Goal: Information Seeking & Learning: Compare options

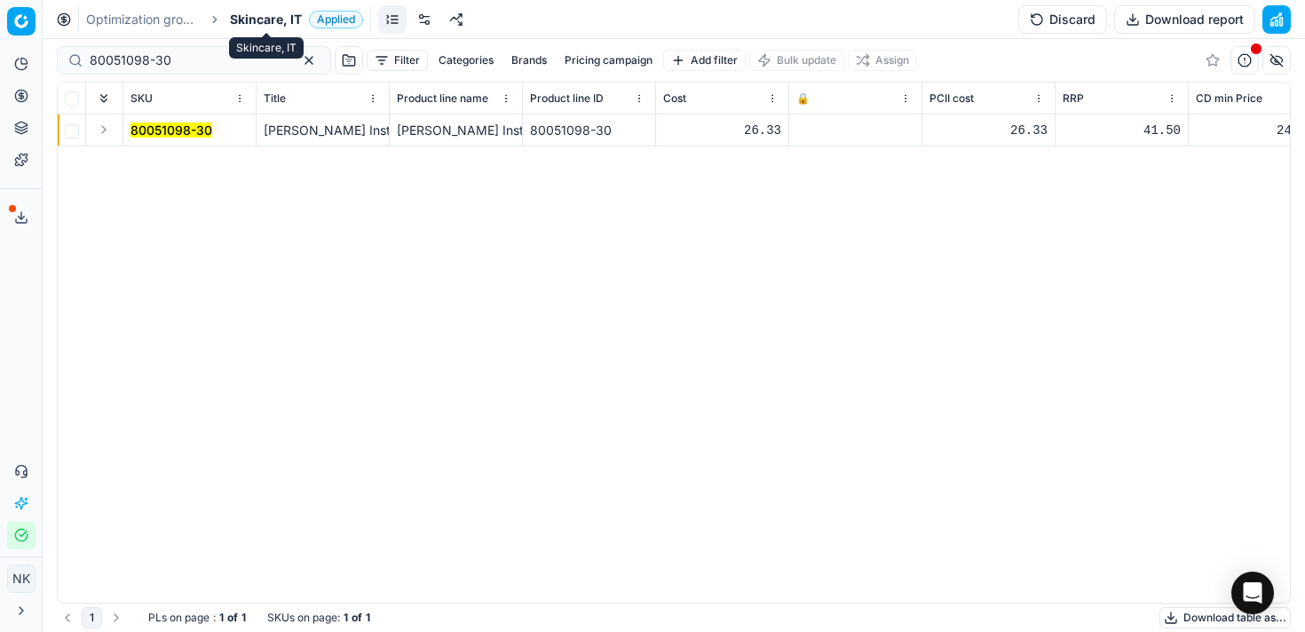
click at [255, 19] on span "Skincare, IT" at bounding box center [266, 20] width 72 height 18
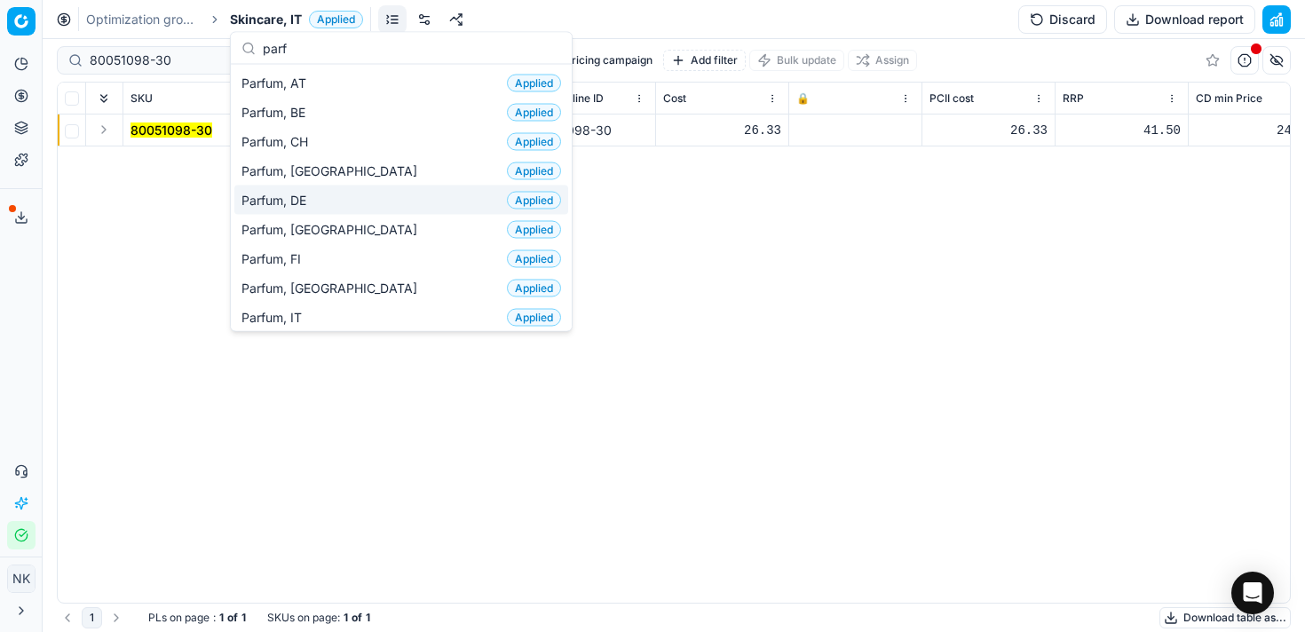
type input "parf"
click at [305, 201] on span "Parfum, DE" at bounding box center [277, 200] width 72 height 18
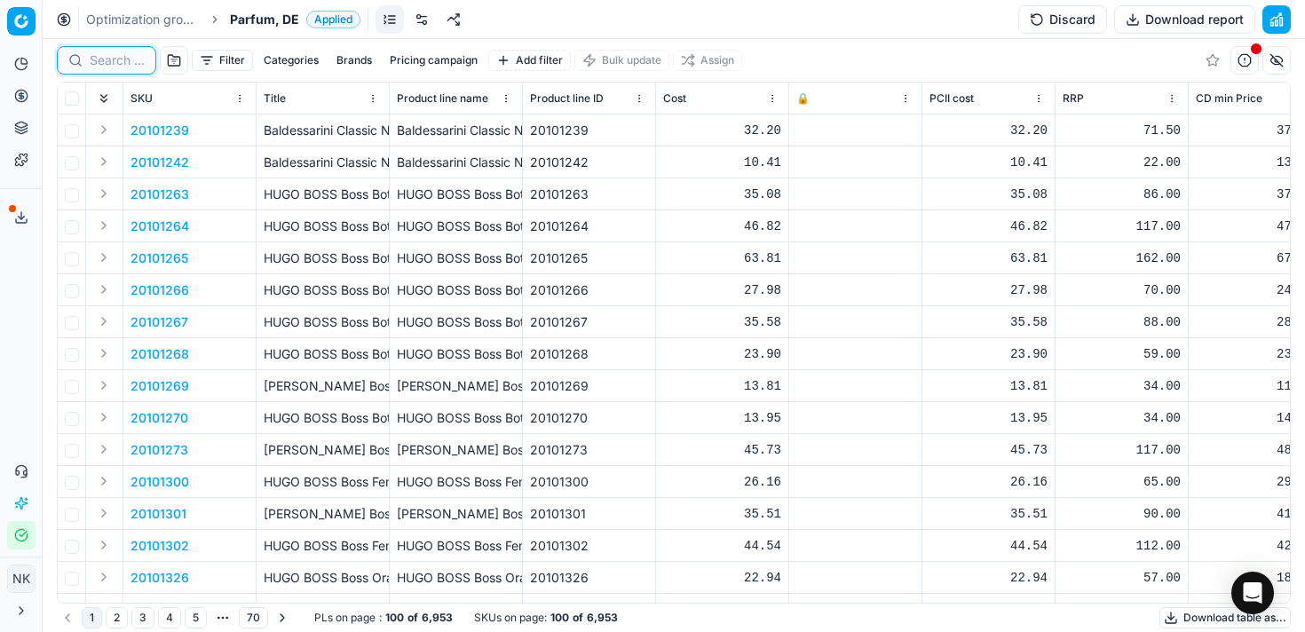
click at [101, 58] on input at bounding box center [117, 60] width 55 height 18
paste input "80052530-125"
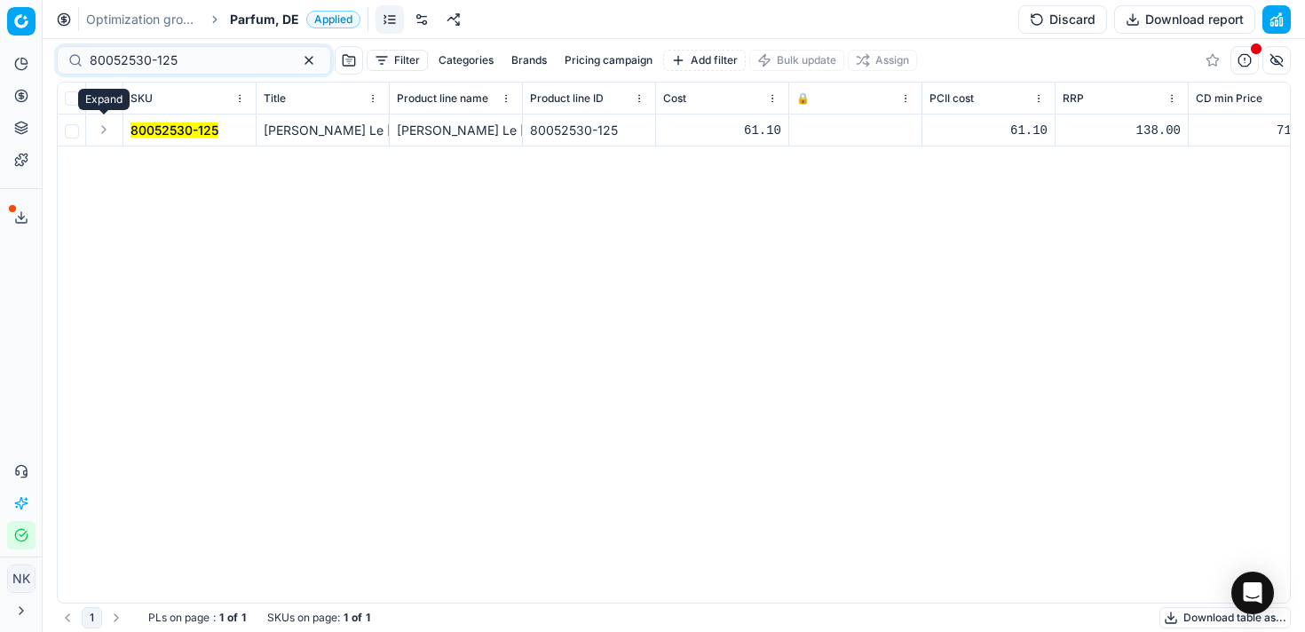
click at [99, 136] on button "Expand" at bounding box center [103, 129] width 21 height 21
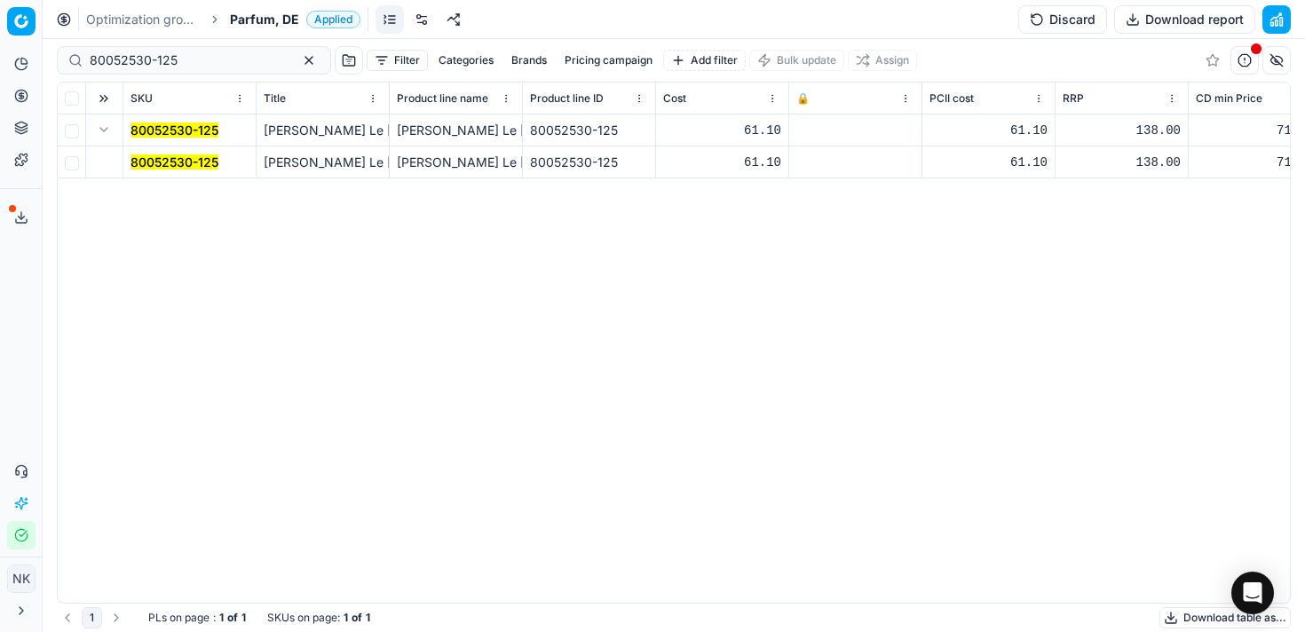
click at [147, 162] on mark "80052530-125" at bounding box center [175, 161] width 88 height 15
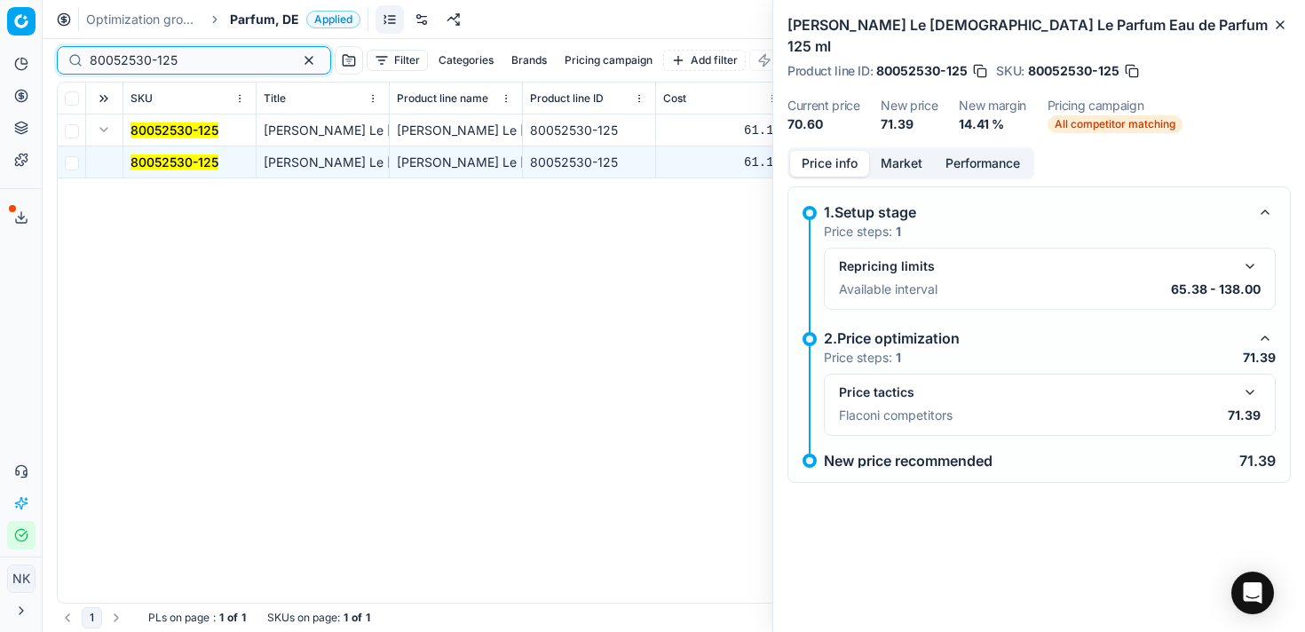
click at [187, 65] on input "80052530-125" at bounding box center [187, 60] width 194 height 18
paste input "[PERSON_NAME]"
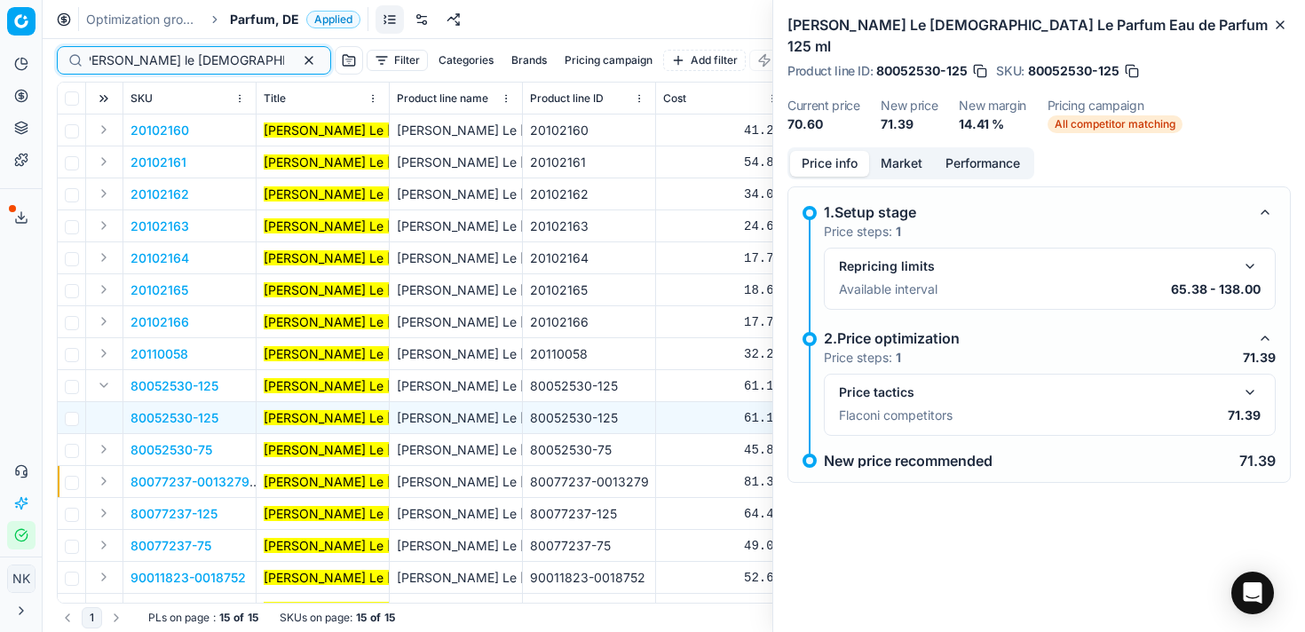
type input "[PERSON_NAME] le [DEMOGRAPHIC_DATA]"
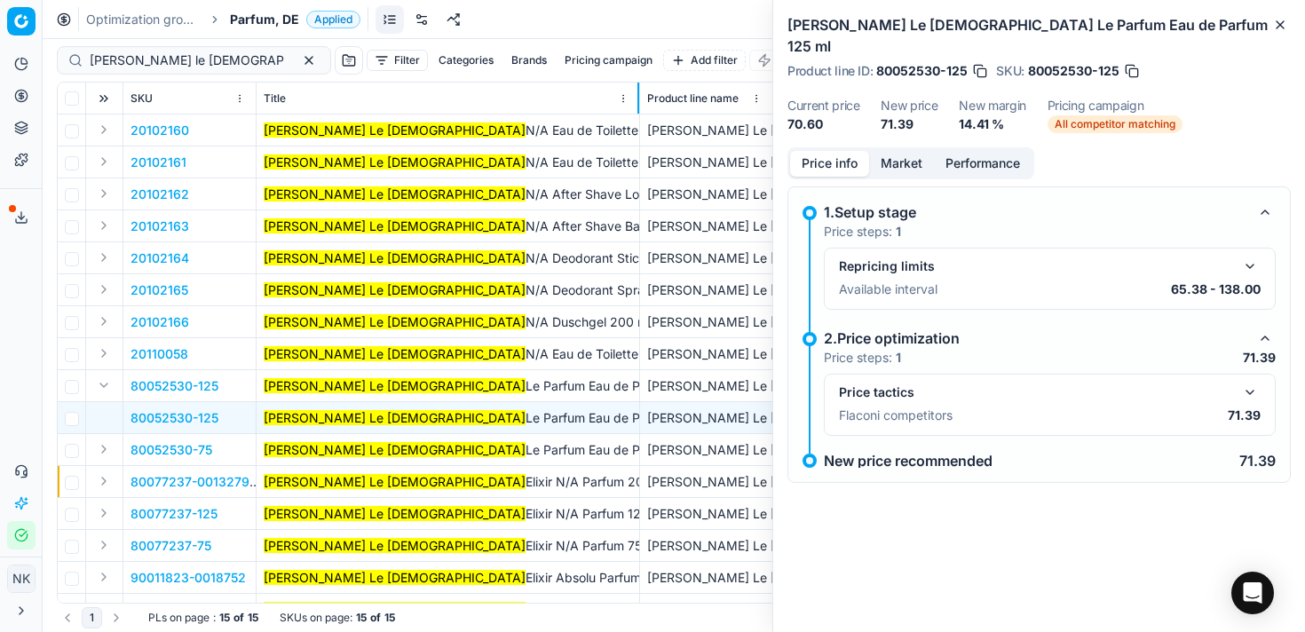
drag, startPoint x: 386, startPoint y: 94, endPoint x: 637, endPoint y: 98, distance: 250.4
click at [637, 98] on th "Title" at bounding box center [449, 99] width 384 height 32
click at [99, 486] on button "Expand" at bounding box center [103, 481] width 21 height 21
click at [163, 512] on span "80077237-0013279" at bounding box center [190, 514] width 119 height 18
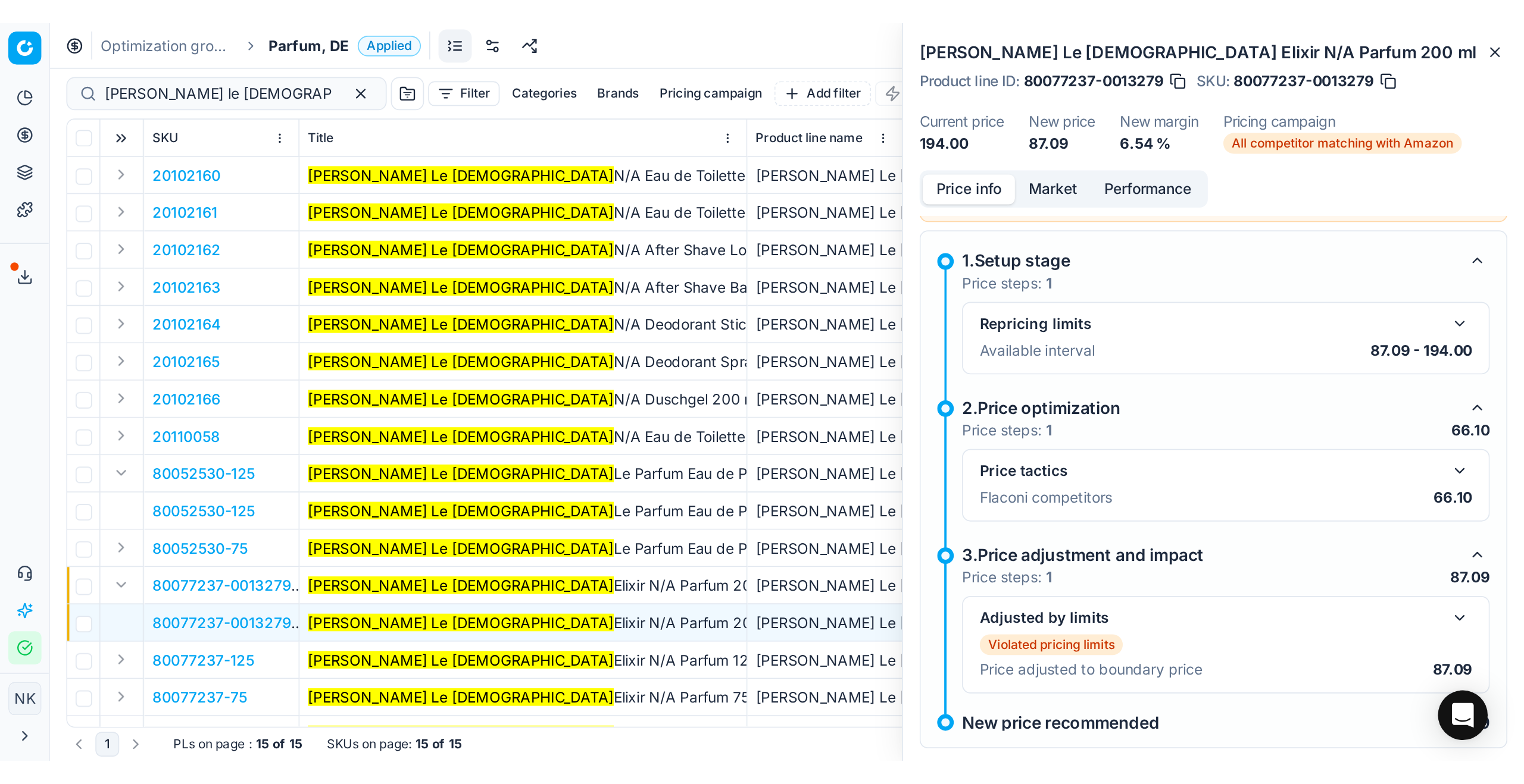
scroll to position [161, 0]
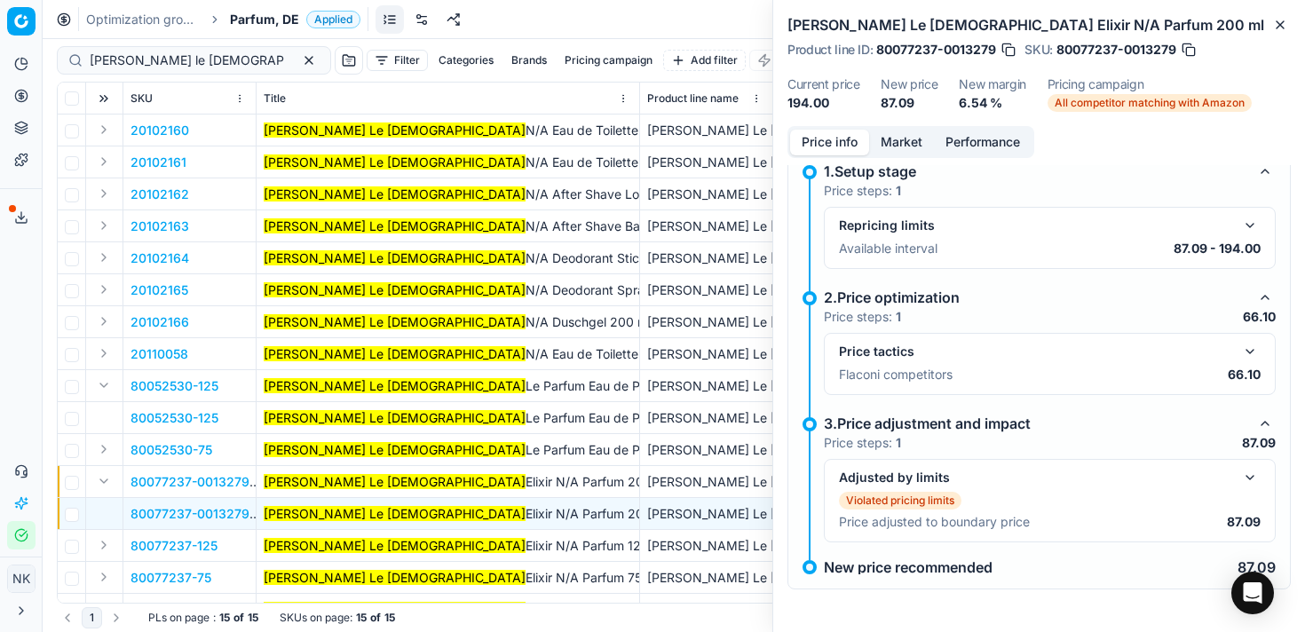
click at [1252, 346] on button "button" at bounding box center [1249, 351] width 21 height 21
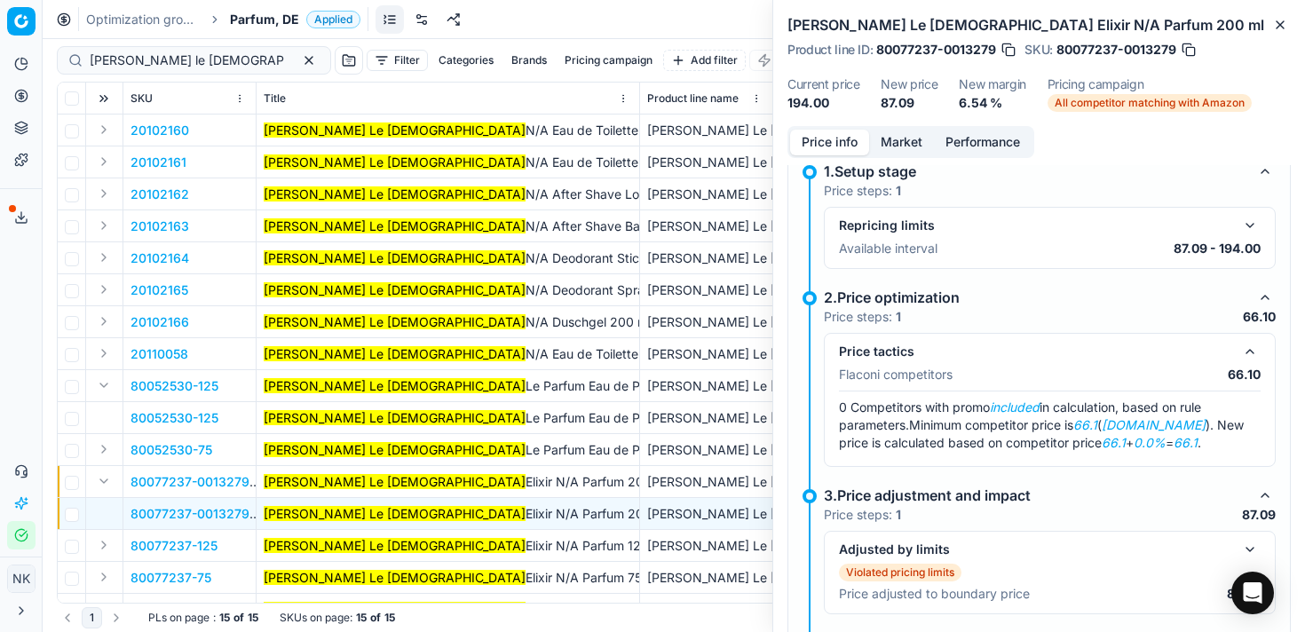
click at [898, 144] on button "Market" at bounding box center [901, 143] width 65 height 26
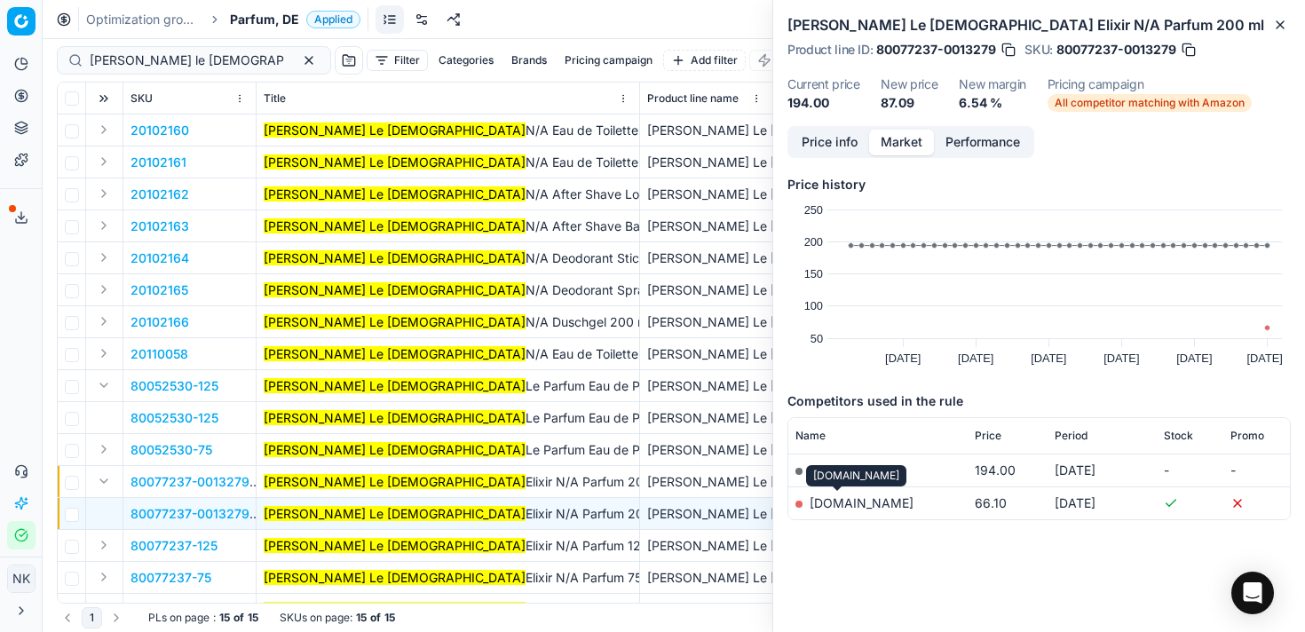
click at [837, 505] on link "[DOMAIN_NAME]" at bounding box center [862, 502] width 104 height 15
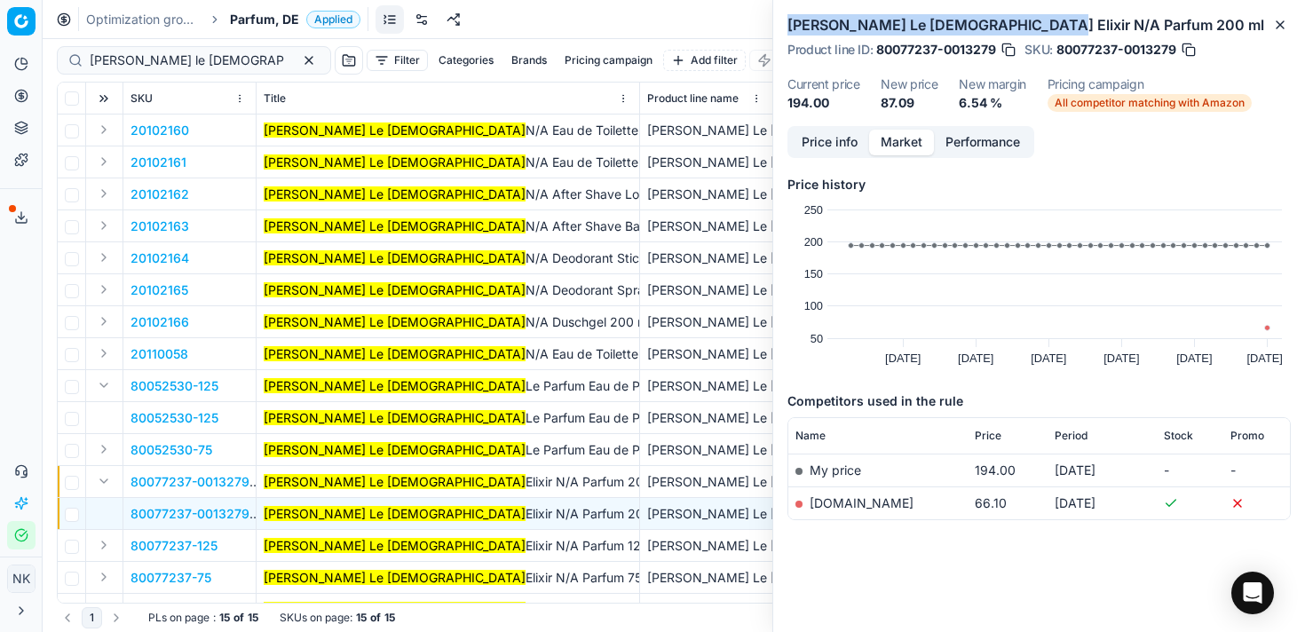
drag, startPoint x: 788, startPoint y: 26, endPoint x: 1013, endPoint y: 24, distance: 224.6
click at [1013, 24] on h2 "[PERSON_NAME] Le [DEMOGRAPHIC_DATA] Elixir N/A Parfum 200 ml" at bounding box center [1039, 24] width 503 height 21
copy h2 "[PERSON_NAME] Le [DEMOGRAPHIC_DATA] Elixir"
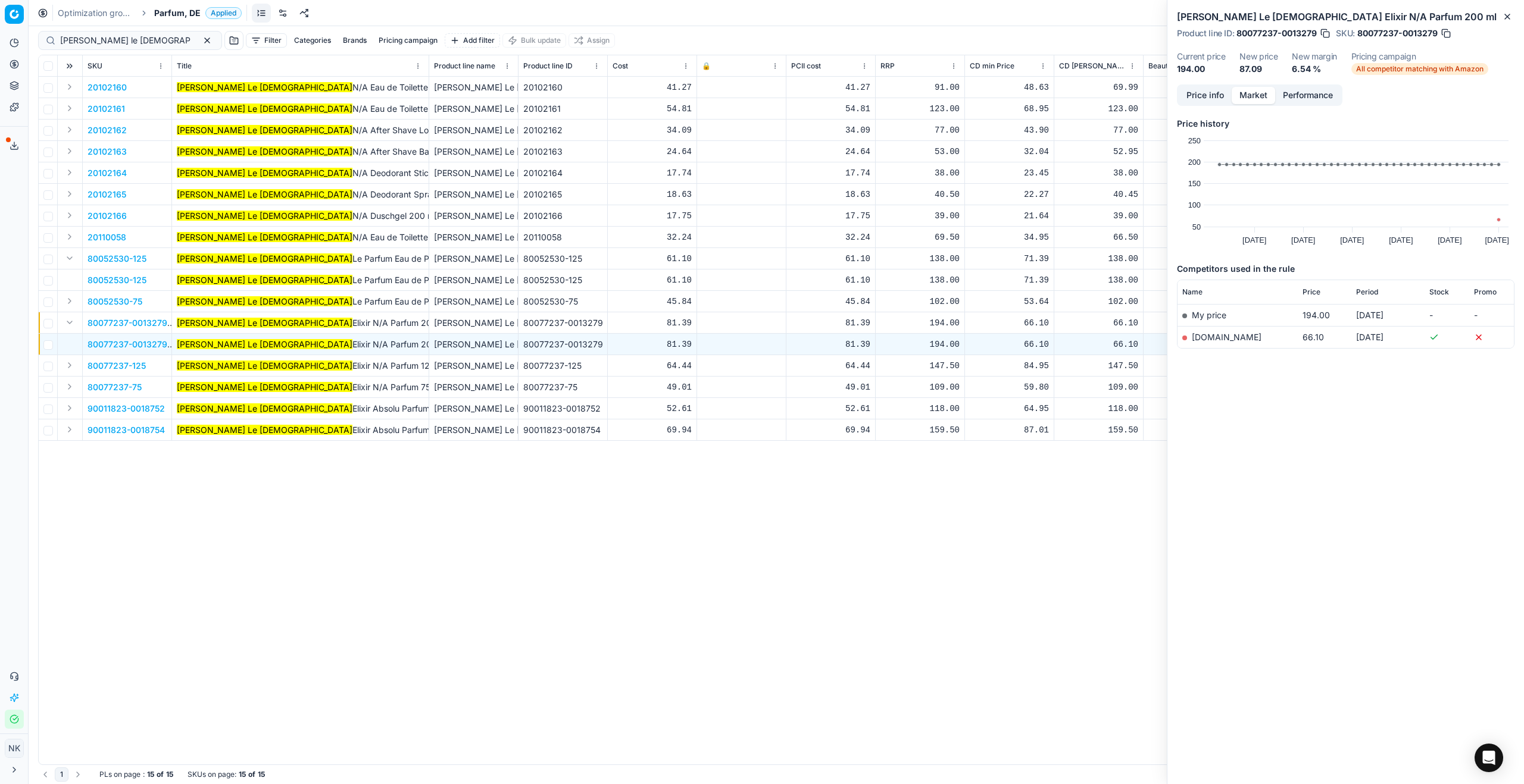
click at [183, 11] on span "Parfum, DE" at bounding box center [177, 13] width 46 height 12
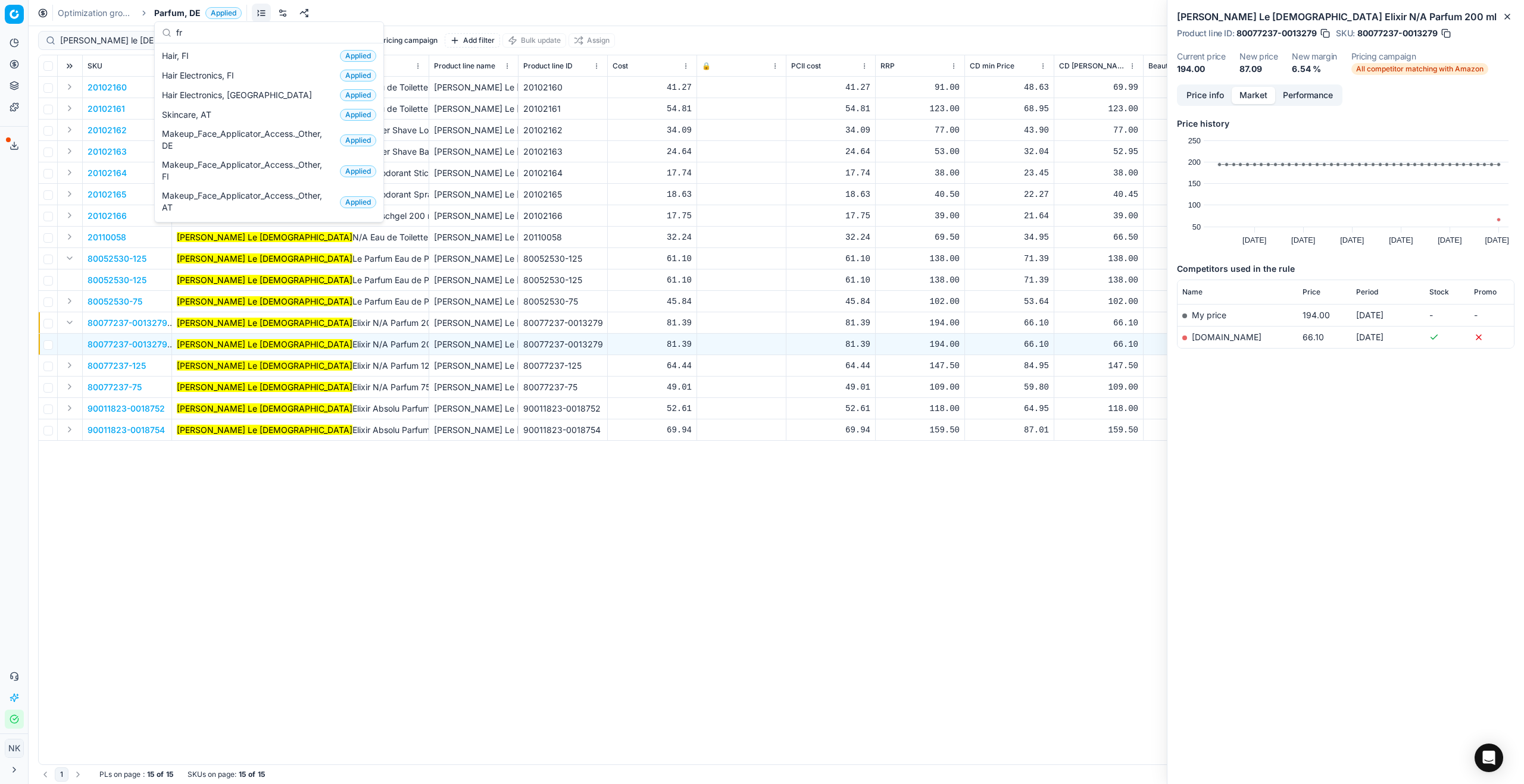
scroll to position [0, 0]
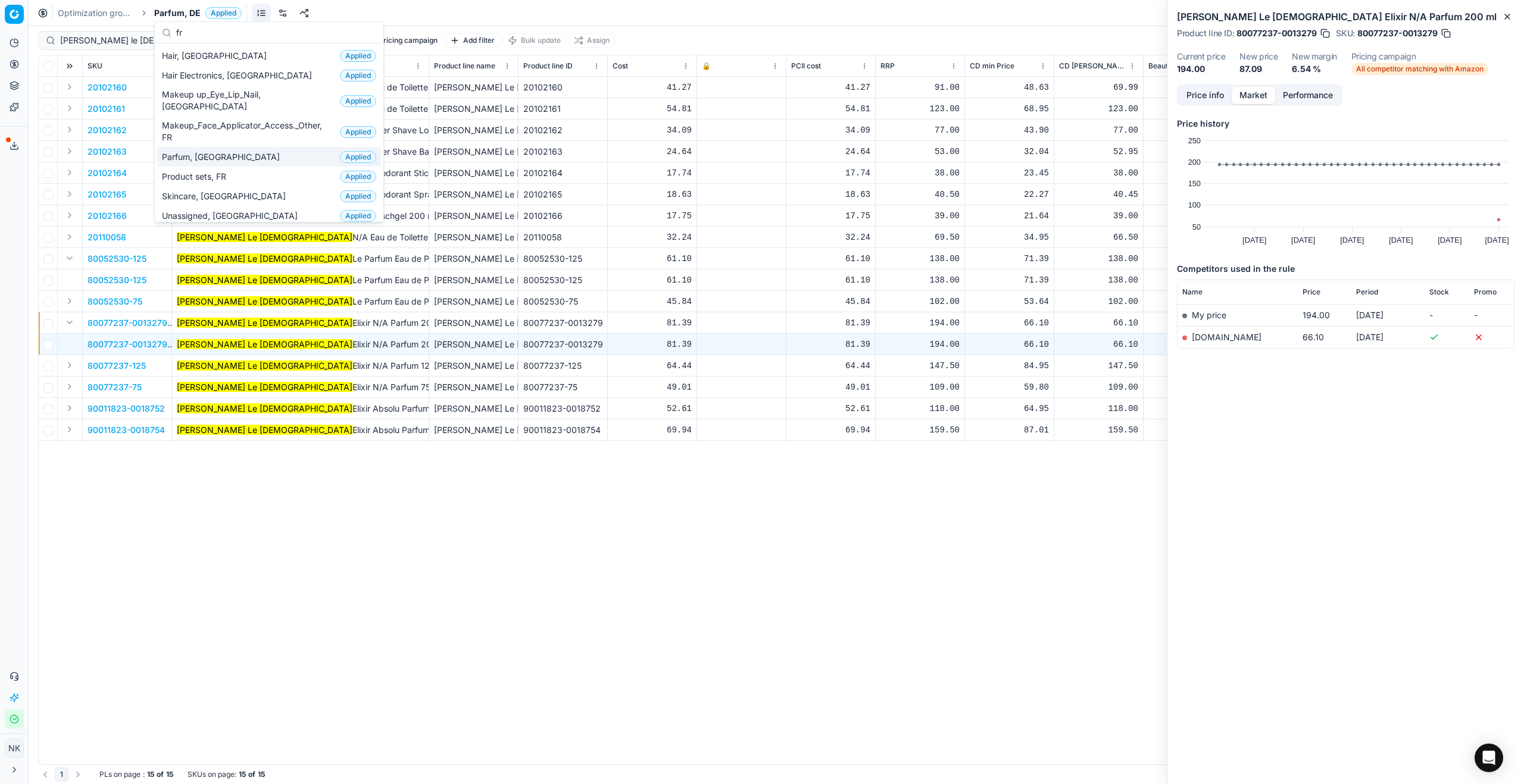
type input "fr"
click at [199, 151] on span "Parfum, [GEOGRAPHIC_DATA]" at bounding box center [223, 157] width 123 height 12
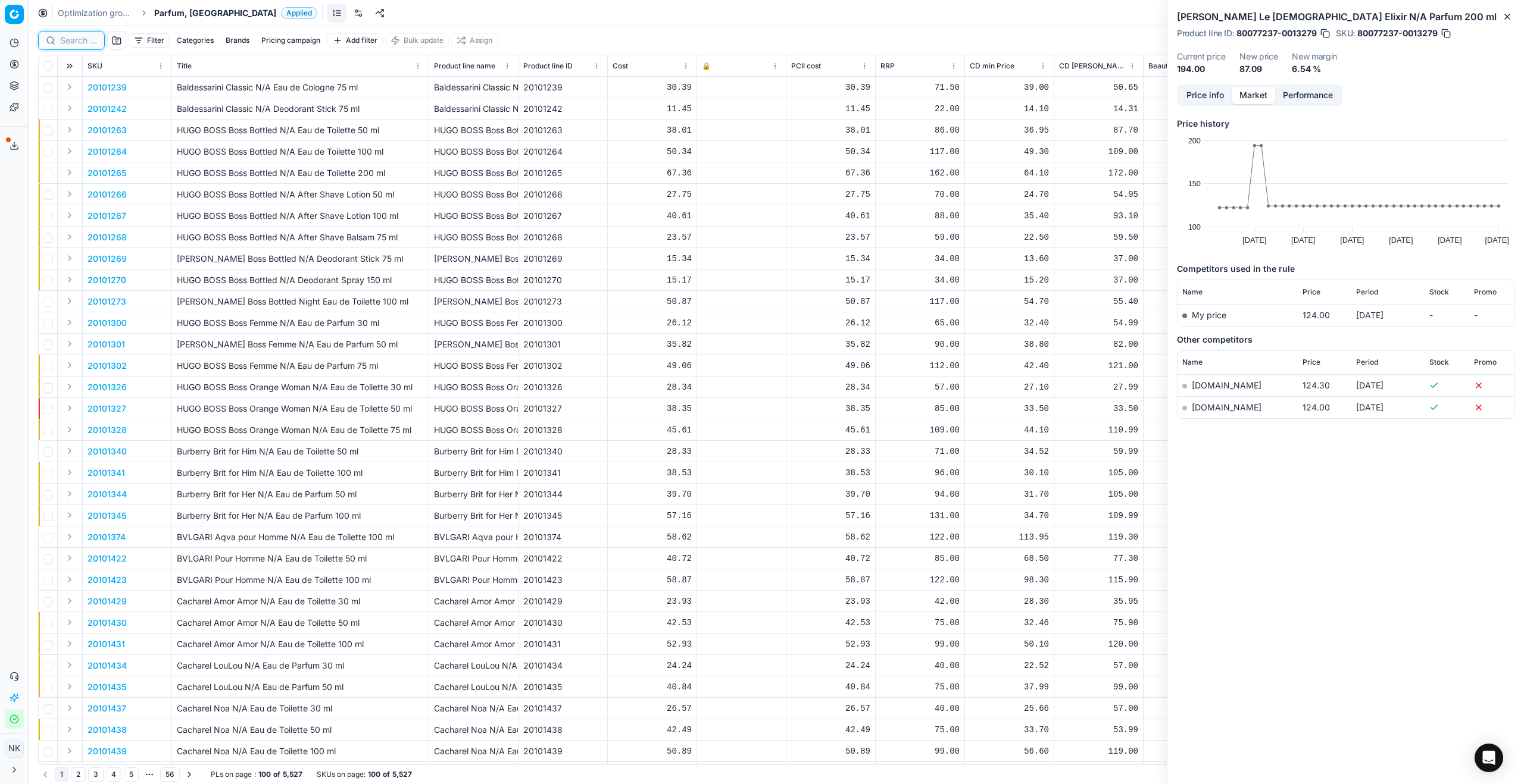
click at [66, 42] on input at bounding box center [78, 40] width 37 height 12
paste input "80036067-100"
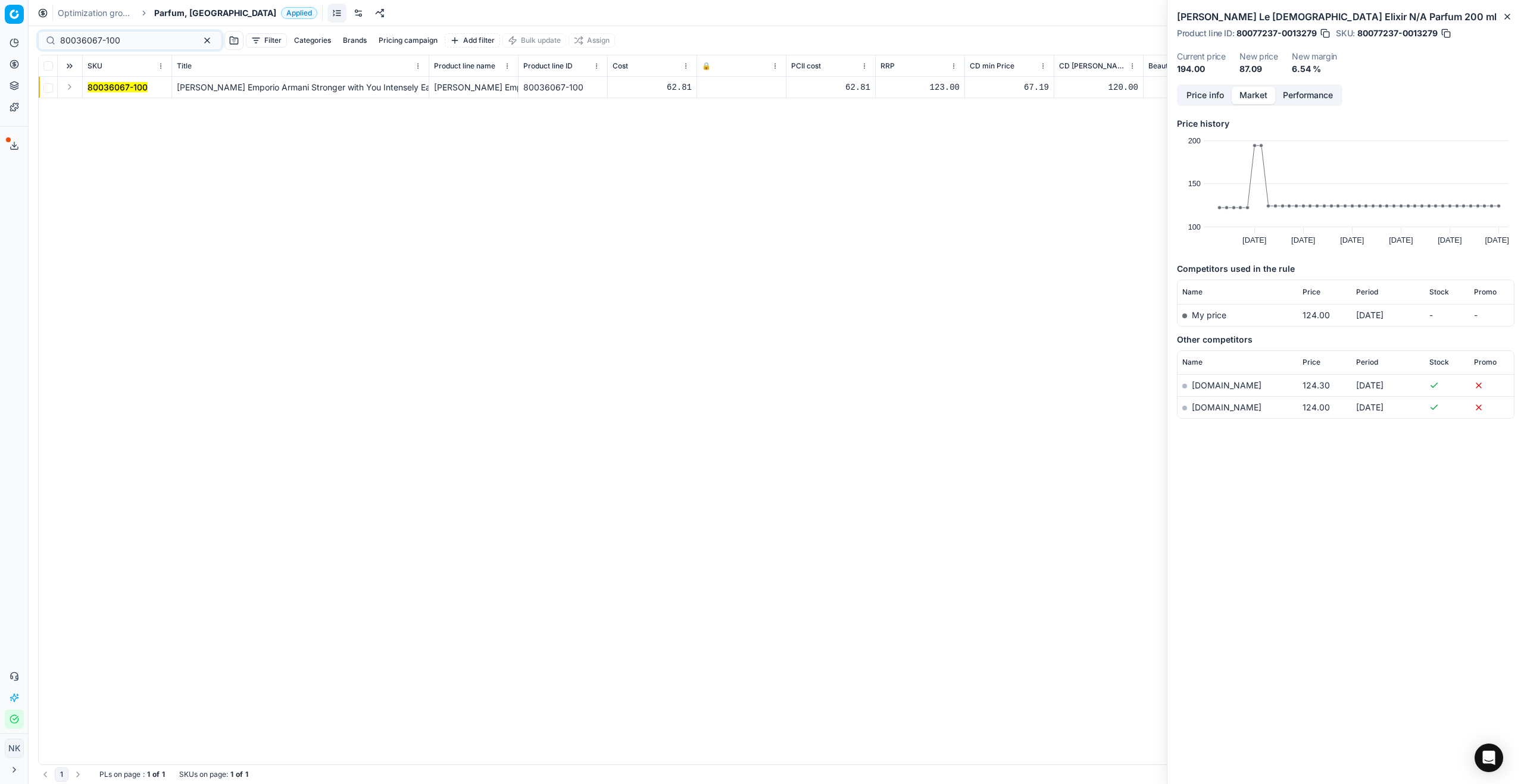
click at [68, 86] on button "Expand" at bounding box center [69, 86] width 14 height 14
click at [105, 106] on mark "80036067-100" at bounding box center [118, 108] width 60 height 10
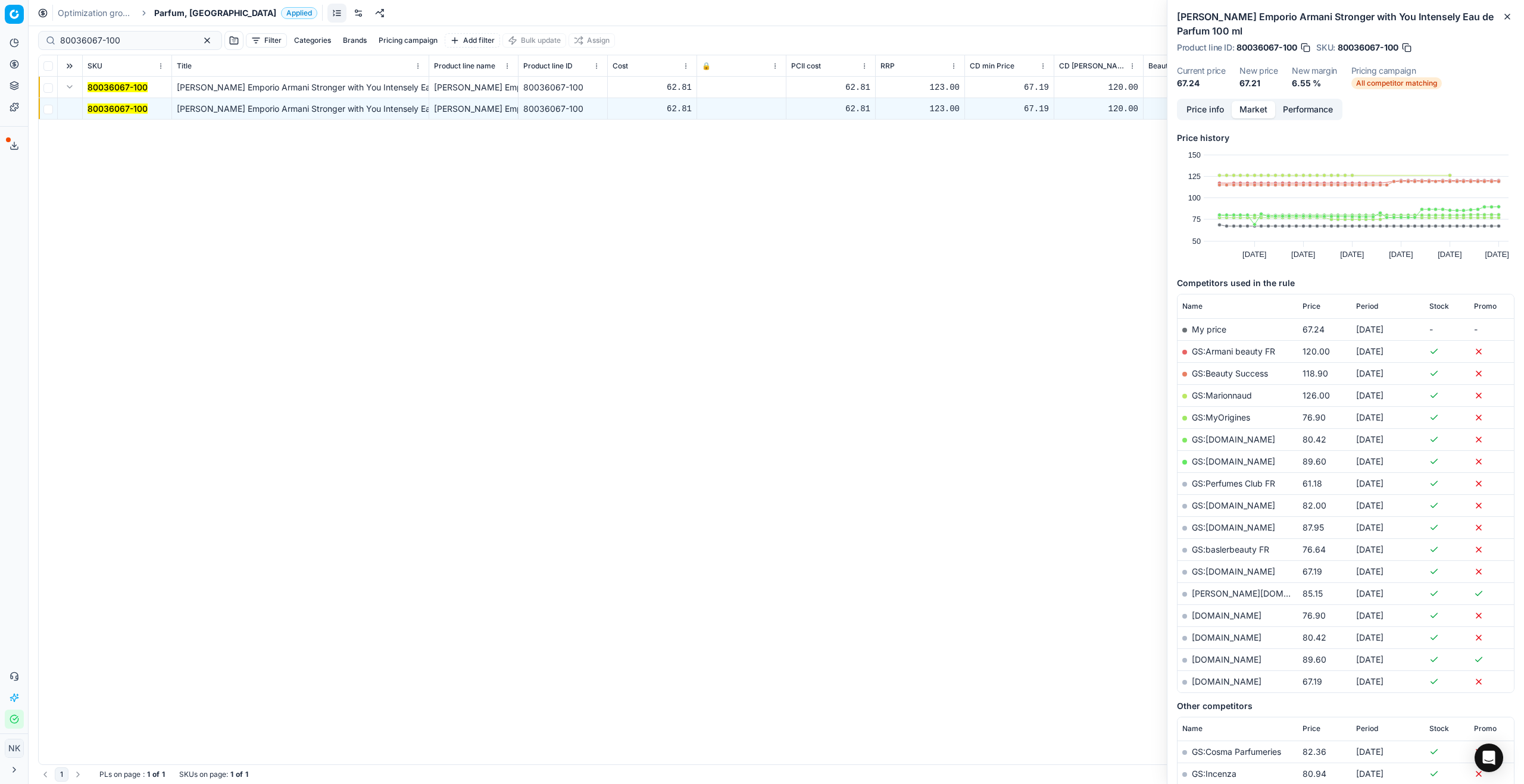
click at [874, 114] on button "Price info" at bounding box center [1205, 110] width 53 height 17
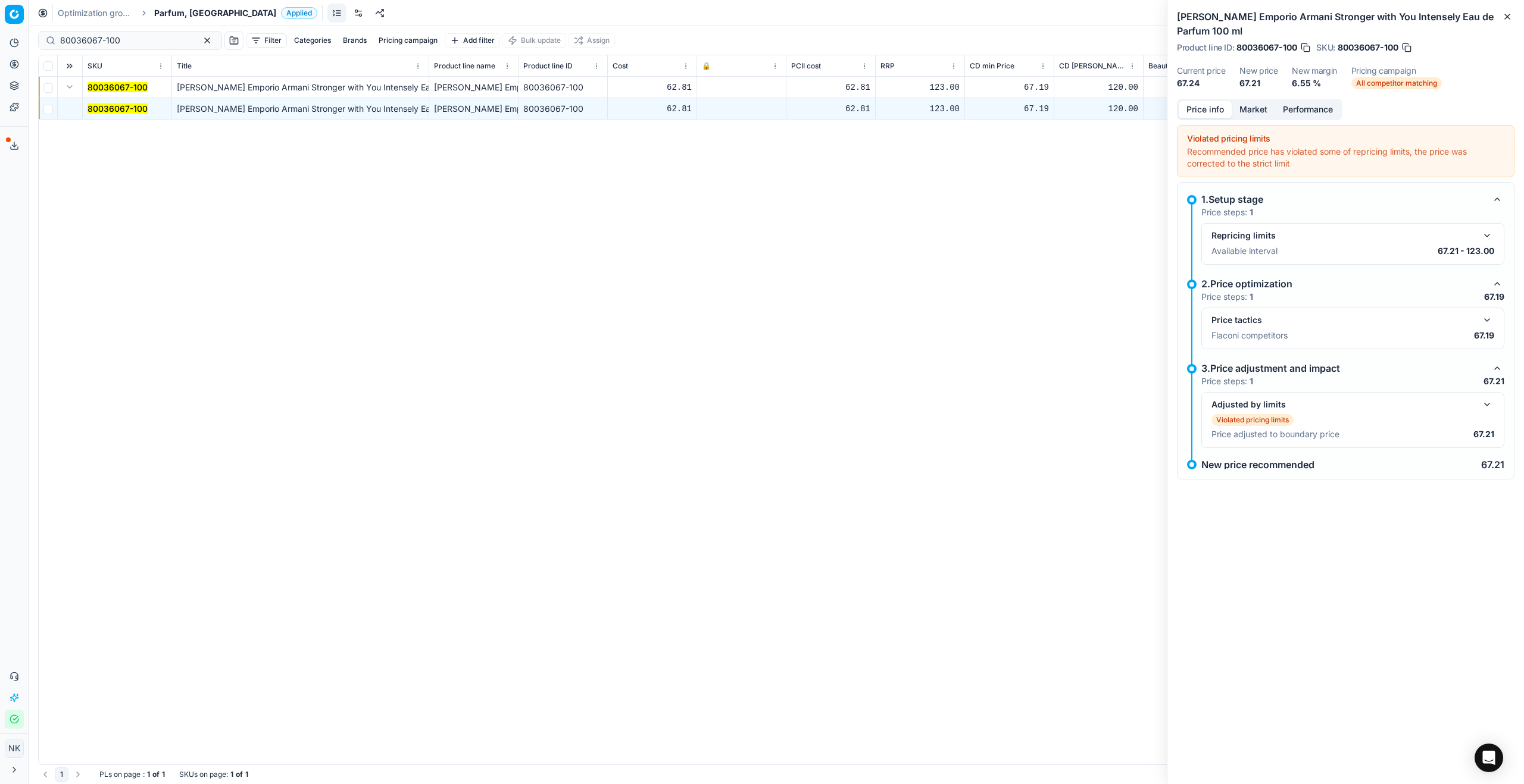
click at [874, 320] on div "Price tactics Flaconi competitors 67.19" at bounding box center [1353, 328] width 303 height 42
click at [874, 320] on button "button" at bounding box center [1486, 320] width 14 height 14
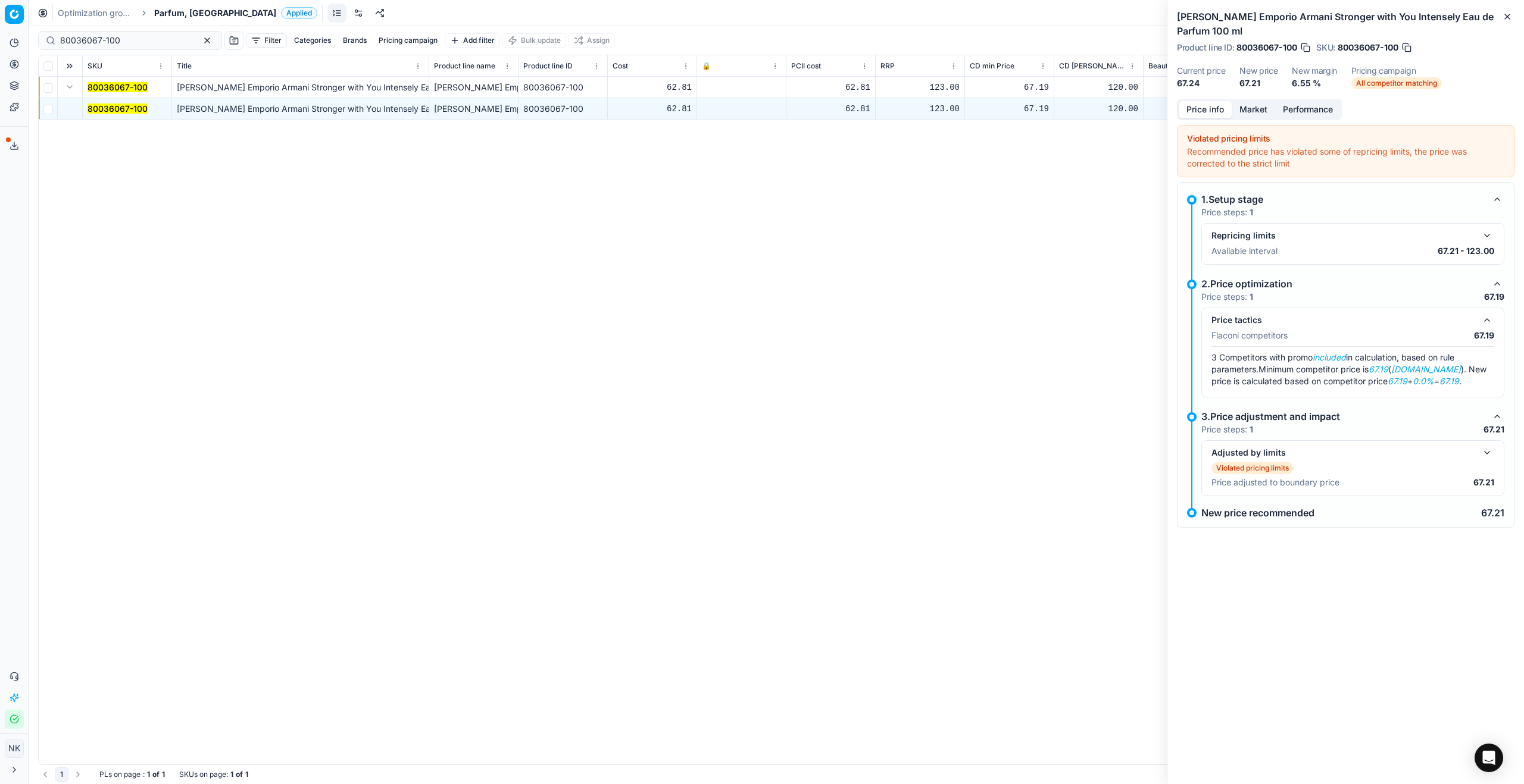
click at [874, 109] on button "Market" at bounding box center [1253, 110] width 44 height 17
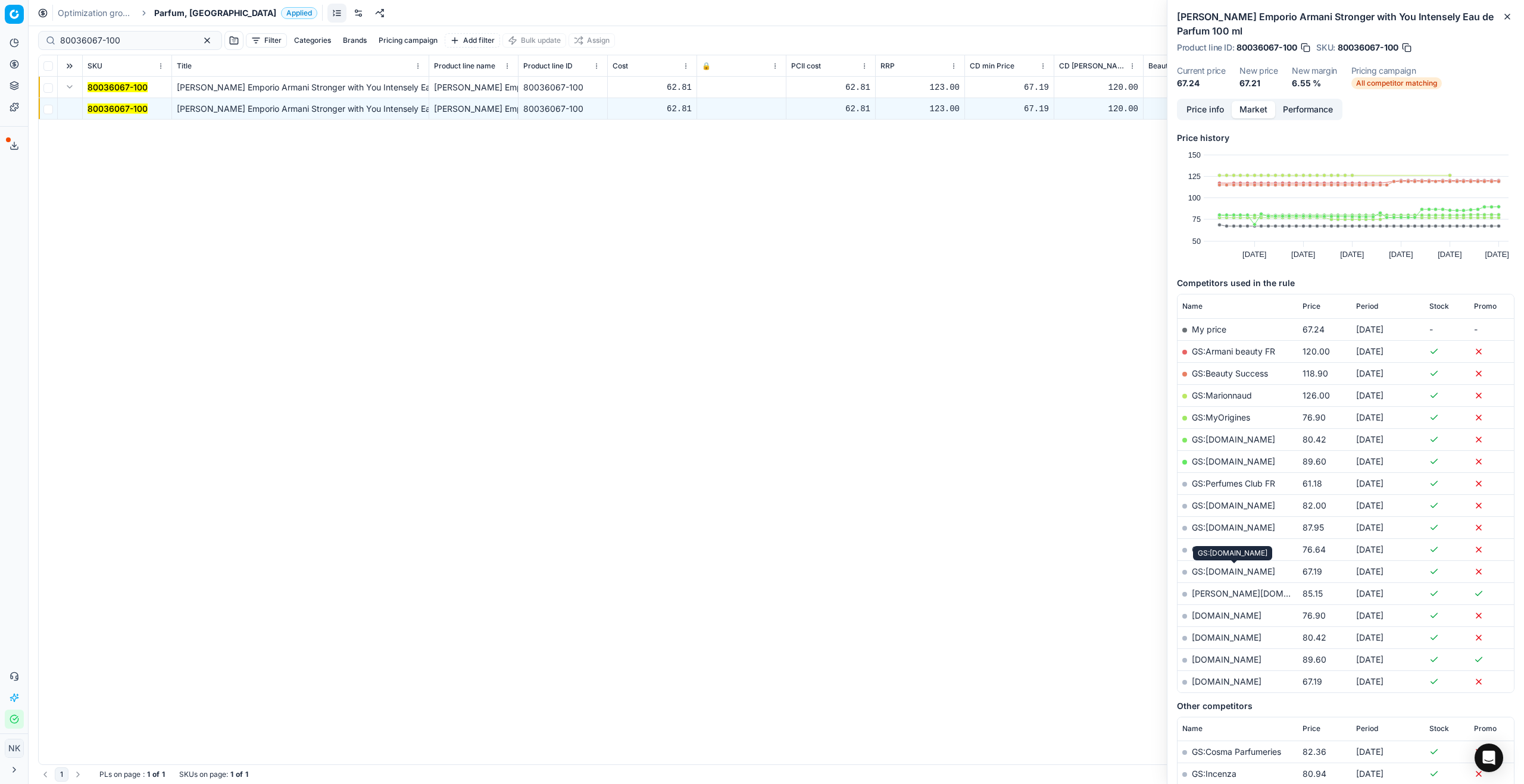
click at [874, 423] on link "GS:[DOMAIN_NAME]" at bounding box center [1234, 571] width 83 height 10
click at [134, 39] on input "80036067-100" at bounding box center [125, 40] width 130 height 12
paste input "75133-5"
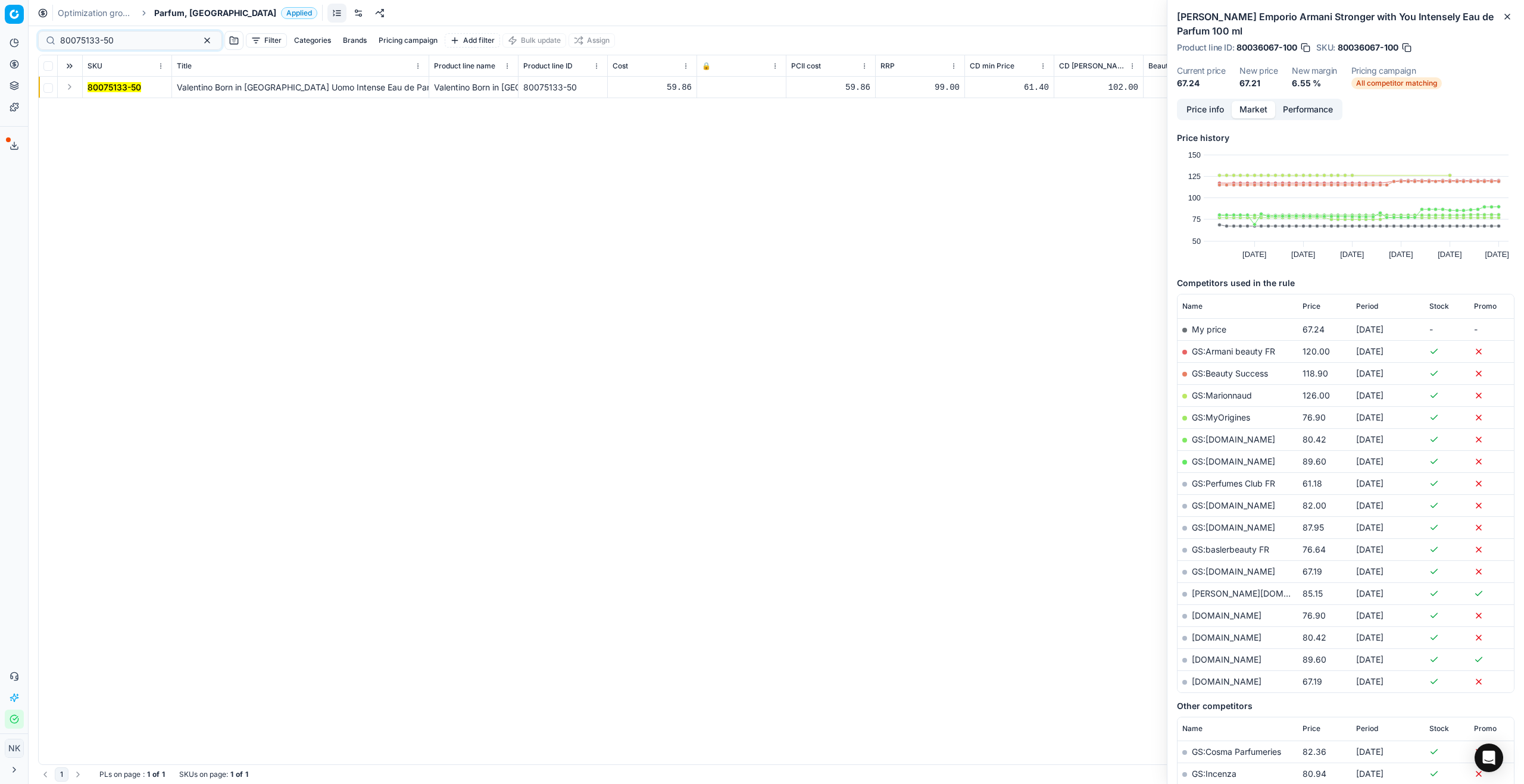
click at [68, 89] on button "Expand" at bounding box center [69, 86] width 14 height 14
click at [103, 110] on mark "80075133-50" at bounding box center [115, 108] width 54 height 10
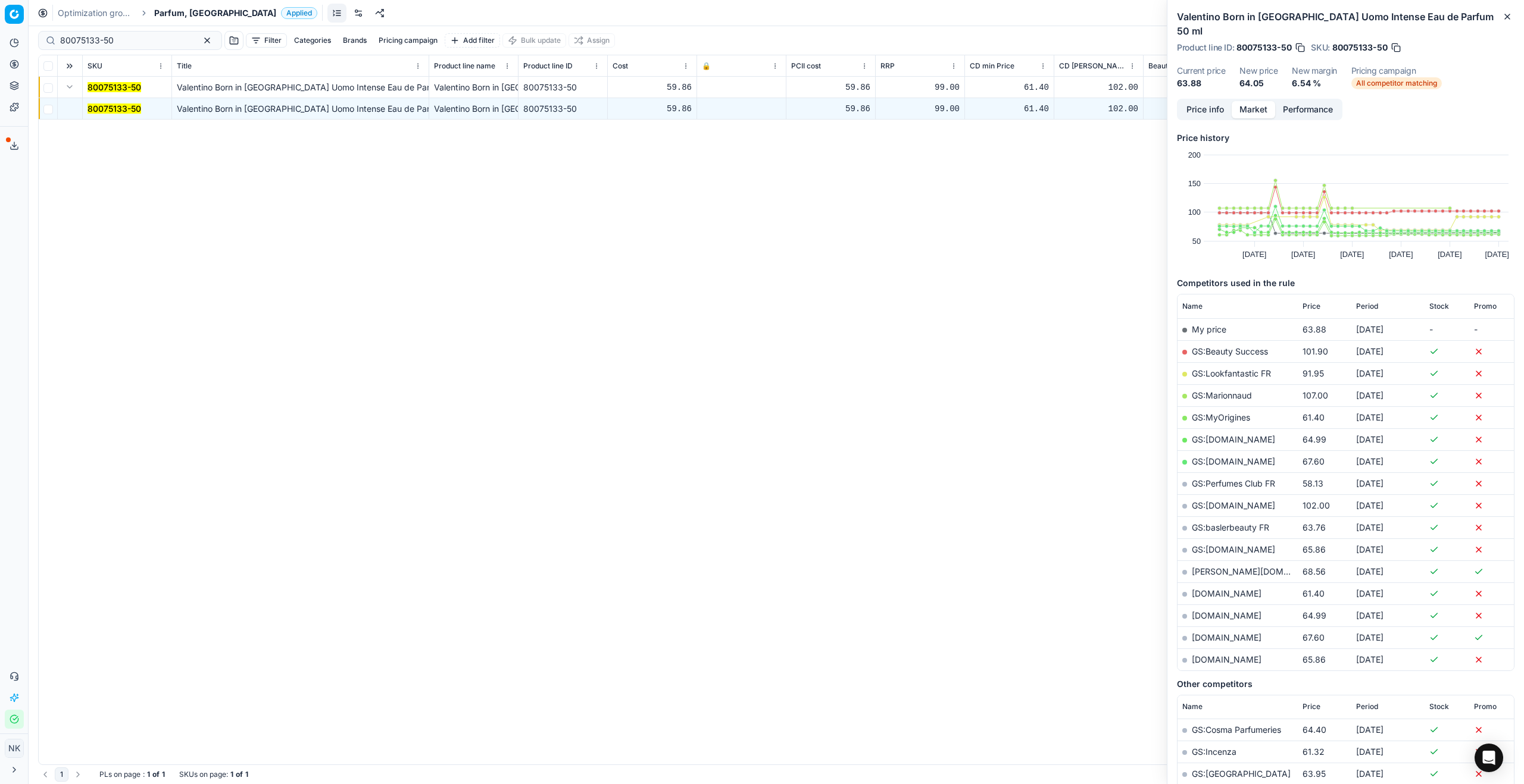
click at [874, 101] on button "Price info" at bounding box center [1205, 110] width 53 height 17
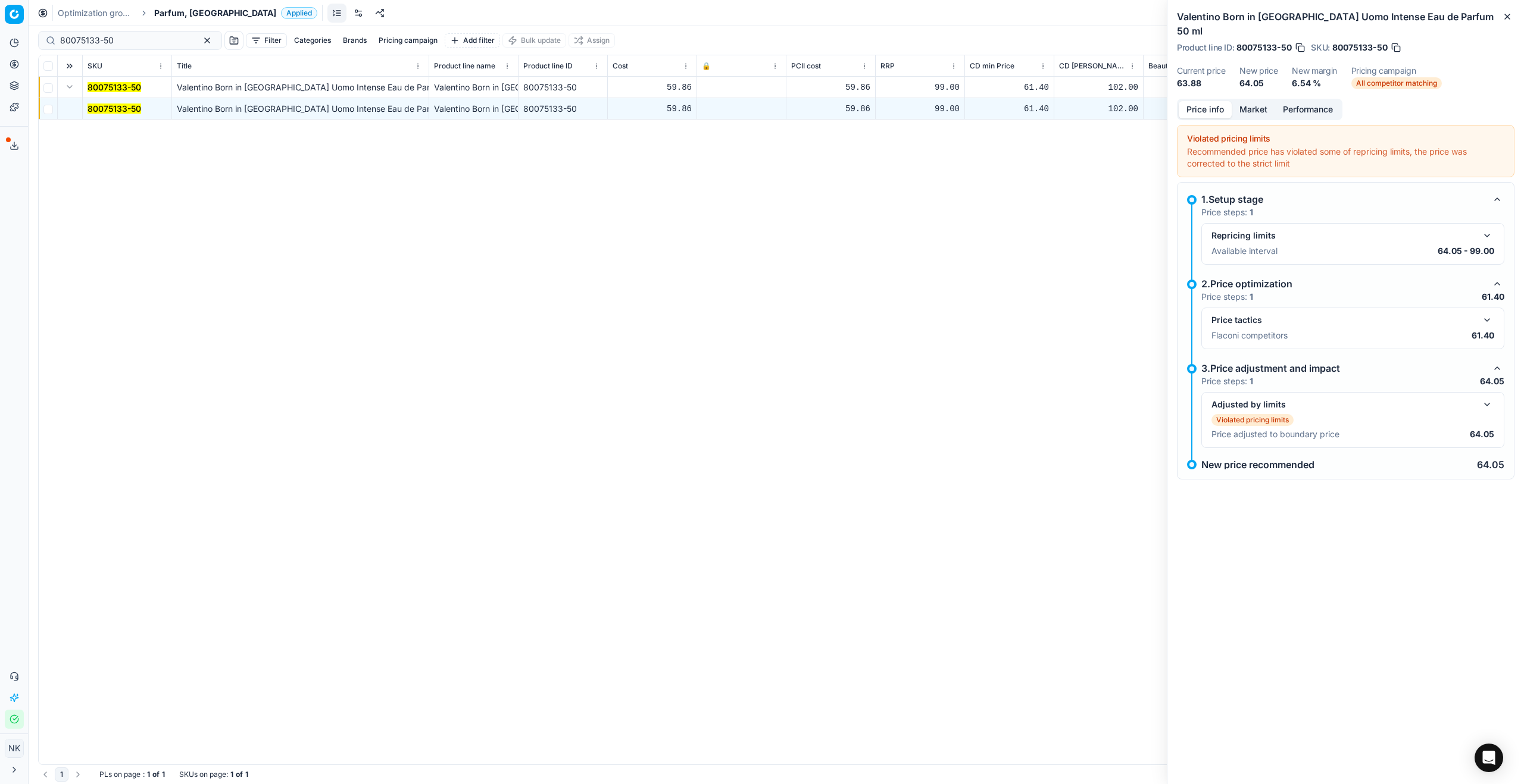
click at [874, 313] on button "button" at bounding box center [1486, 320] width 14 height 14
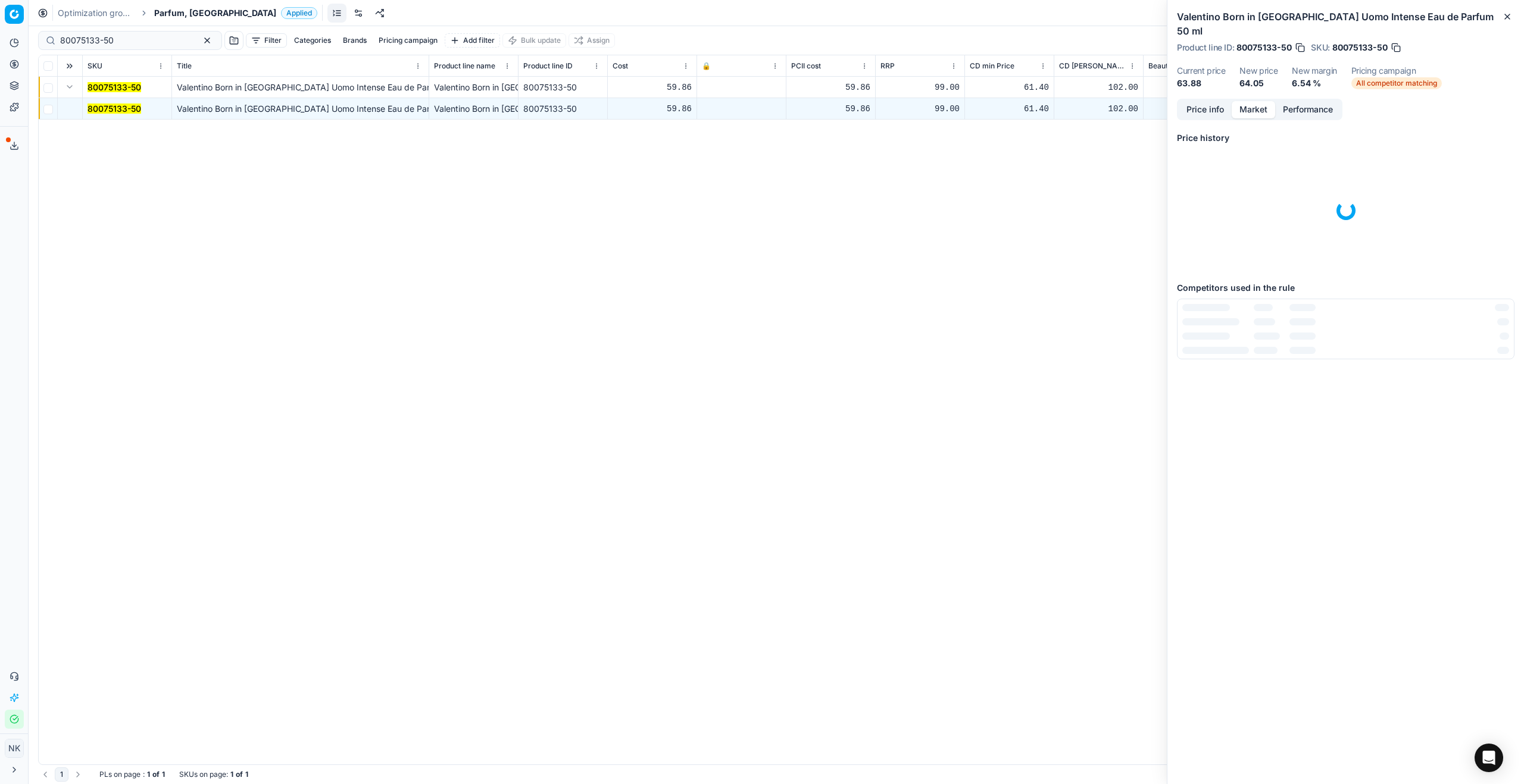
click at [874, 101] on button "Market" at bounding box center [1253, 110] width 44 height 17
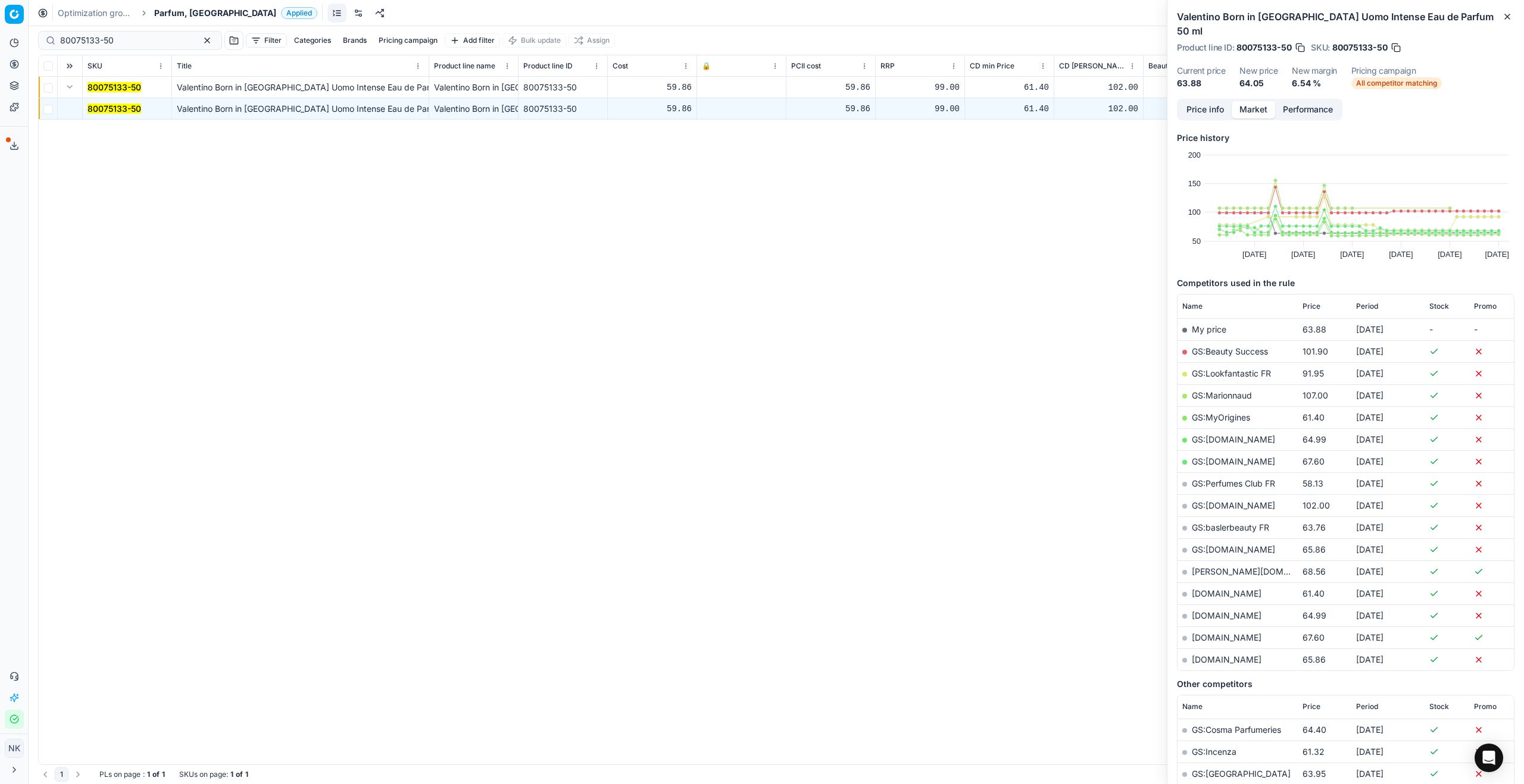
click at [874, 423] on link "[DOMAIN_NAME]" at bounding box center [1227, 593] width 70 height 10
click at [113, 42] on input "80075133-50" at bounding box center [125, 40] width 130 height 12
paste input "20101265"
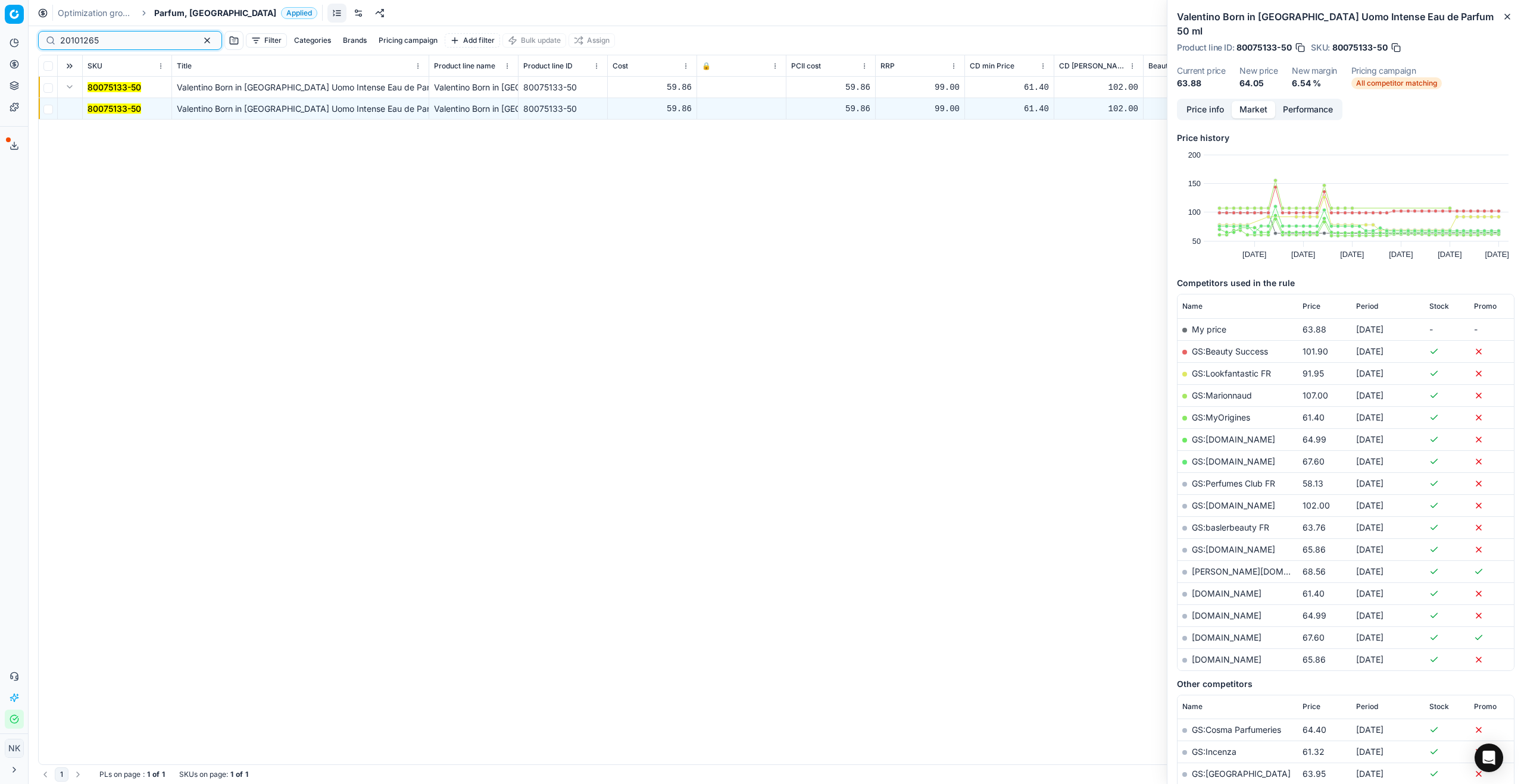
type input "20101265"
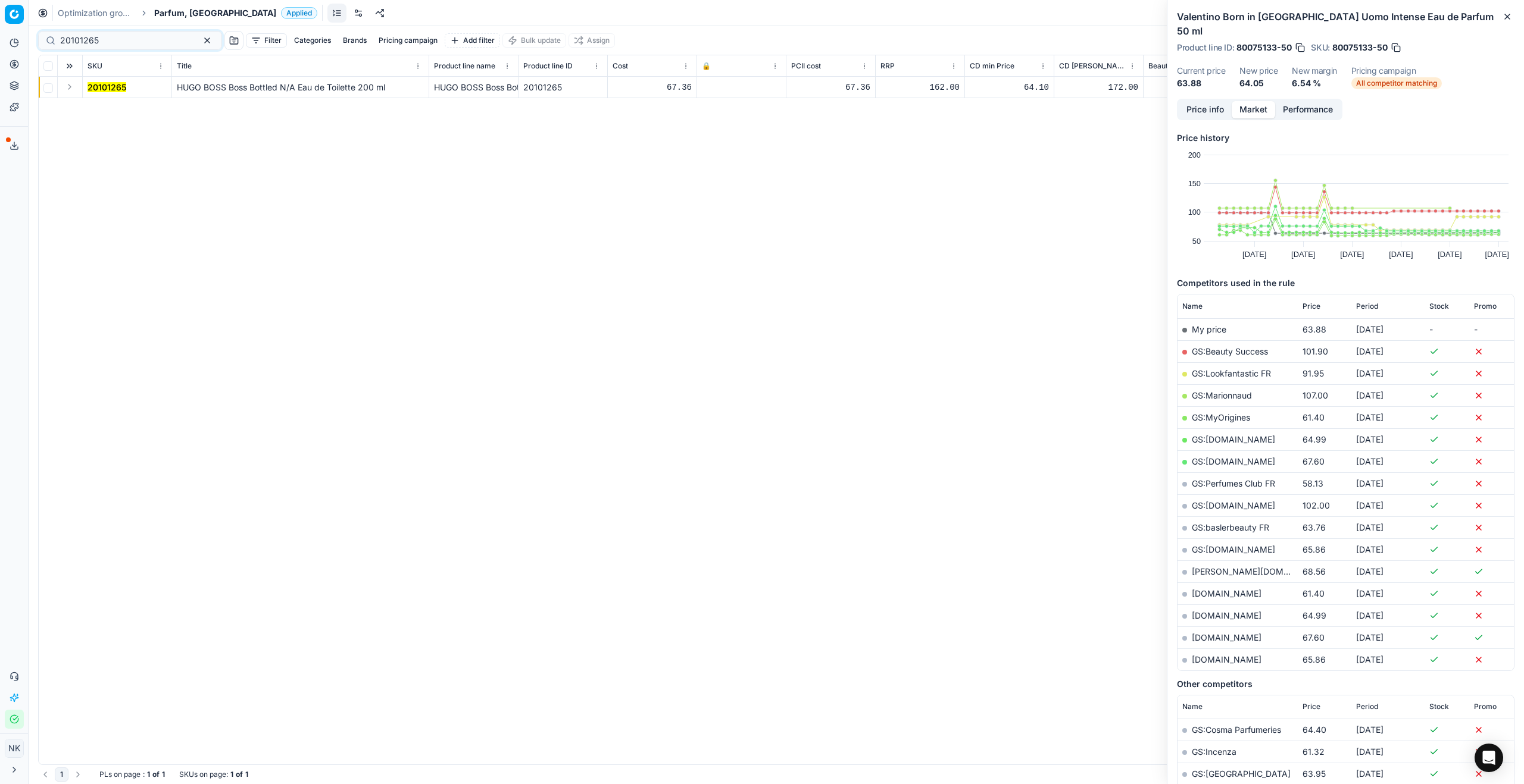
click at [68, 87] on button "Expand" at bounding box center [69, 86] width 14 height 14
click at [101, 105] on mark "20101265" at bounding box center [107, 108] width 39 height 10
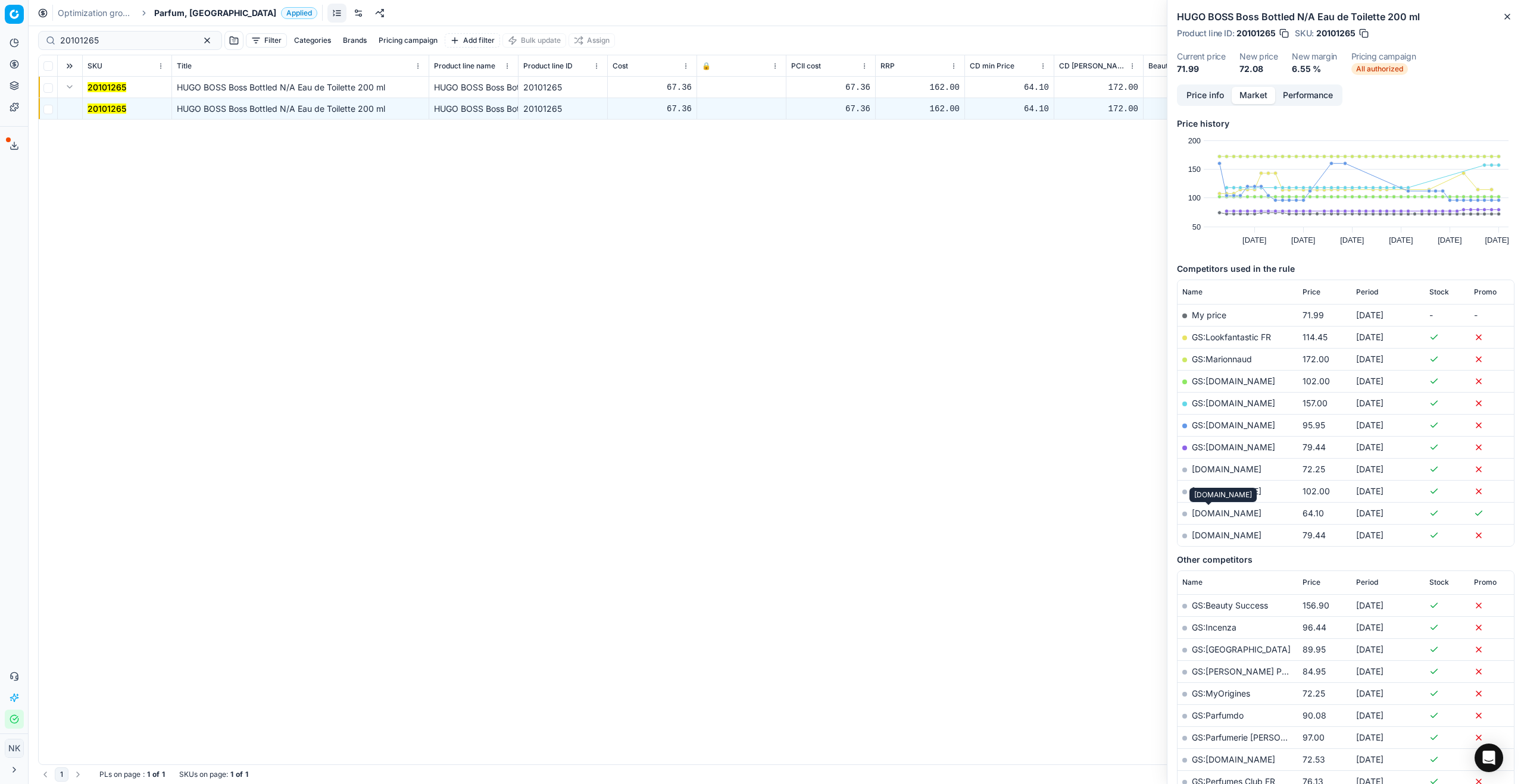
click at [874, 423] on link "[DOMAIN_NAME]" at bounding box center [1227, 513] width 70 height 10
click at [184, 19] on span "Parfum, [GEOGRAPHIC_DATA]" at bounding box center [215, 13] width 122 height 12
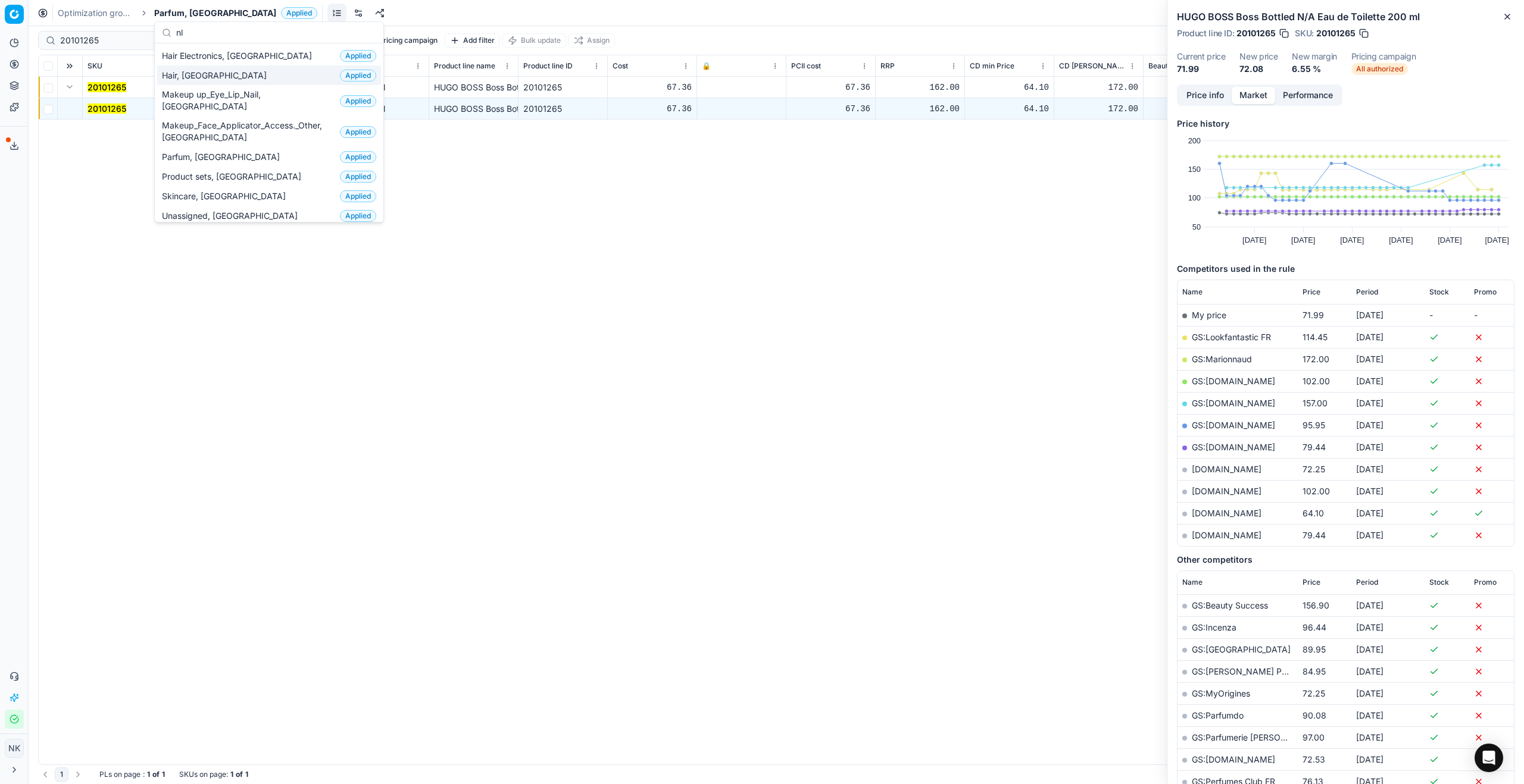
type input "nl"
click at [198, 77] on div "Hair, NL Applied" at bounding box center [269, 75] width 224 height 19
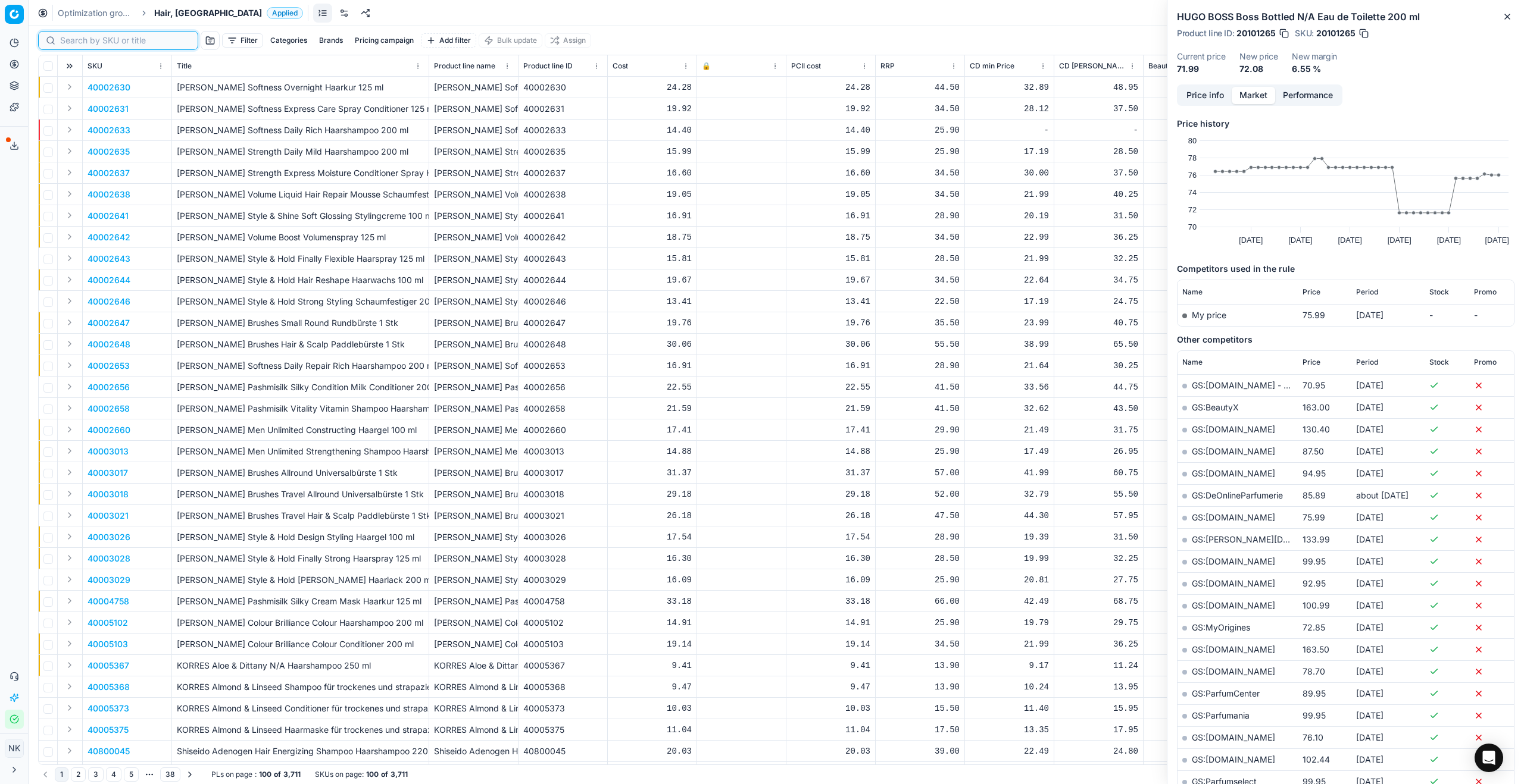
click at [80, 45] on input at bounding box center [125, 40] width 130 height 12
paste input "80053929-190"
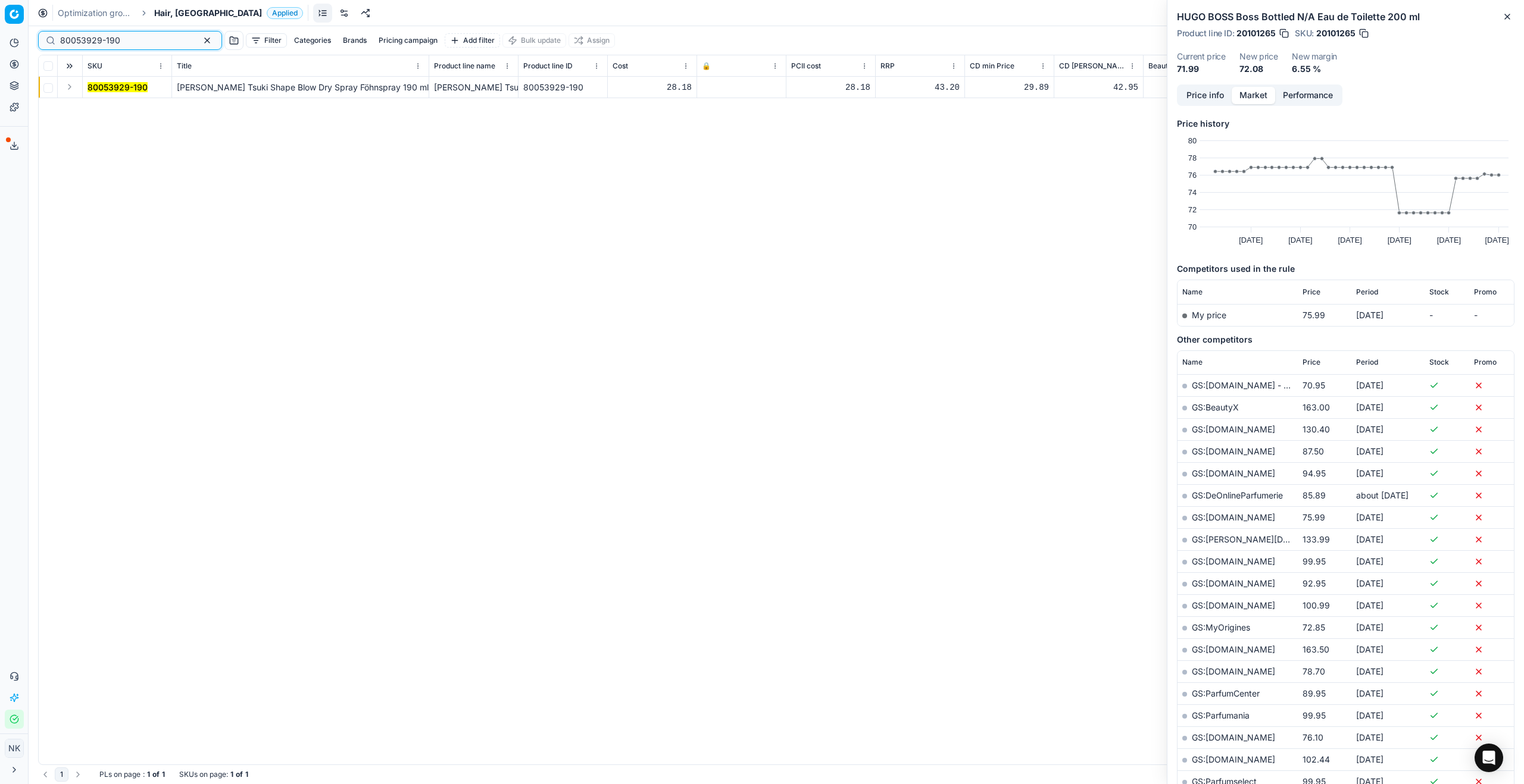
type input "80053929-190"
click at [72, 93] on button "Expand" at bounding box center [69, 86] width 14 height 14
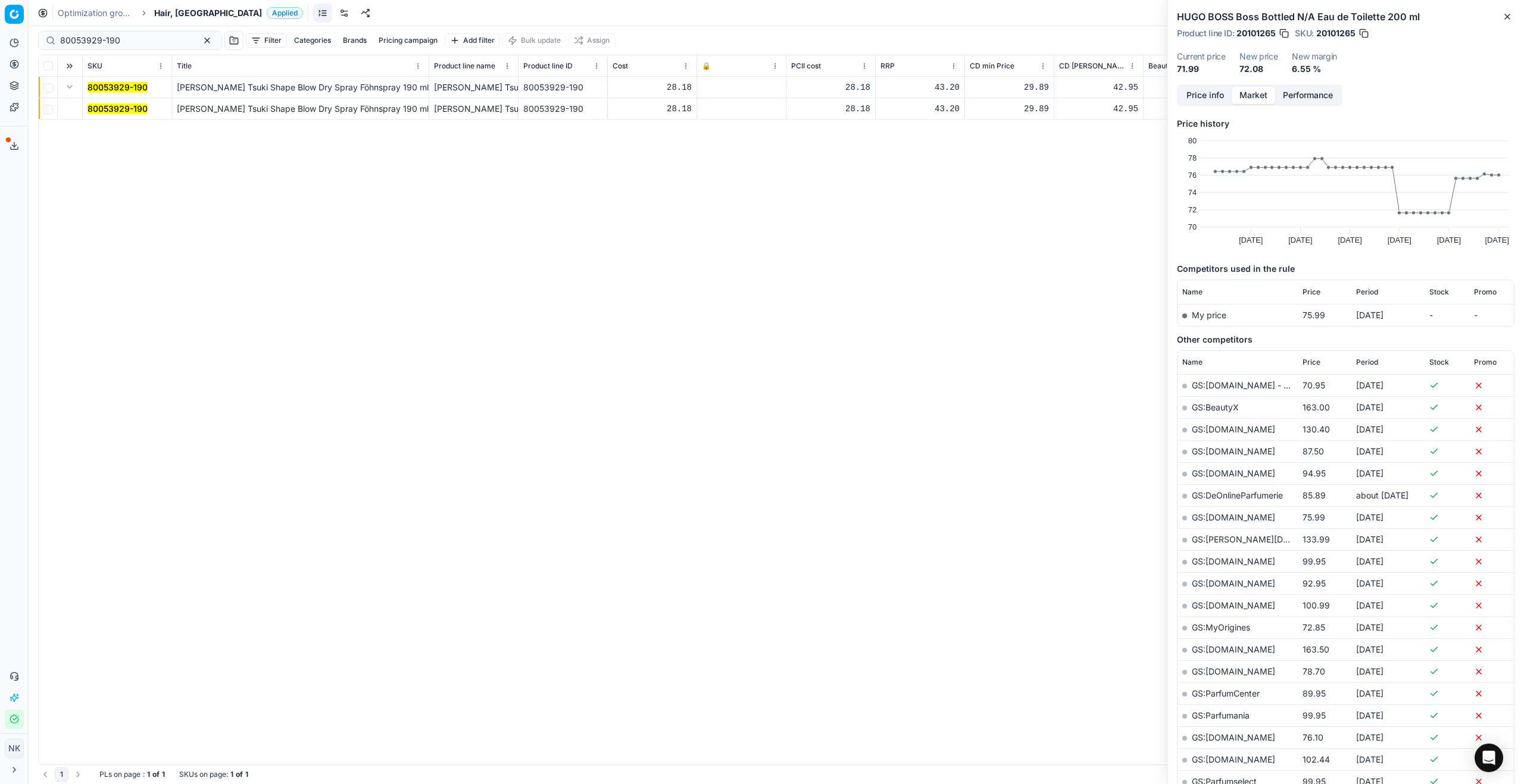
click at [95, 107] on mark "80053929-190" at bounding box center [118, 108] width 60 height 10
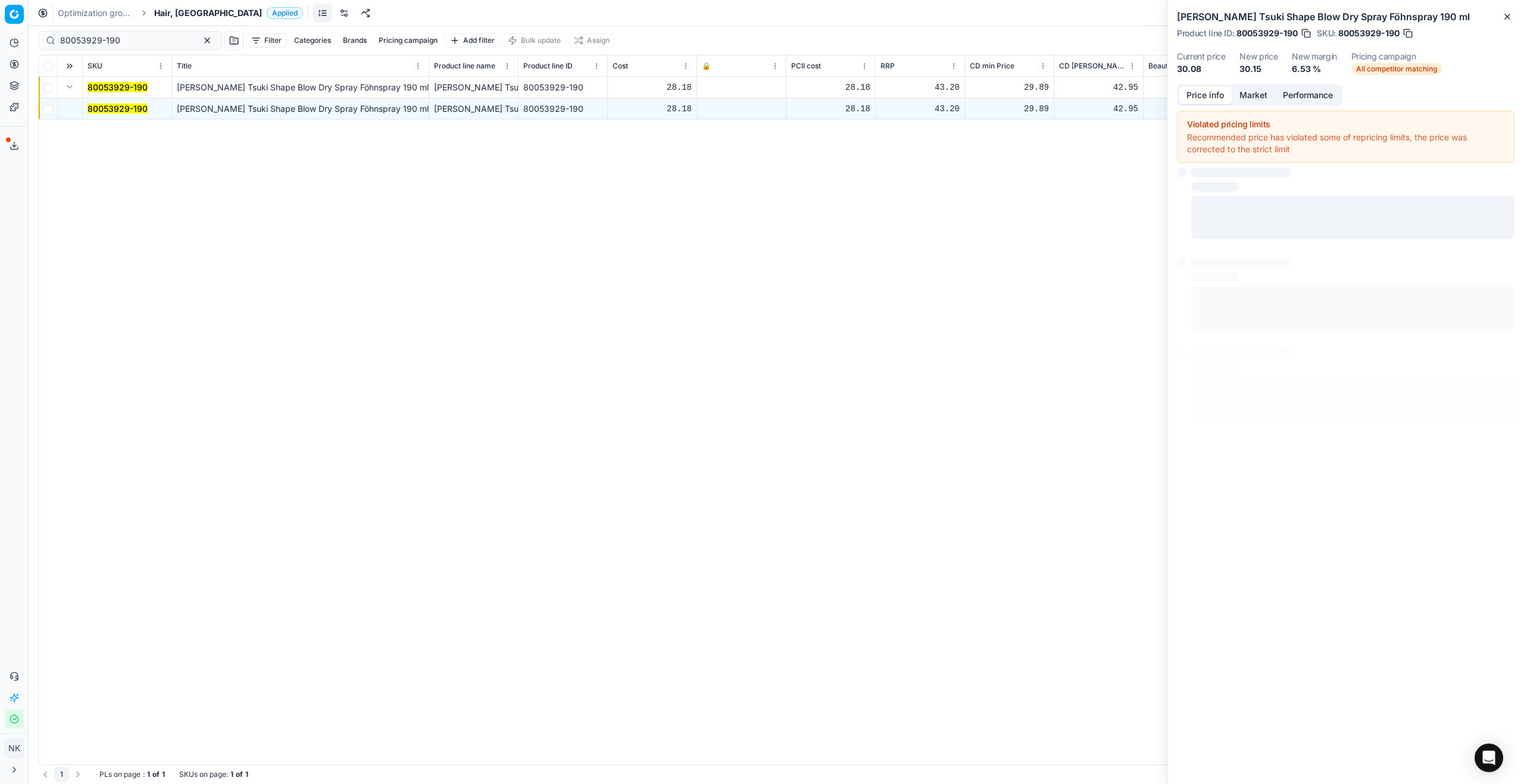
click at [874, 99] on button "Price info" at bounding box center [1205, 96] width 53 height 17
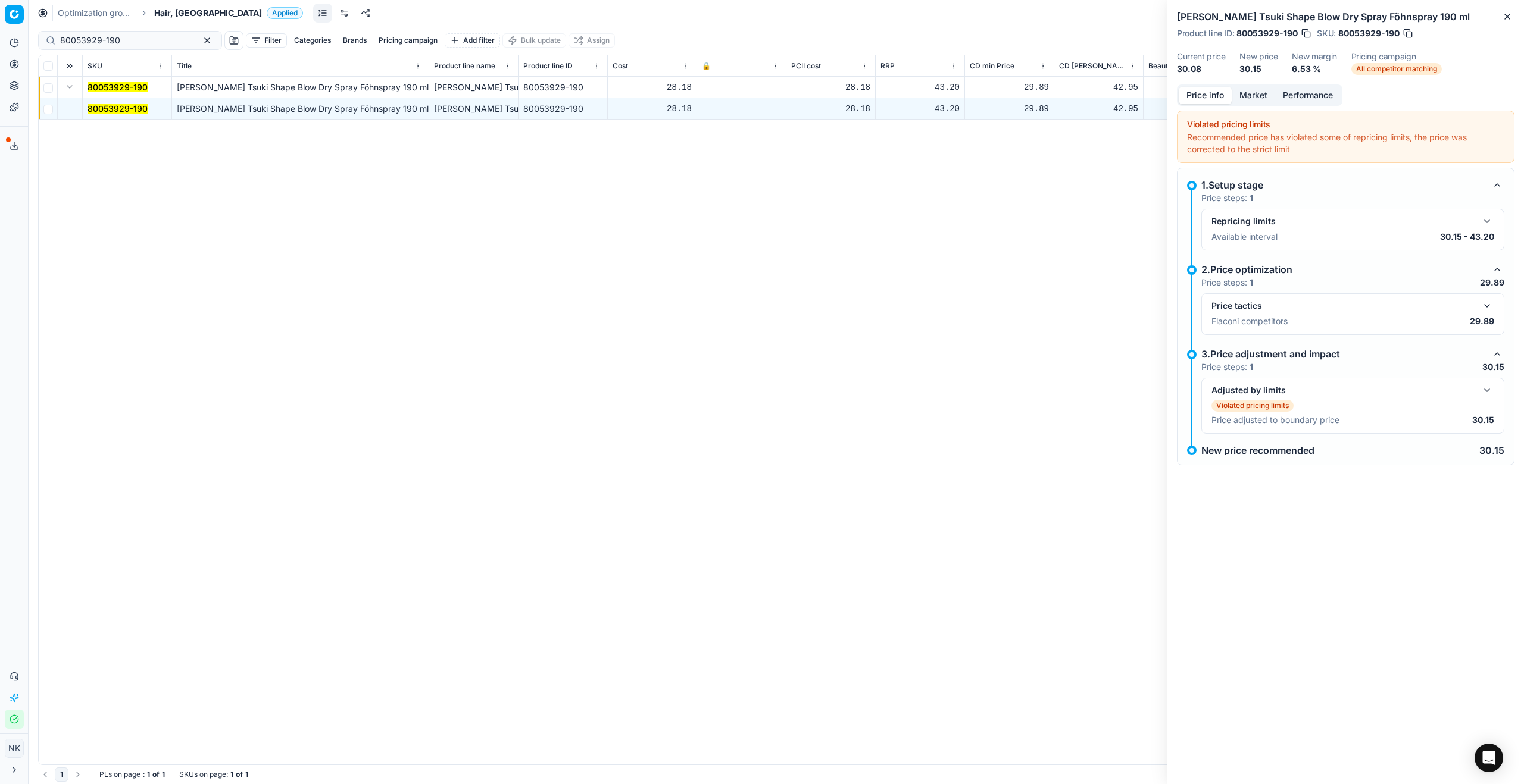
click at [874, 311] on button "button" at bounding box center [1486, 306] width 14 height 14
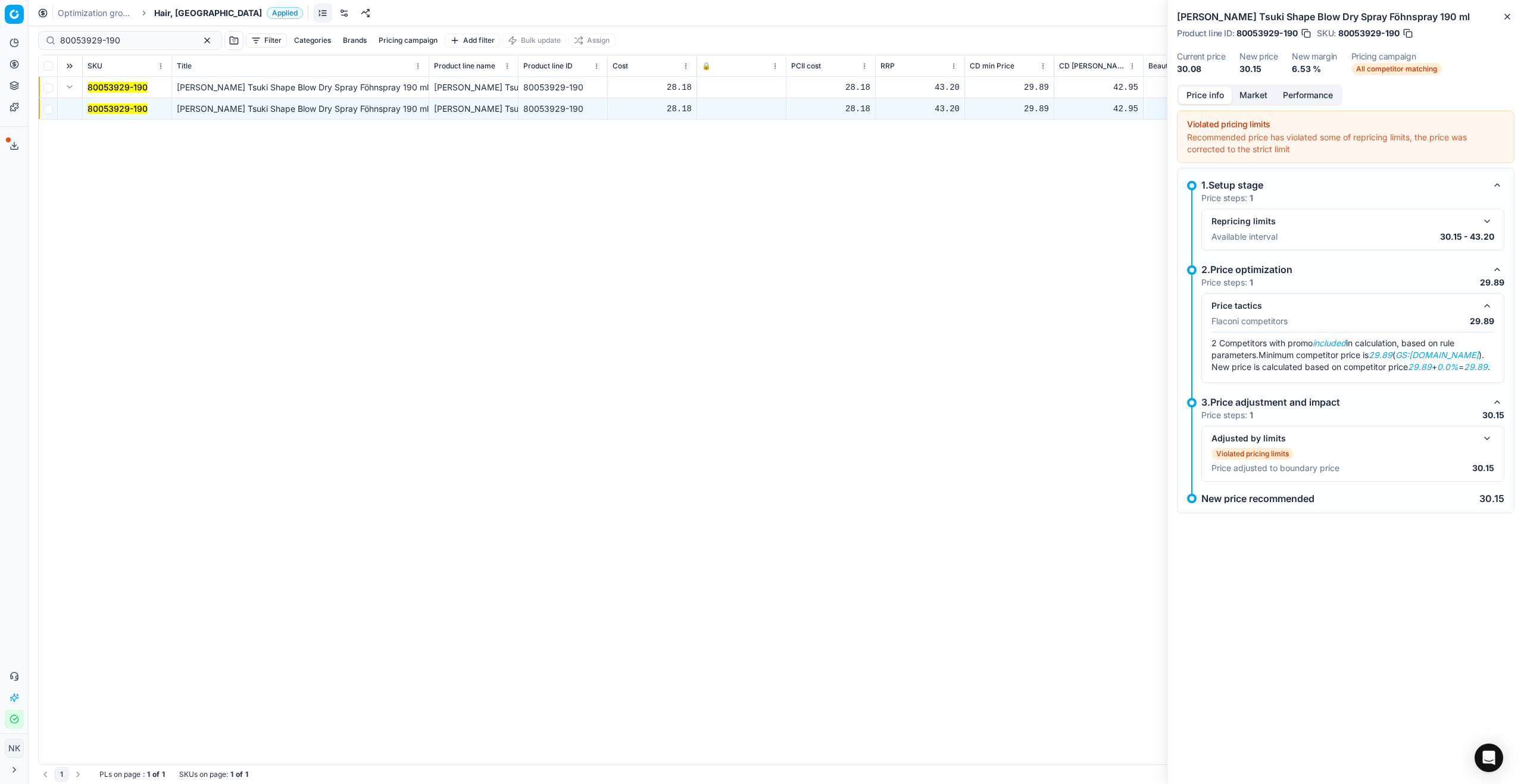
click at [874, 94] on button "Market" at bounding box center [1253, 96] width 44 height 17
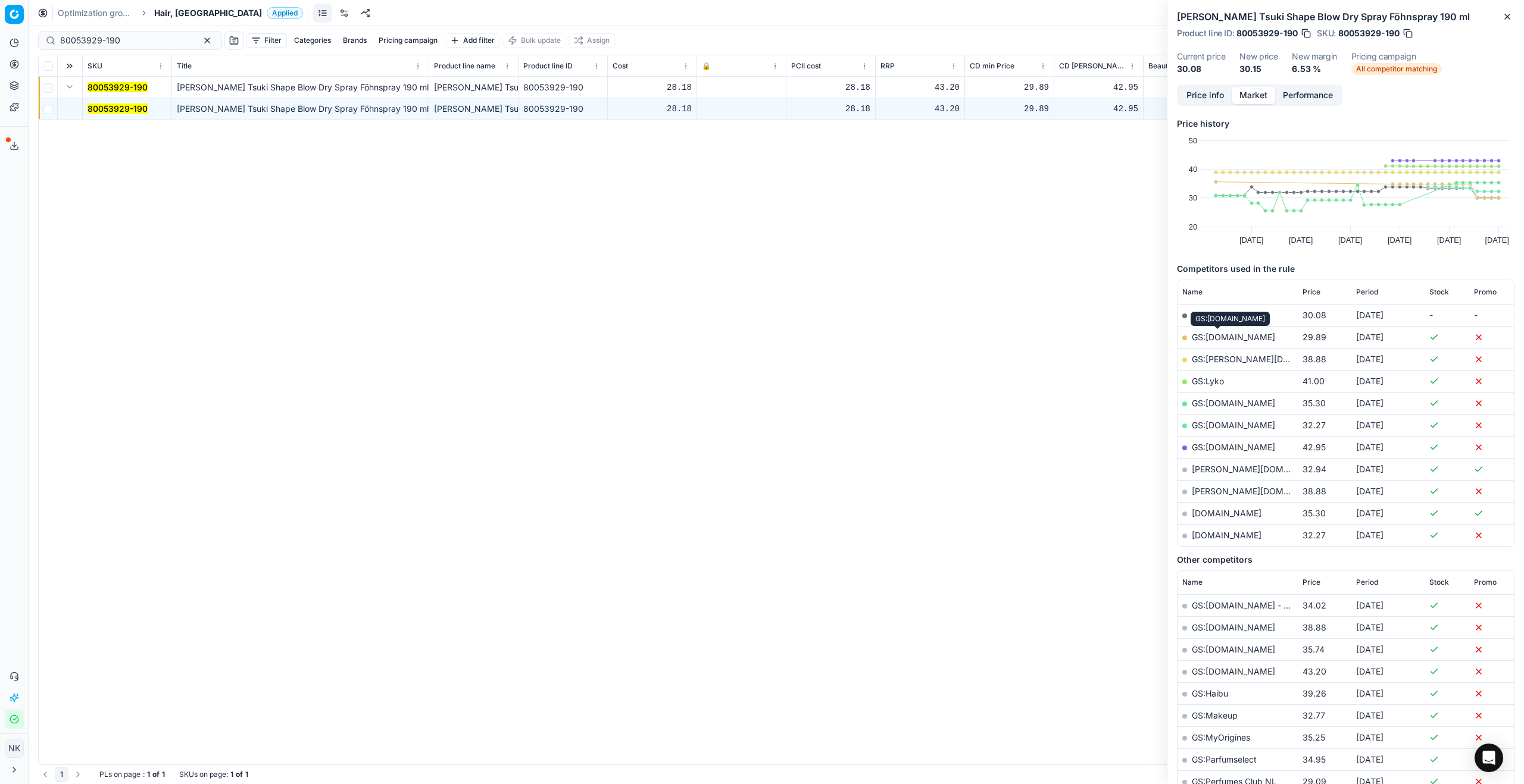
click at [874, 338] on link "GS:[DOMAIN_NAME]" at bounding box center [1234, 336] width 83 height 10
click at [166, 11] on span "Hair, [GEOGRAPHIC_DATA]" at bounding box center [208, 13] width 108 height 12
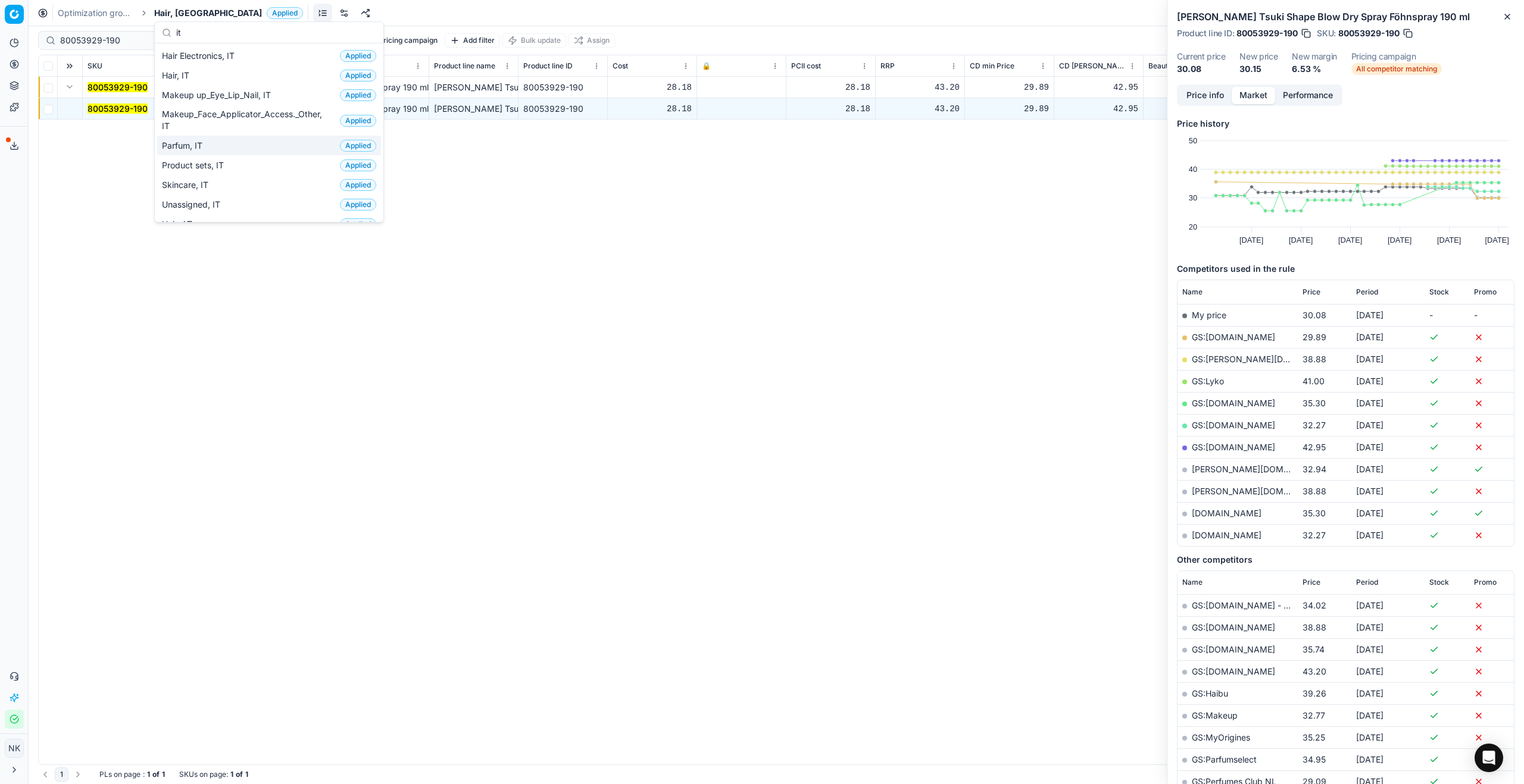
type input "it"
click at [183, 148] on span "Parfum, IT" at bounding box center [184, 146] width 45 height 12
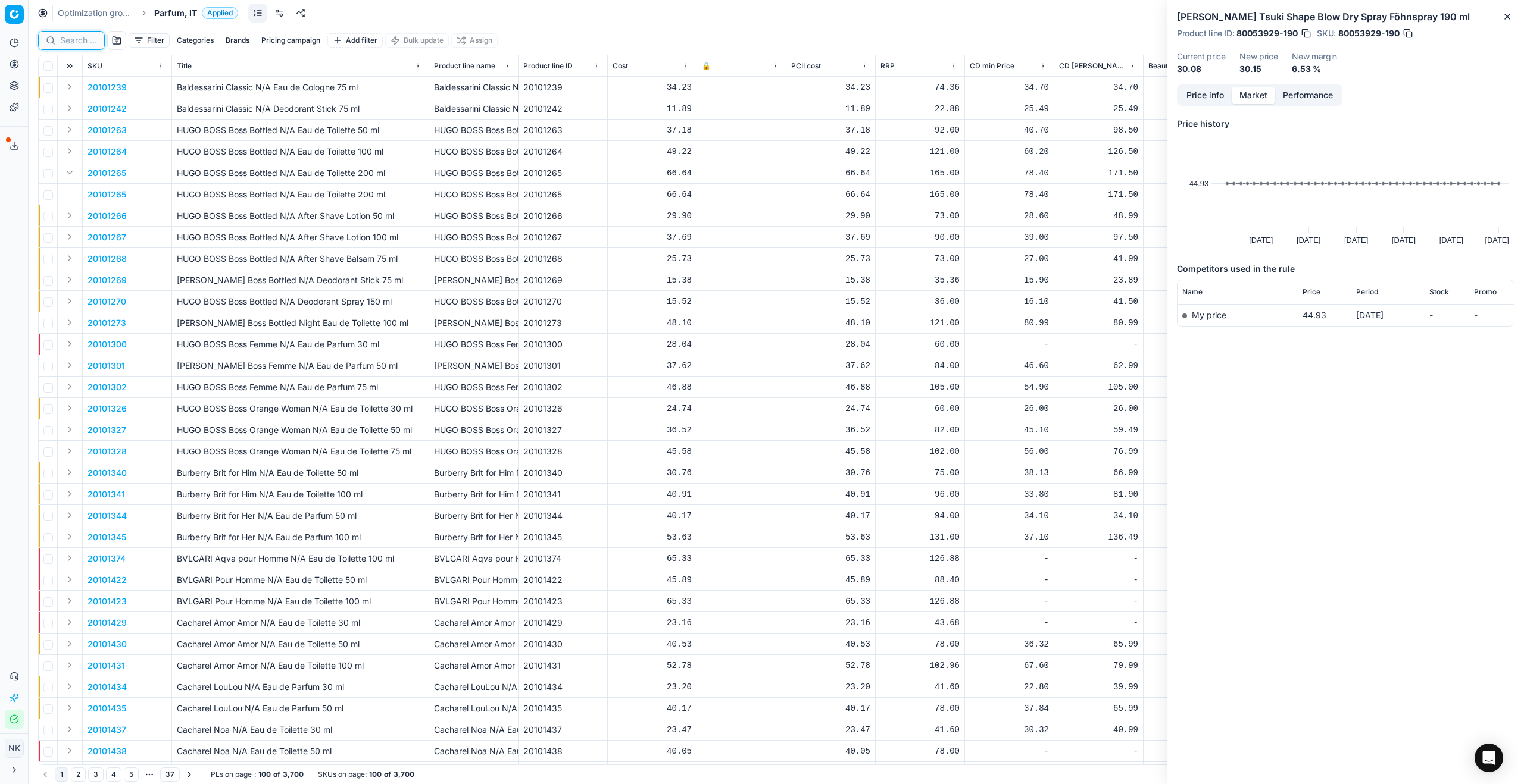
click at [74, 42] on input at bounding box center [78, 40] width 37 height 12
paste input "80020633-90"
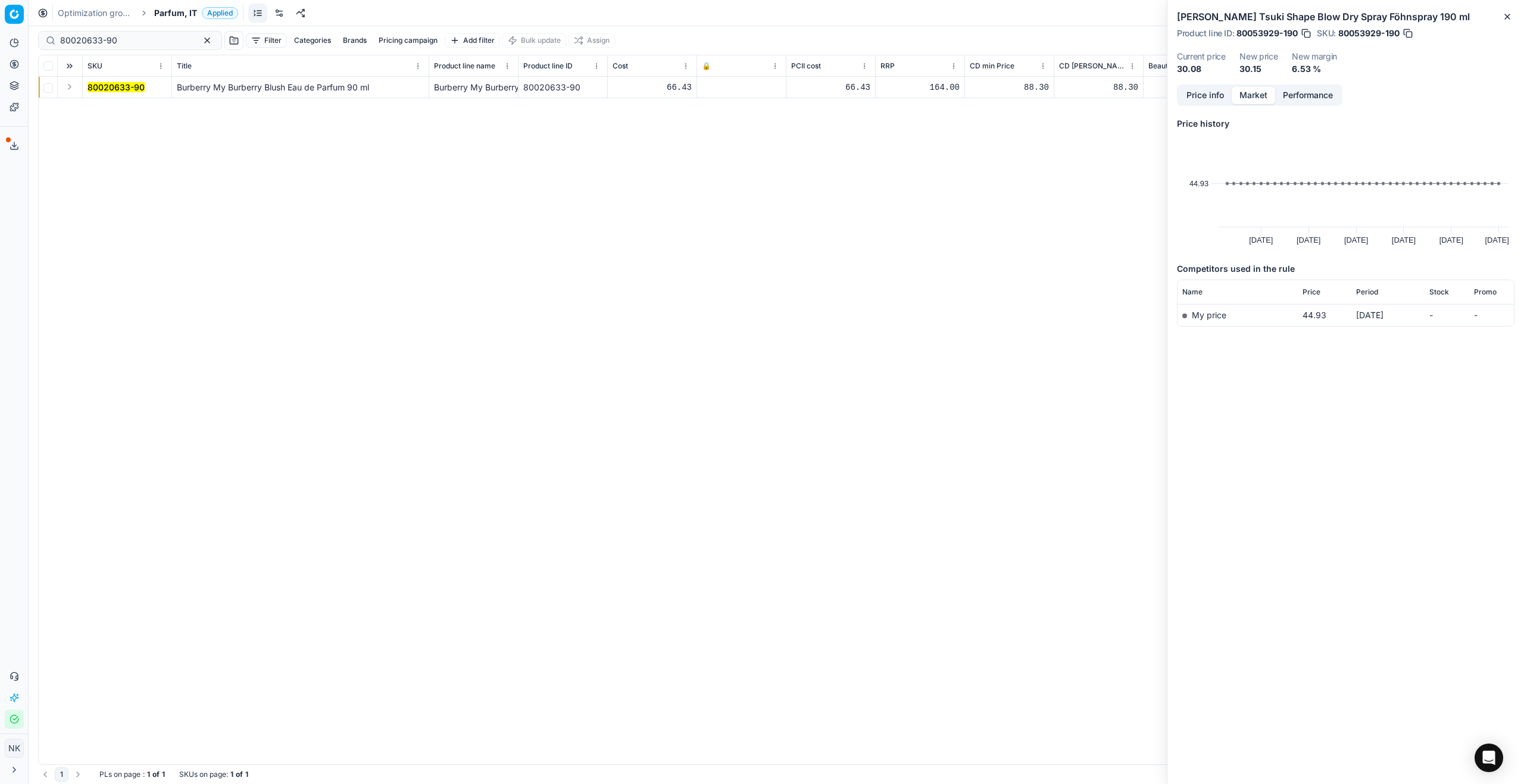
click at [73, 88] on button "Expand" at bounding box center [69, 86] width 14 height 14
click at [100, 106] on mark "80020633-90" at bounding box center [116, 108] width 57 height 10
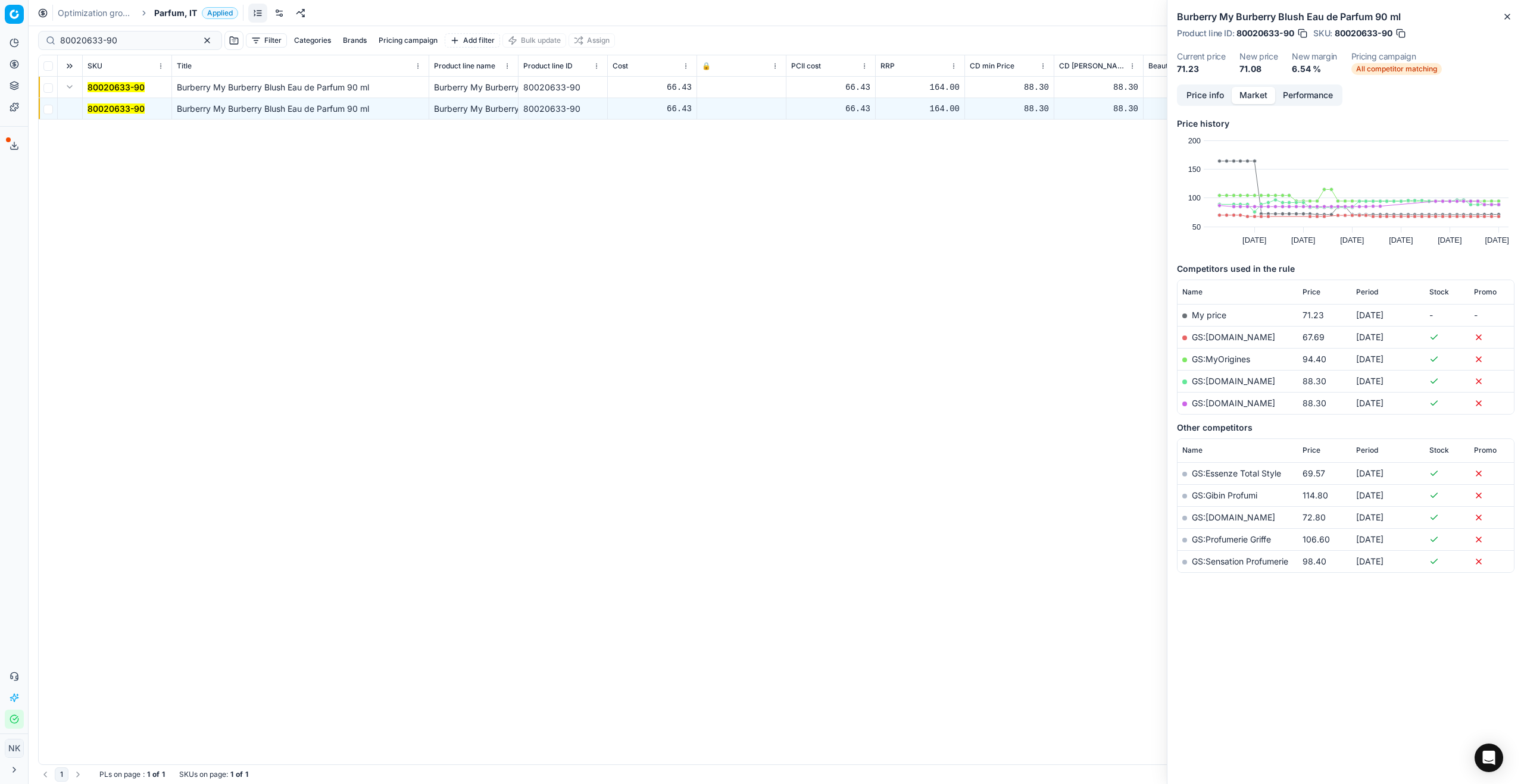
click at [874, 96] on button "Price info" at bounding box center [1205, 96] width 53 height 17
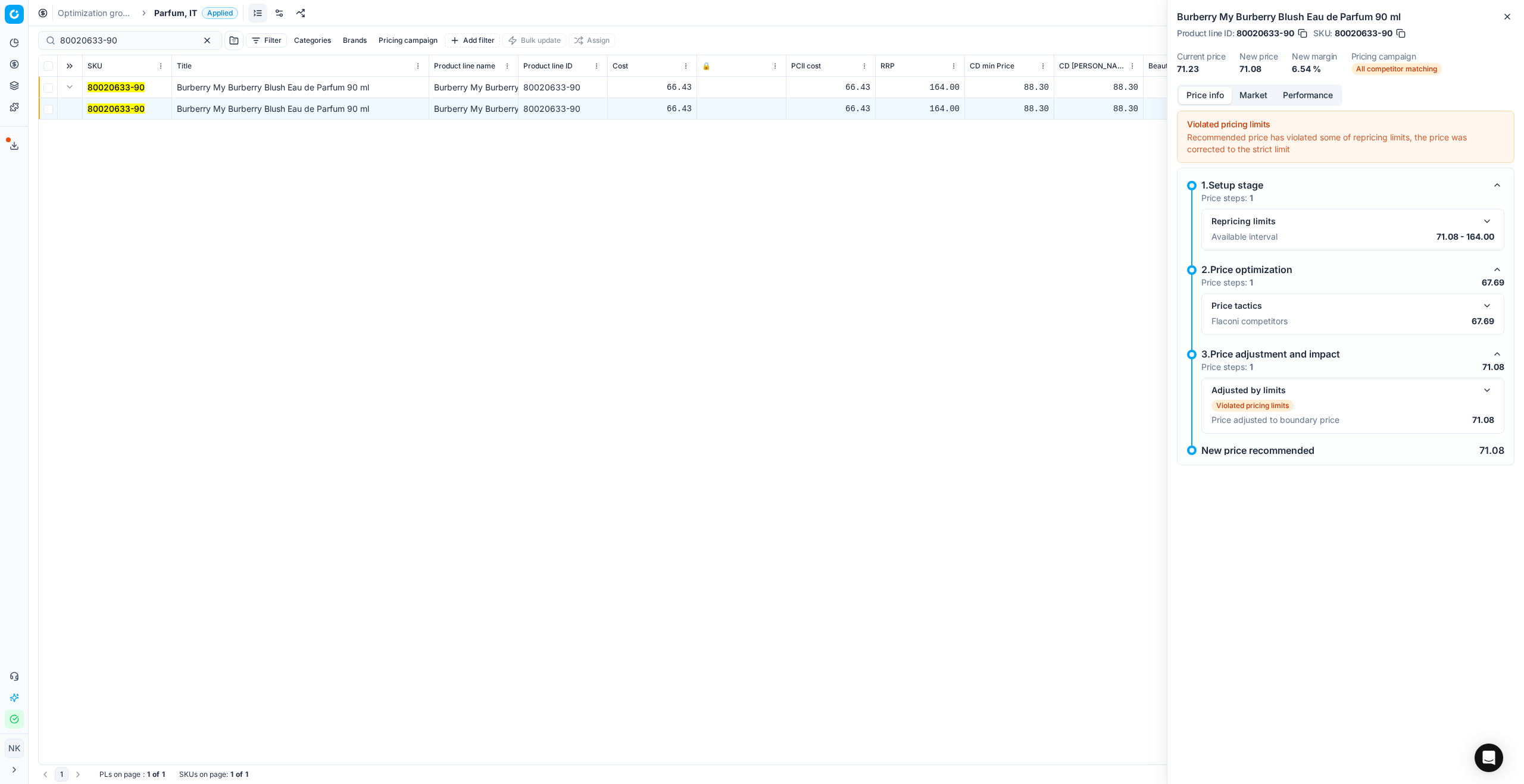
click at [874, 300] on button "button" at bounding box center [1486, 306] width 14 height 14
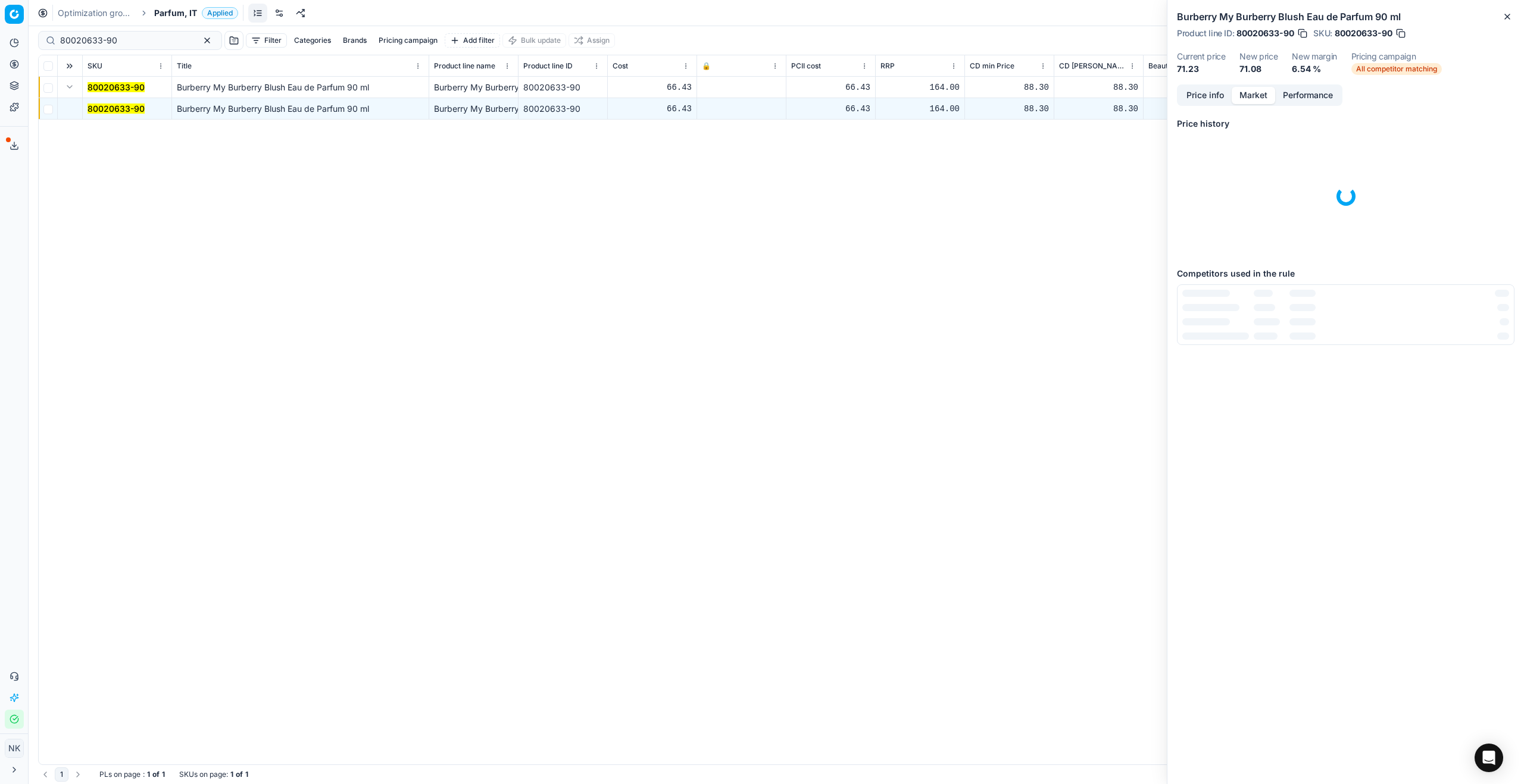
click at [874, 100] on button "Market" at bounding box center [1253, 96] width 44 height 17
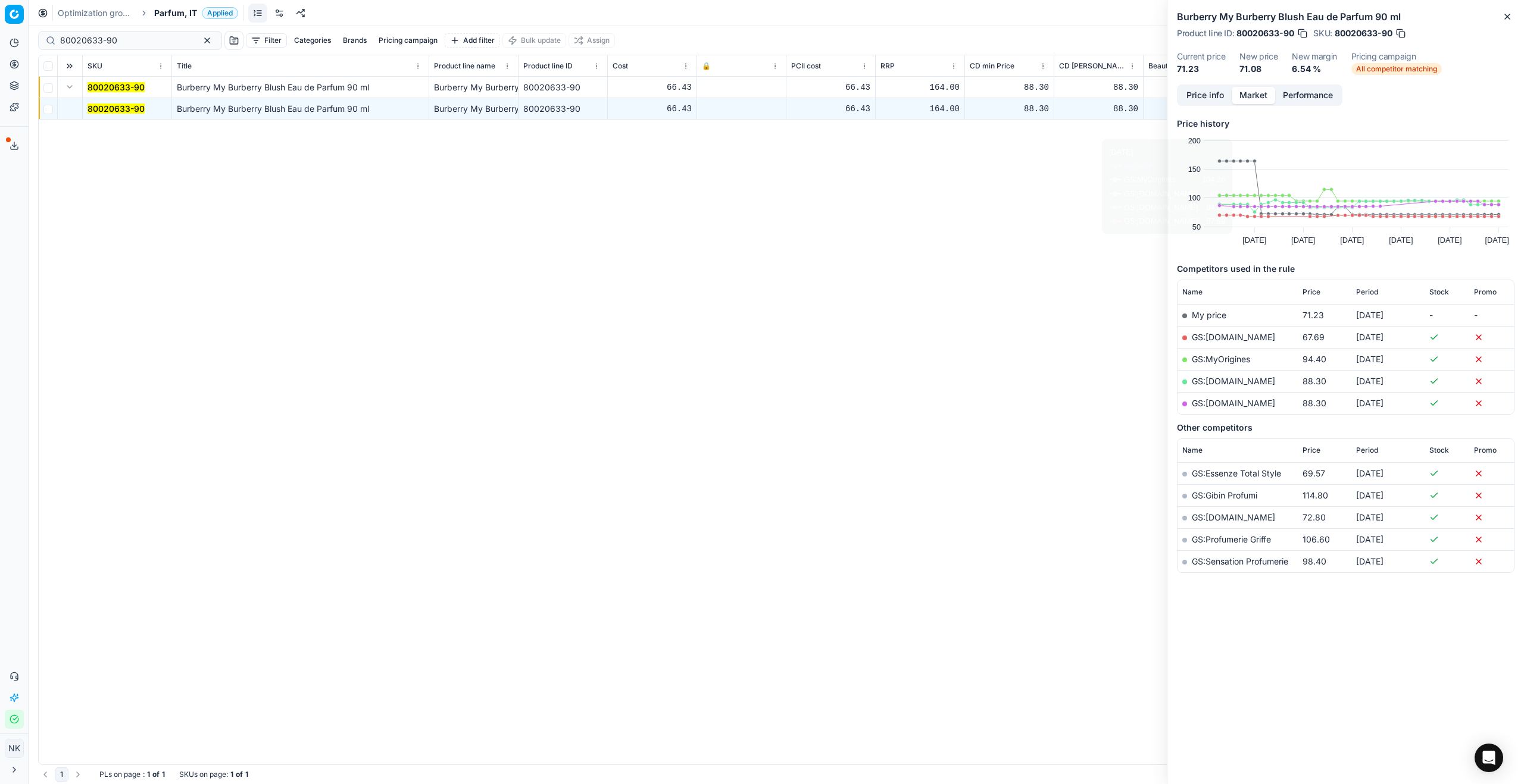
click at [874, 336] on link "GS:[DOMAIN_NAME]" at bounding box center [1234, 336] width 83 height 10
click at [133, 36] on input "80020633-90" at bounding box center [125, 40] width 130 height 12
paste input "20101928"
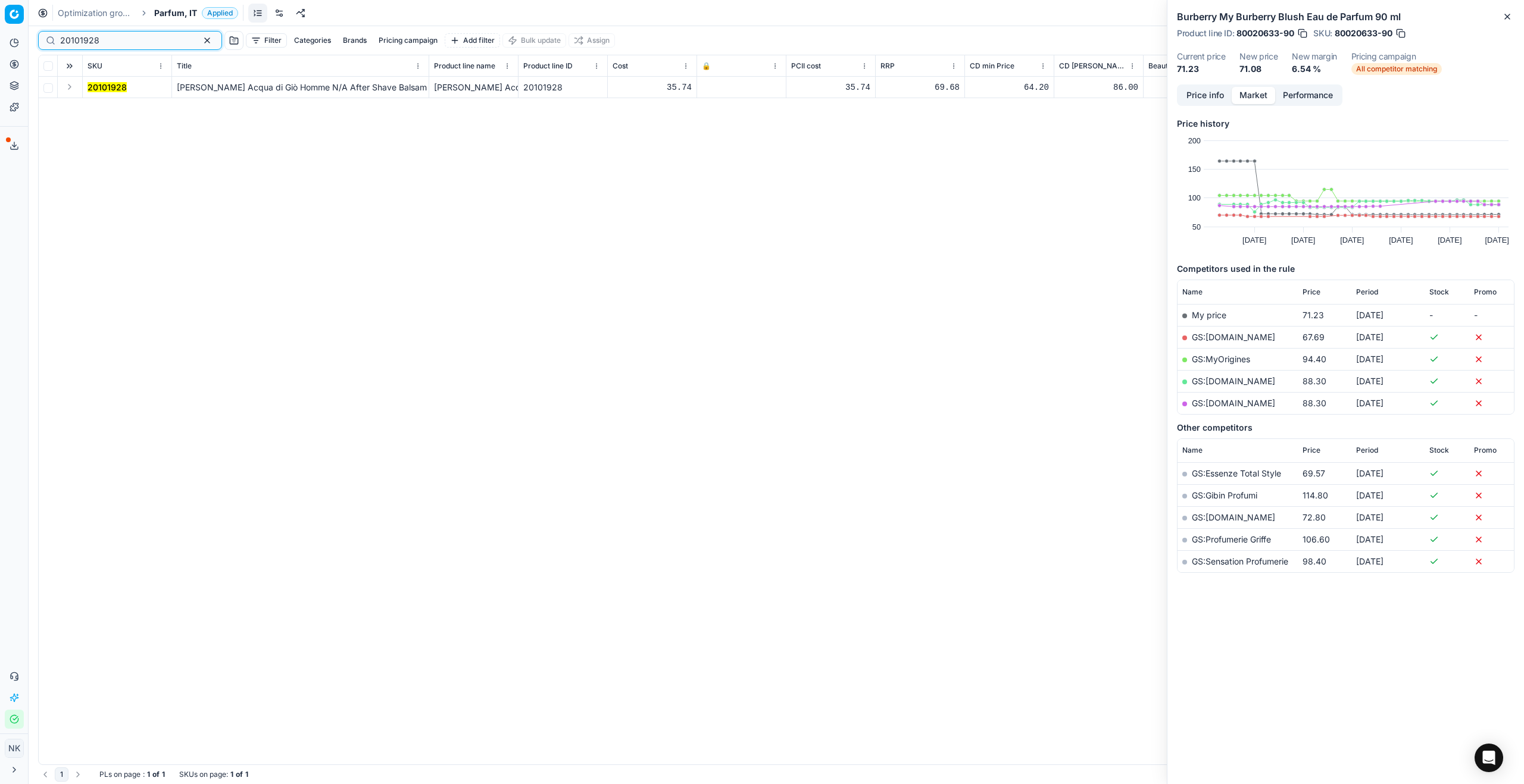
type input "20101928"
click at [66, 86] on button "Expand" at bounding box center [69, 86] width 14 height 14
click at [98, 105] on mark "20101928" at bounding box center [107, 108] width 40 height 10
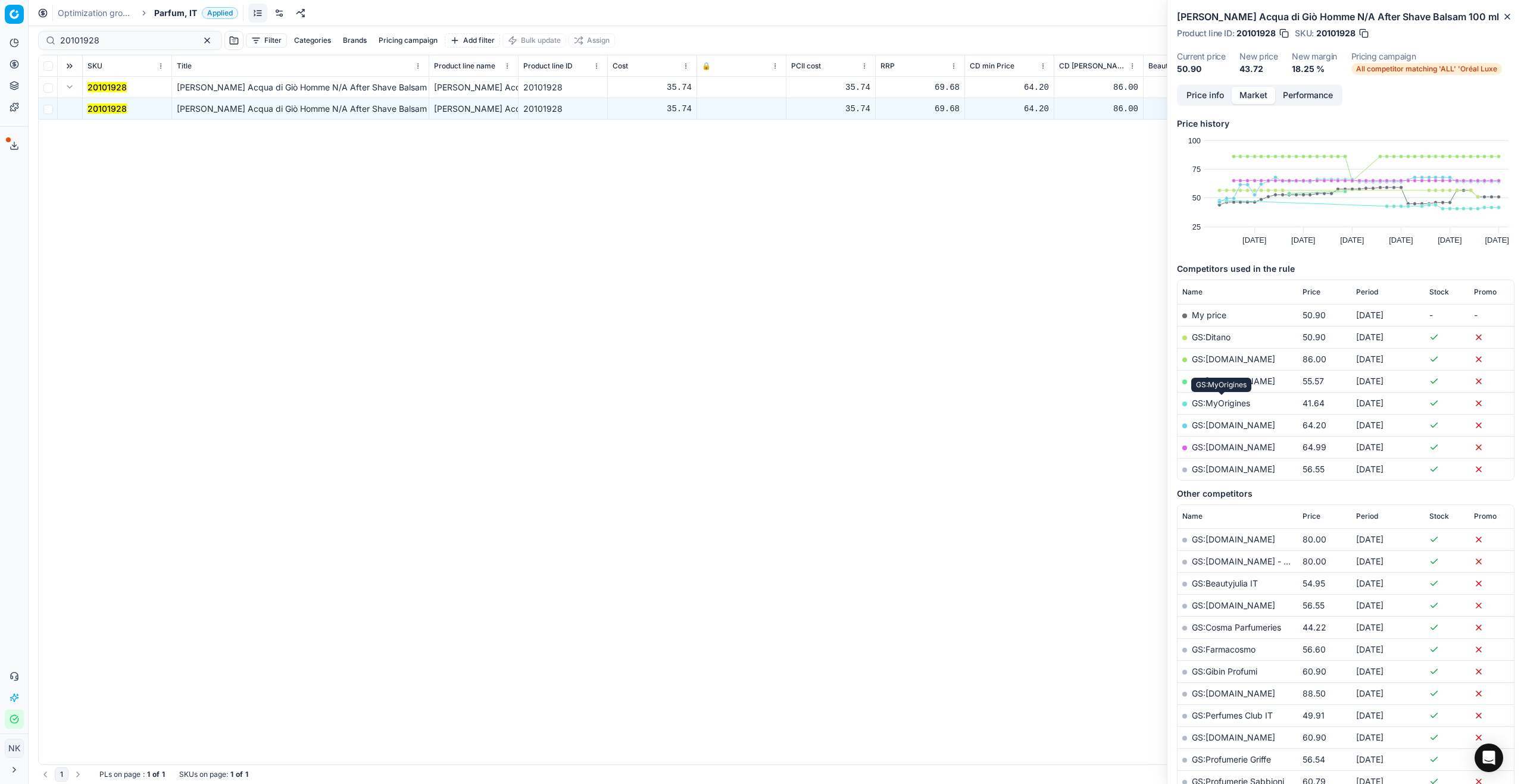
click at [874, 403] on link "GS:MyOrigines" at bounding box center [1221, 403] width 58 height 10
click at [171, 13] on span "Parfum, IT" at bounding box center [176, 13] width 43 height 12
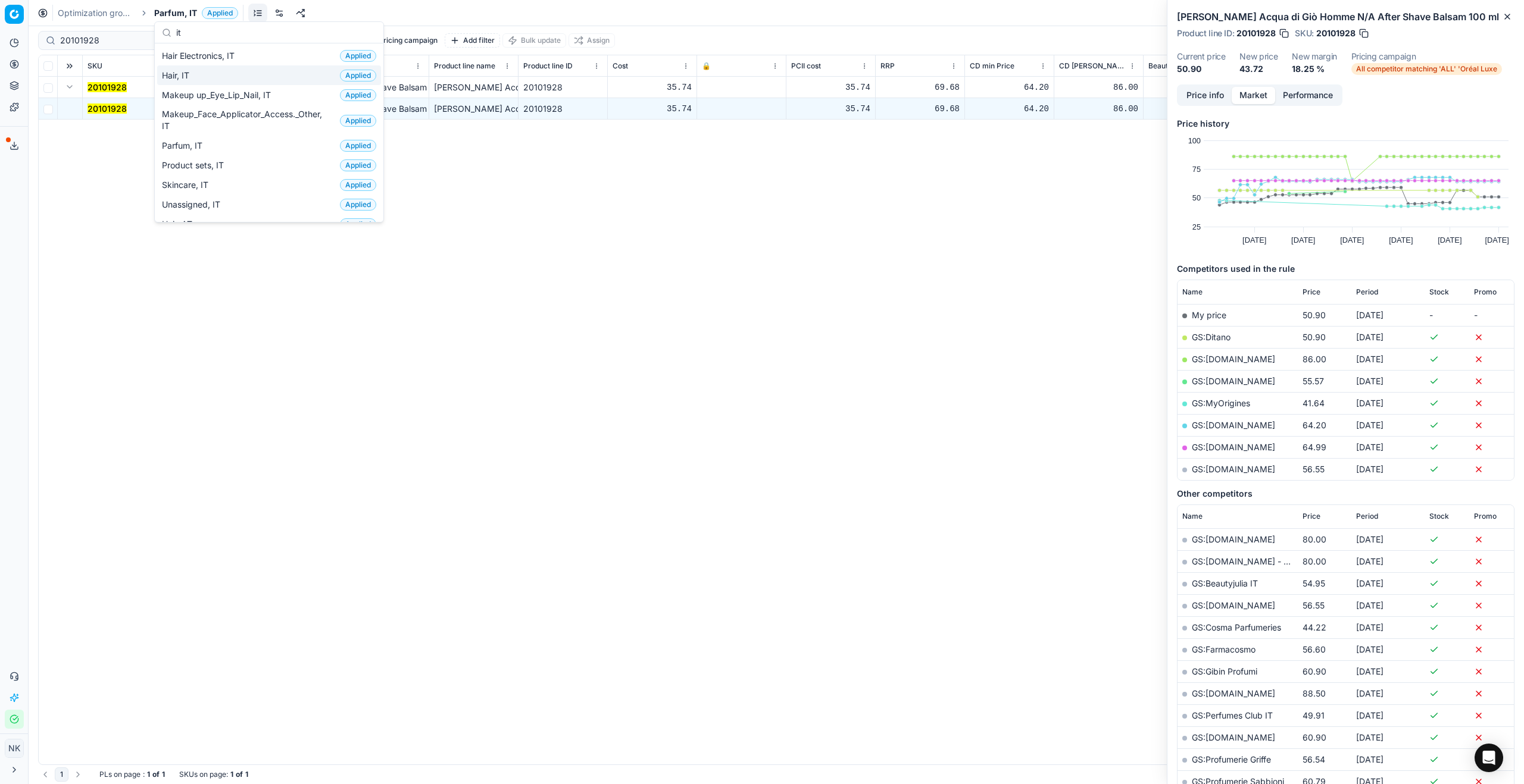
type input "it"
click at [204, 77] on div "Hair, IT Applied" at bounding box center [269, 75] width 224 height 19
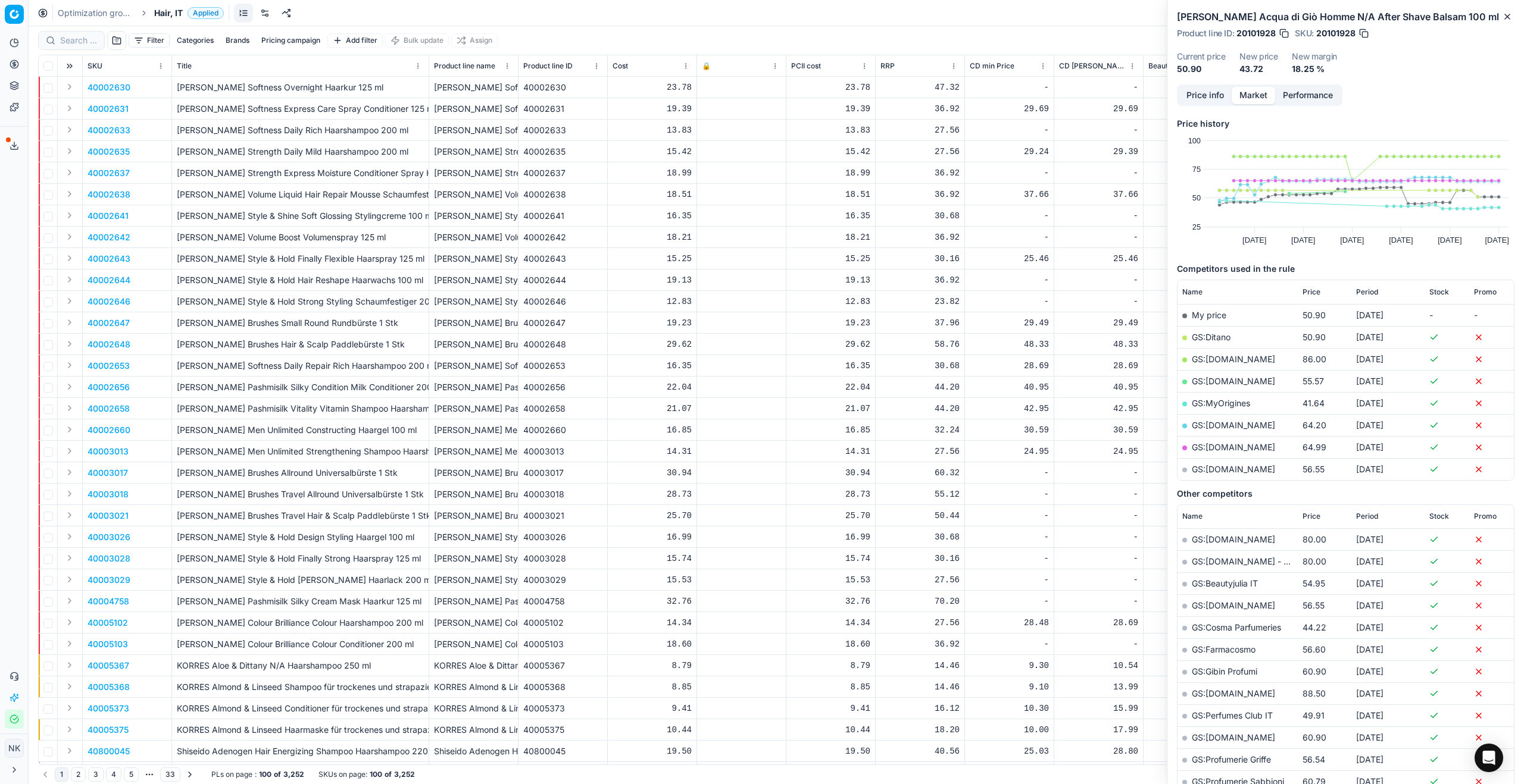
click at [80, 48] on div at bounding box center [71, 40] width 66 height 19
paste input "80075229-250"
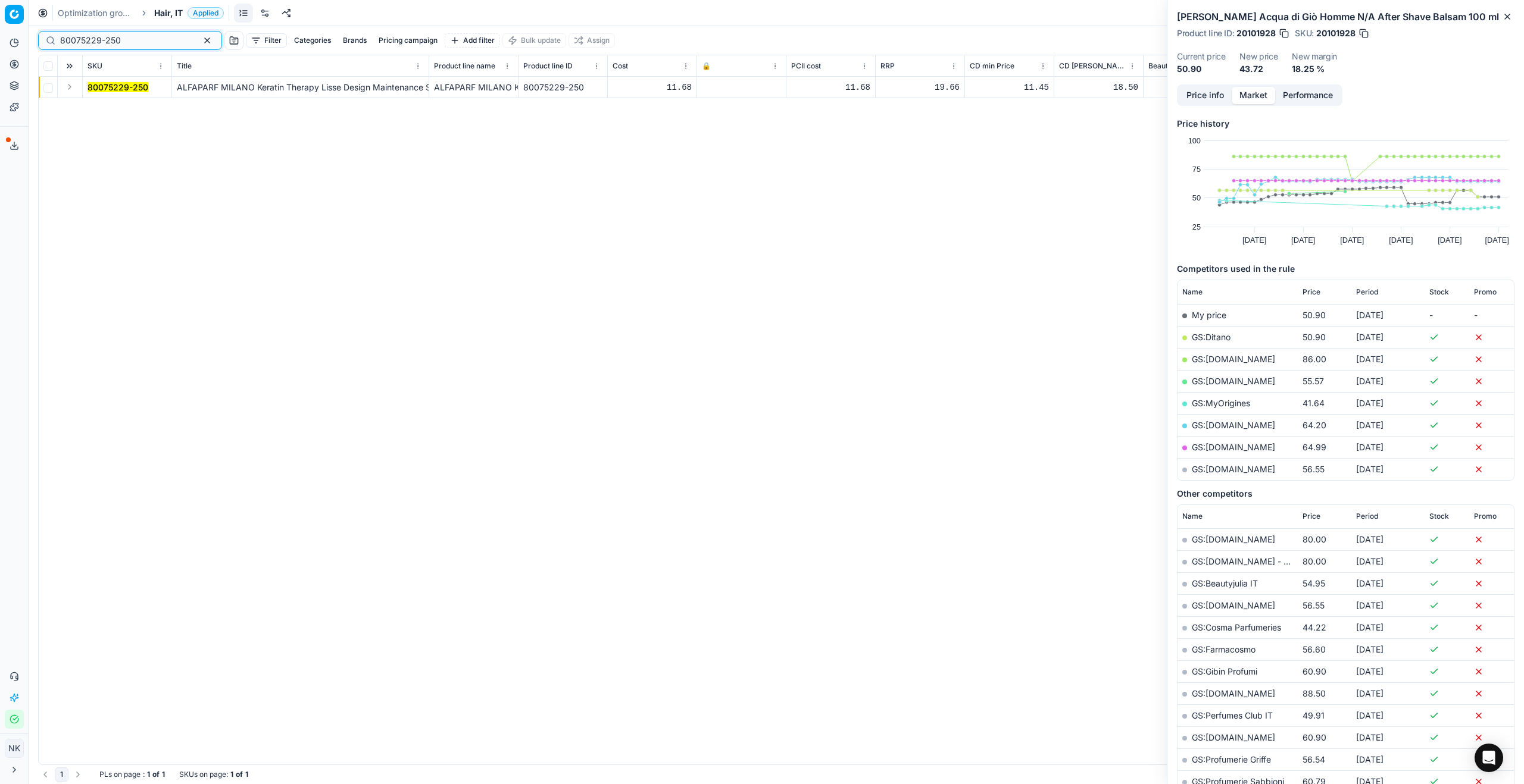
type input "80075229-250"
click at [68, 82] on button "Expand" at bounding box center [69, 86] width 14 height 14
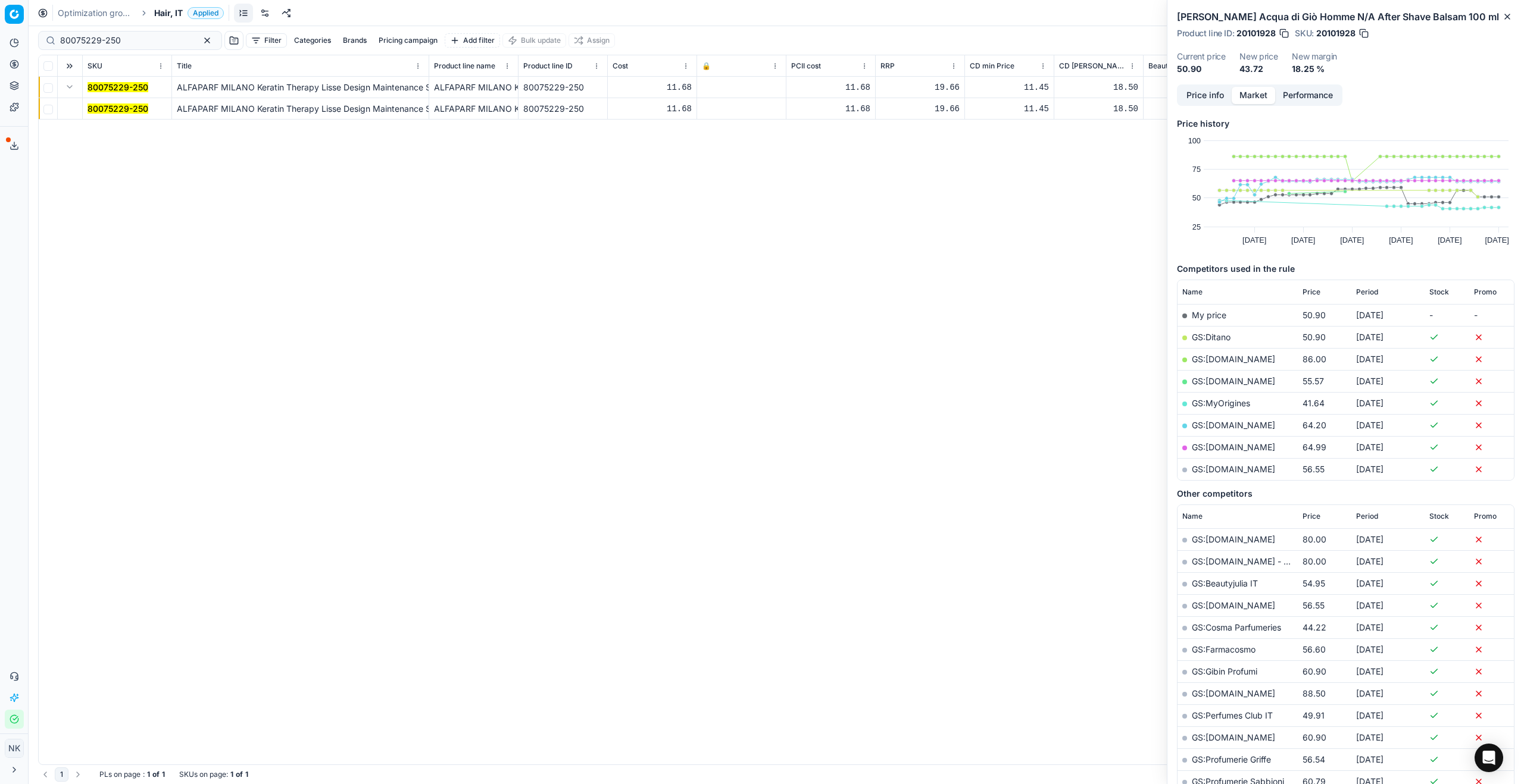
click at [103, 107] on mark "80075229-250" at bounding box center [118, 108] width 61 height 10
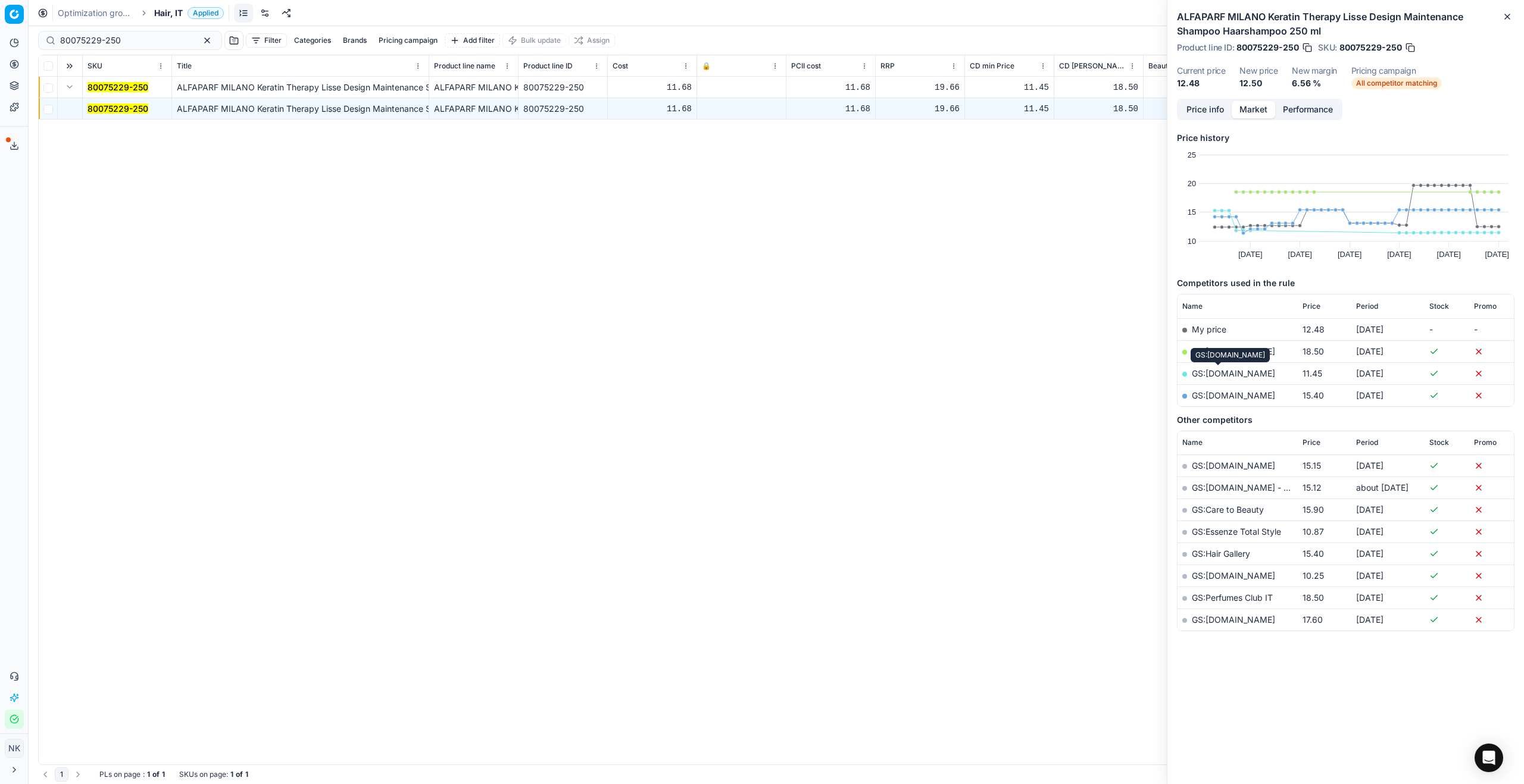
click at [874, 369] on link "GS:[DOMAIN_NAME]" at bounding box center [1234, 373] width 83 height 10
click at [167, 13] on span "Hair, IT" at bounding box center [168, 13] width 29 height 12
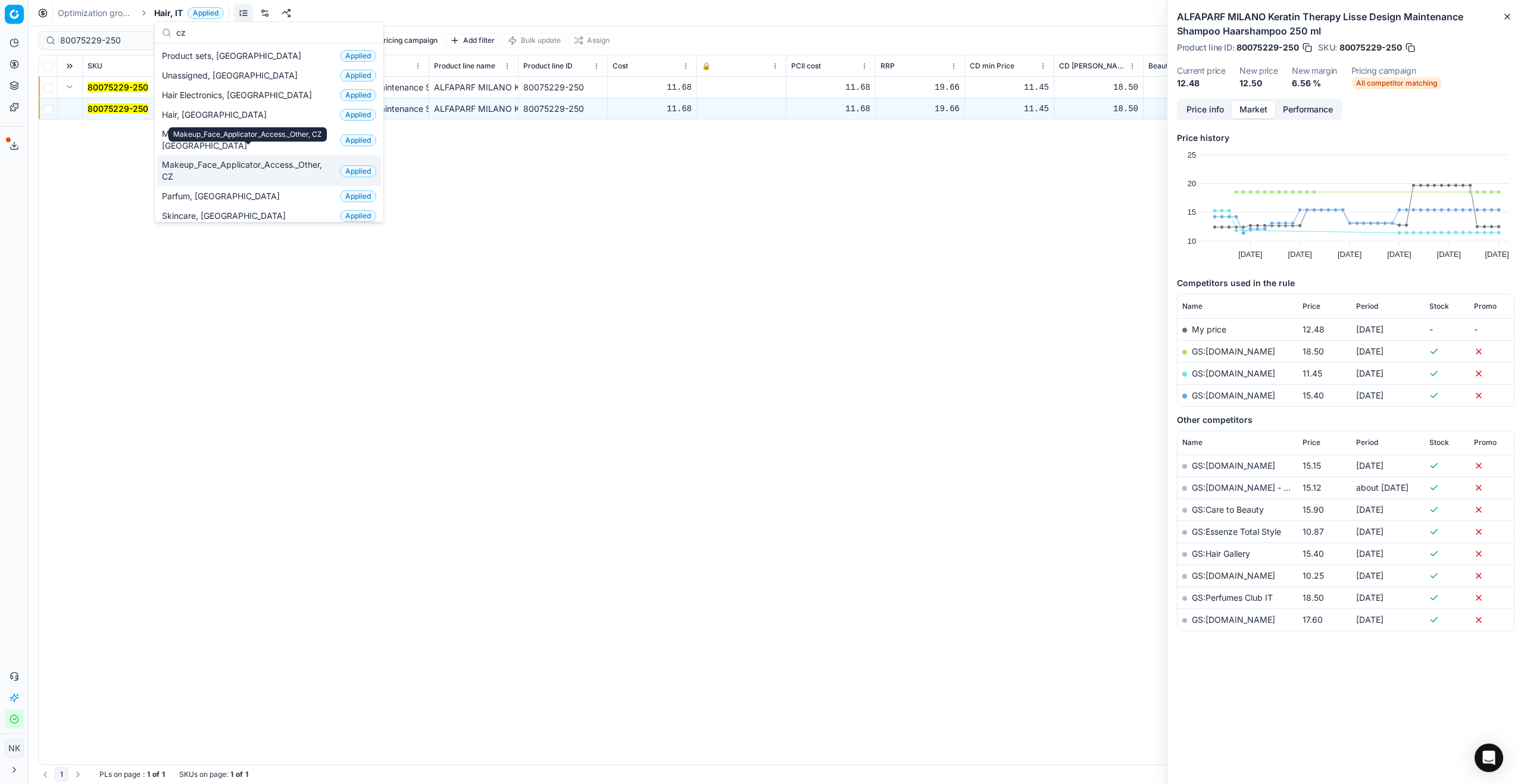
type input "cz"
click at [239, 159] on span "Makeup_Face_Applicator_Access._Other, CZ" at bounding box center [248, 171] width 173 height 24
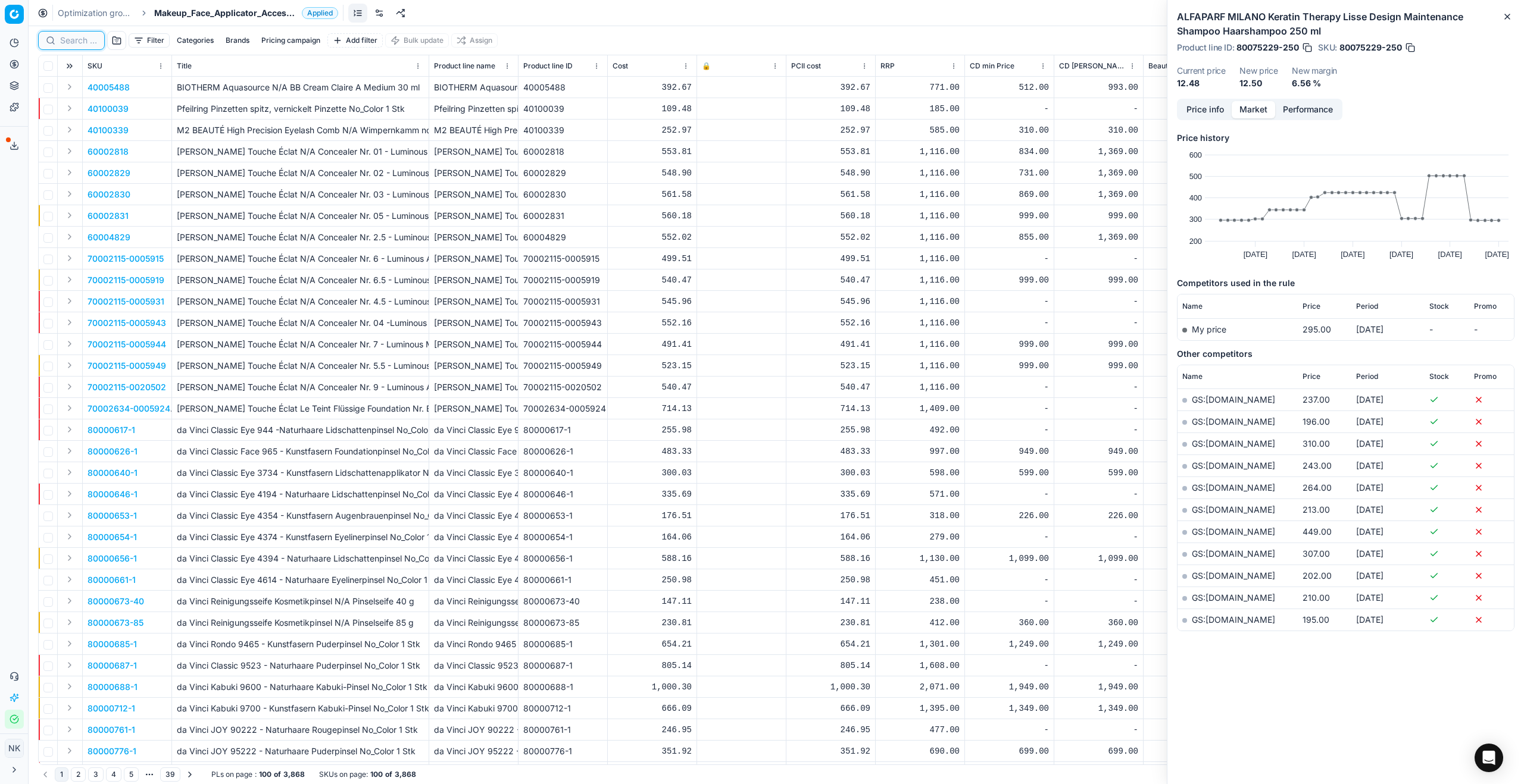
click at [76, 42] on input at bounding box center [78, 40] width 37 height 12
paste input "90001303-0001869"
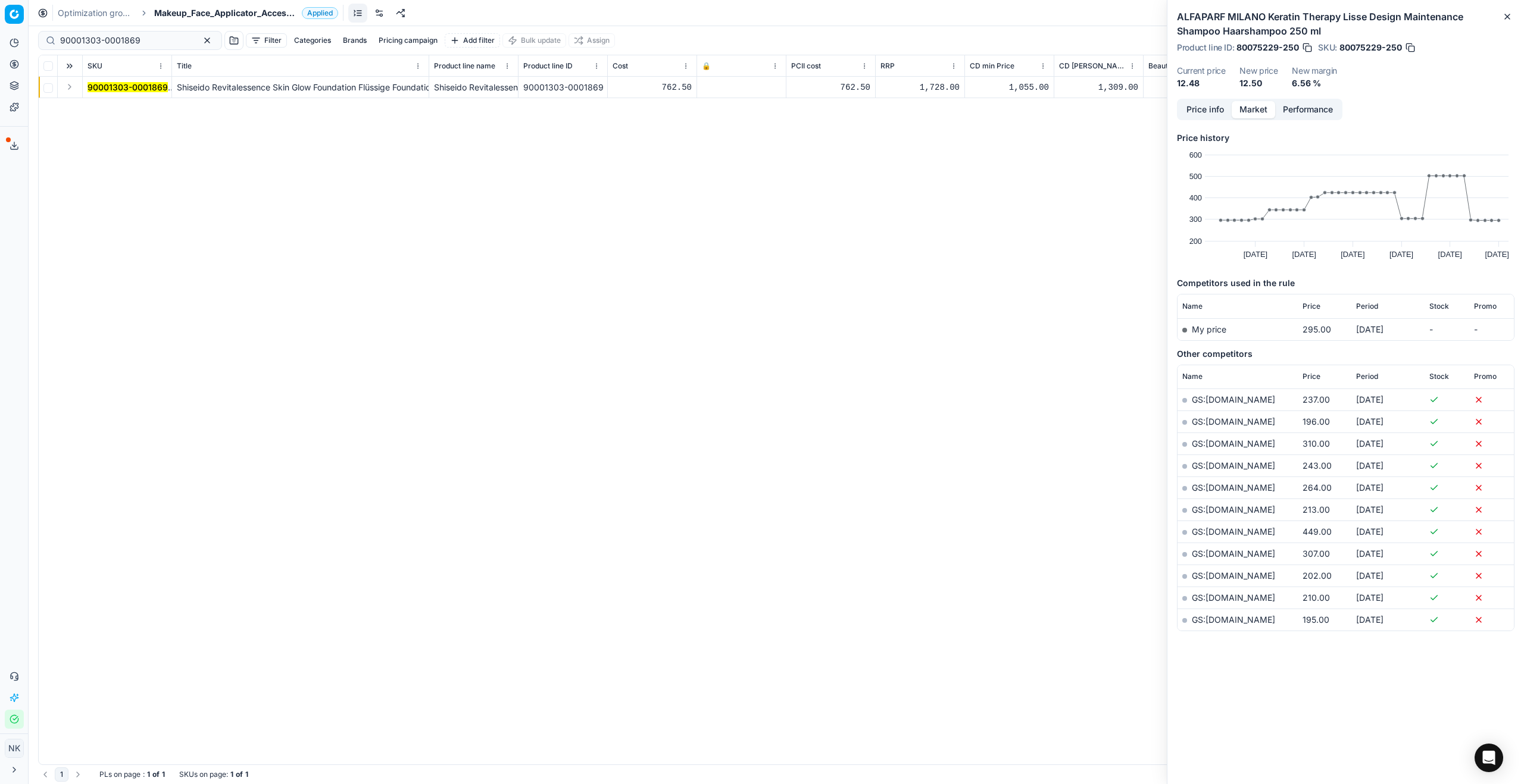
click at [68, 90] on button "Expand" at bounding box center [69, 86] width 14 height 14
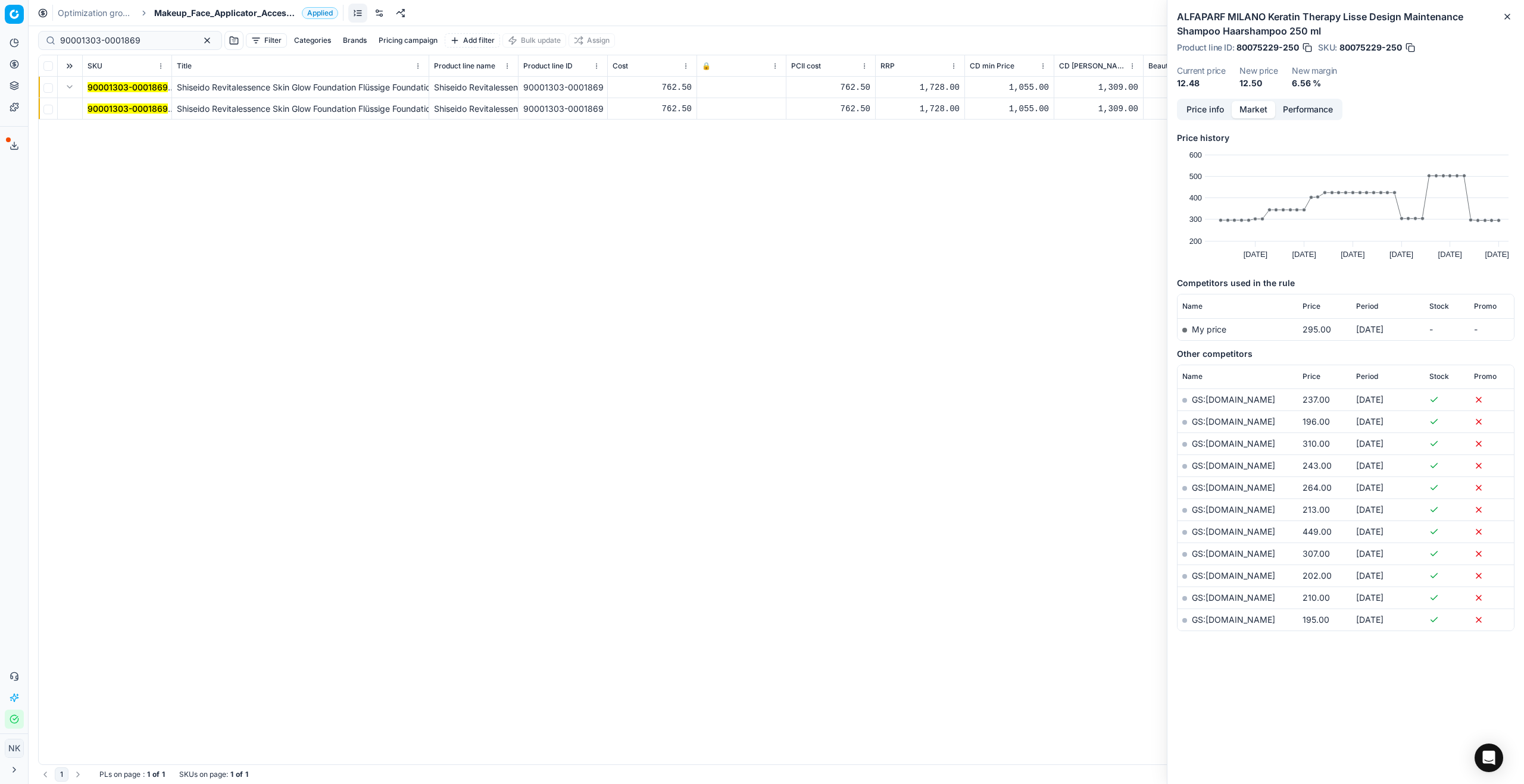
click at [101, 107] on mark "90001303-0001869" at bounding box center [128, 108] width 80 height 10
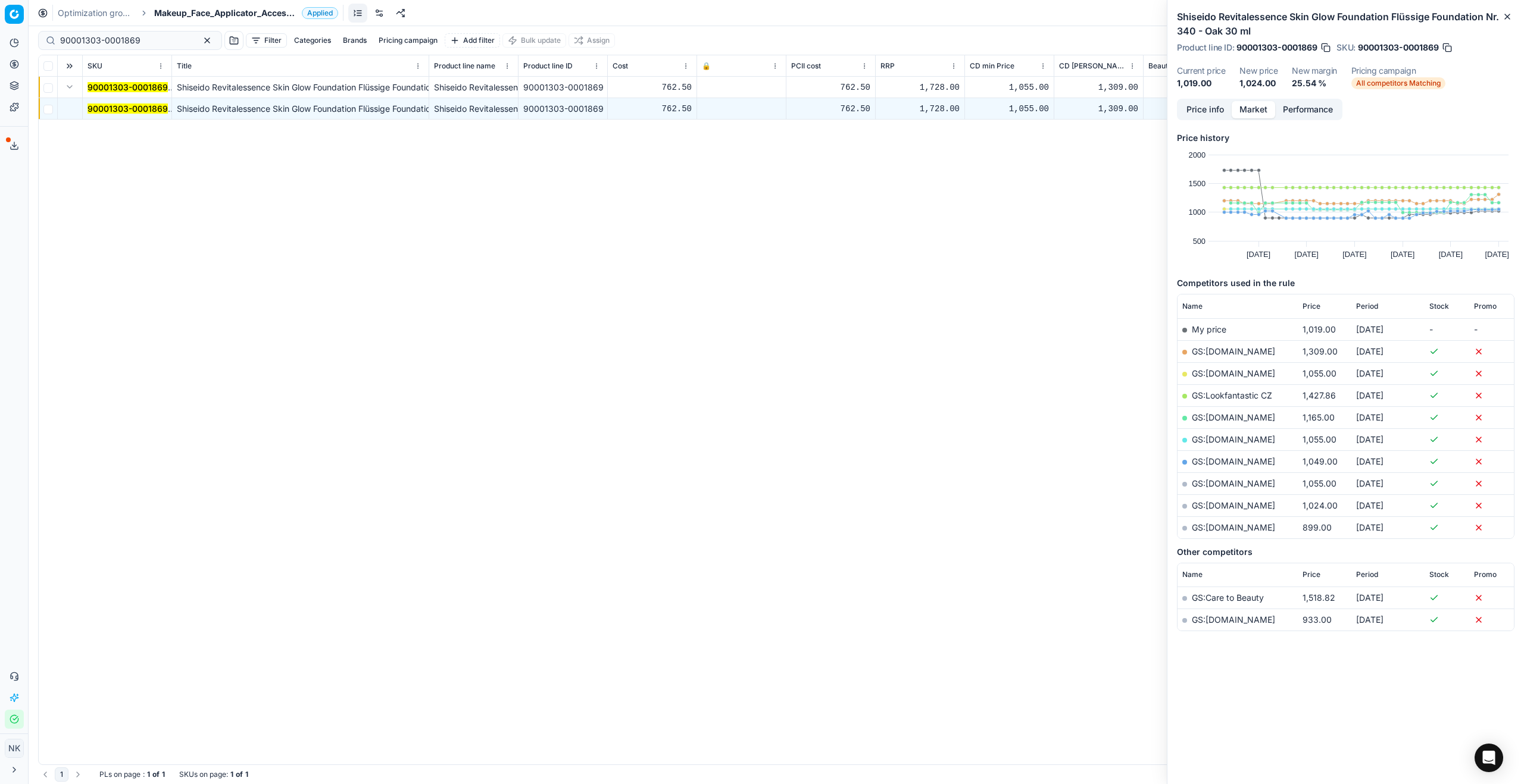
click at [874, 113] on button "Price info" at bounding box center [1205, 110] width 53 height 17
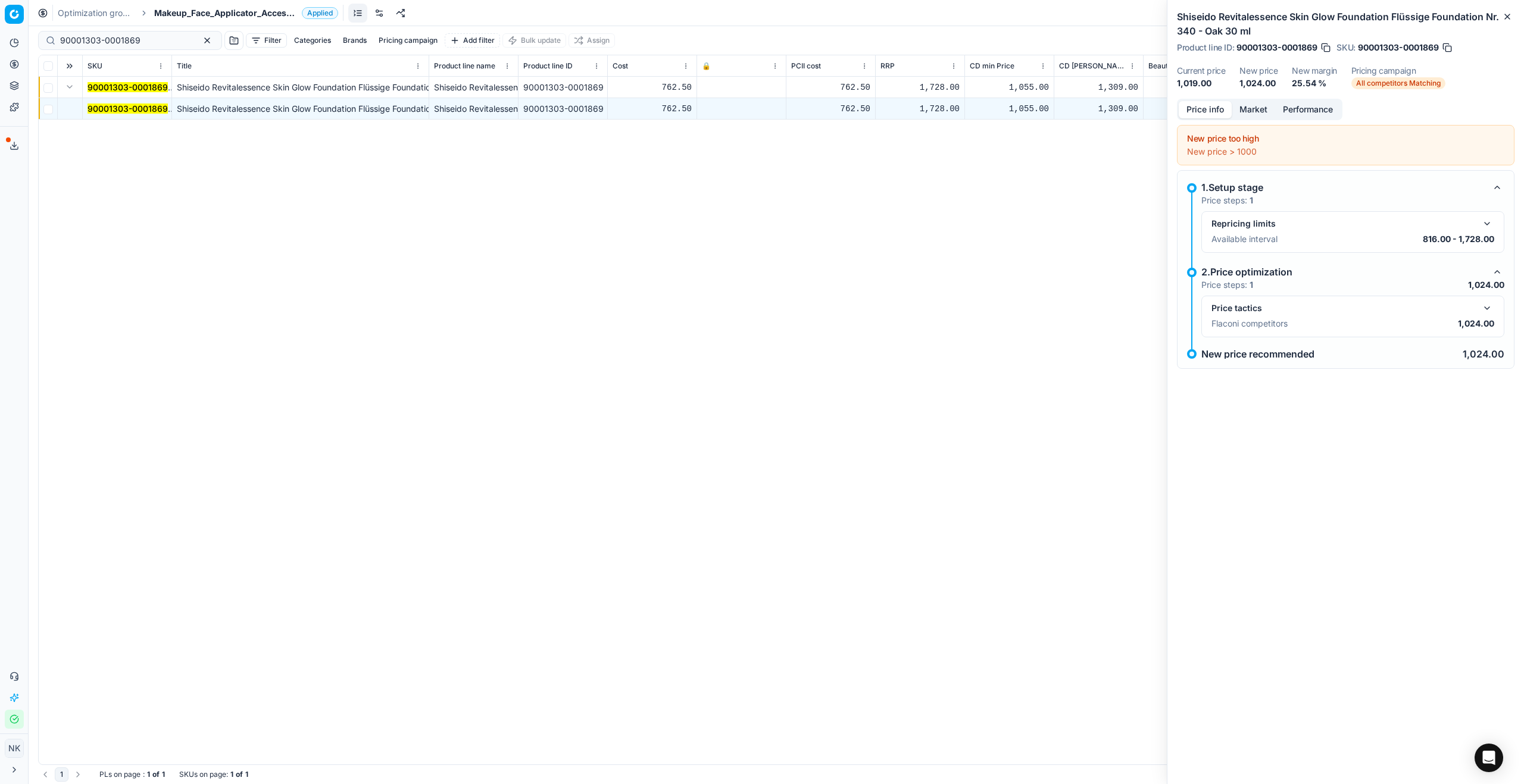
click at [874, 306] on button "button" at bounding box center [1486, 308] width 14 height 14
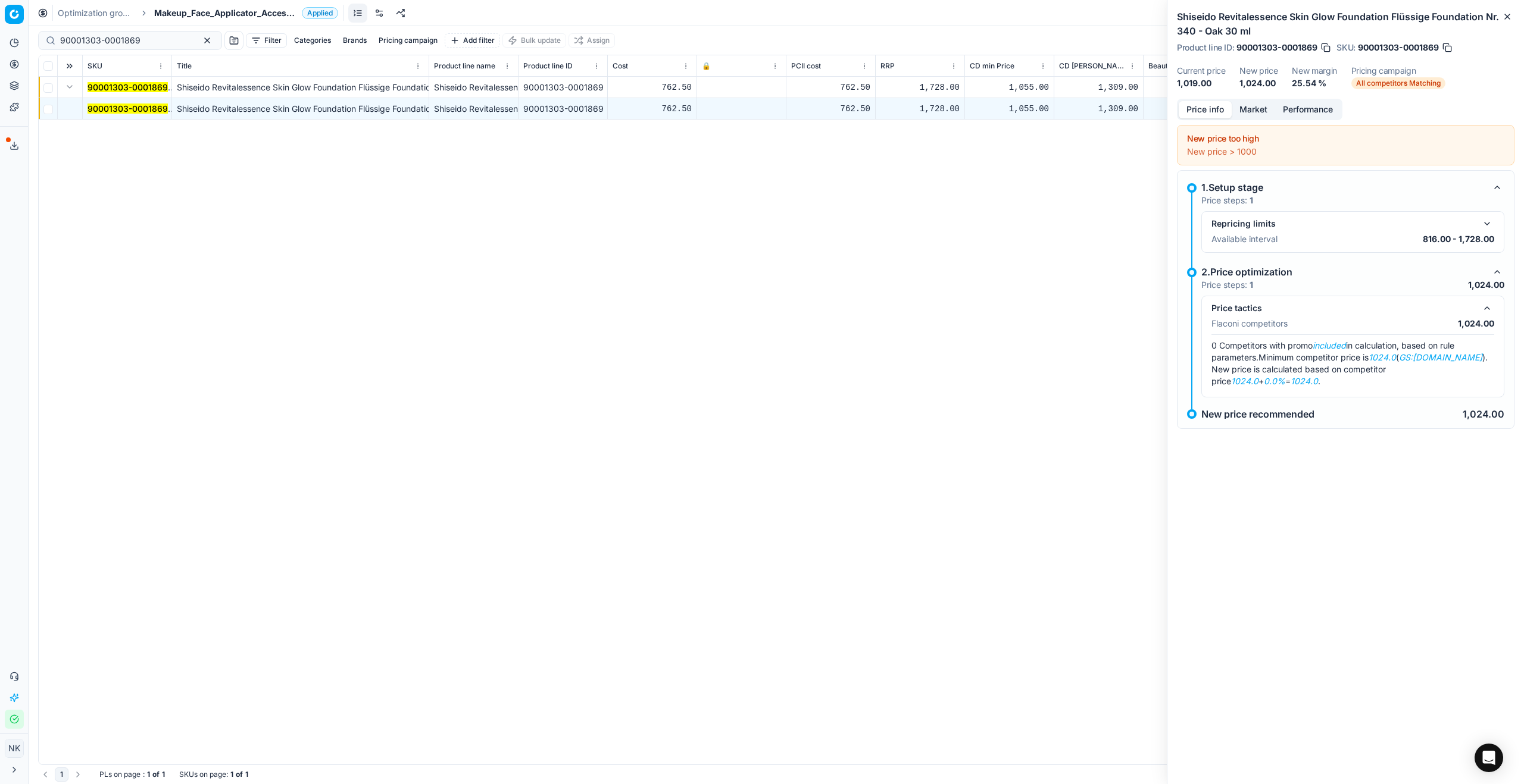
click at [874, 109] on button "Market" at bounding box center [1253, 110] width 44 height 17
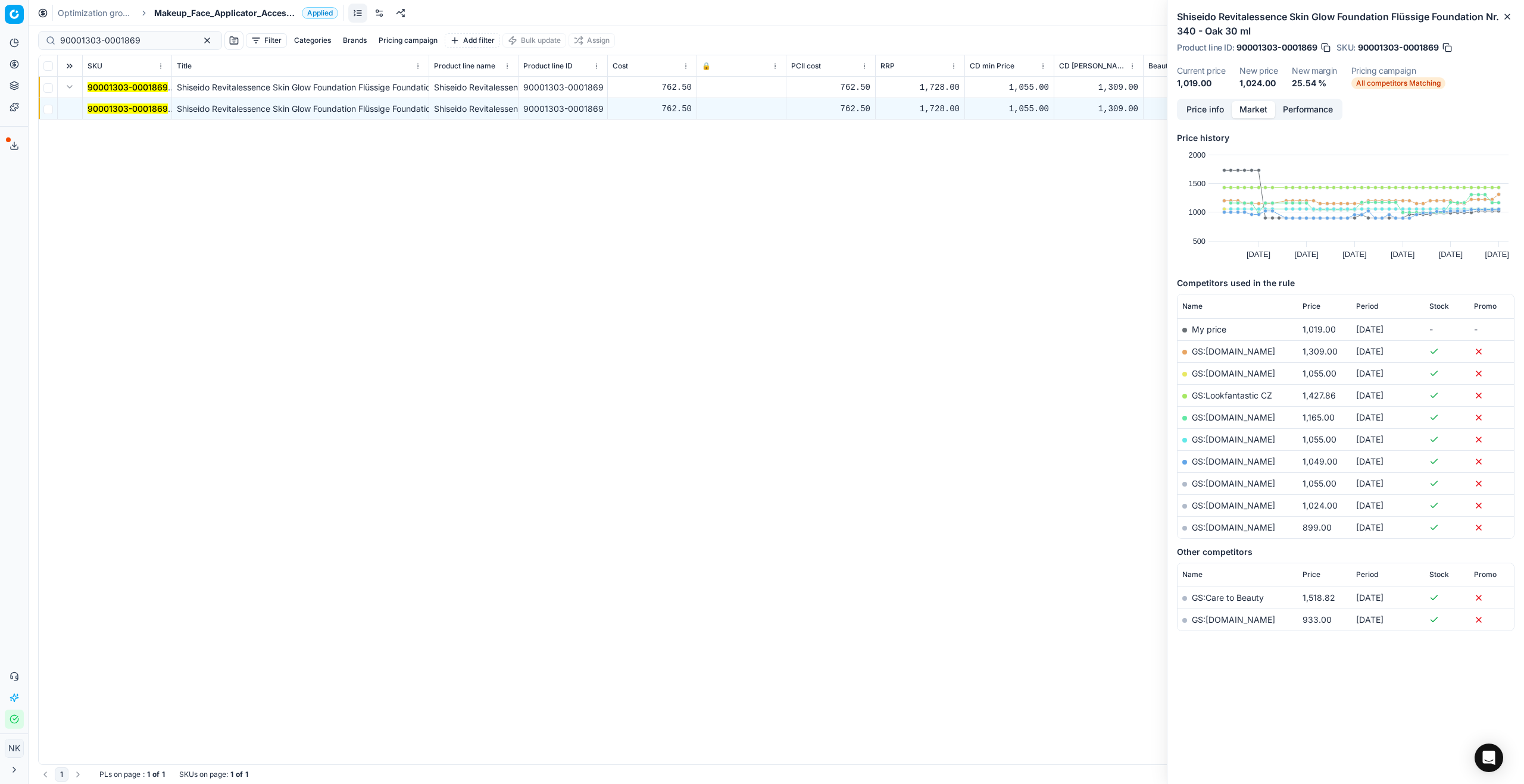
click at [874, 423] on link "GS:[DOMAIN_NAME]" at bounding box center [1234, 505] width 83 height 10
click at [874, 119] on div "Price info Market Performance" at bounding box center [1259, 109] width 166 height 21
click at [874, 113] on button "Price info" at bounding box center [1205, 110] width 53 height 17
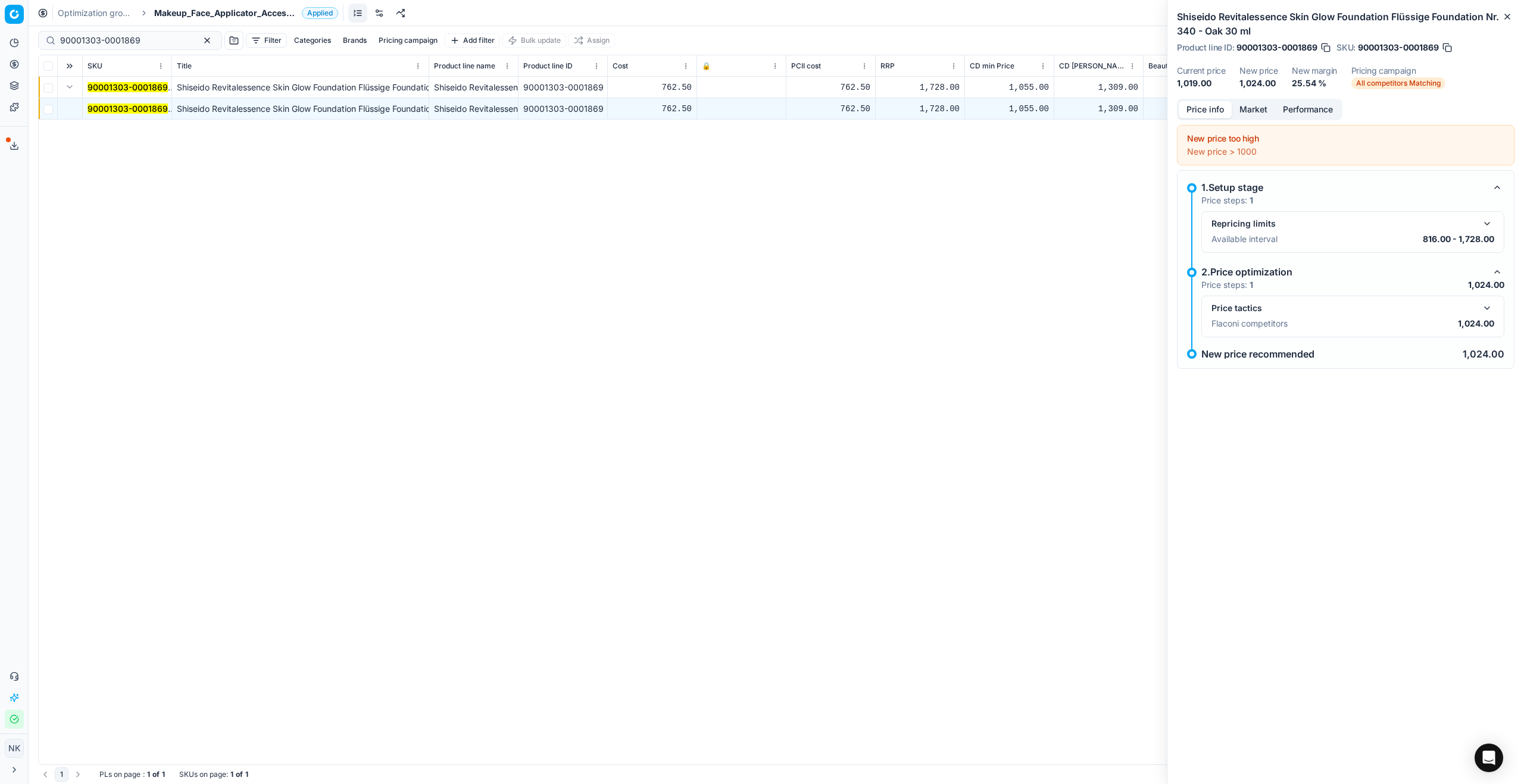
click at [874, 111] on button "Market" at bounding box center [1253, 110] width 44 height 17
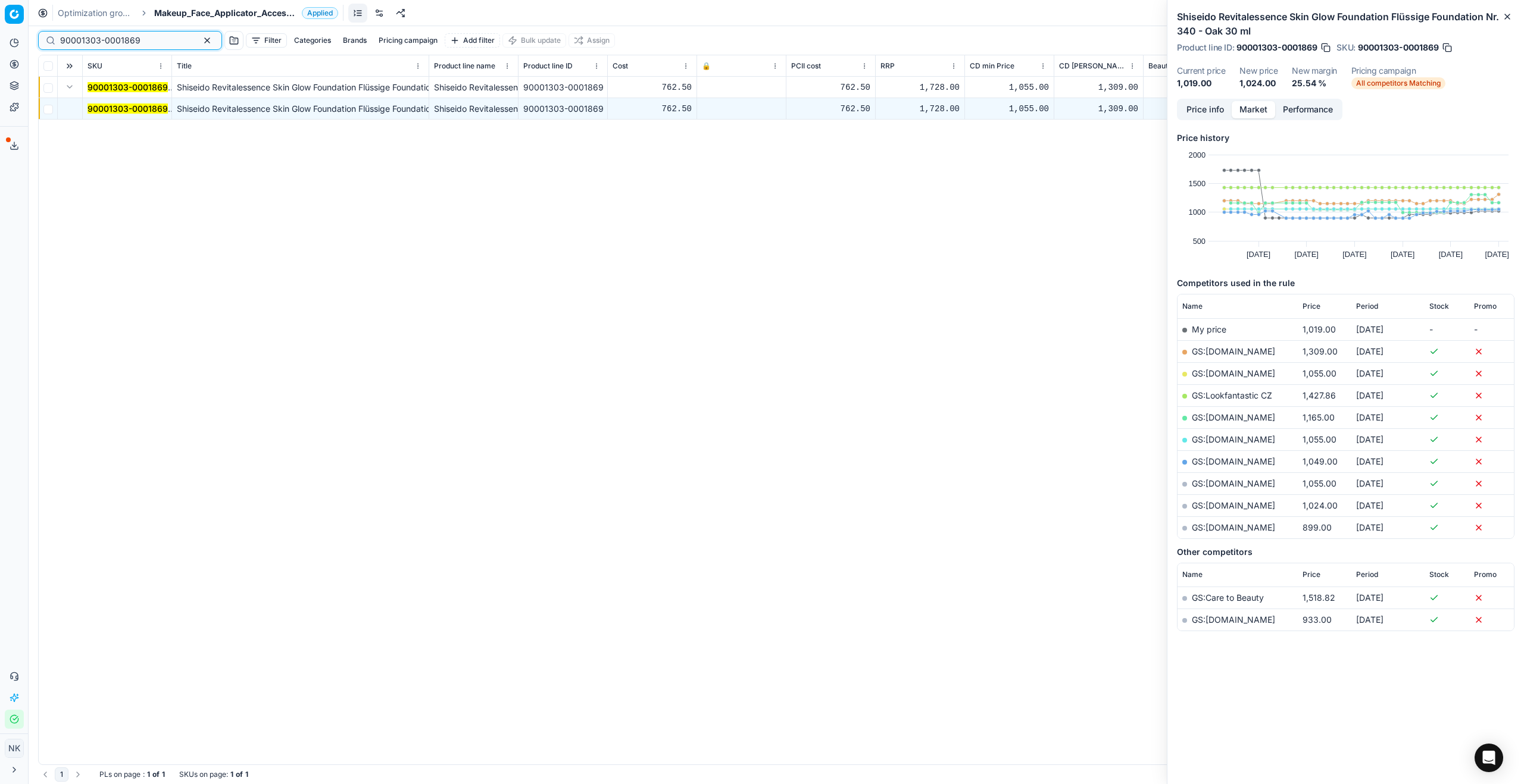
click at [148, 41] on input "90001303-0001869" at bounding box center [125, 40] width 130 height 12
paste input "11344-0018015"
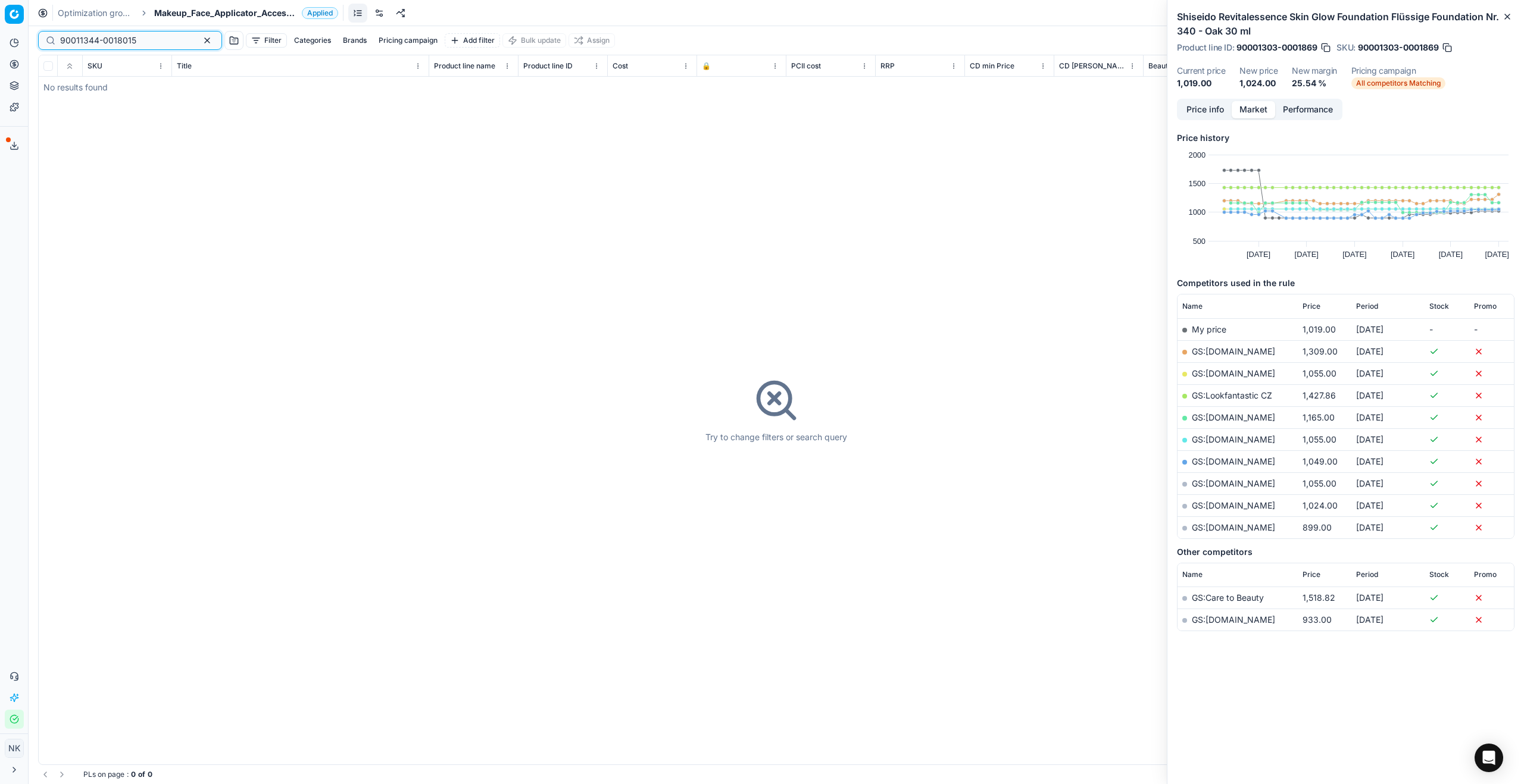
type input "90011344-0018015"
click at [223, 10] on span "Makeup_Face_Applicator_Access._Other, CZ" at bounding box center [225, 13] width 143 height 12
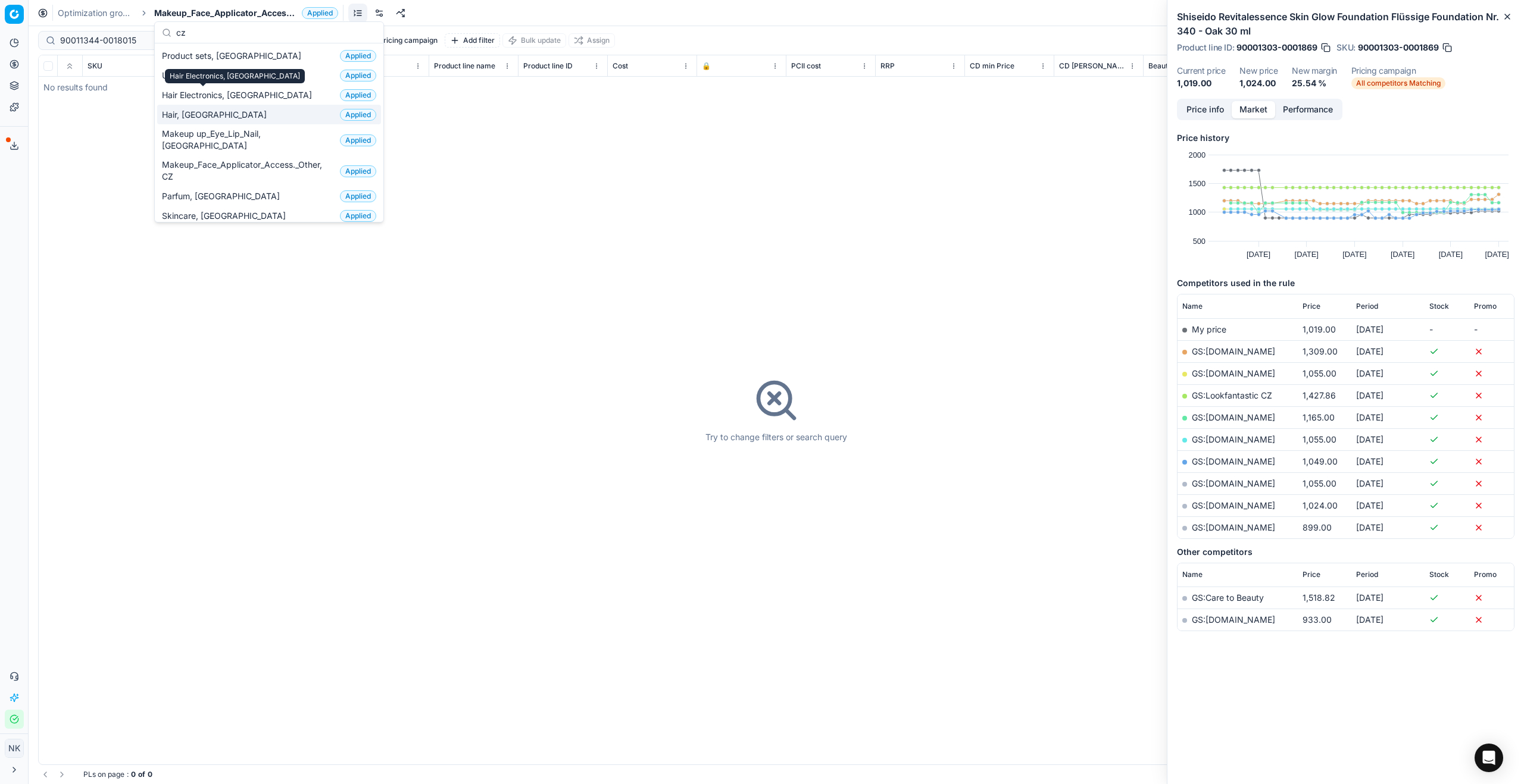
type input "cz"
click at [198, 115] on div "Hair, CZ Applied" at bounding box center [269, 114] width 224 height 19
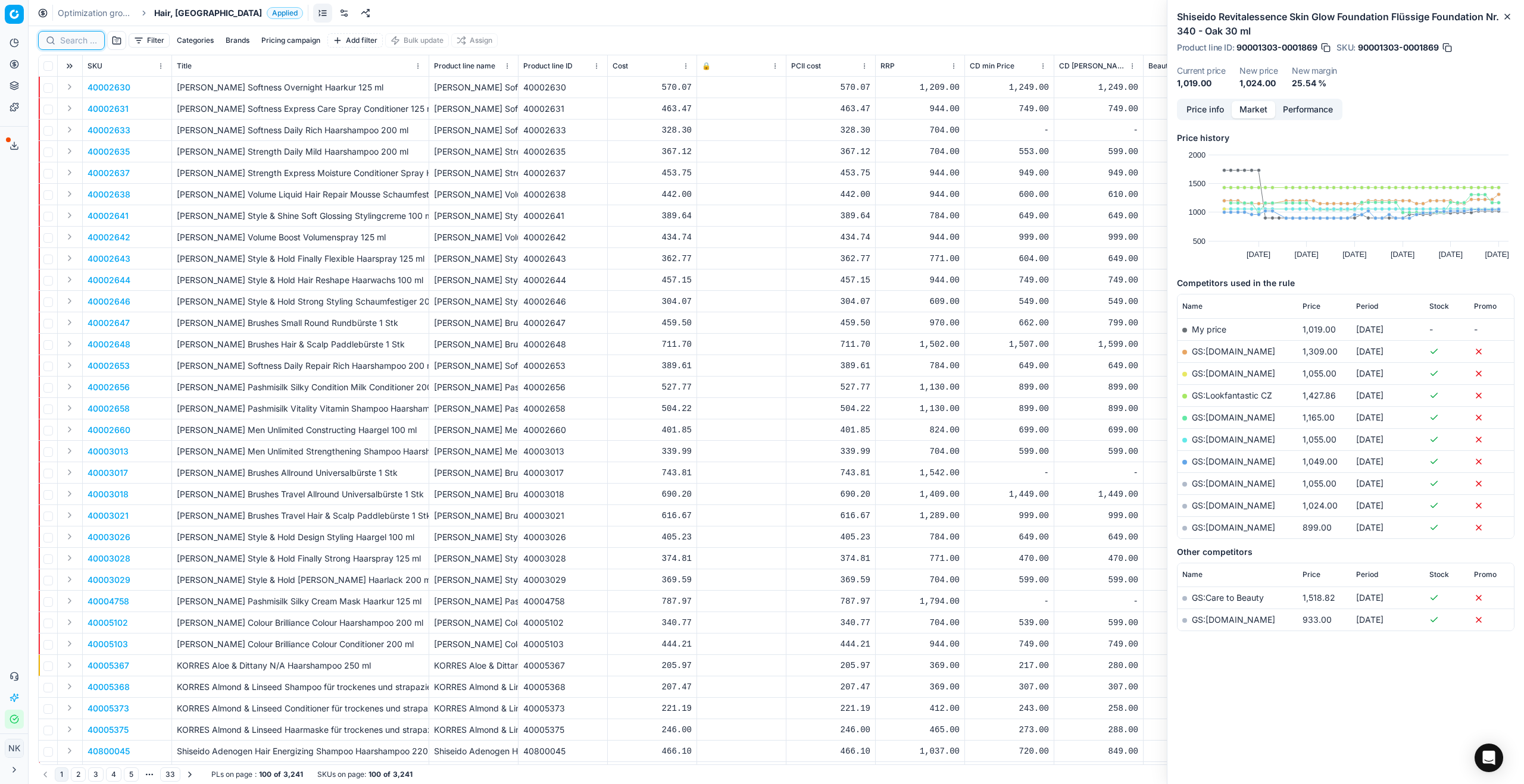
click at [80, 45] on input at bounding box center [78, 40] width 37 height 12
paste input "90011344-0018015"
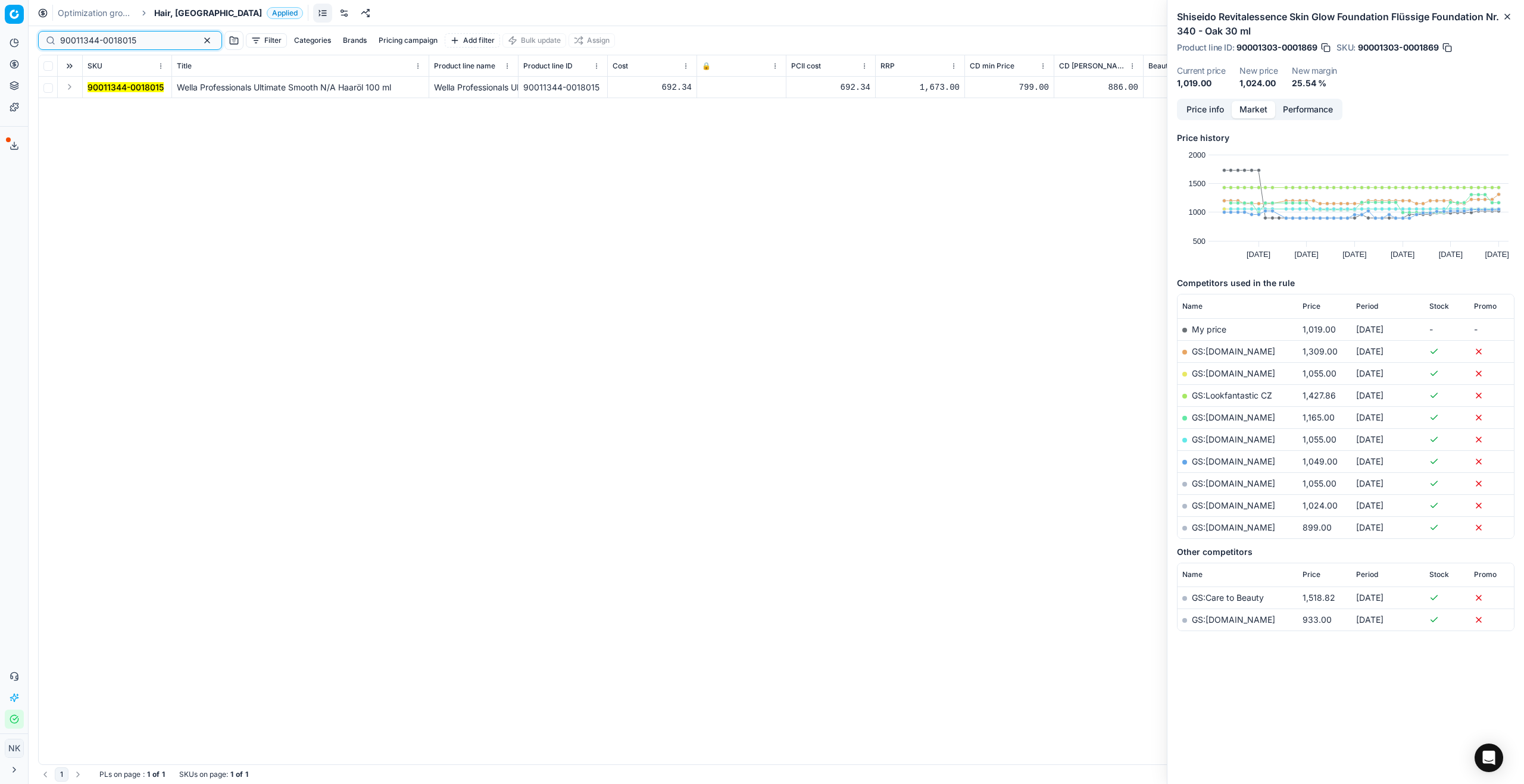
type input "90011344-0018015"
click at [70, 85] on button "Expand" at bounding box center [69, 86] width 14 height 14
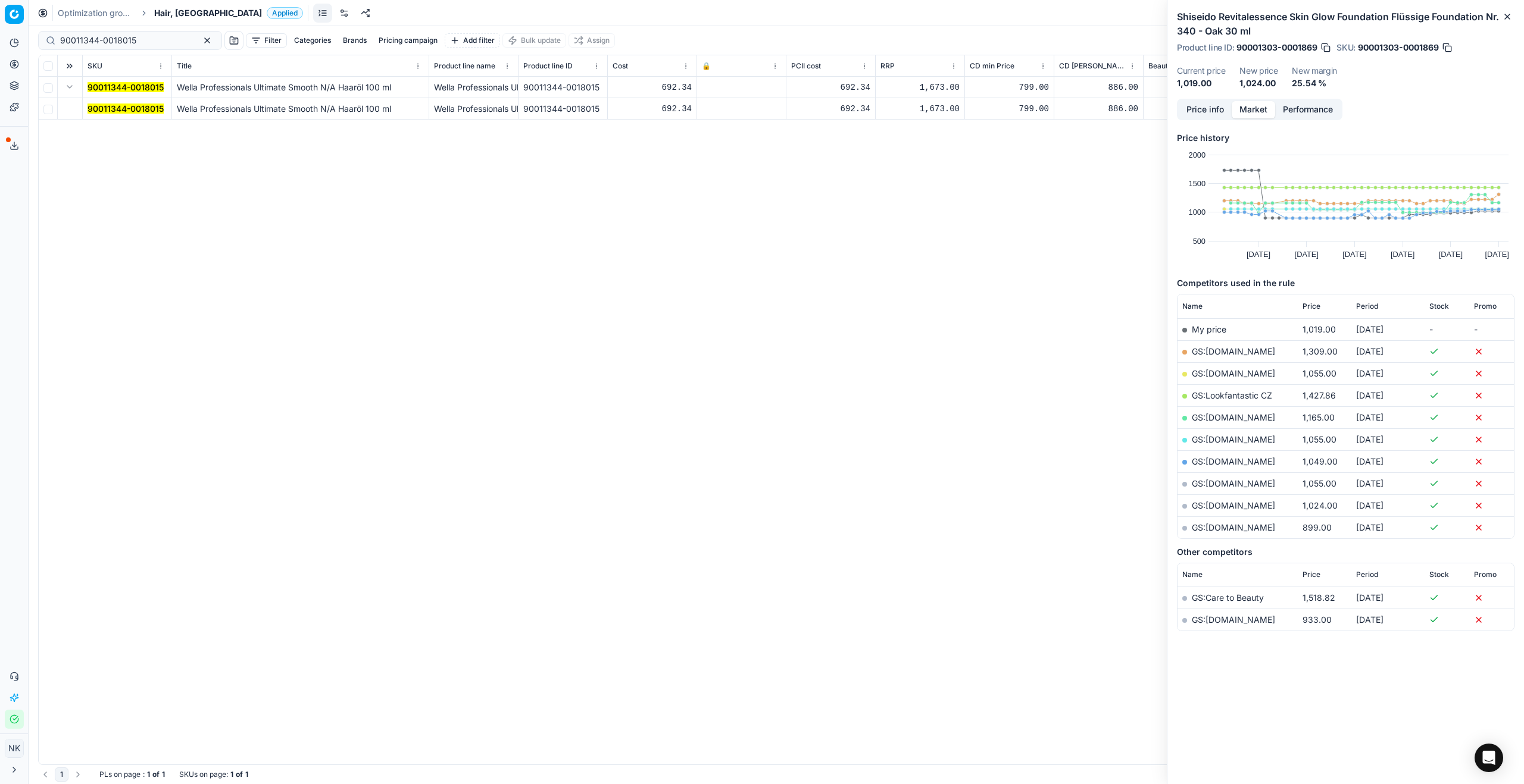
click at [111, 103] on span "90011344-0018015" at bounding box center [126, 109] width 76 height 12
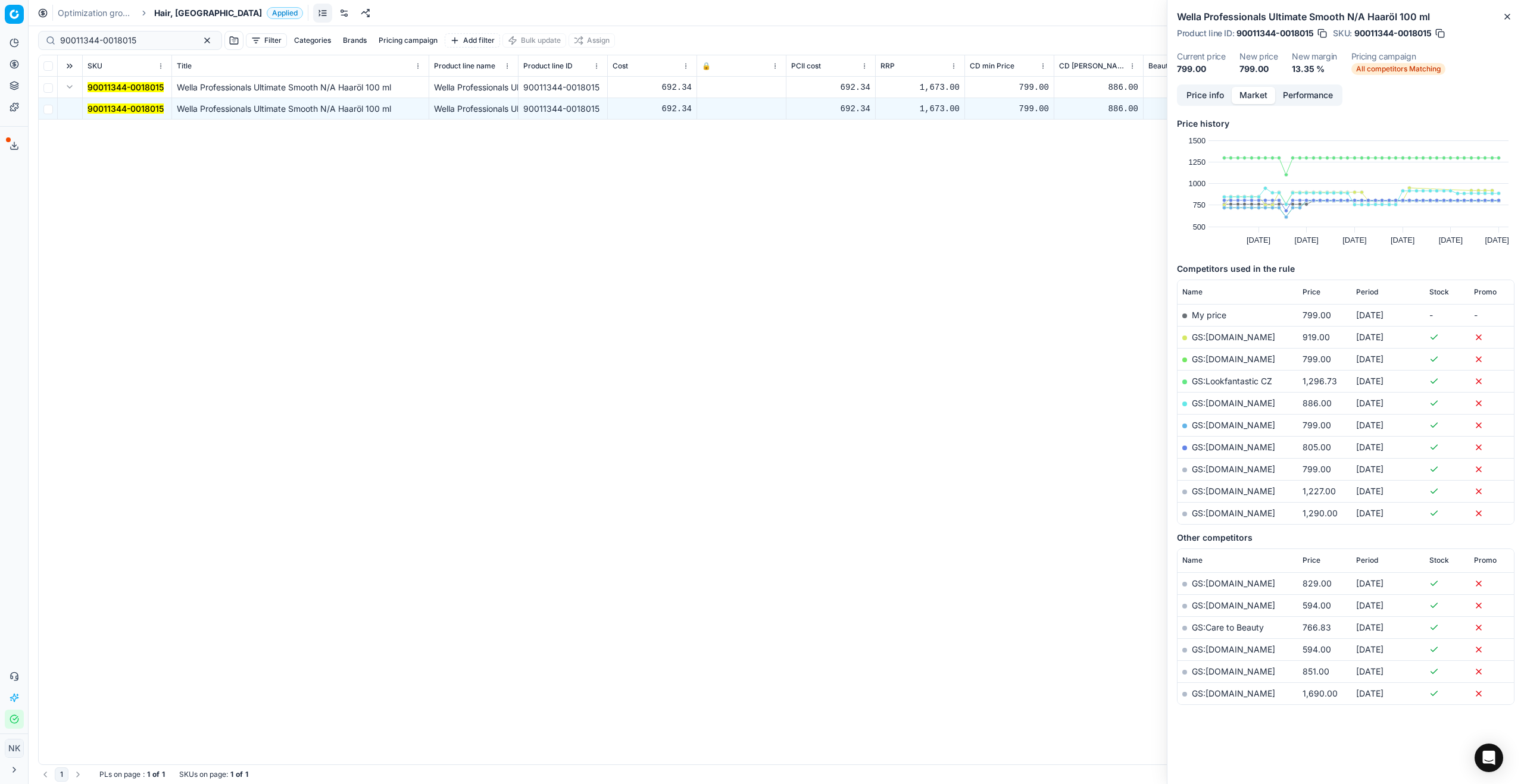
click at [874, 93] on button "Price info" at bounding box center [1205, 96] width 53 height 17
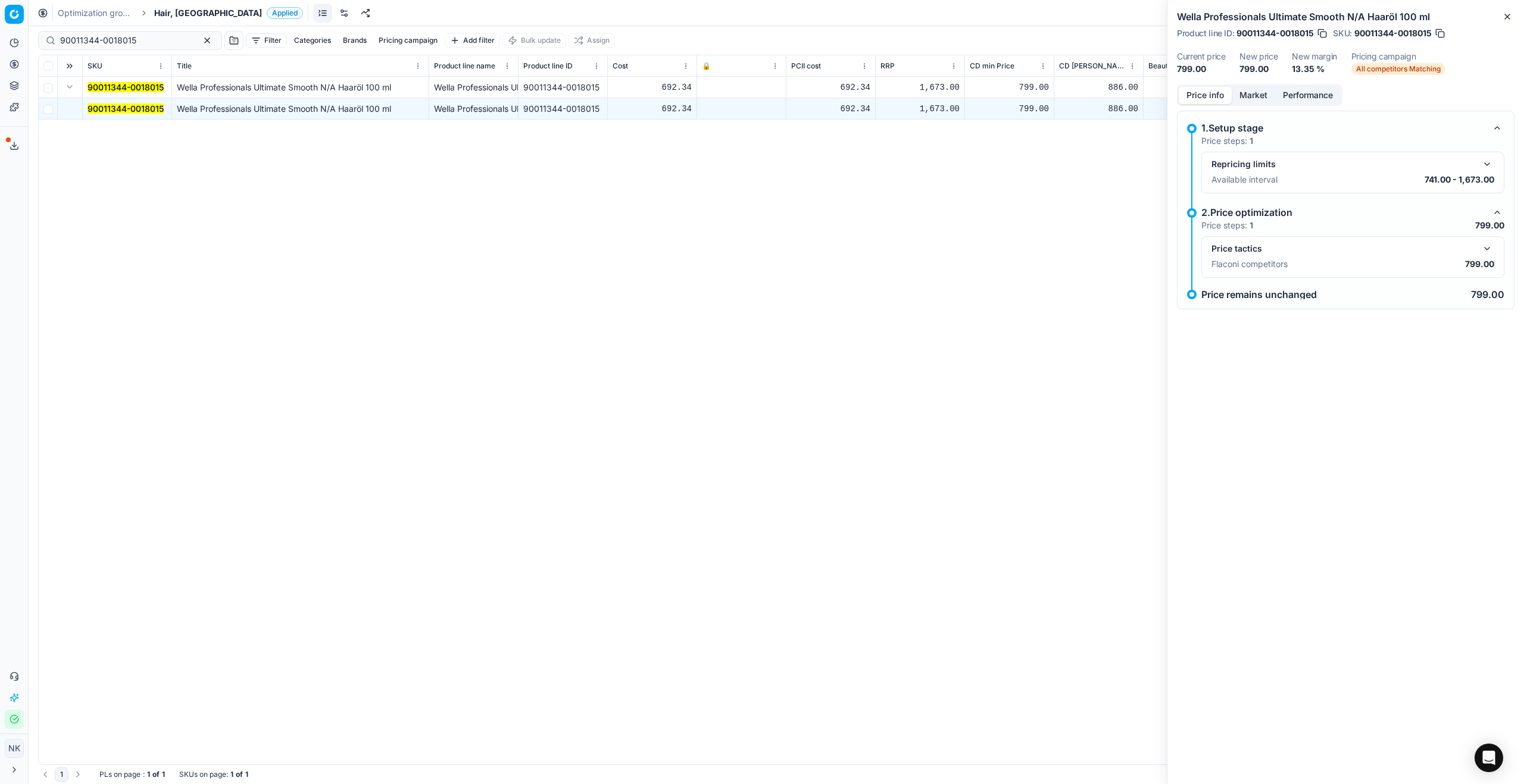
click at [874, 241] on div "Price tactics Flaconi competitors 799.00" at bounding box center [1353, 257] width 303 height 42
click at [874, 245] on button "button" at bounding box center [1486, 248] width 14 height 14
click at [874, 88] on button "Market" at bounding box center [1253, 96] width 44 height 17
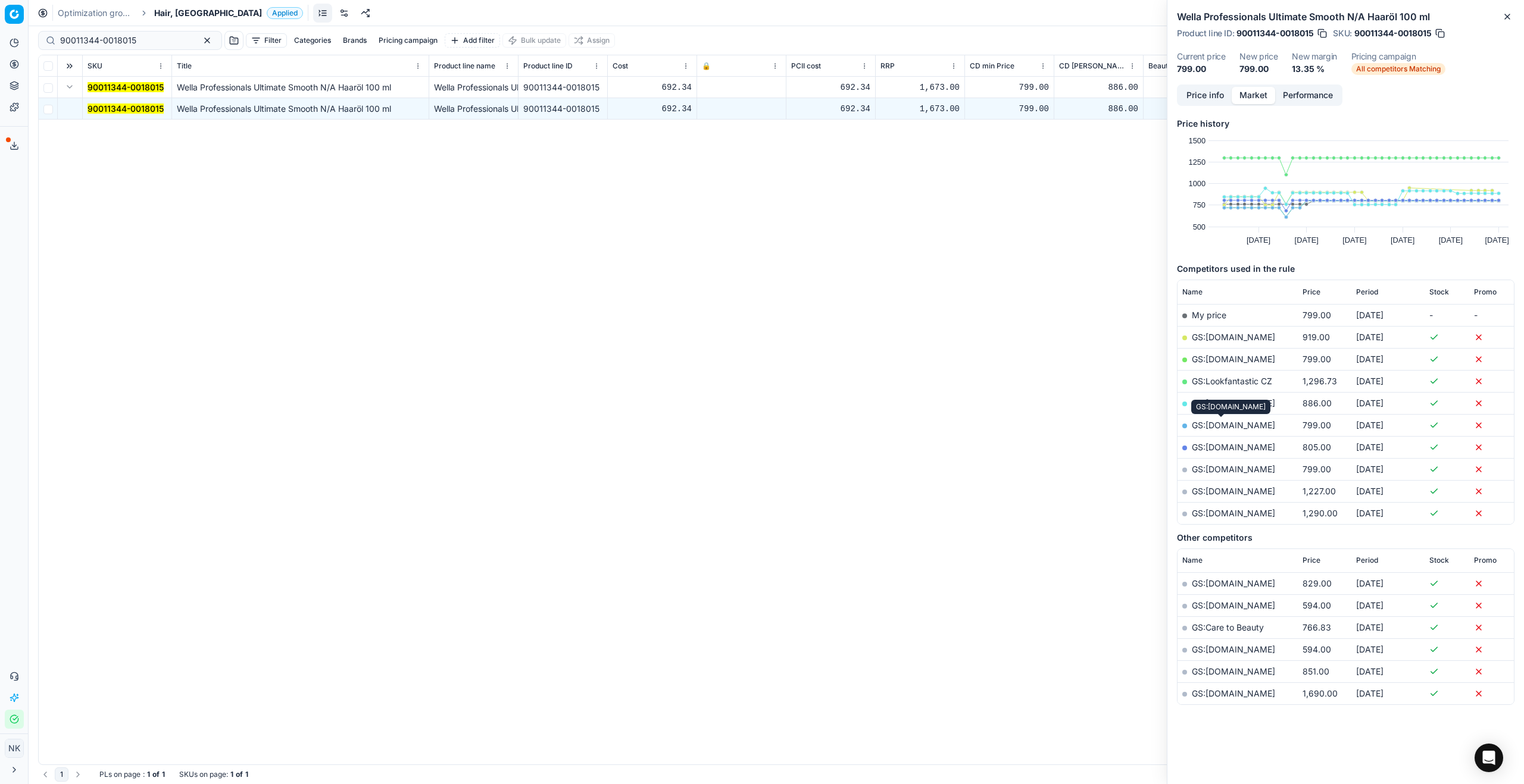
click at [874, 423] on link "GS:[DOMAIN_NAME]" at bounding box center [1234, 425] width 83 height 10
click at [171, 9] on span "Hair, [GEOGRAPHIC_DATA]" at bounding box center [208, 13] width 108 height 12
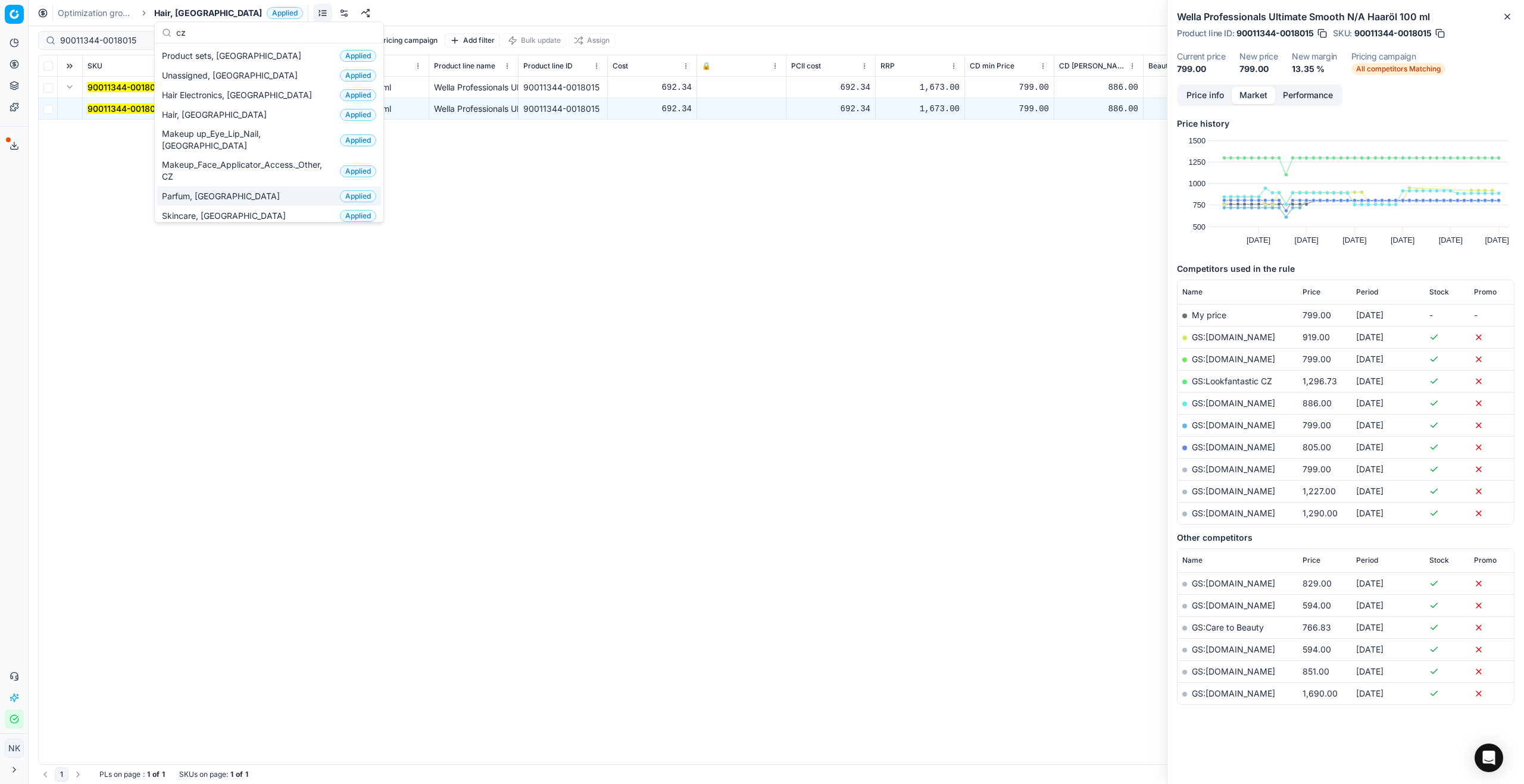
type input "cz"
click at [196, 190] on span "Parfum, [GEOGRAPHIC_DATA]" at bounding box center [223, 196] width 123 height 12
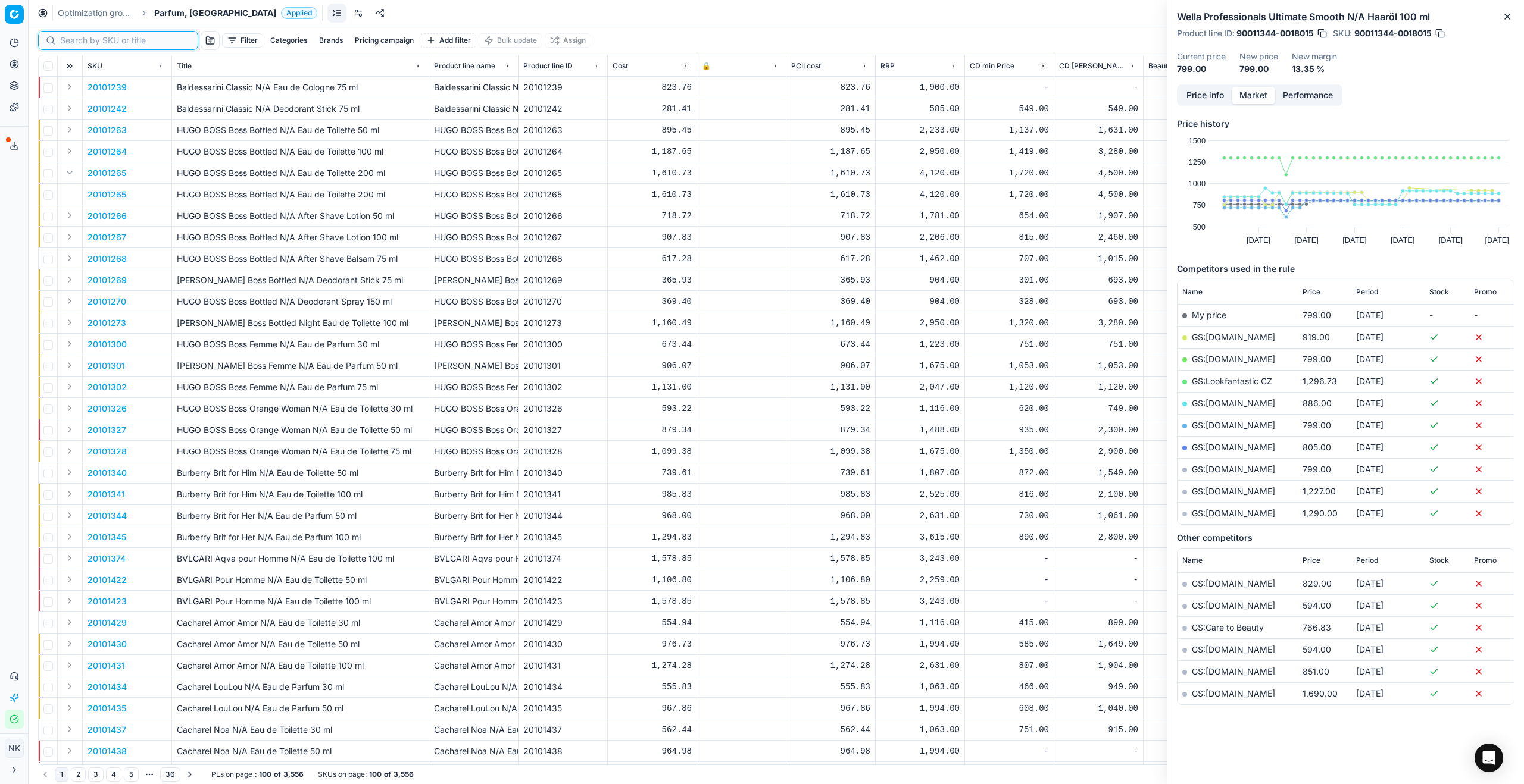
click at [80, 44] on input at bounding box center [125, 40] width 130 height 12
paste input "90013398-0021143"
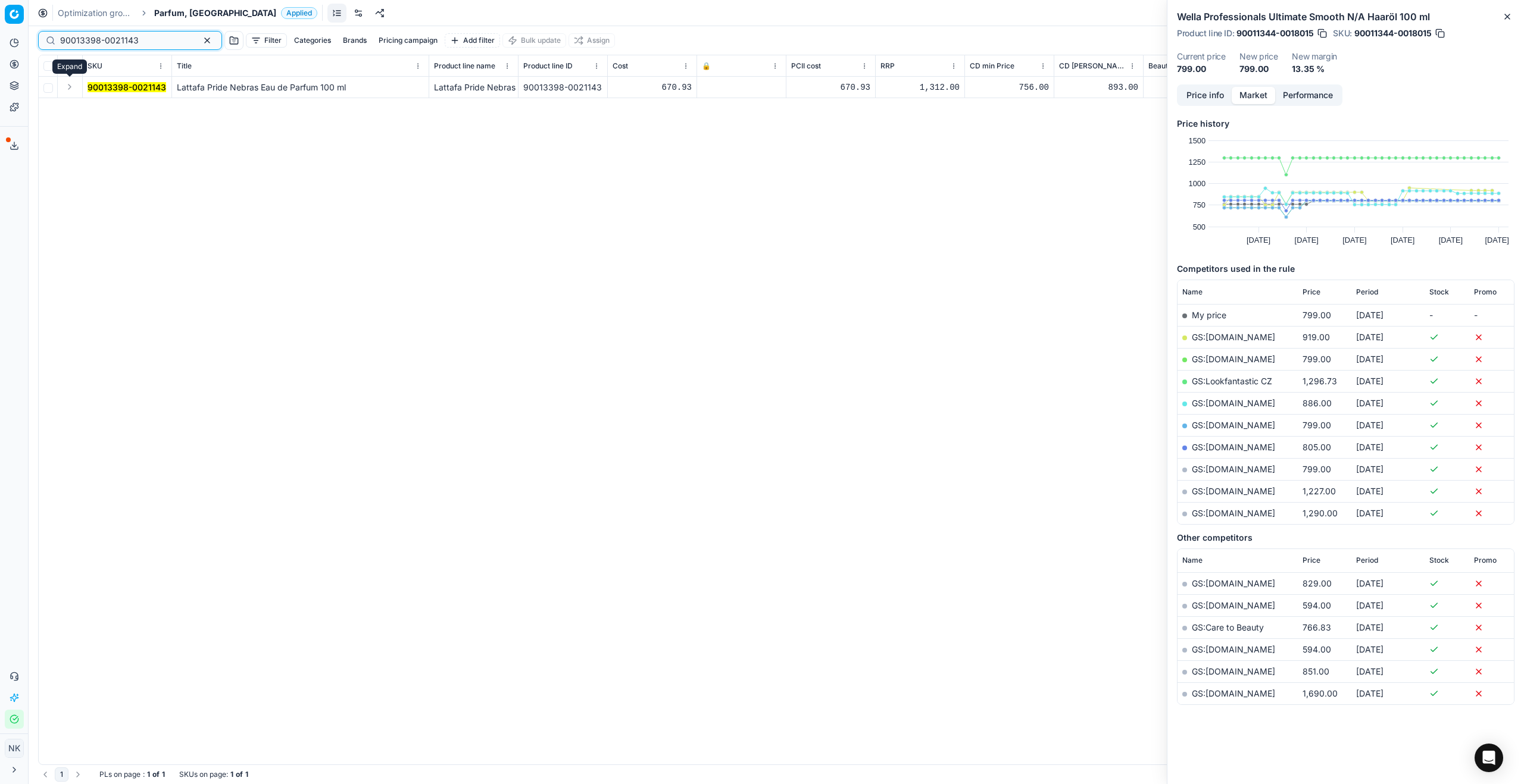
type input "90013398-0021143"
click at [67, 88] on button "Expand" at bounding box center [69, 86] width 14 height 14
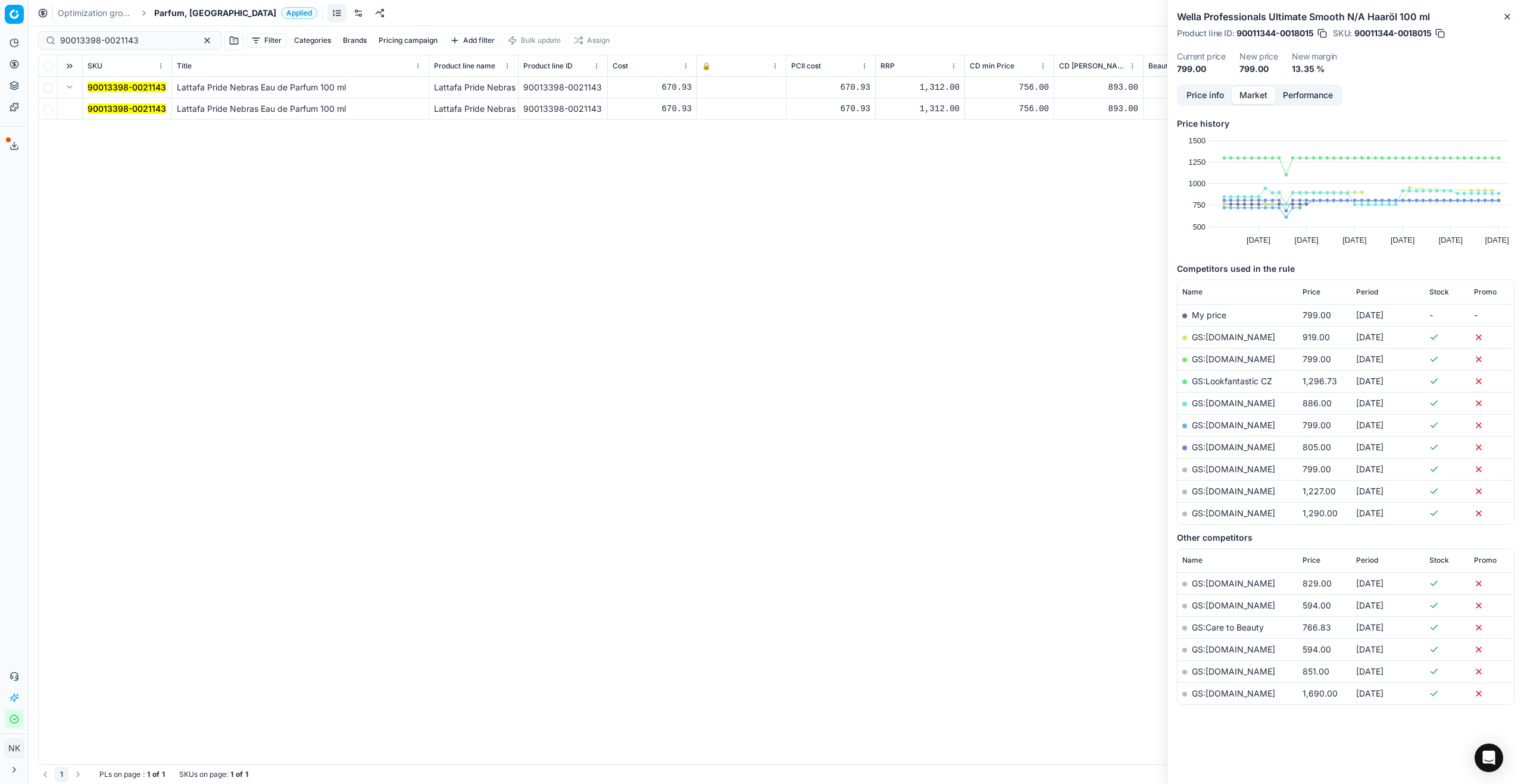
click at [105, 108] on mark "90013398-0021143" at bounding box center [127, 108] width 78 height 10
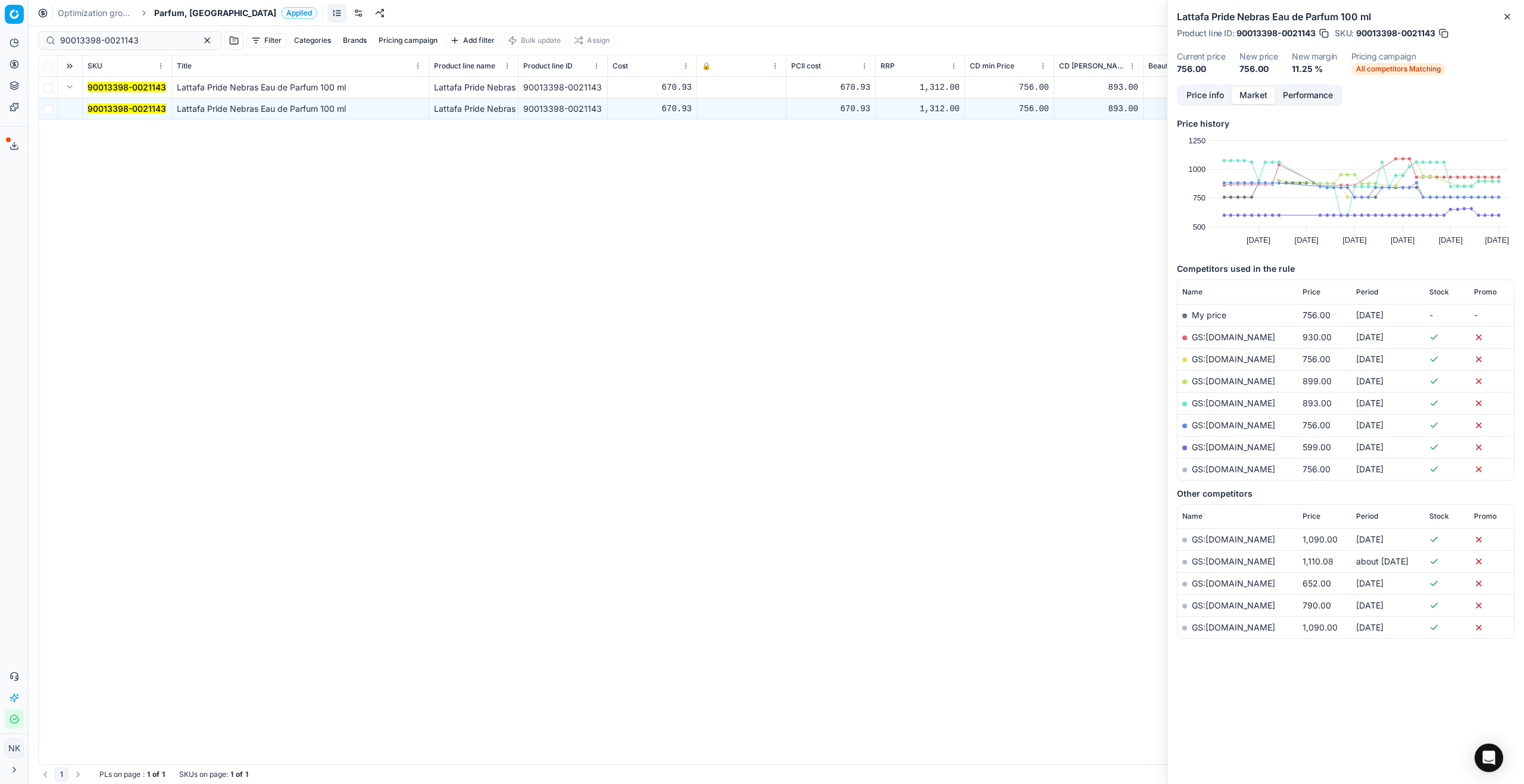
click at [874, 423] on link "GS:[DOMAIN_NAME]" at bounding box center [1234, 425] width 83 height 10
click at [176, 13] on span "Parfum, [GEOGRAPHIC_DATA]" at bounding box center [215, 13] width 122 height 12
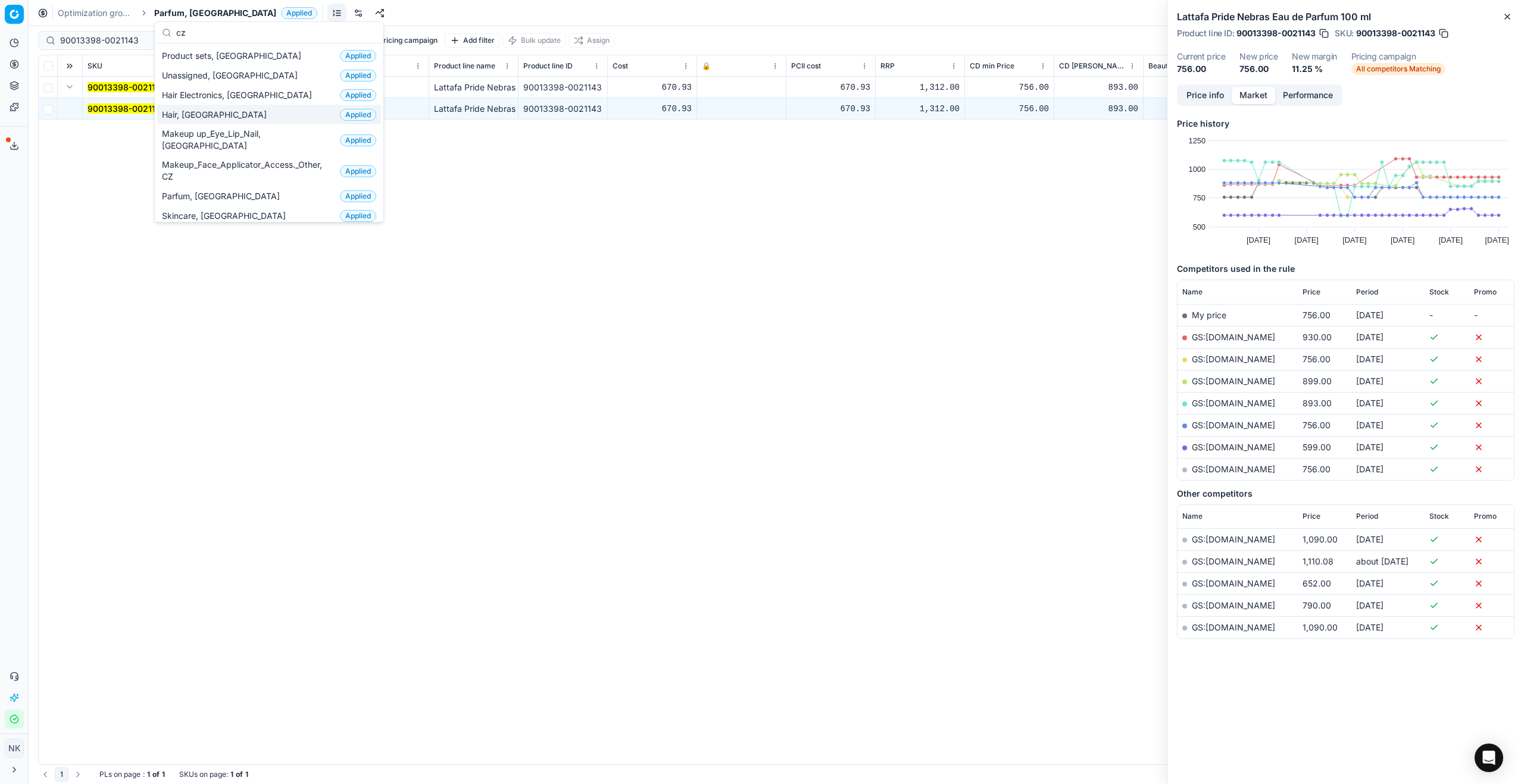
type input "cz"
click at [207, 113] on div "Hair, CZ Applied" at bounding box center [269, 114] width 224 height 19
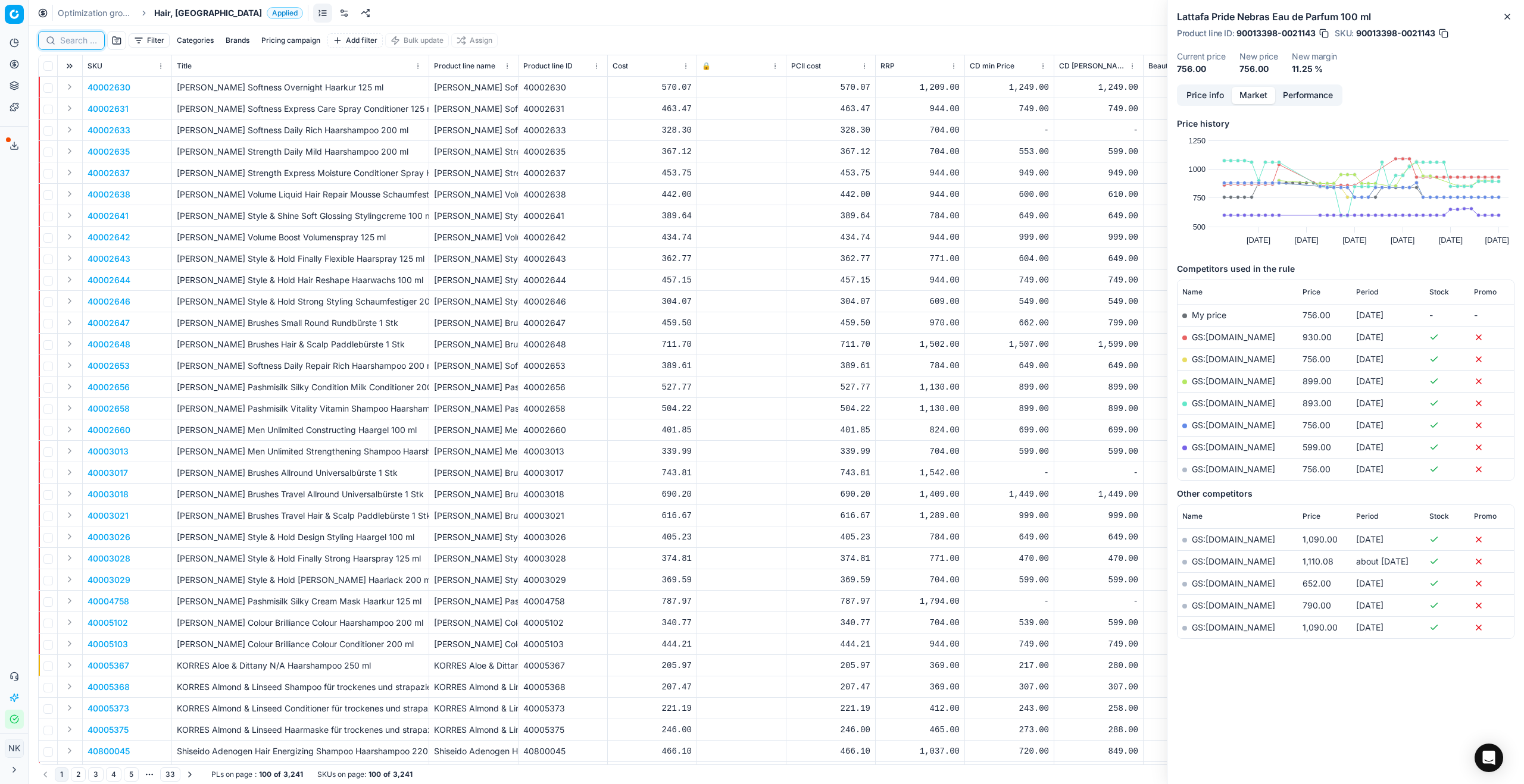
click at [72, 38] on input at bounding box center [78, 40] width 37 height 12
paste input "80057975-300"
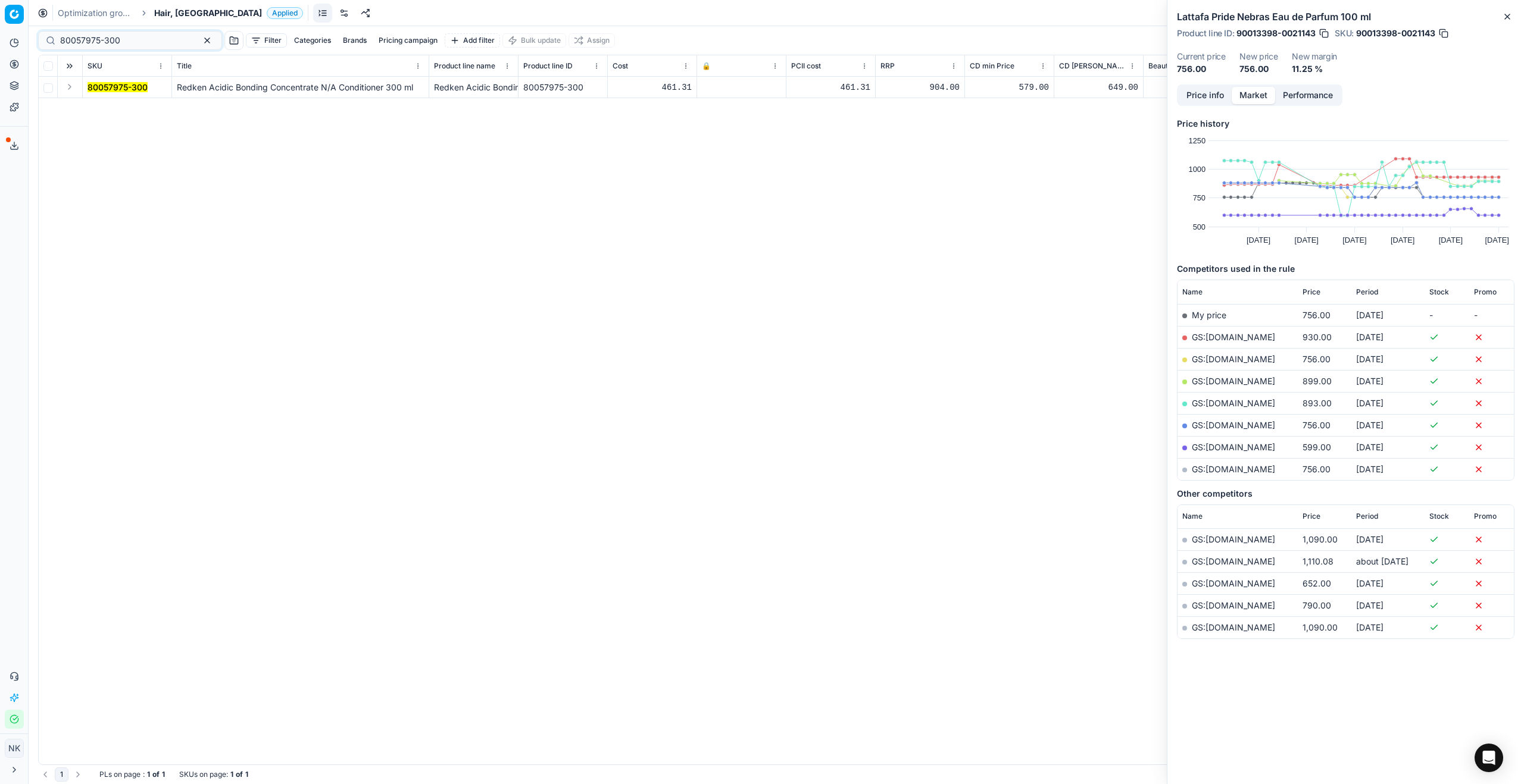
click at [66, 88] on button "Expand" at bounding box center [69, 86] width 14 height 14
click at [104, 103] on mark "80057975-300" at bounding box center [118, 108] width 60 height 10
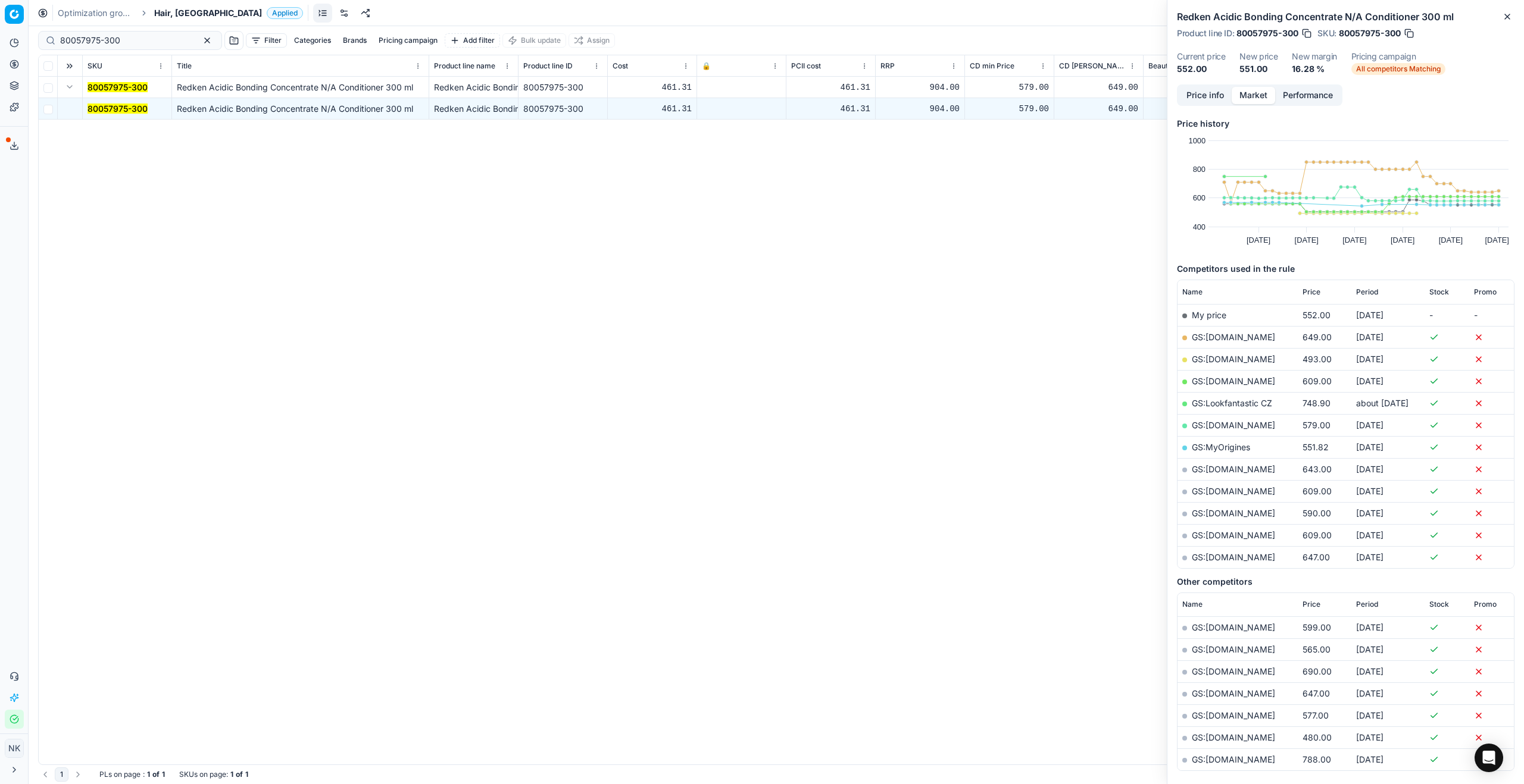
click at [874, 96] on button "Price info" at bounding box center [1205, 96] width 53 height 17
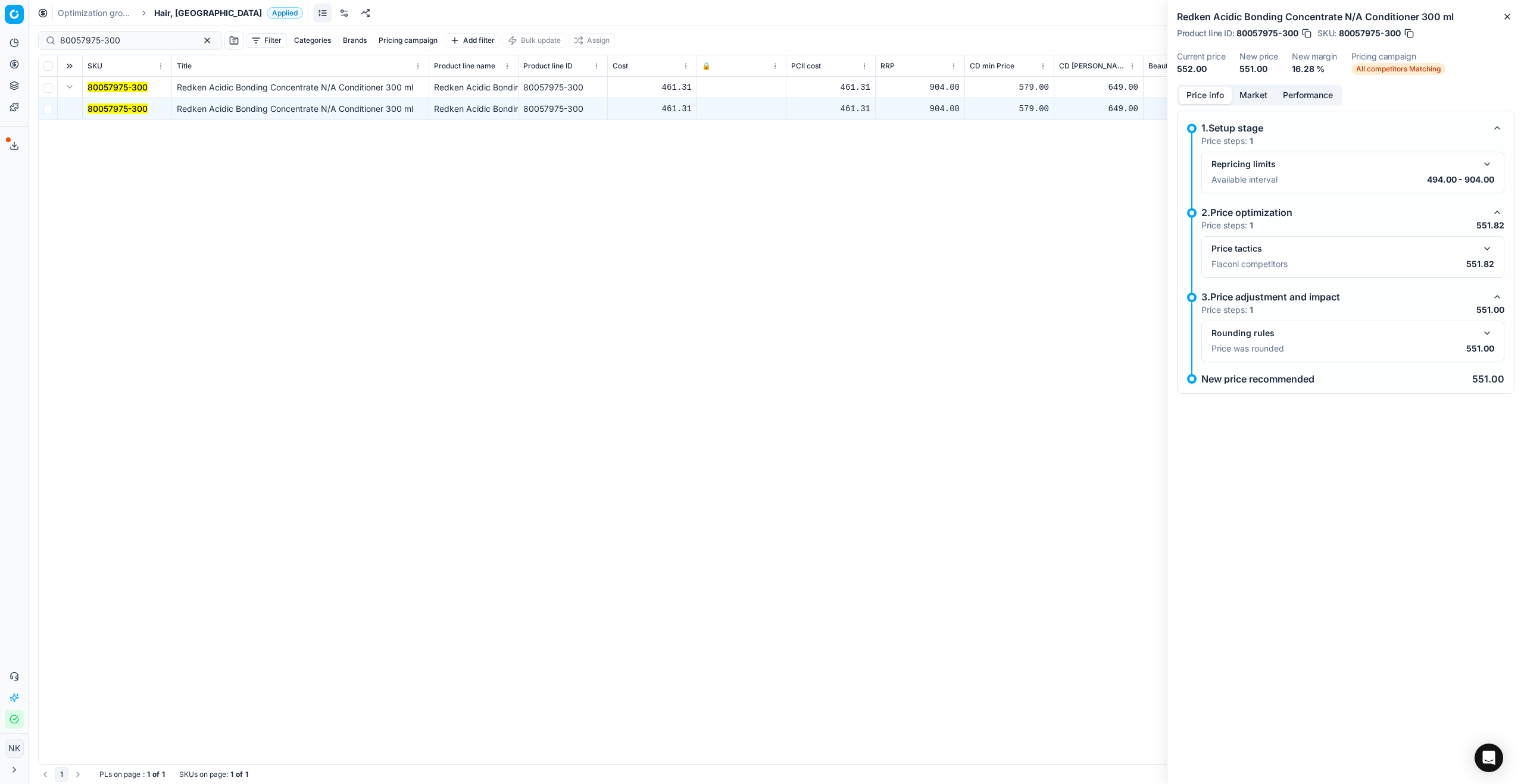
click at [874, 252] on button "button" at bounding box center [1486, 248] width 14 height 14
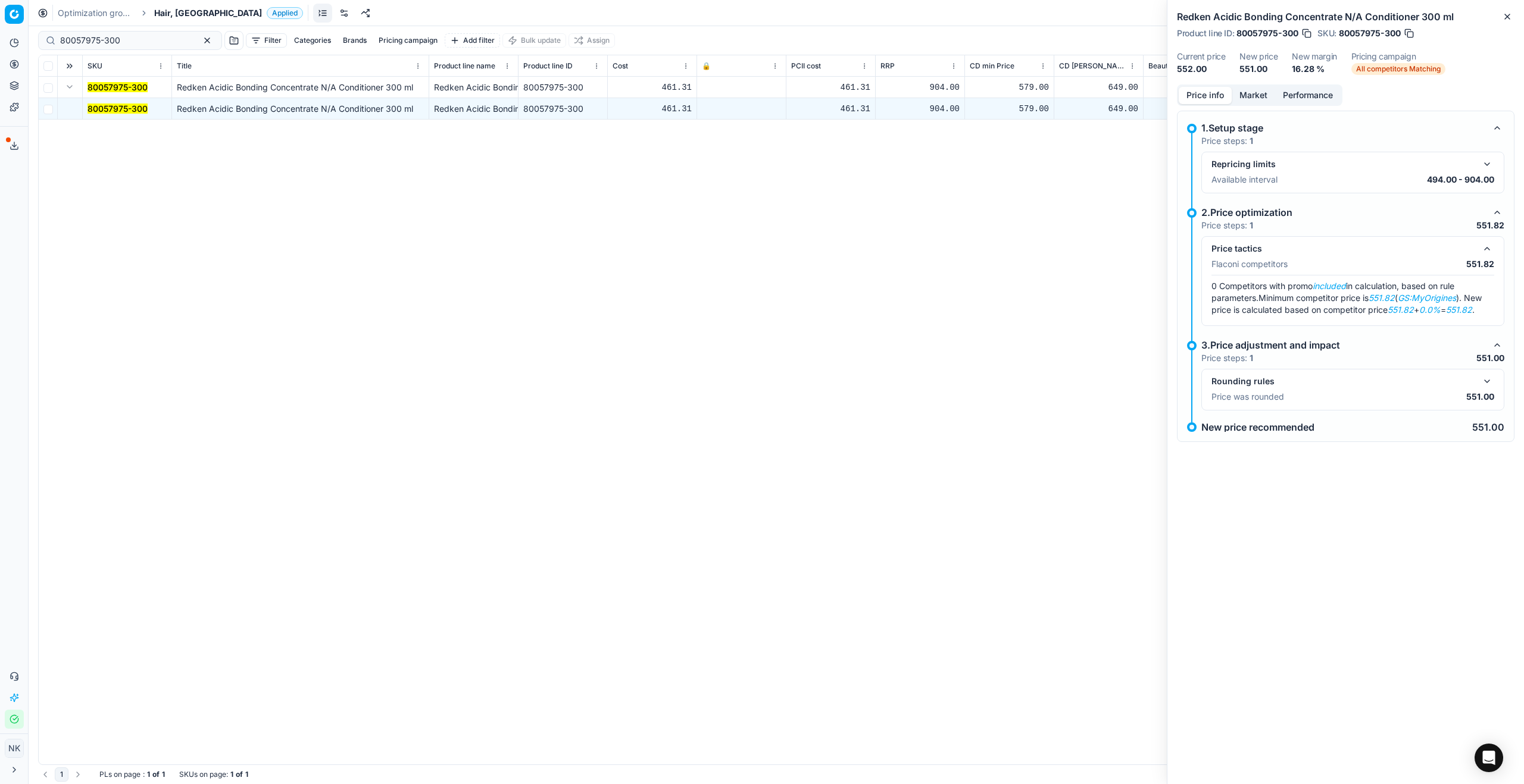
click at [874, 102] on button "Market" at bounding box center [1253, 96] width 44 height 17
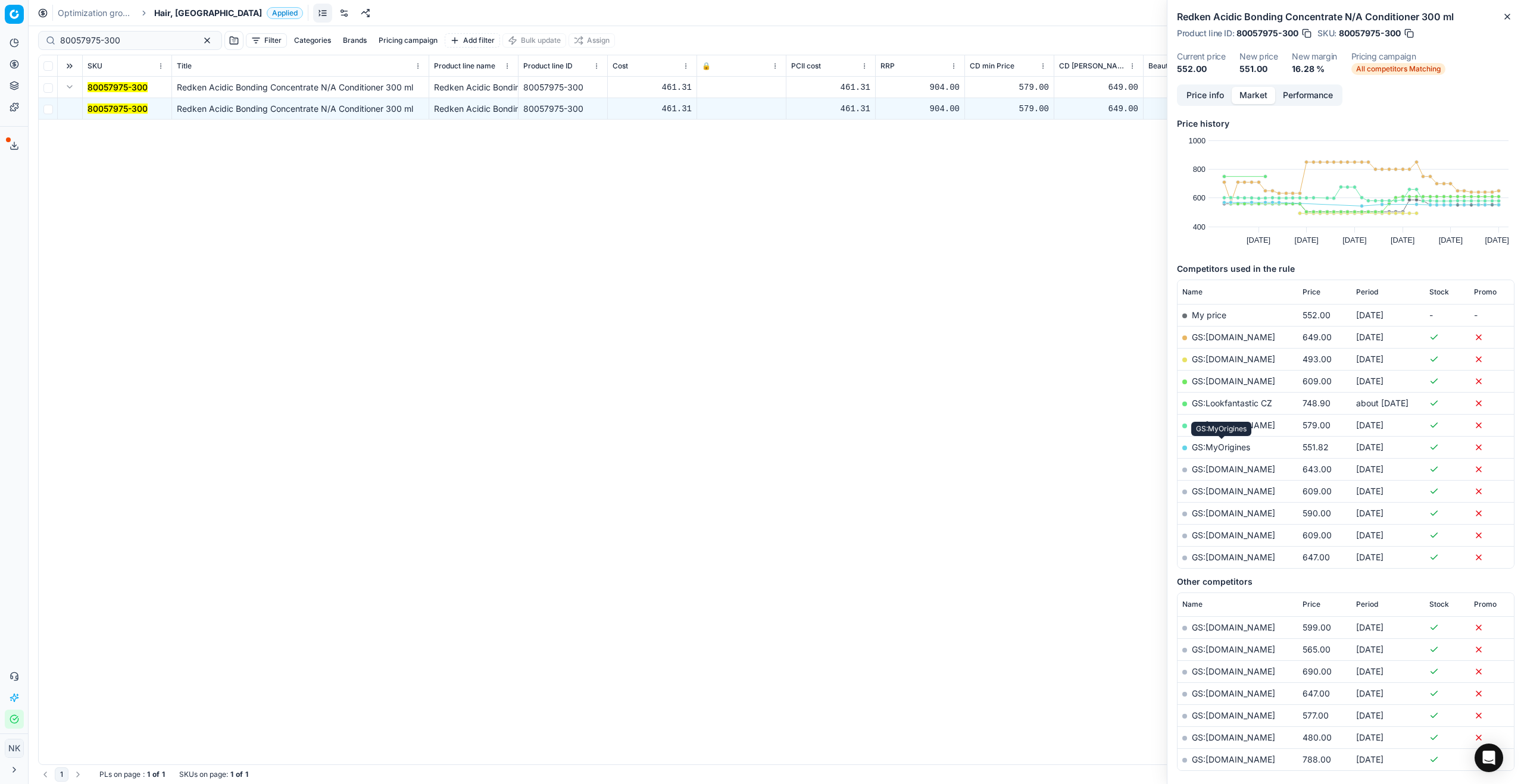
click at [874, 423] on link "GS:MyOrigines" at bounding box center [1221, 447] width 58 height 10
click at [142, 40] on input "80057975-300" at bounding box center [125, 40] width 130 height 12
paste input "[PHONE_NUMBER]"
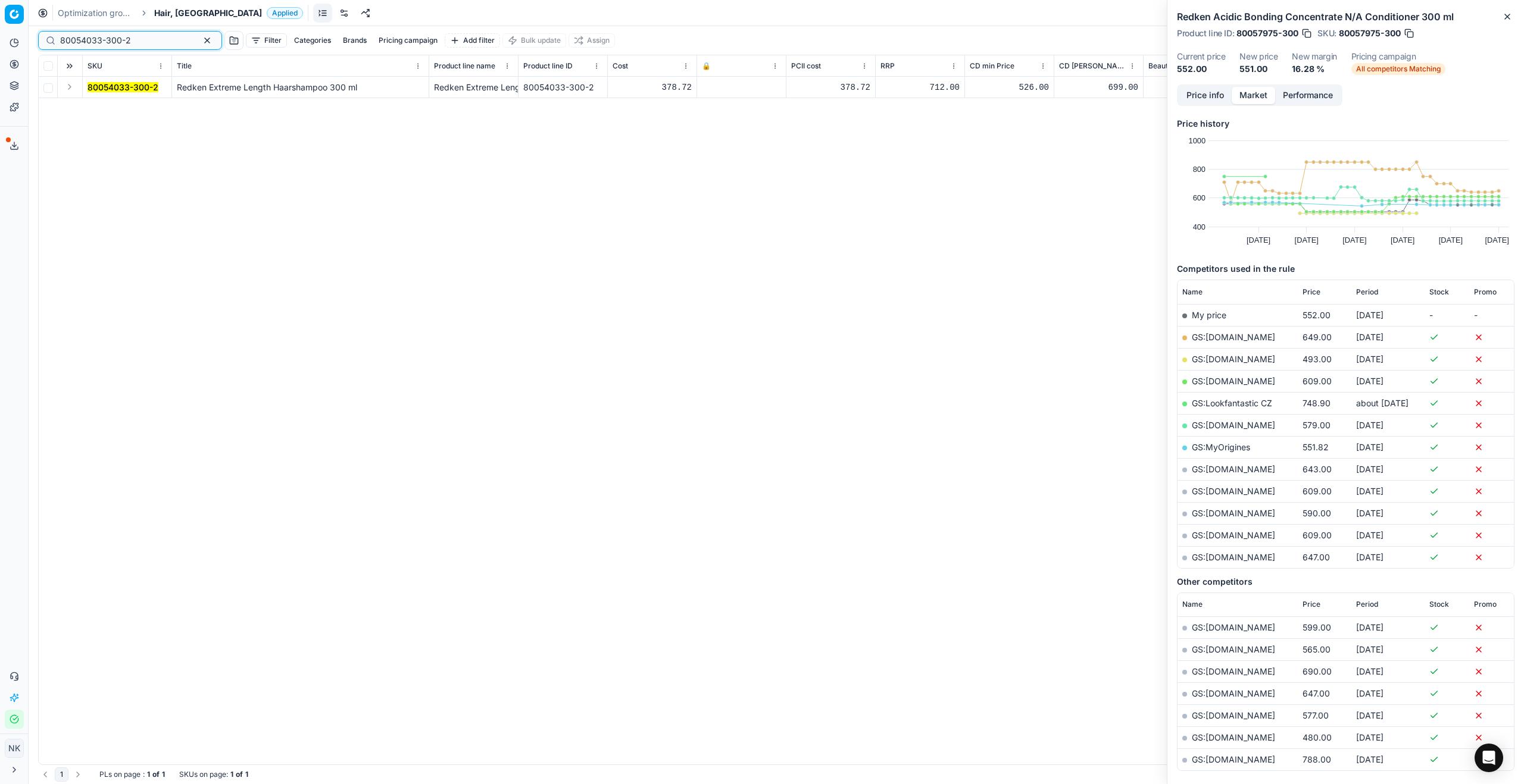
type input "80054033-300-2"
click at [66, 93] on button "Expand" at bounding box center [69, 86] width 14 height 14
click at [93, 108] on mark "80054033-300-2" at bounding box center [123, 108] width 71 height 10
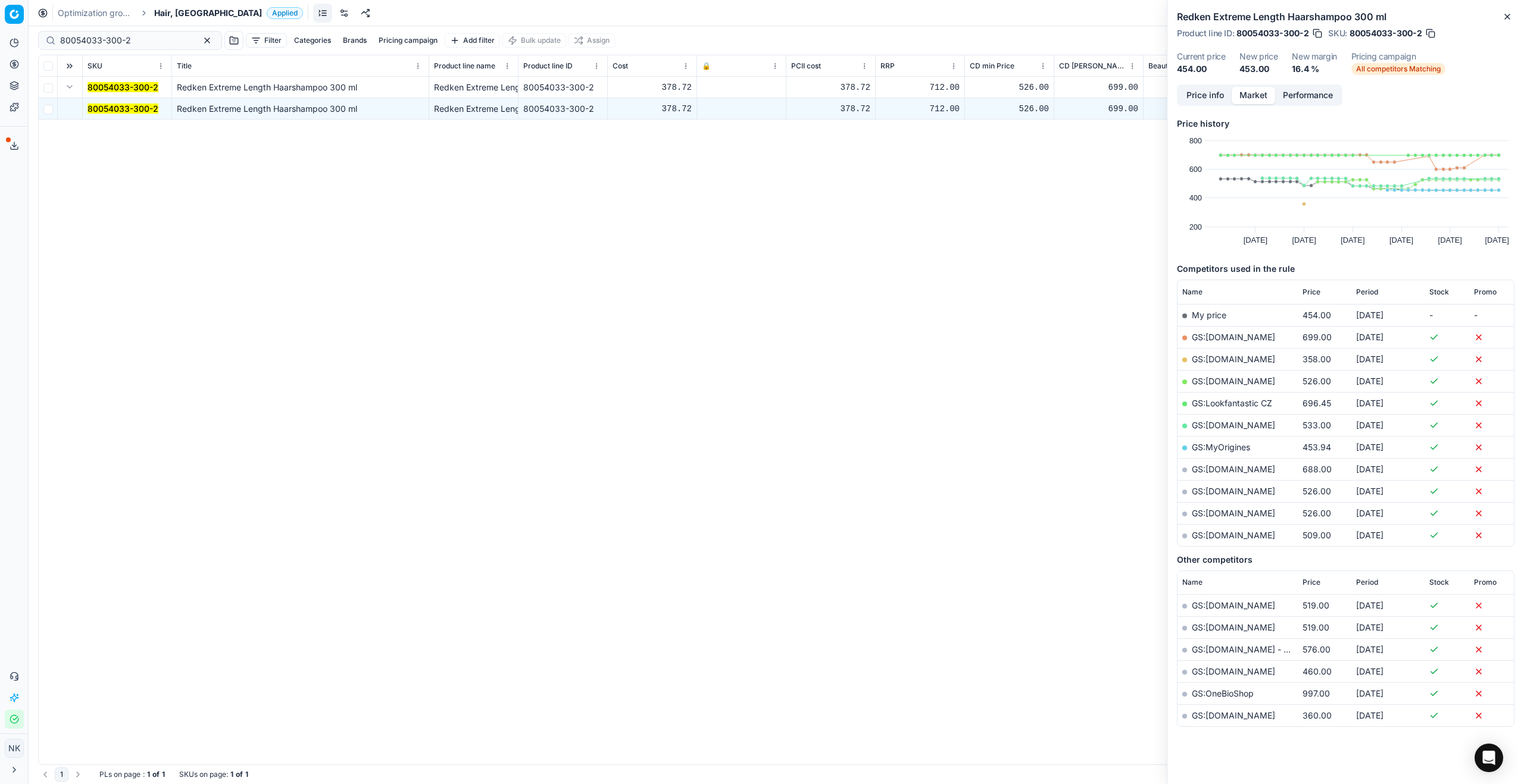
click at [874, 99] on button "Price info" at bounding box center [1205, 96] width 53 height 17
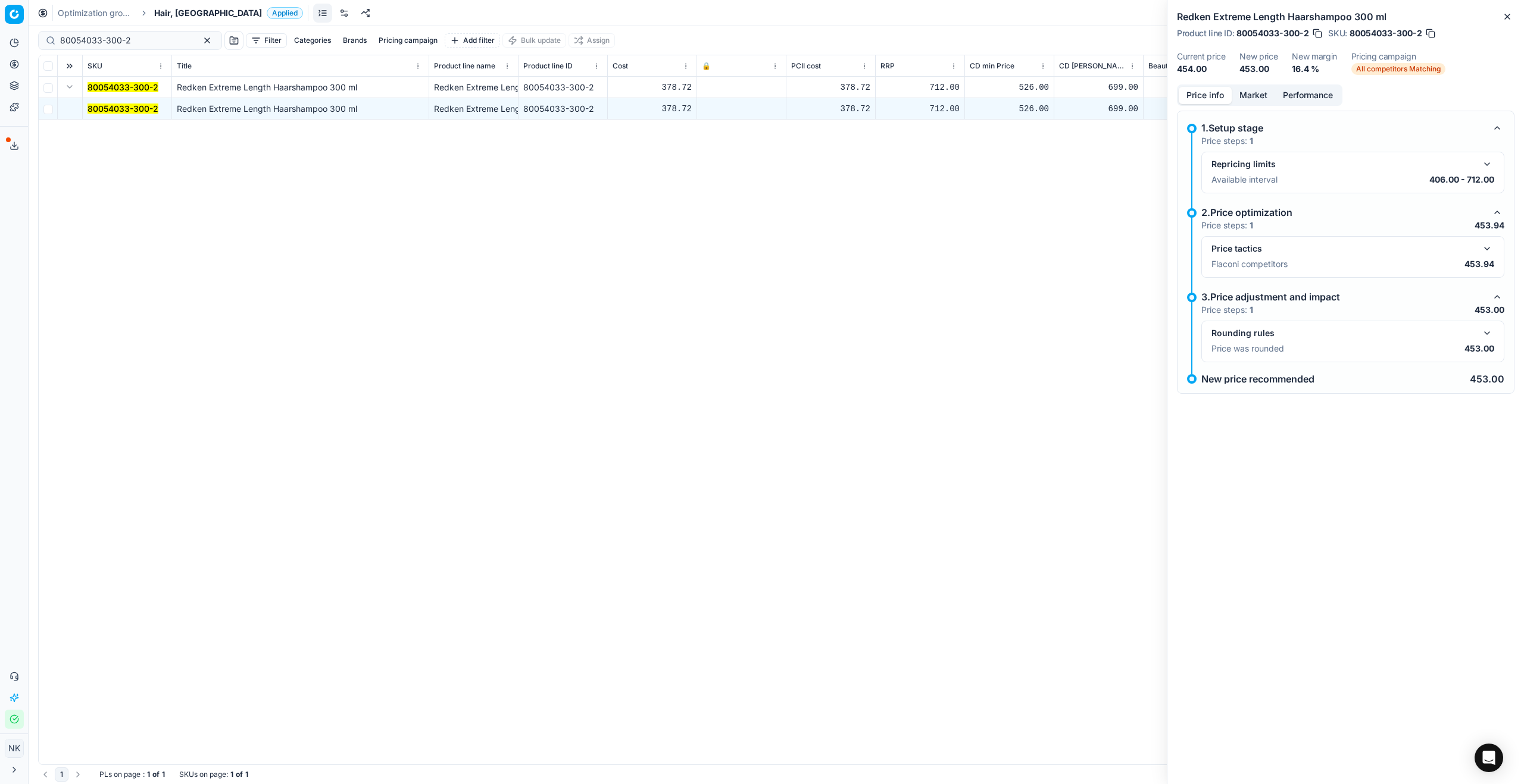
click at [874, 251] on button "button" at bounding box center [1486, 248] width 14 height 14
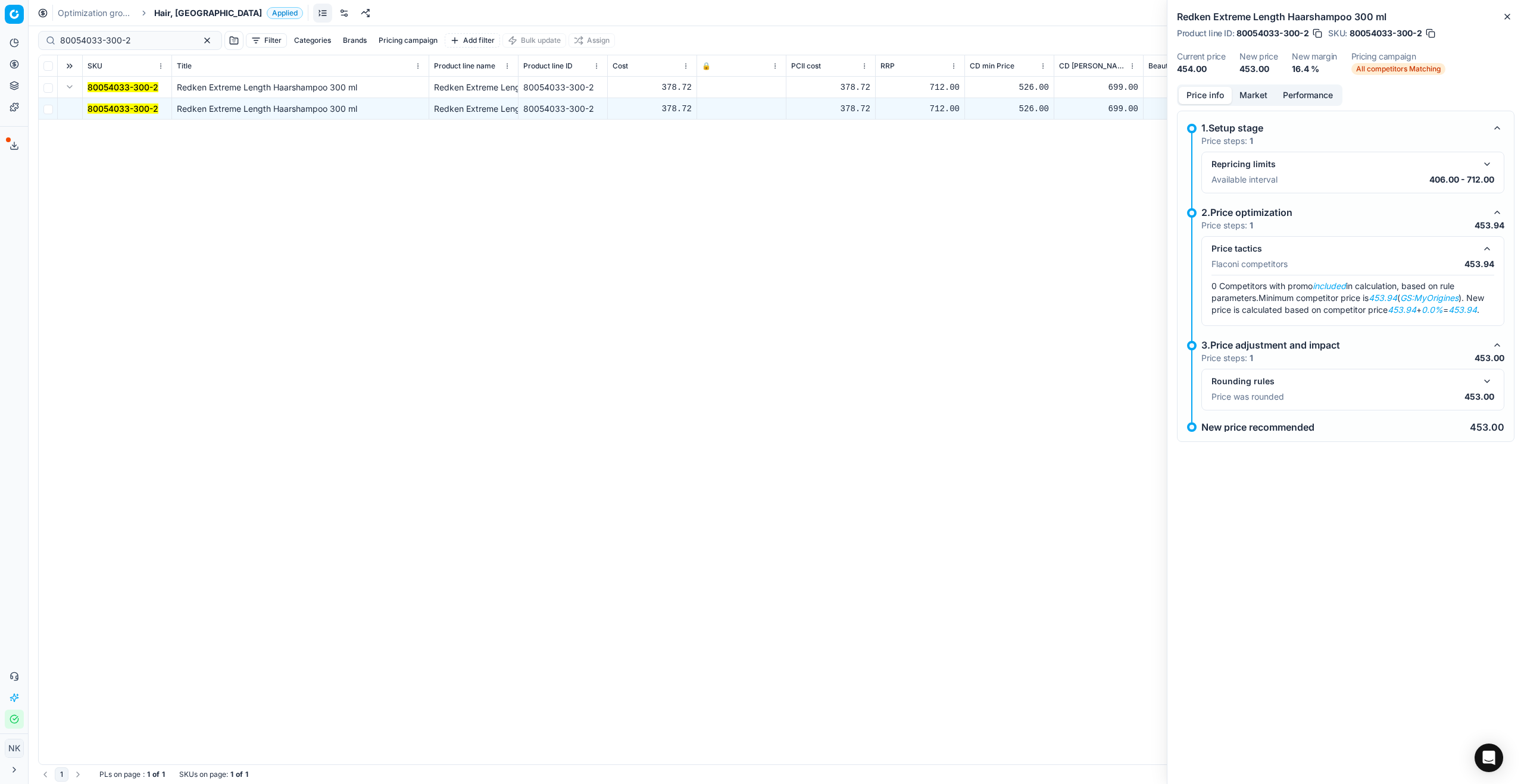
click at [874, 97] on button "Market" at bounding box center [1253, 96] width 44 height 17
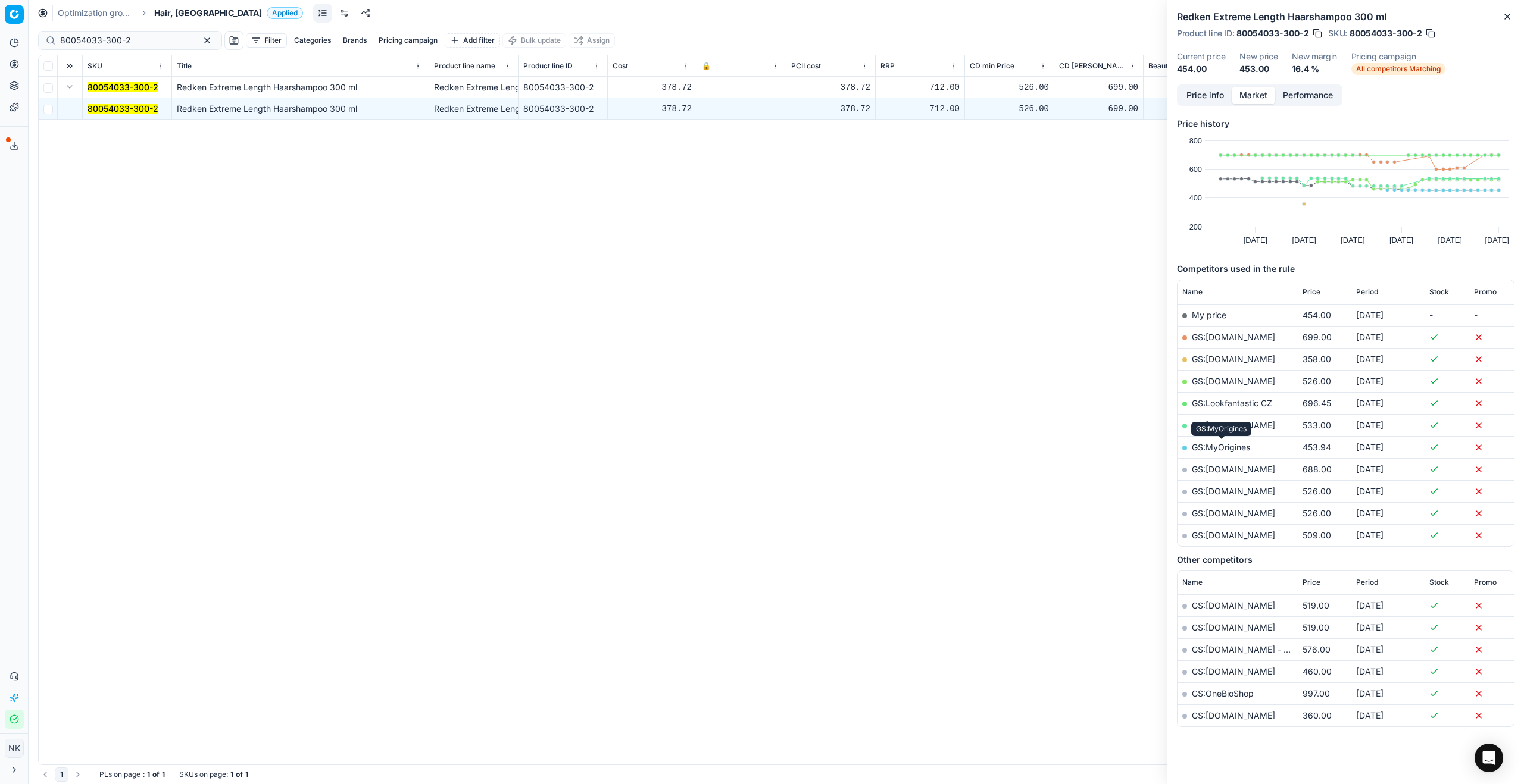
click at [874, 423] on link "GS:MyOrigines" at bounding box center [1221, 447] width 58 height 10
click at [161, 12] on span "Hair, [GEOGRAPHIC_DATA]" at bounding box center [208, 13] width 108 height 12
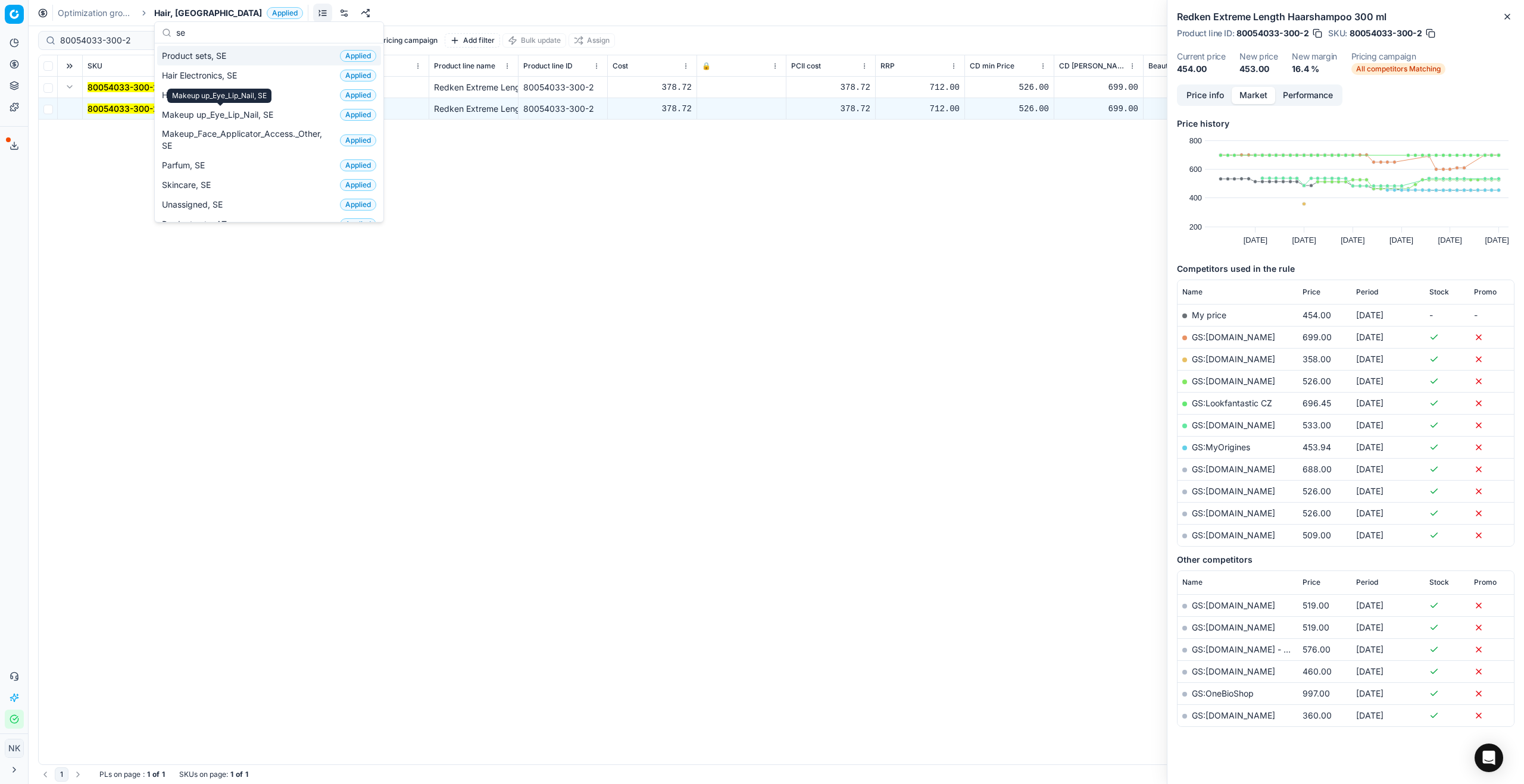
type input "se"
click at [207, 55] on span "Product sets, SE" at bounding box center [196, 56] width 69 height 12
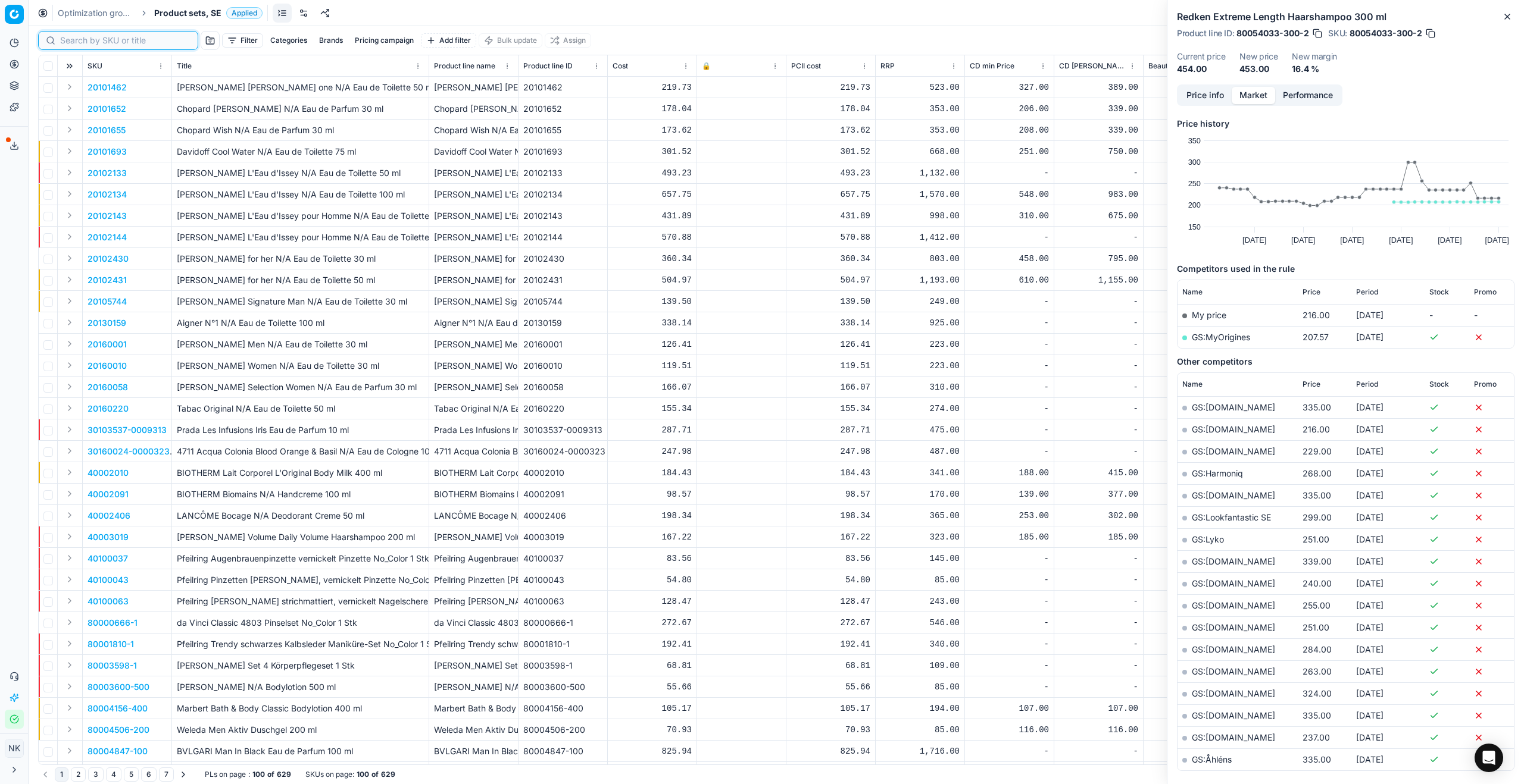
click at [77, 40] on input at bounding box center [125, 40] width 130 height 12
paste input "90006511-0009927"
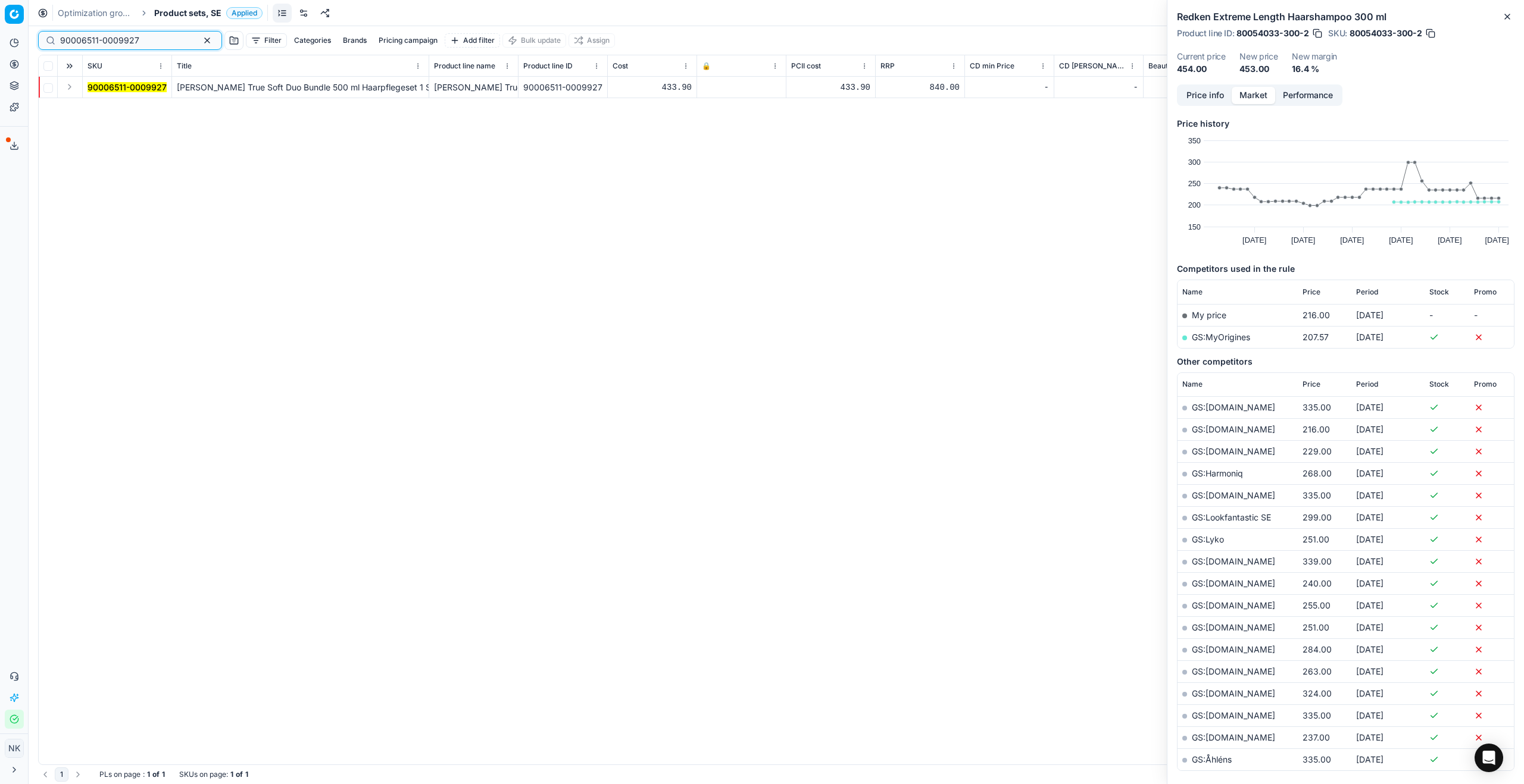
type input "90006511-0009927"
click at [69, 88] on button "Expand" at bounding box center [69, 86] width 14 height 14
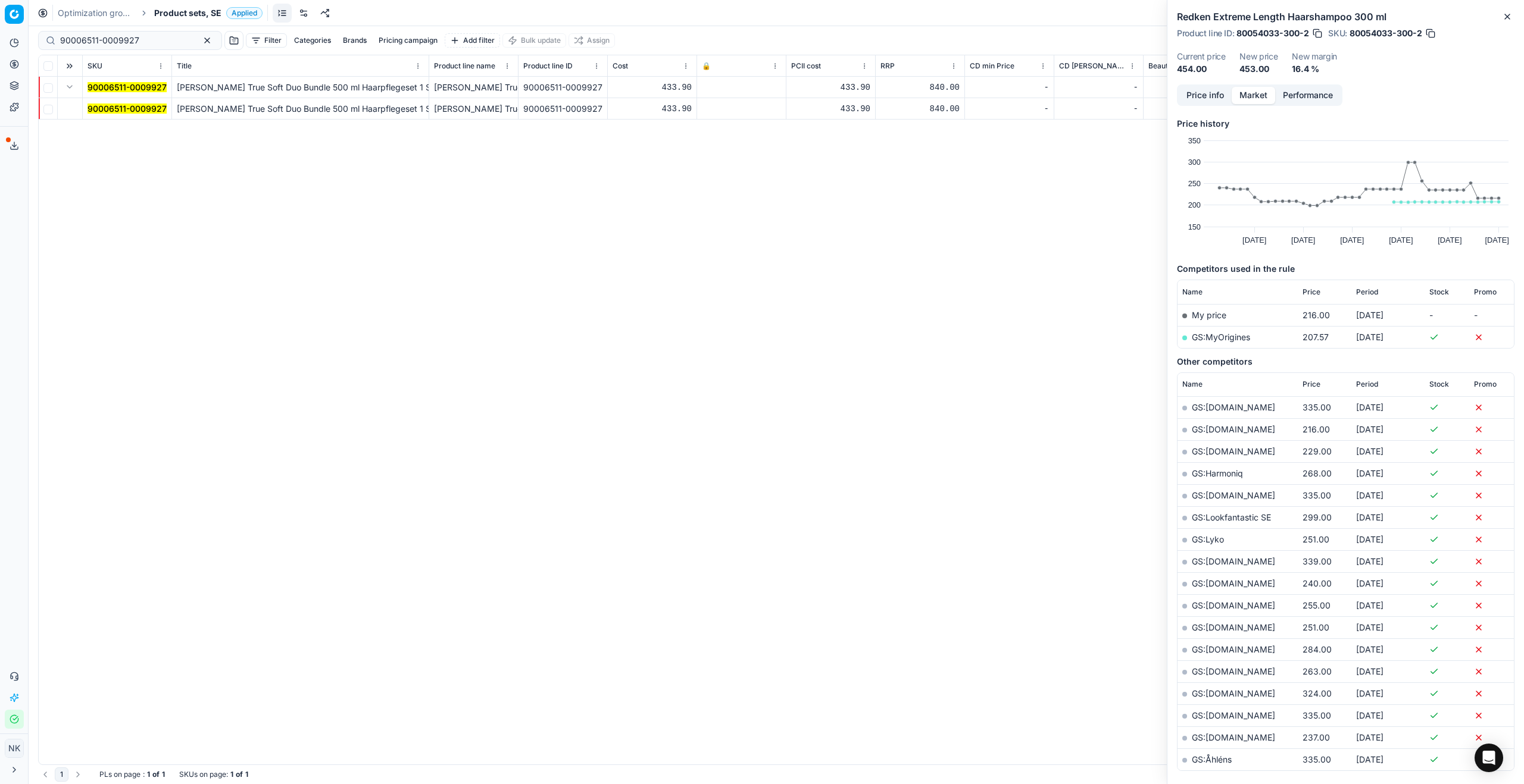
click at [111, 110] on mark "90006511-0009927" at bounding box center [127, 108] width 79 height 10
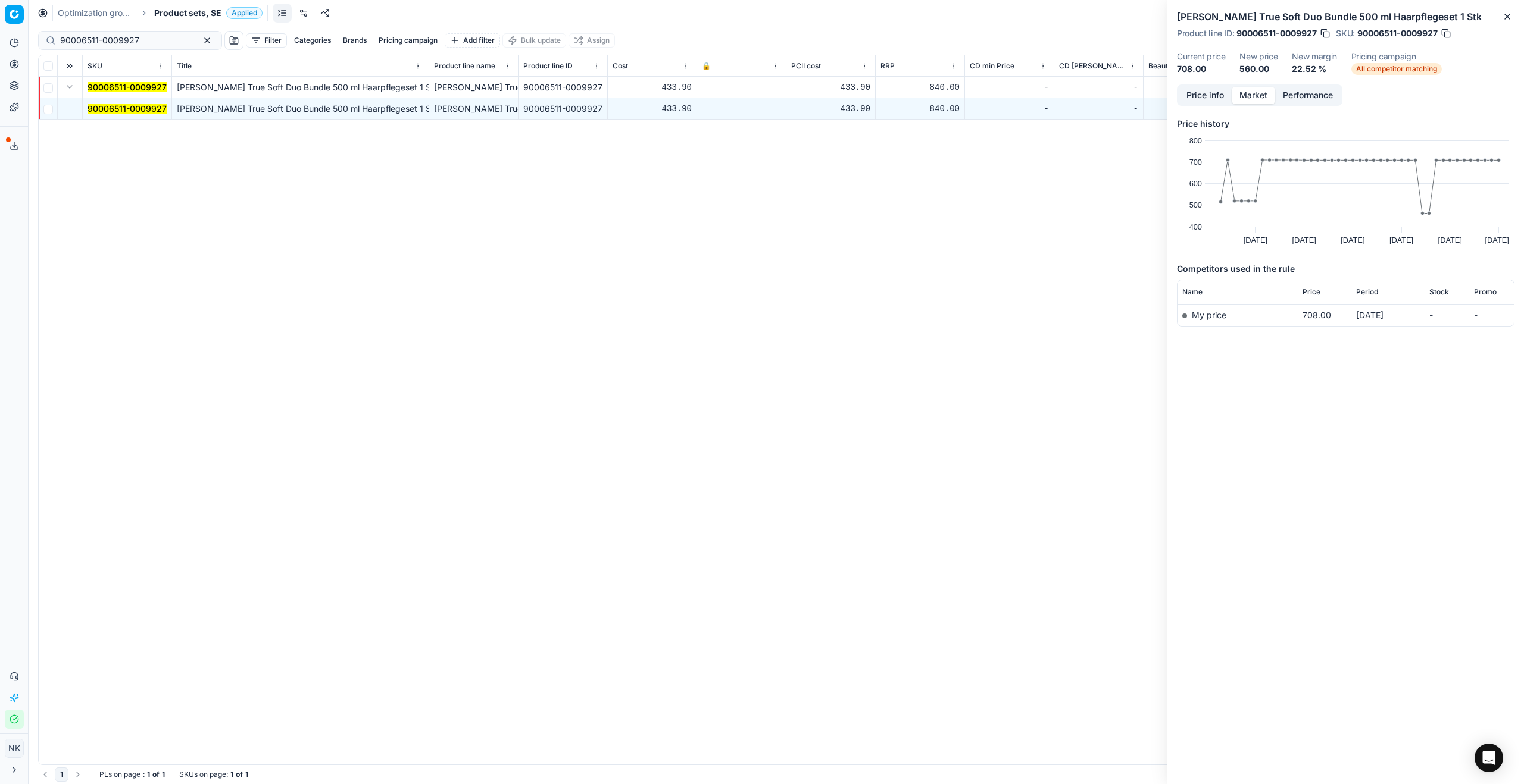
click at [874, 95] on button "Price info" at bounding box center [1205, 96] width 53 height 17
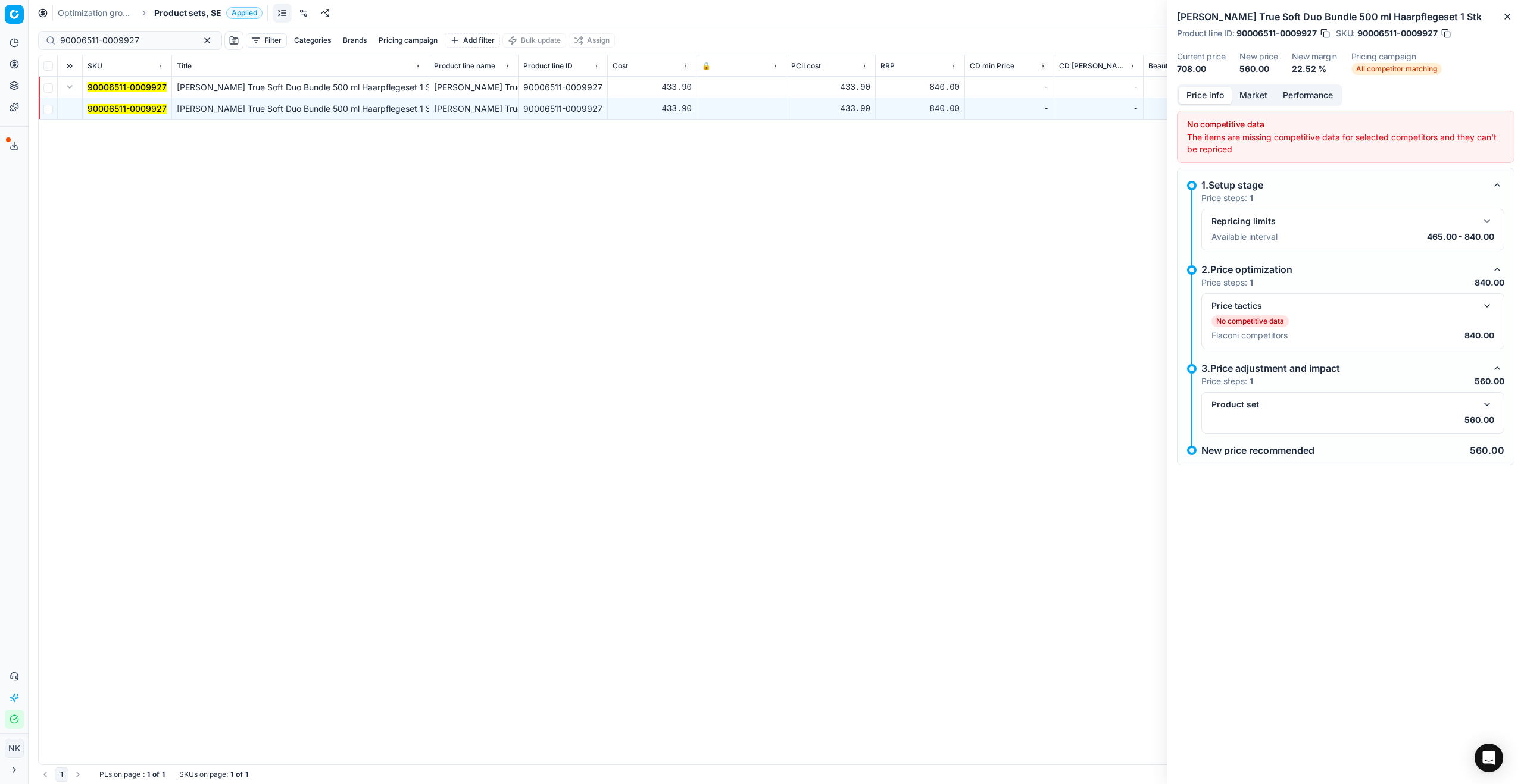
click at [874, 305] on button "button" at bounding box center [1486, 306] width 14 height 14
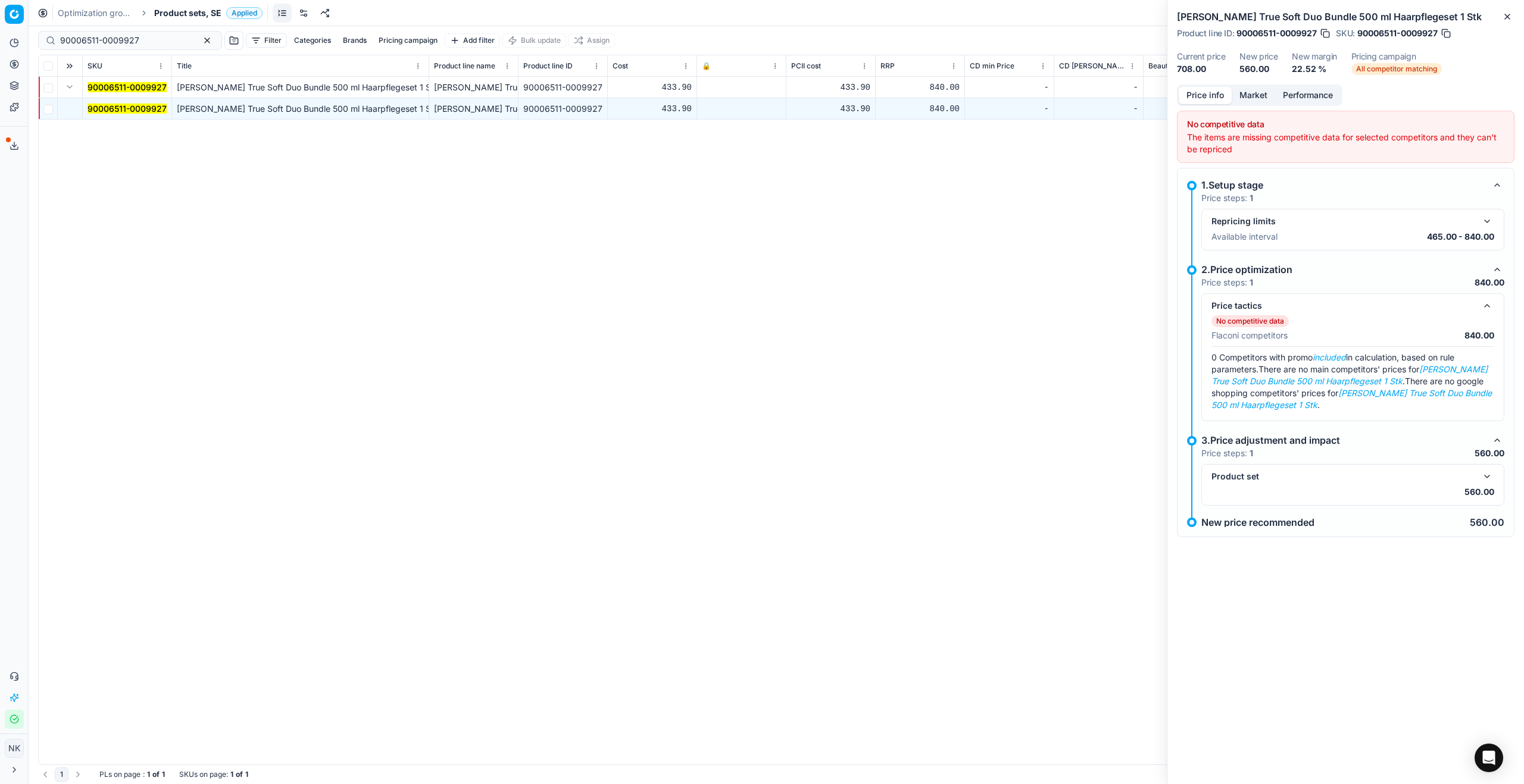
click at [874, 423] on button "button" at bounding box center [1486, 476] width 14 height 14
click at [178, 18] on span "Product sets, SE" at bounding box center [188, 13] width 67 height 12
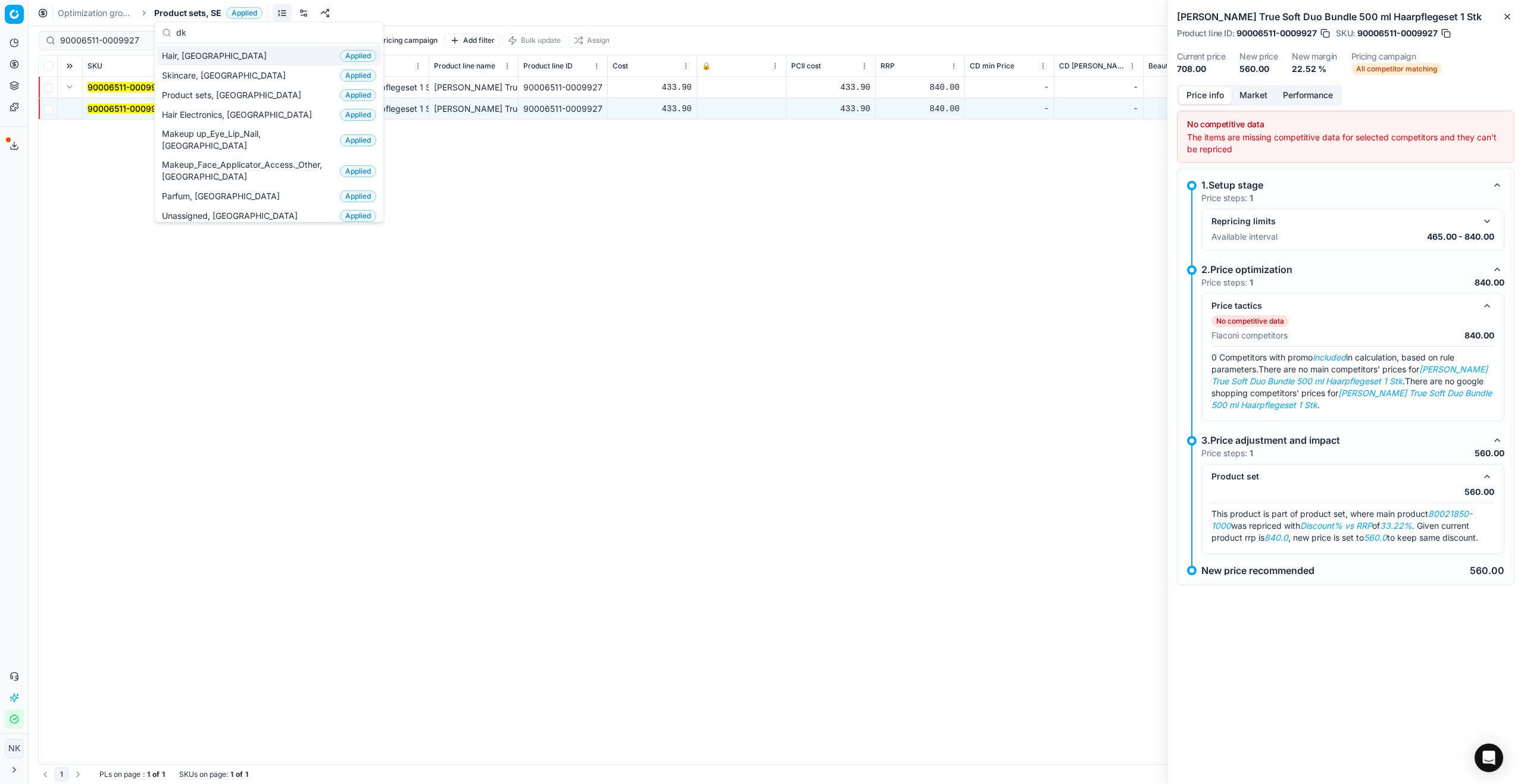
type input "dk"
click at [197, 62] on div "Hair, DK Applied" at bounding box center [269, 55] width 224 height 19
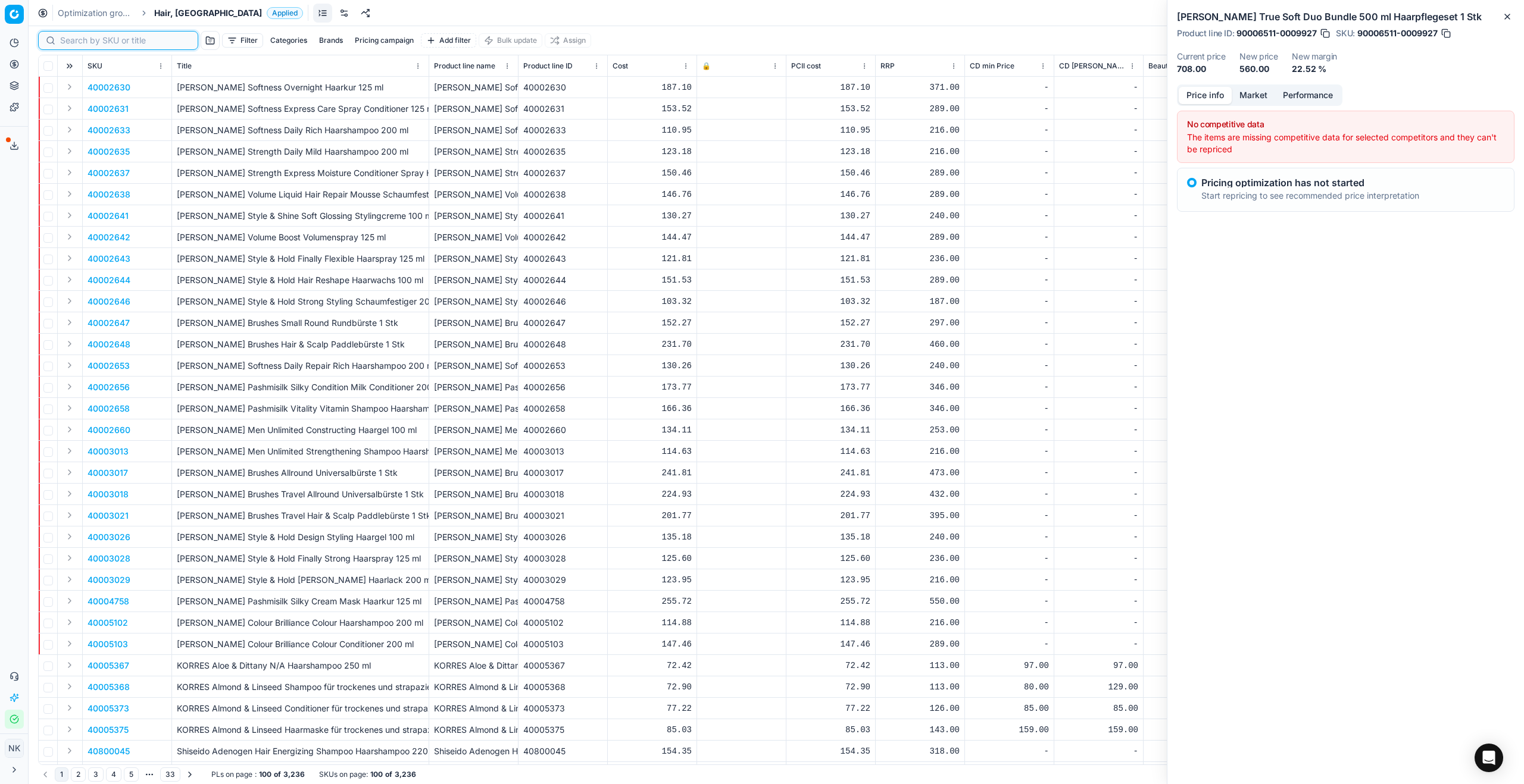
click at [74, 42] on input at bounding box center [125, 40] width 130 height 12
paste input "90007472-0011402"
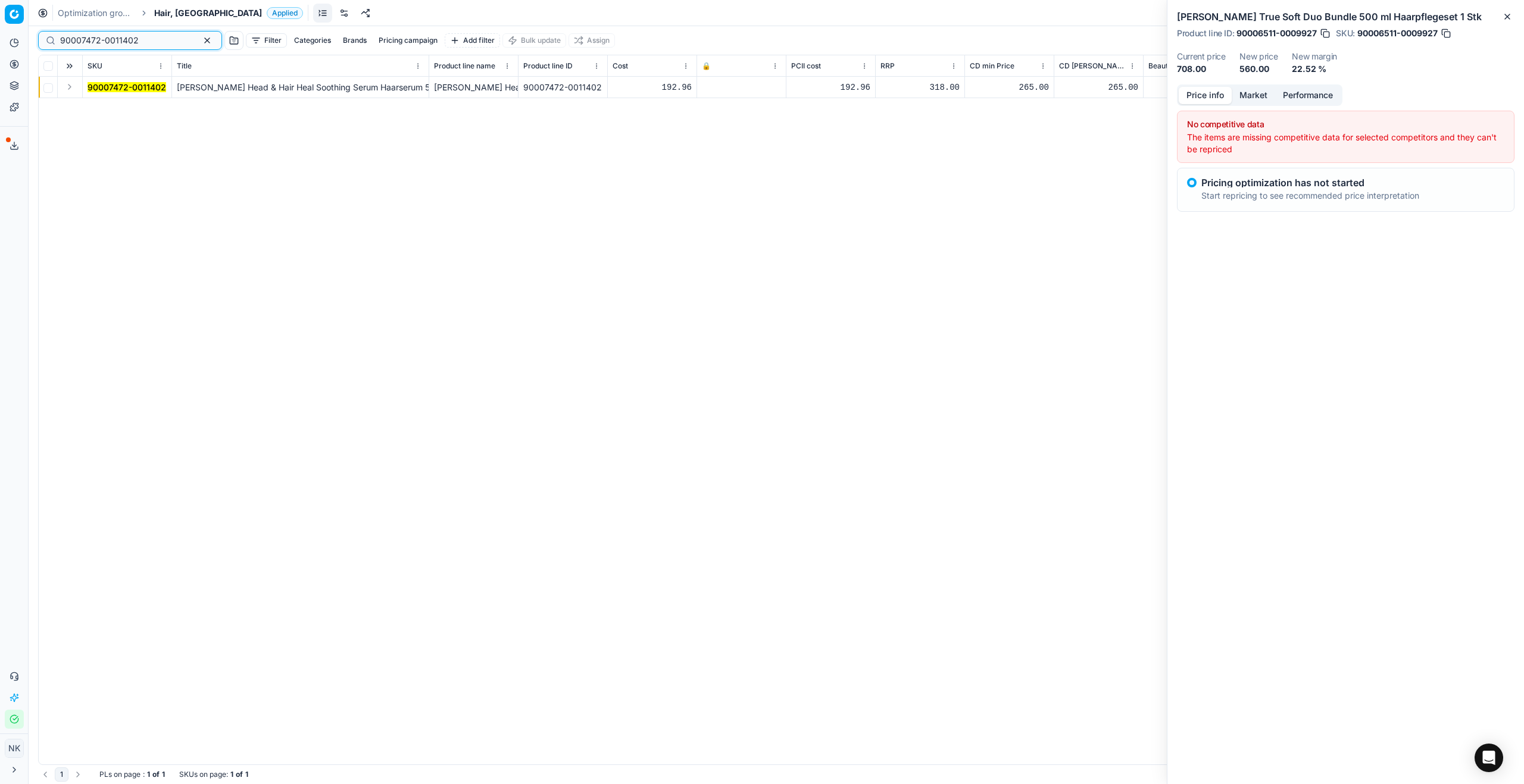
type input "90007472-0011402"
click at [68, 88] on button "Expand" at bounding box center [69, 86] width 14 height 14
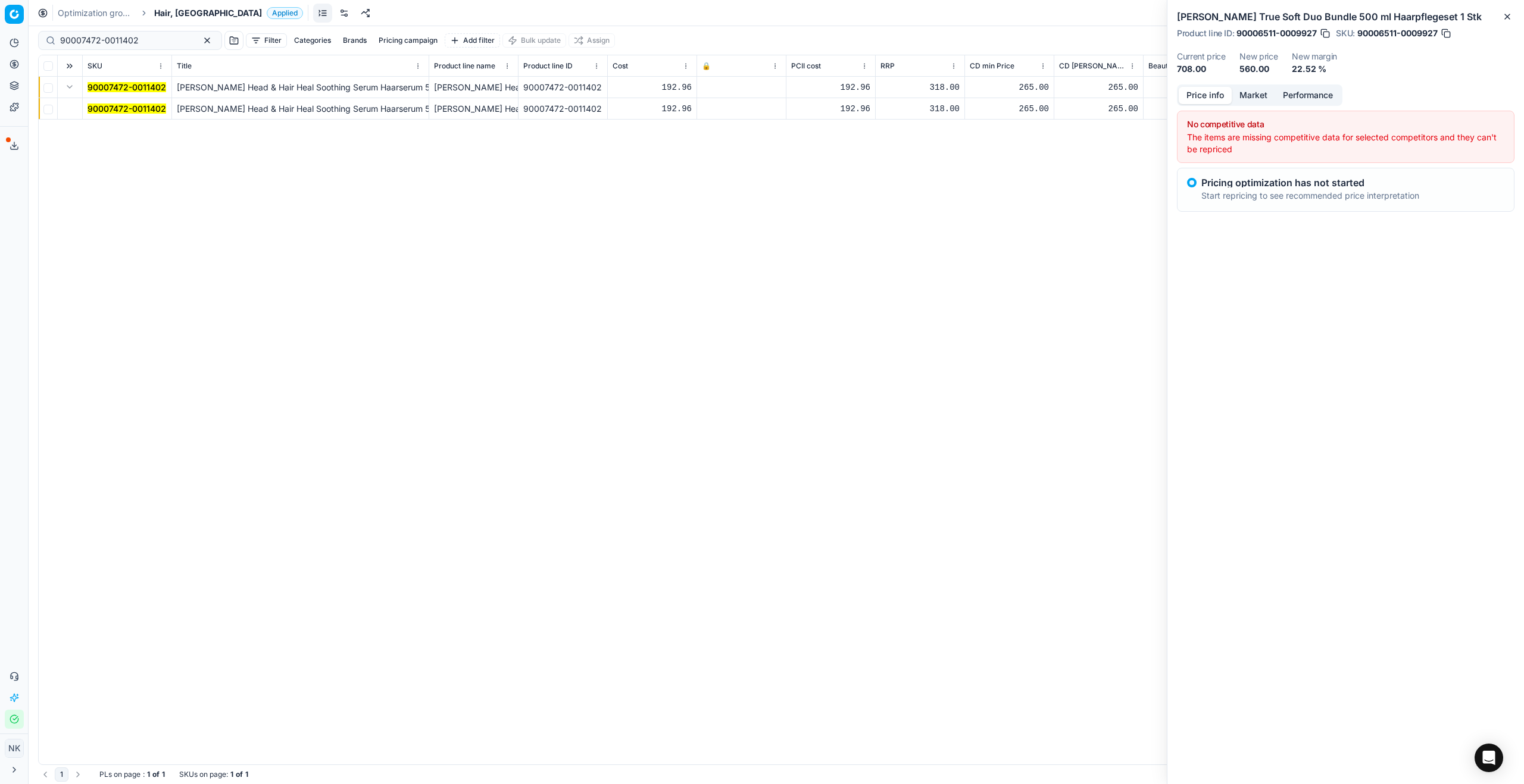
click at [114, 109] on mark "90007472-0011402" at bounding box center [127, 108] width 78 height 10
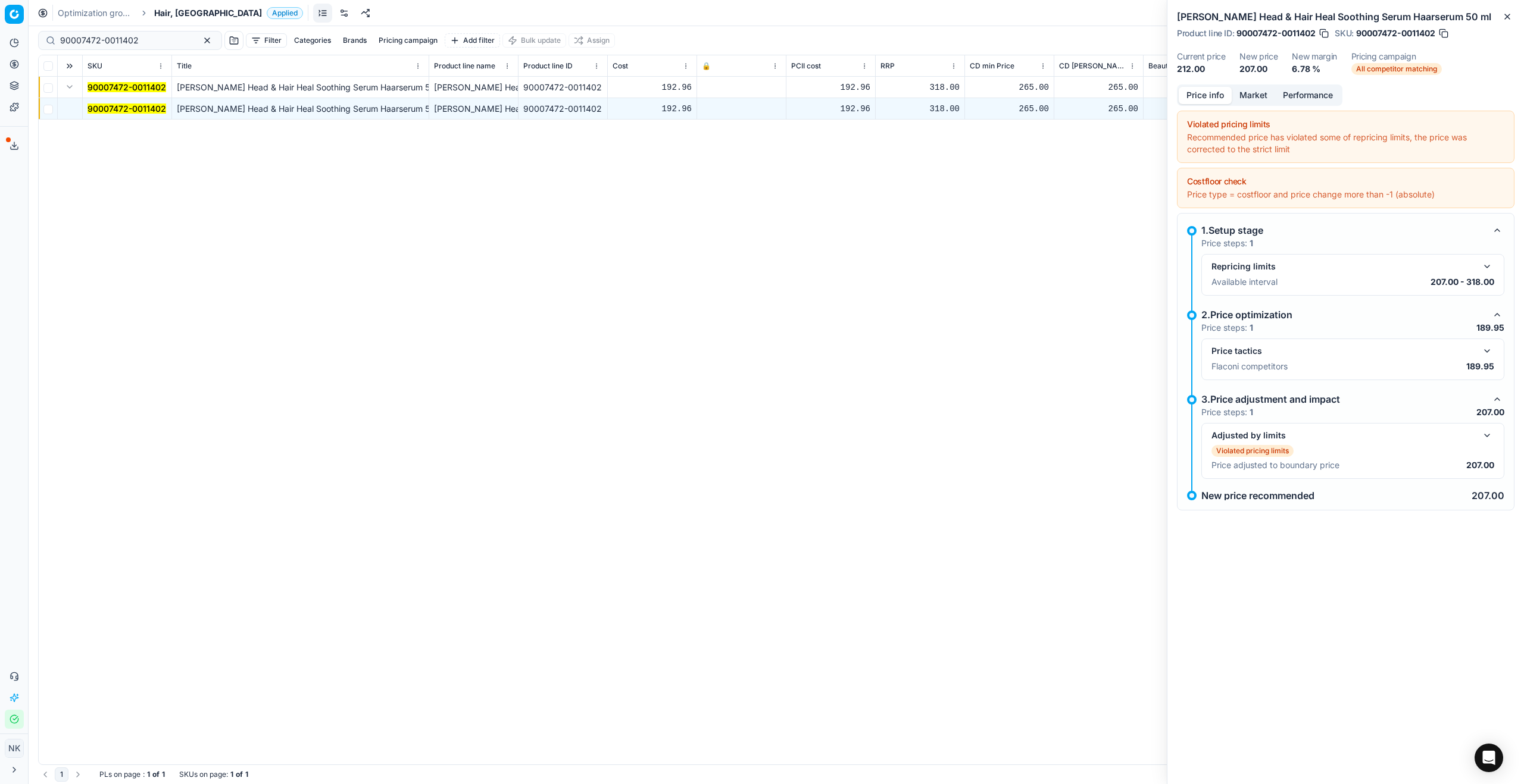
click at [874, 350] on button "button" at bounding box center [1486, 350] width 14 height 14
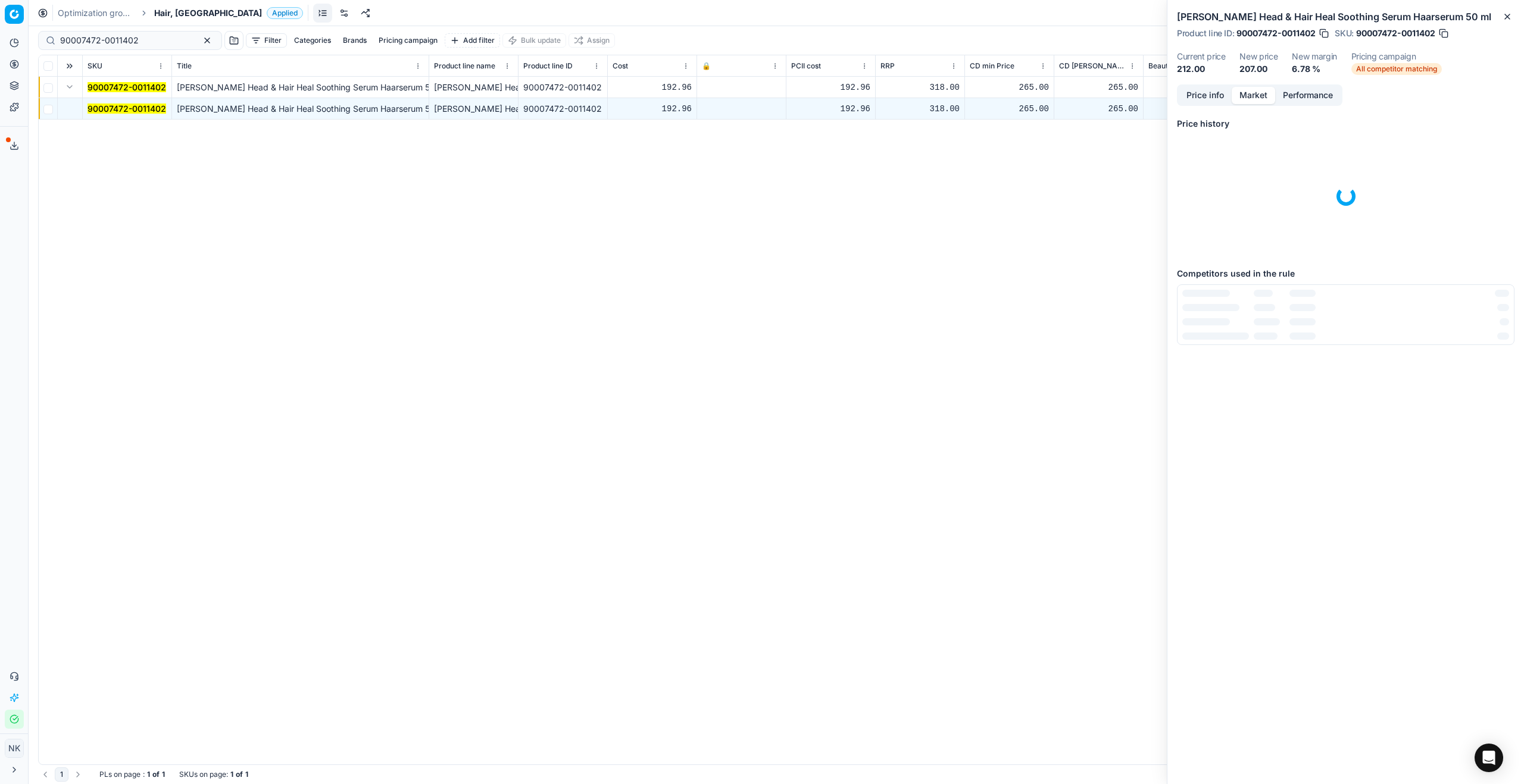
click at [874, 95] on button "Market" at bounding box center [1253, 96] width 44 height 17
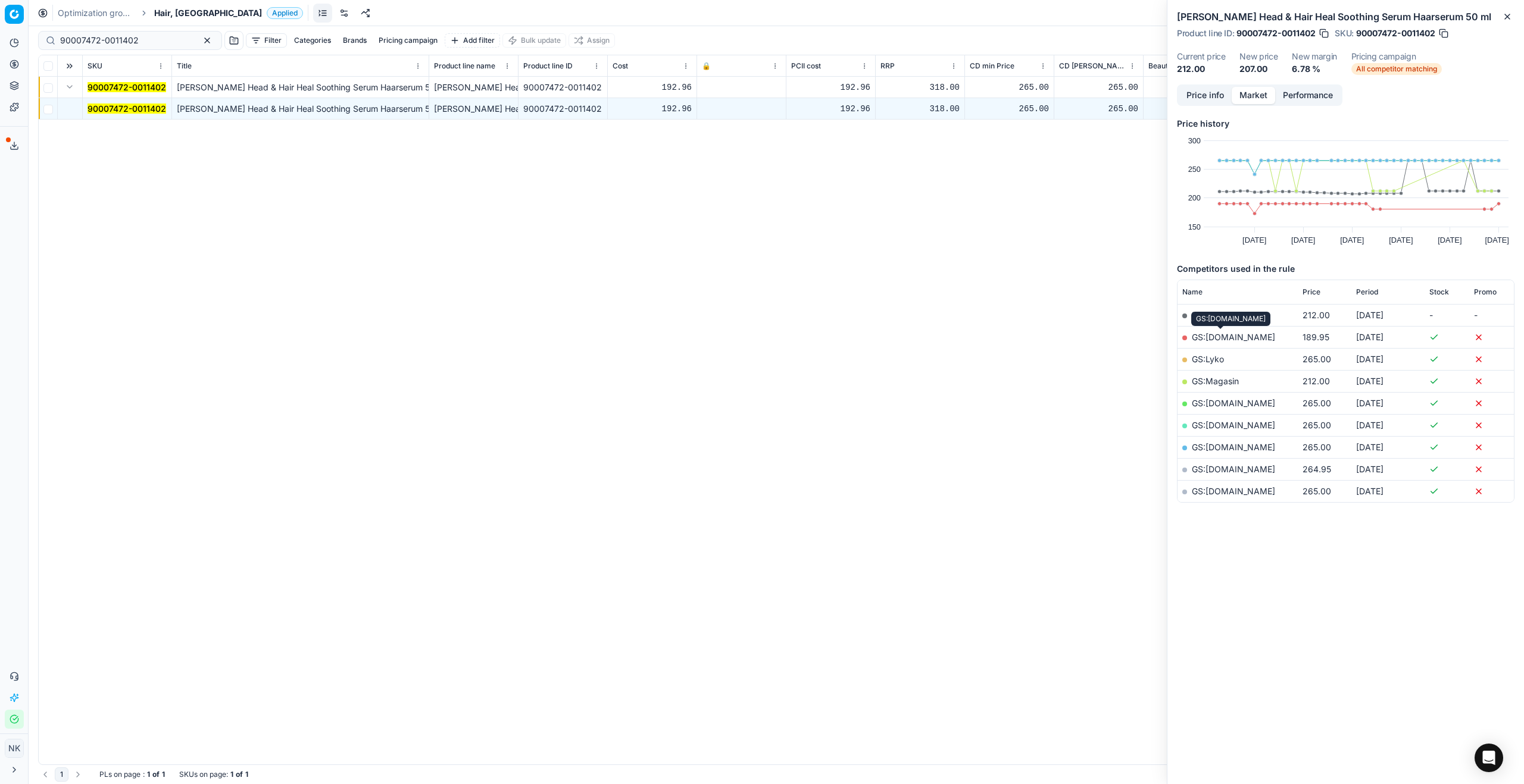
click at [874, 338] on link "GS:[DOMAIN_NAME]" at bounding box center [1234, 336] width 83 height 10
click at [162, 19] on div "Optimization groups Hair, DK Applied Discard Download report" at bounding box center [776, 13] width 1495 height 26
click at [162, 12] on span "Hair, [GEOGRAPHIC_DATA]" at bounding box center [208, 13] width 108 height 12
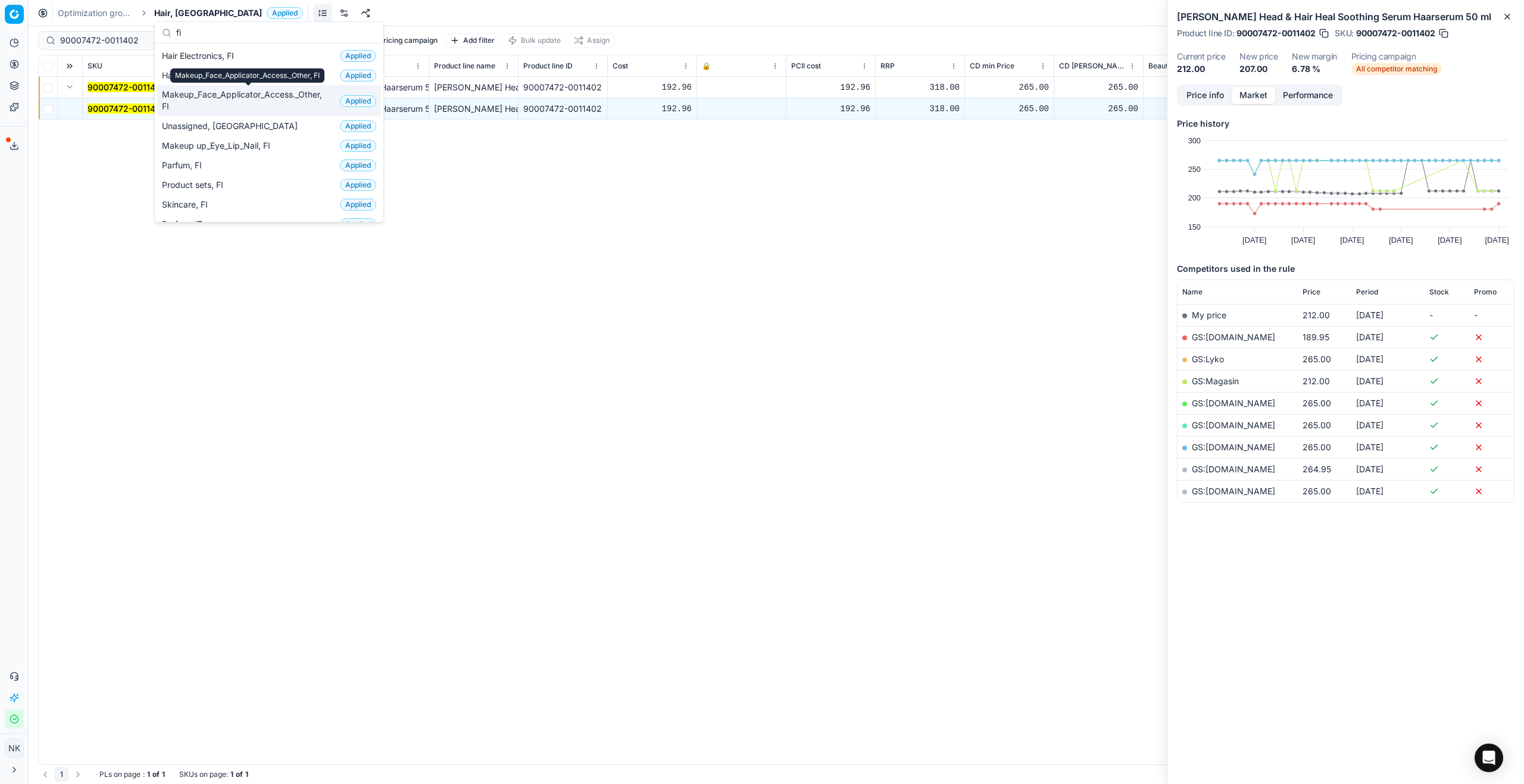
type input "fi"
click at [212, 103] on span "Makeup_Face_Applicator_Access._Other, FI" at bounding box center [248, 101] width 173 height 24
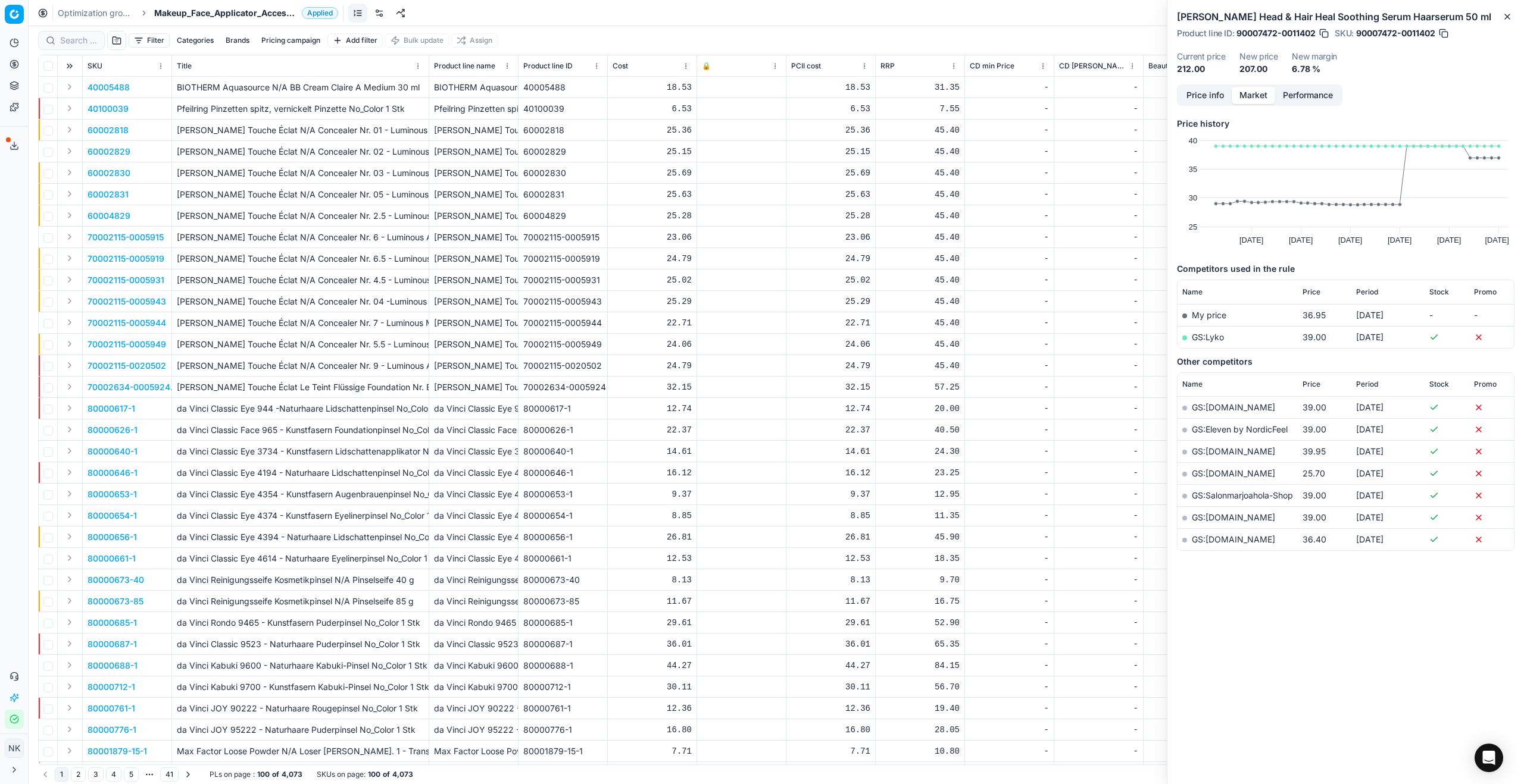
click at [70, 47] on div at bounding box center [71, 40] width 66 height 19
paste input "90001303-0001869"
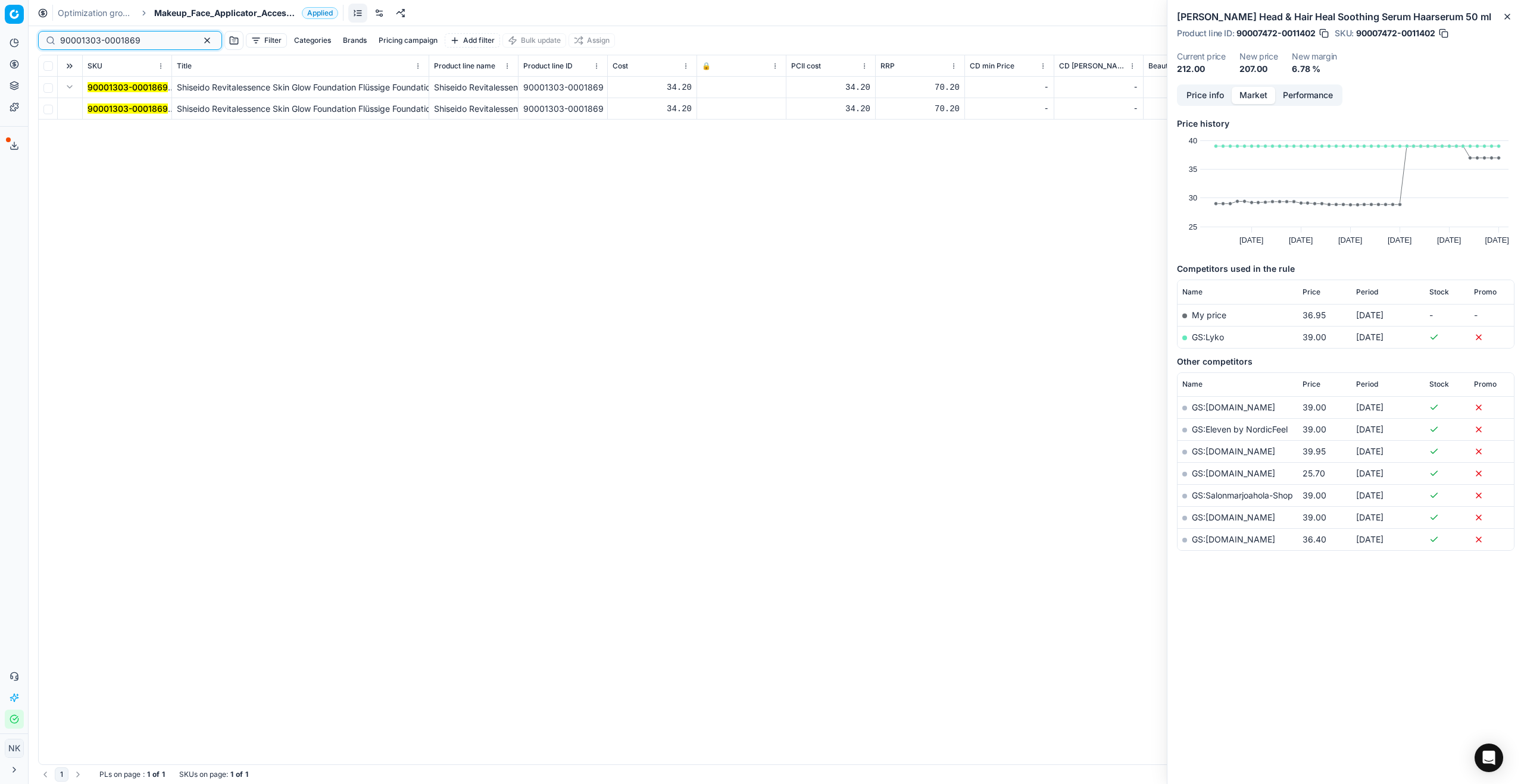
type input "90001303-0001869"
click at [107, 106] on mark "90001303-0001869" at bounding box center [128, 108] width 80 height 10
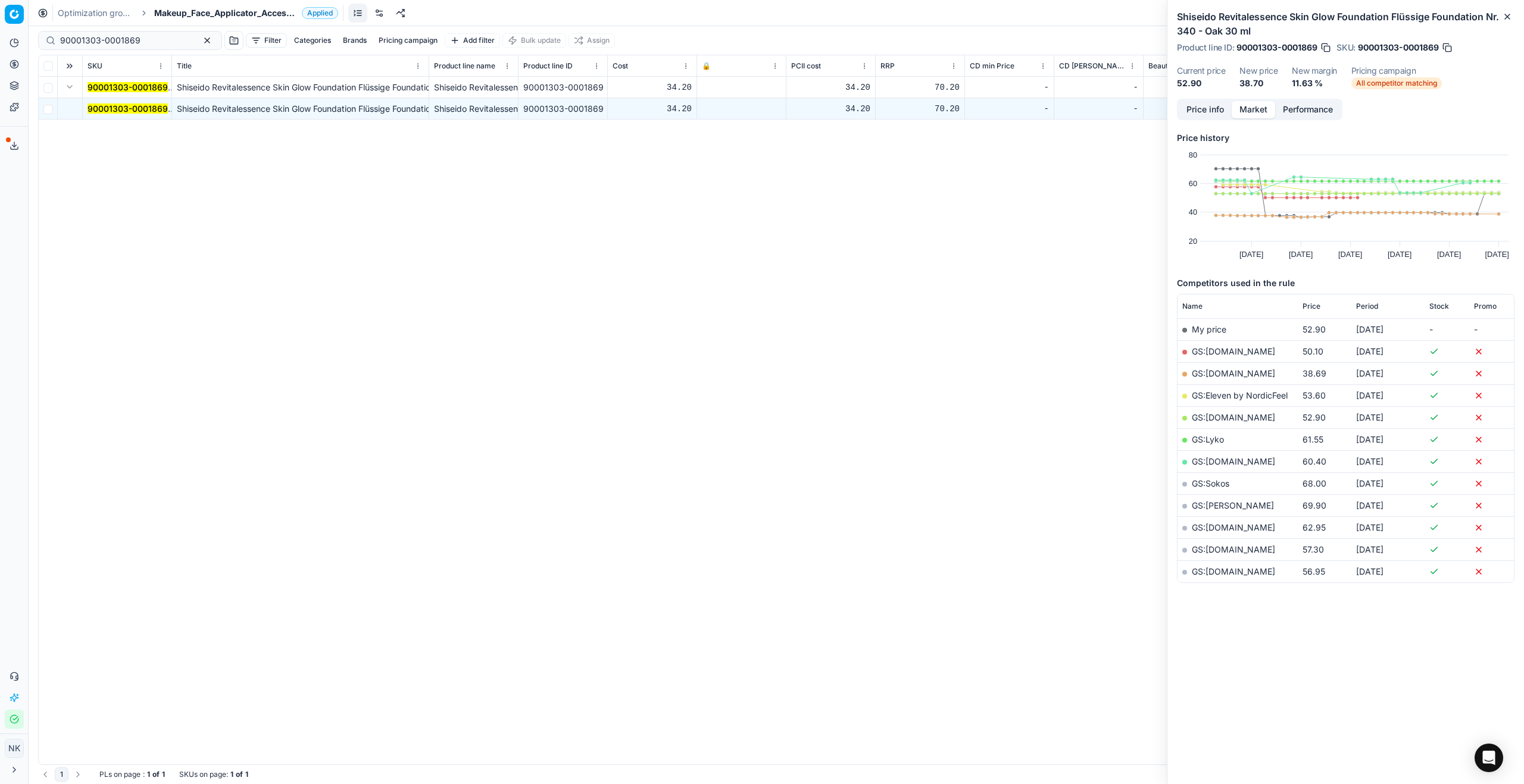
click at [874, 96] on div "Shiseido Revitalessence Skin Glow Foundation Flüssige Foundation Nr. 340 - Oak …" at bounding box center [1346, 49] width 357 height 99
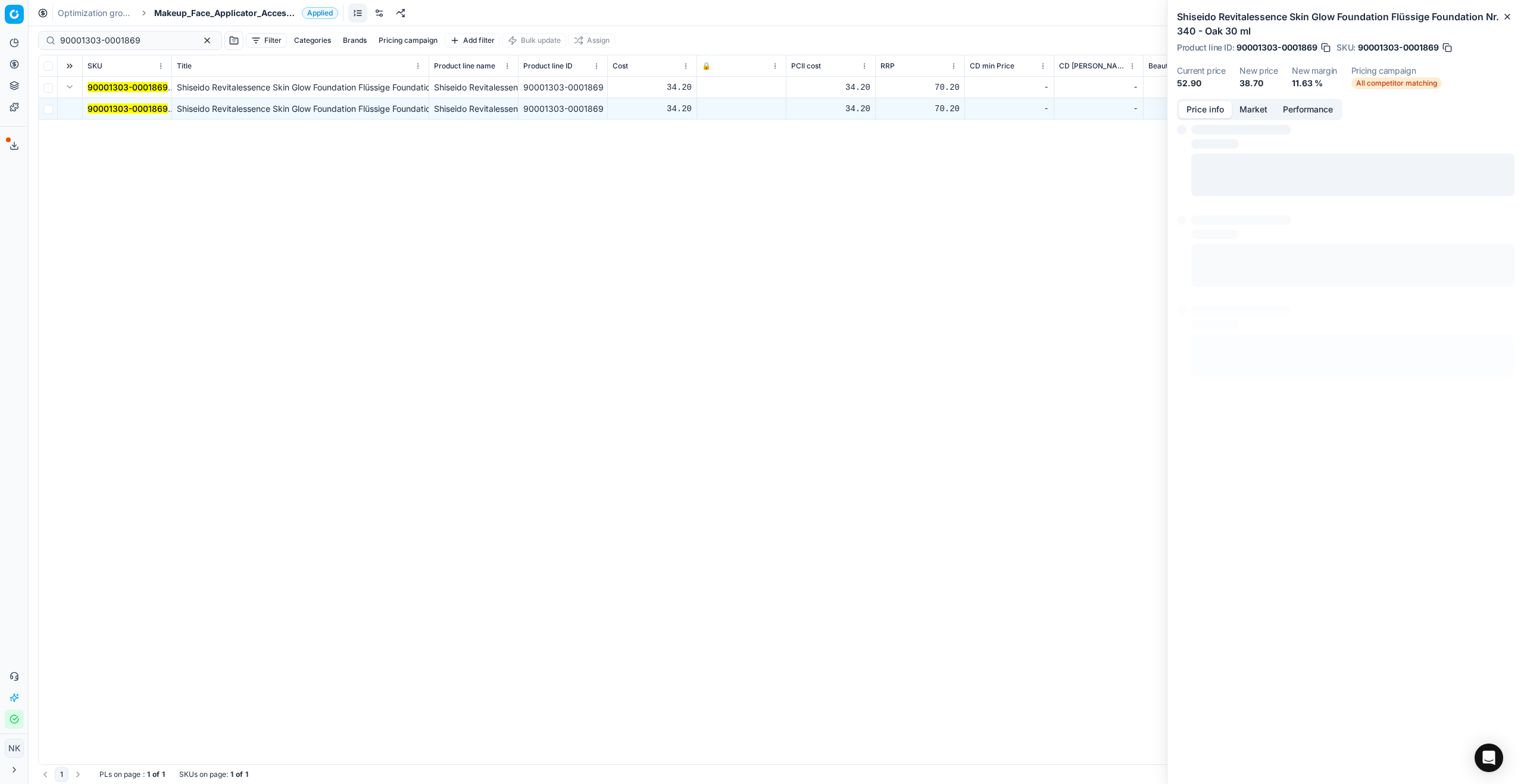
click at [874, 103] on button "Price info" at bounding box center [1205, 110] width 53 height 17
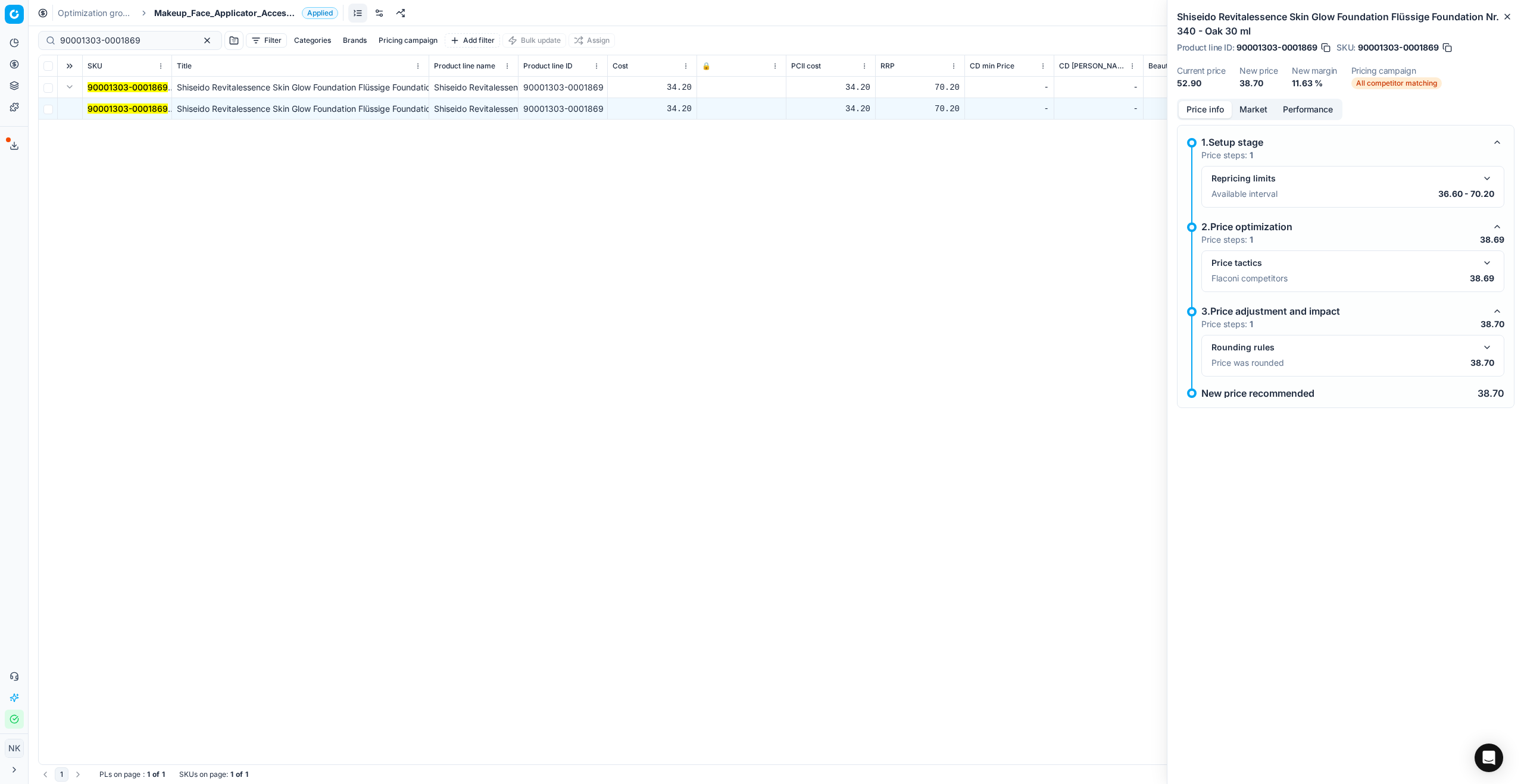
click at [874, 264] on button "button" at bounding box center [1486, 263] width 14 height 14
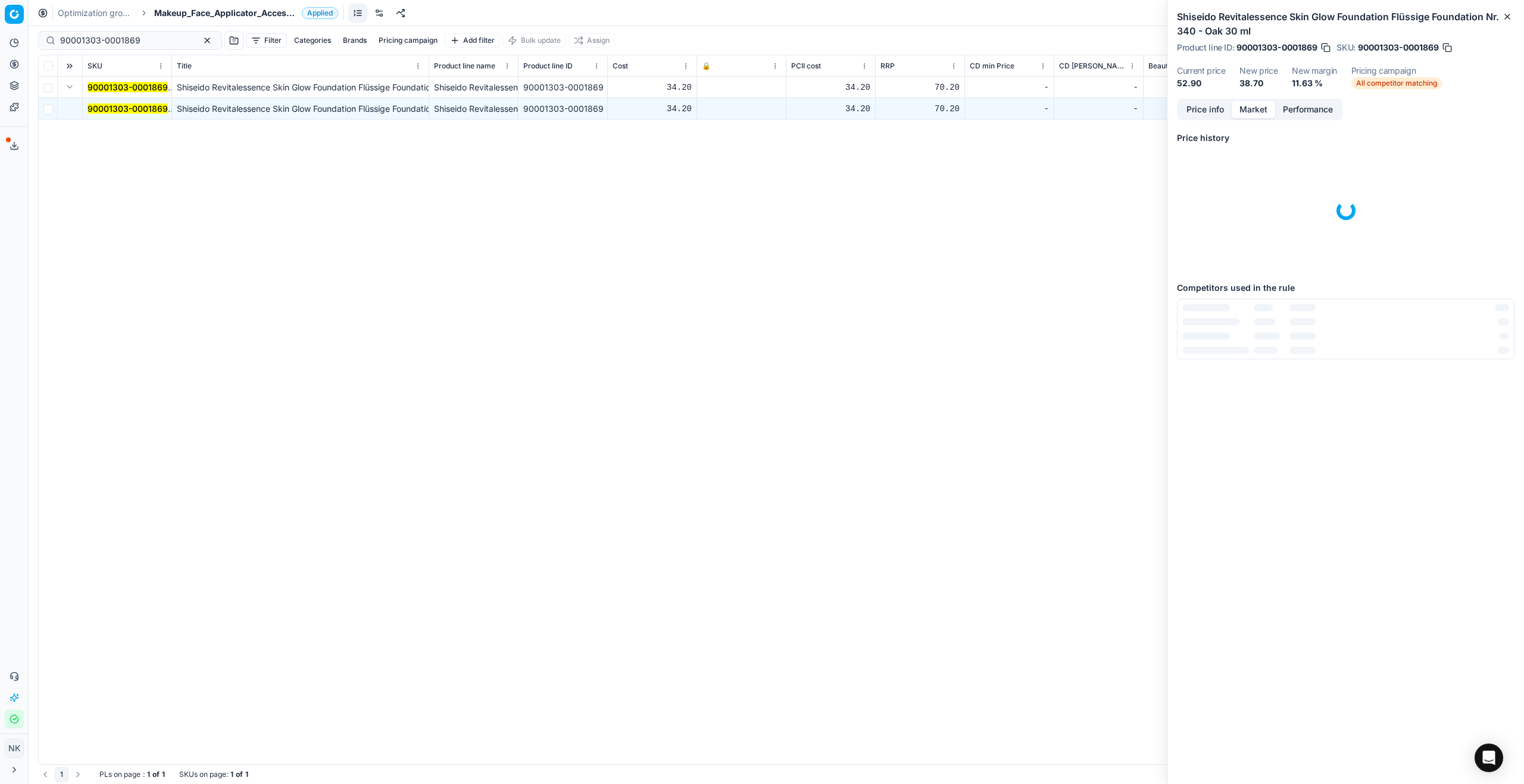
click at [874, 110] on button "Market" at bounding box center [1253, 110] width 44 height 17
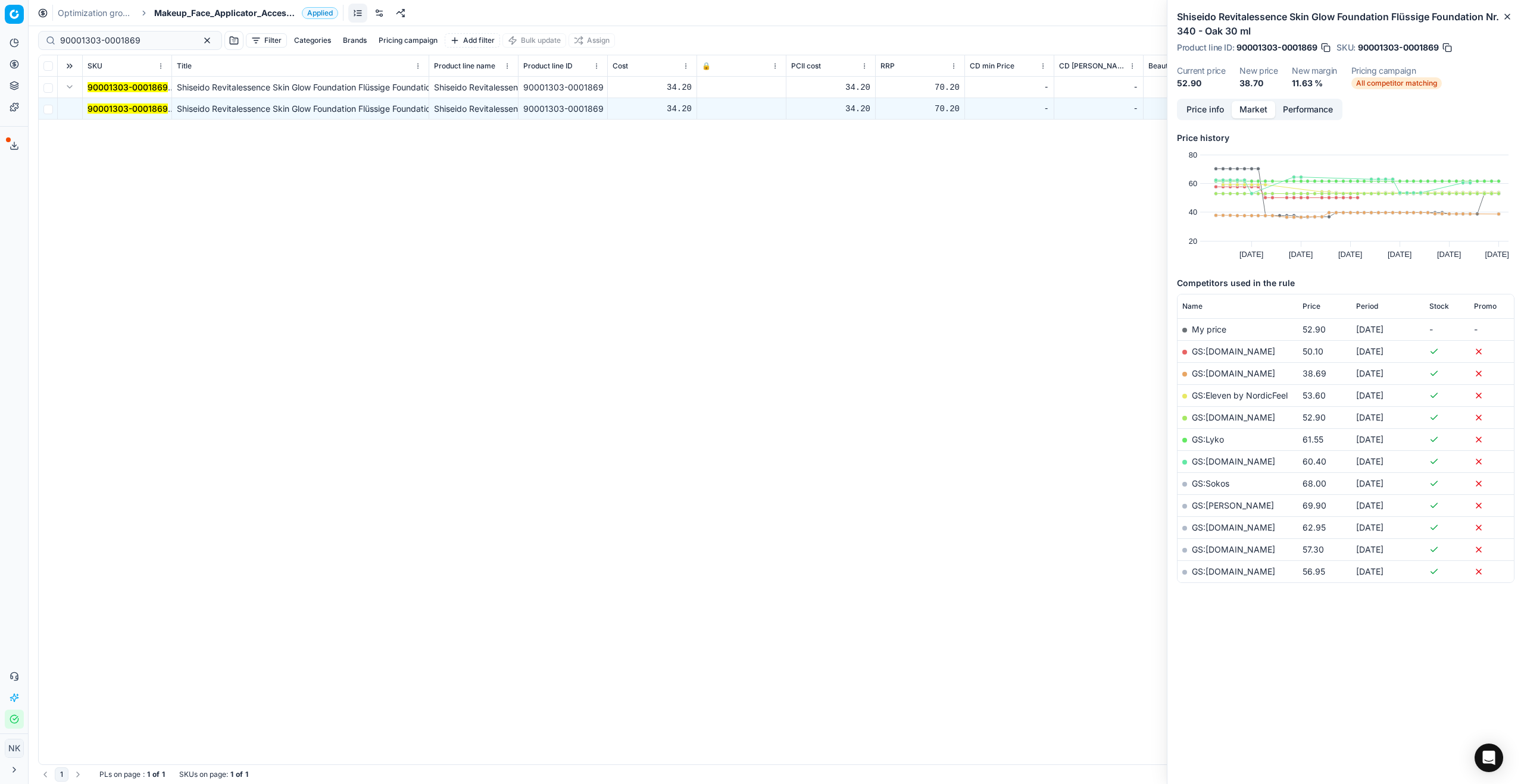
click at [874, 374] on link "GS:[DOMAIN_NAME]" at bounding box center [1234, 373] width 83 height 10
click at [194, 7] on span "Makeup_Face_Applicator_Access._Other, FI" at bounding box center [225, 13] width 143 height 12
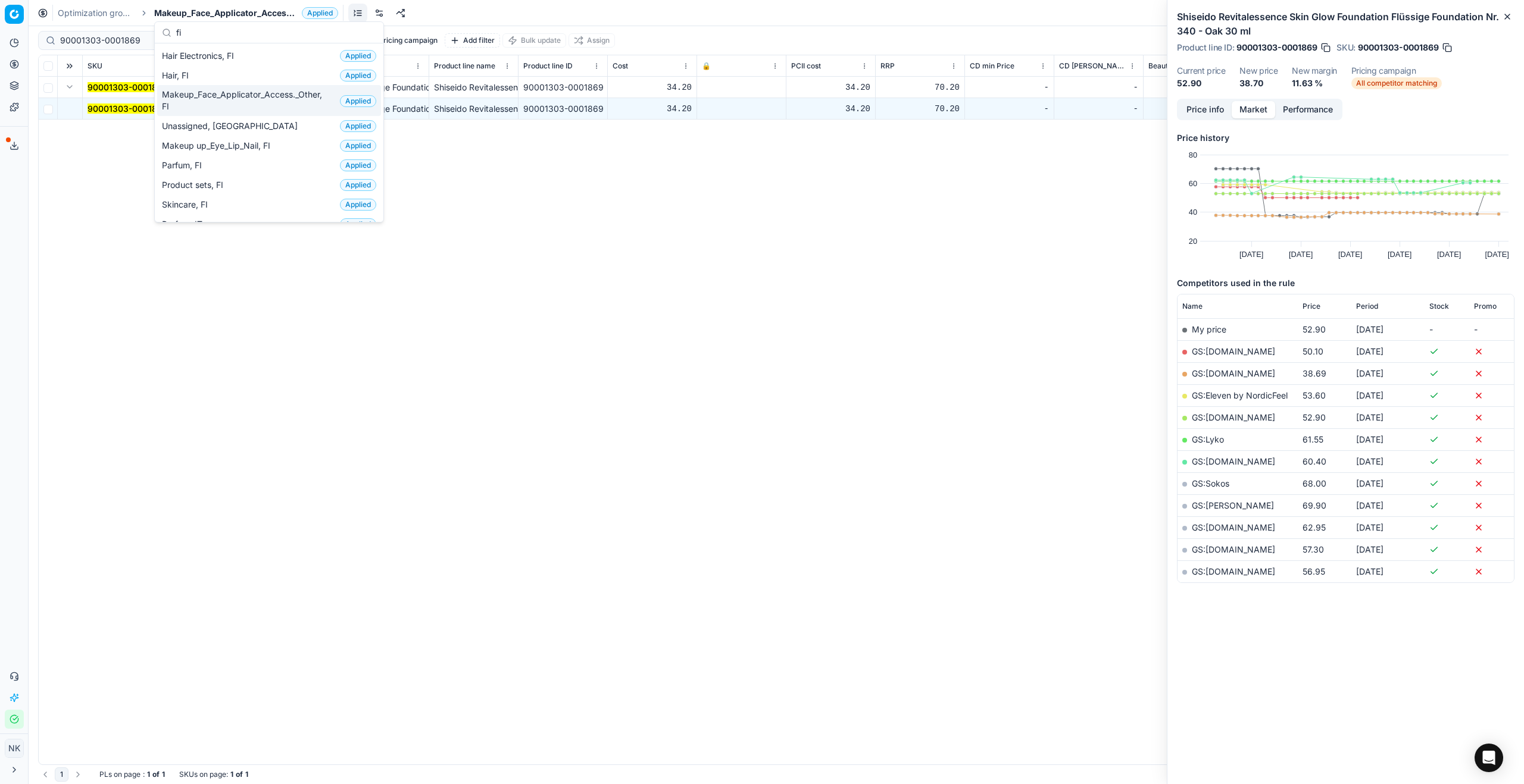
type input "fi"
click at [188, 75] on span "Hair, FI" at bounding box center [177, 76] width 32 height 12
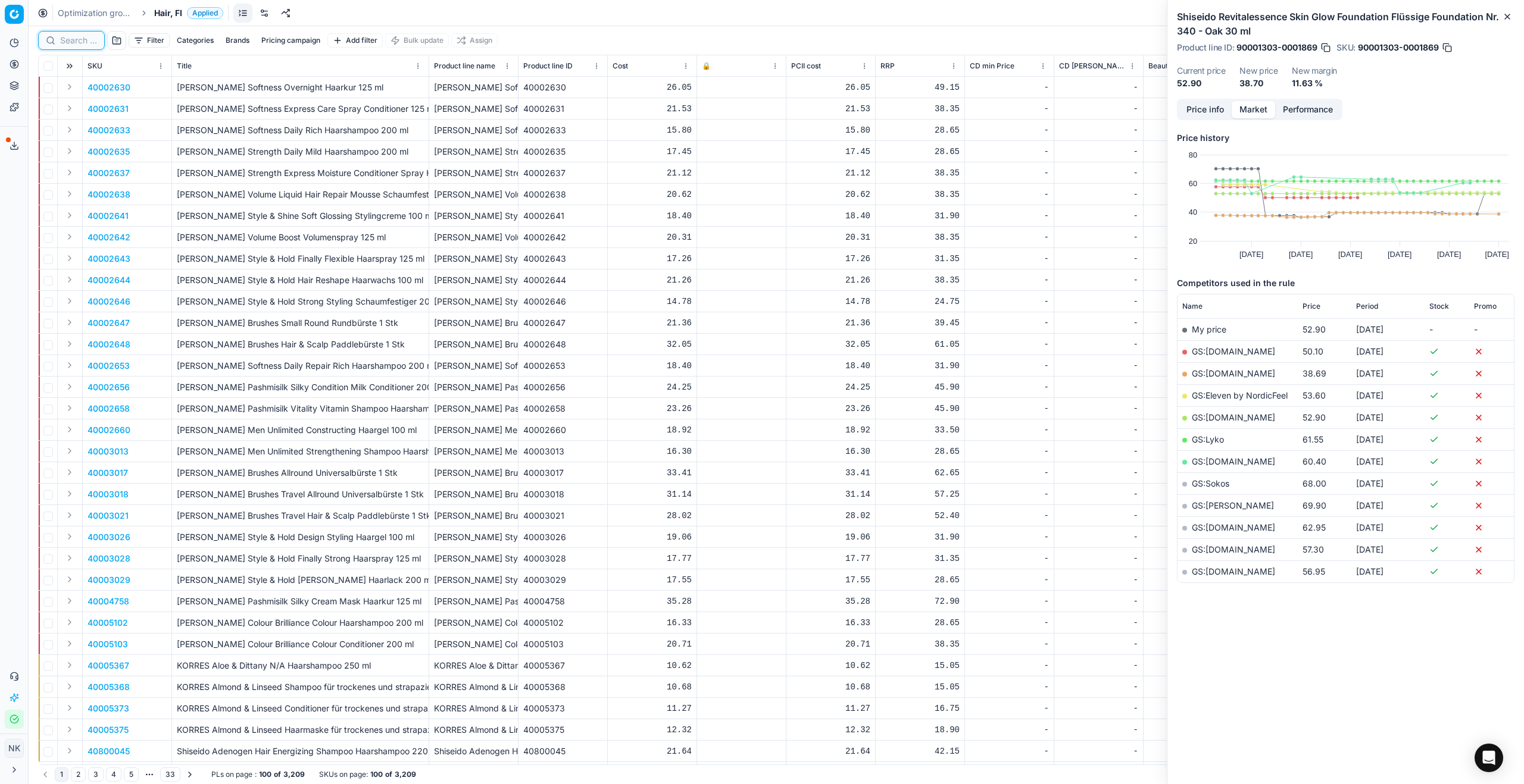
click at [72, 44] on input at bounding box center [78, 40] width 37 height 12
paste input "90011344-0018015"
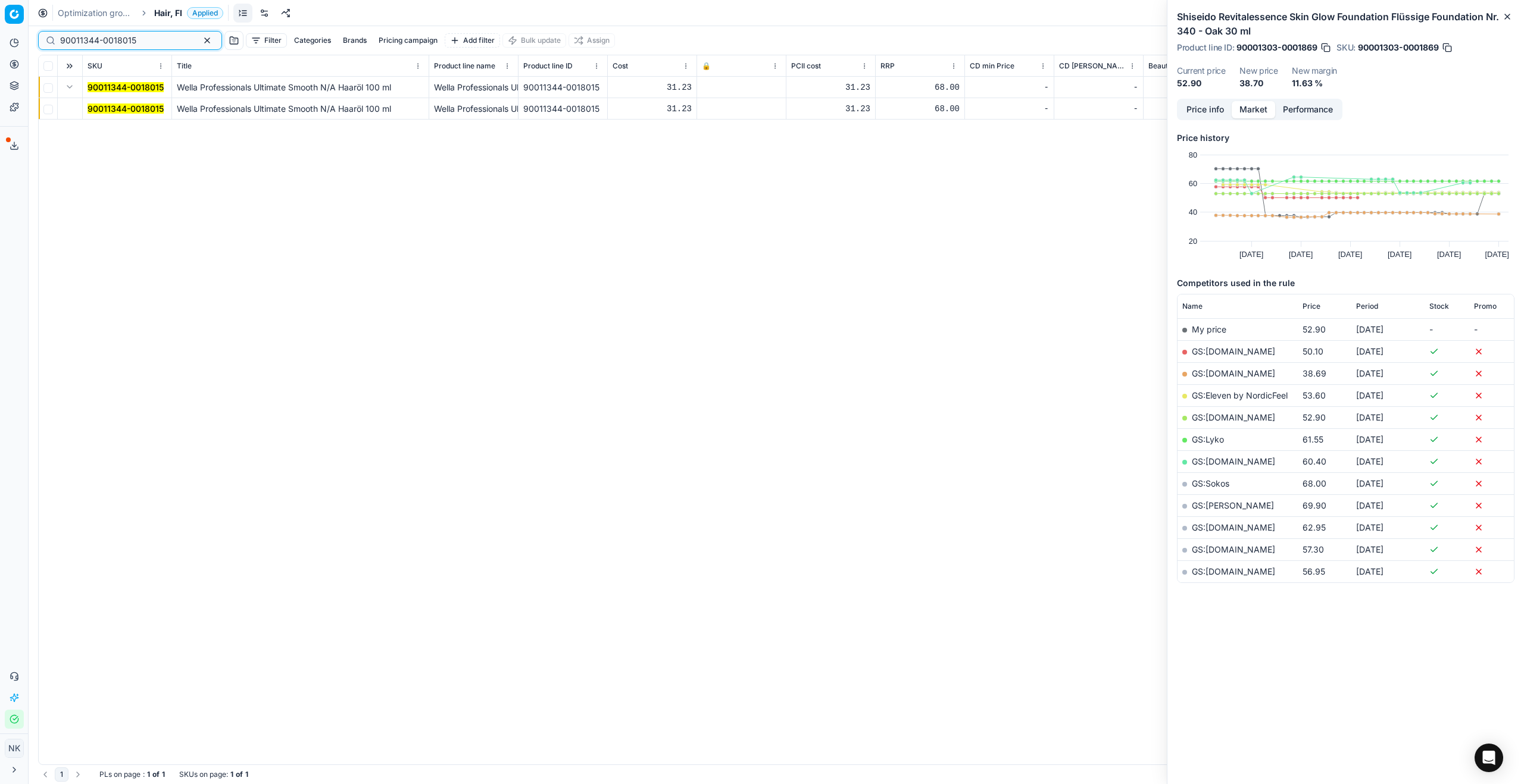
type input "90011344-0018015"
click at [124, 109] on mark "90011344-0018015" at bounding box center [126, 108] width 76 height 10
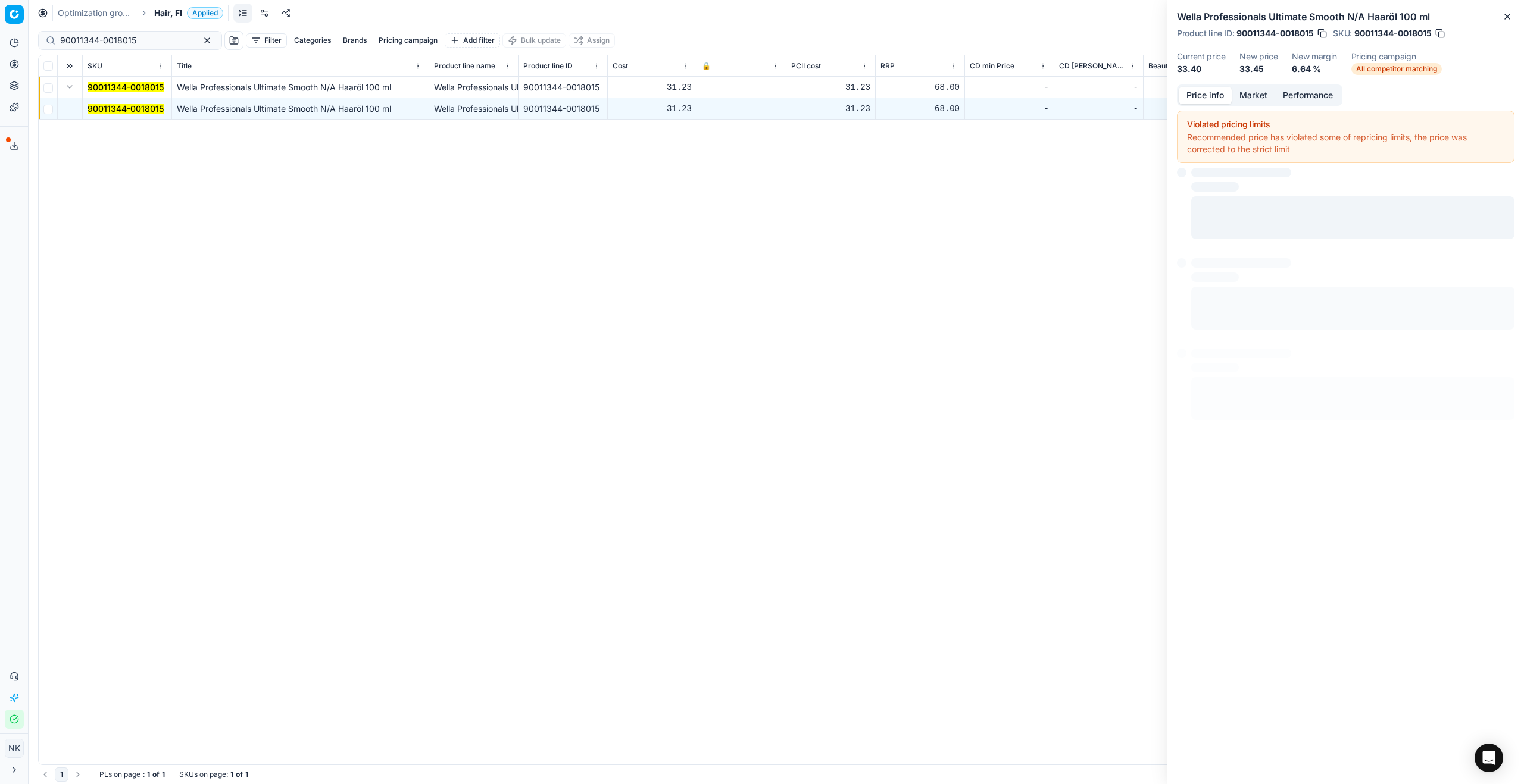
click at [874, 98] on button "Price info" at bounding box center [1205, 96] width 53 height 17
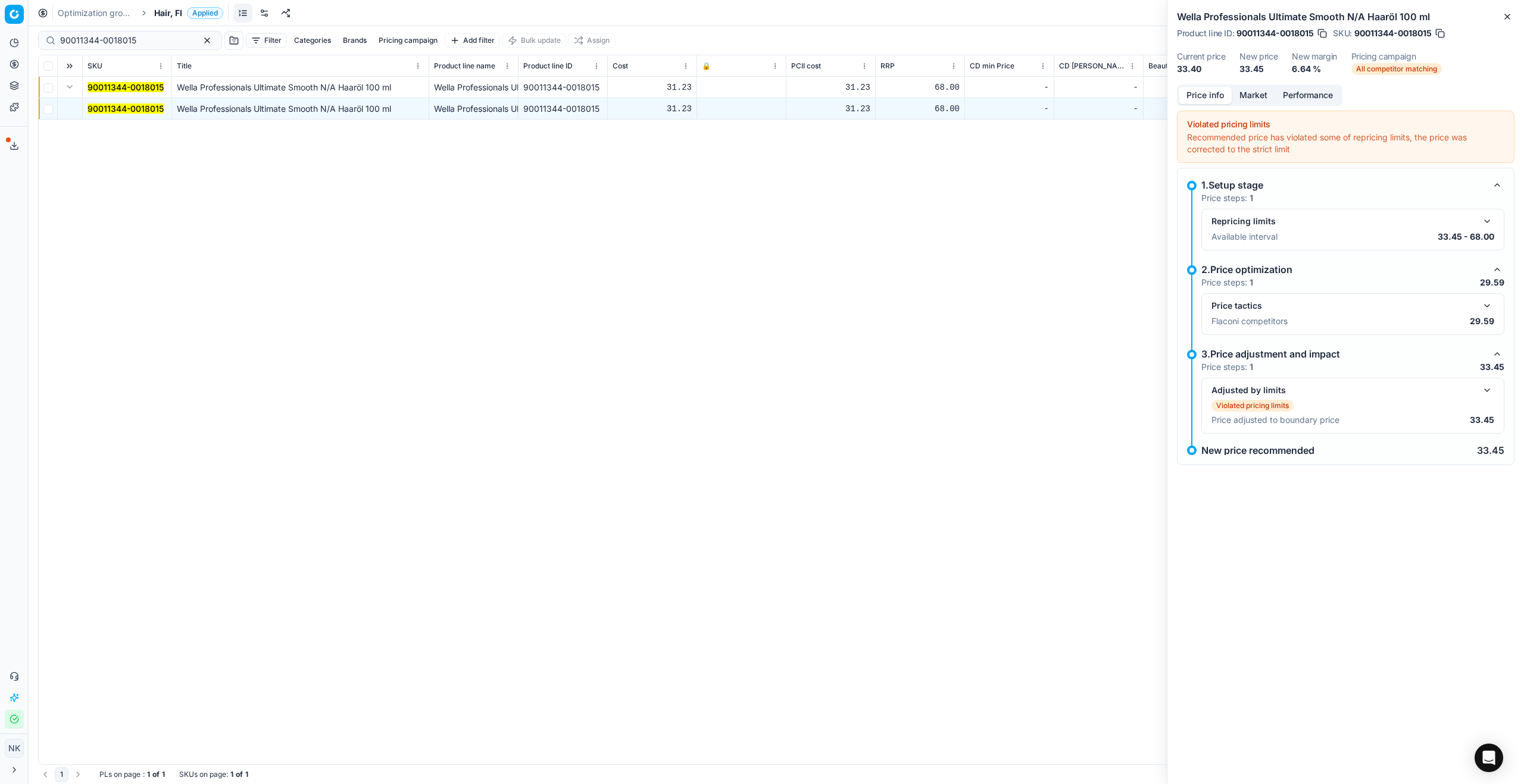
click at [874, 302] on button "button" at bounding box center [1486, 306] width 14 height 14
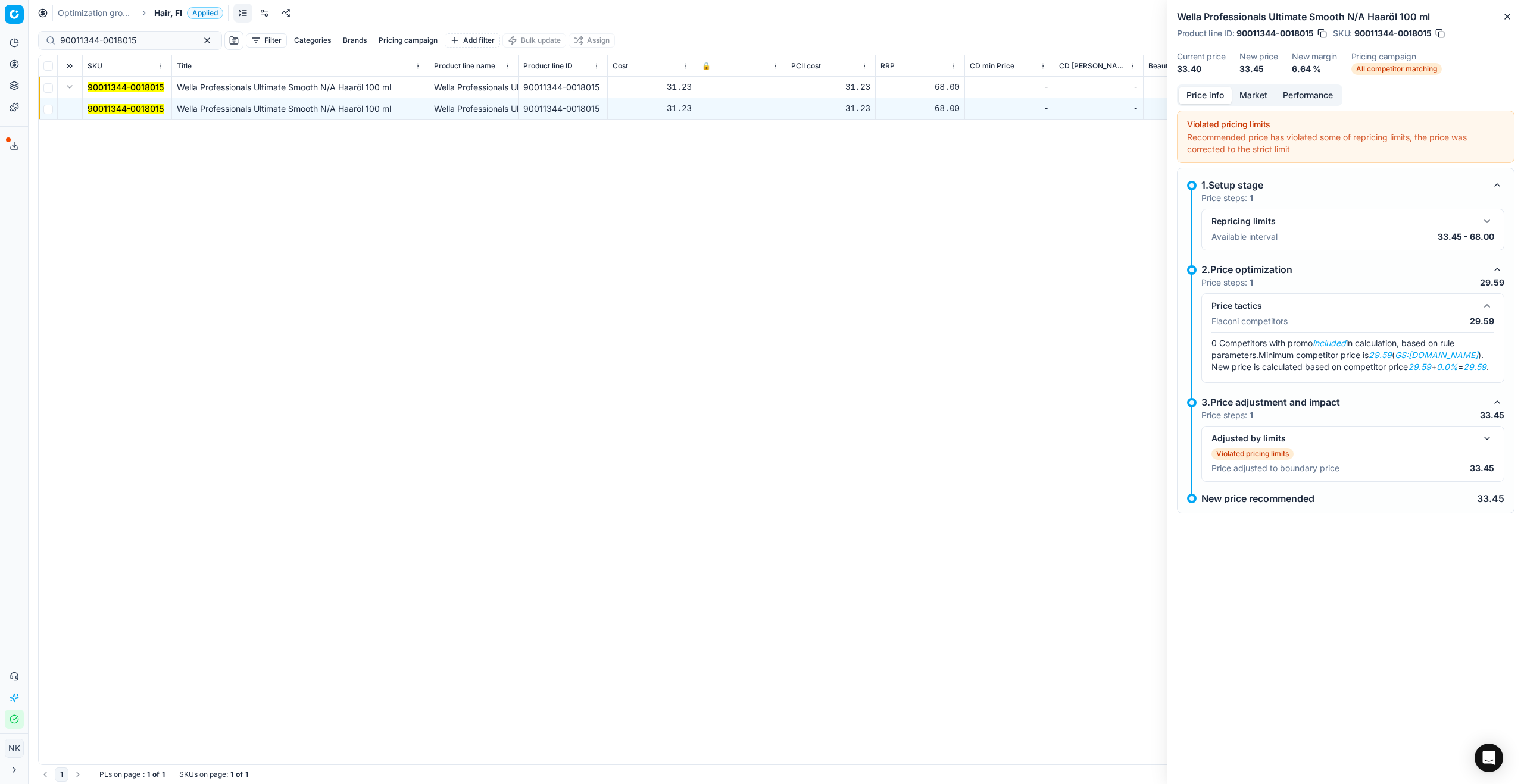
click at [874, 98] on button "Market" at bounding box center [1253, 96] width 44 height 17
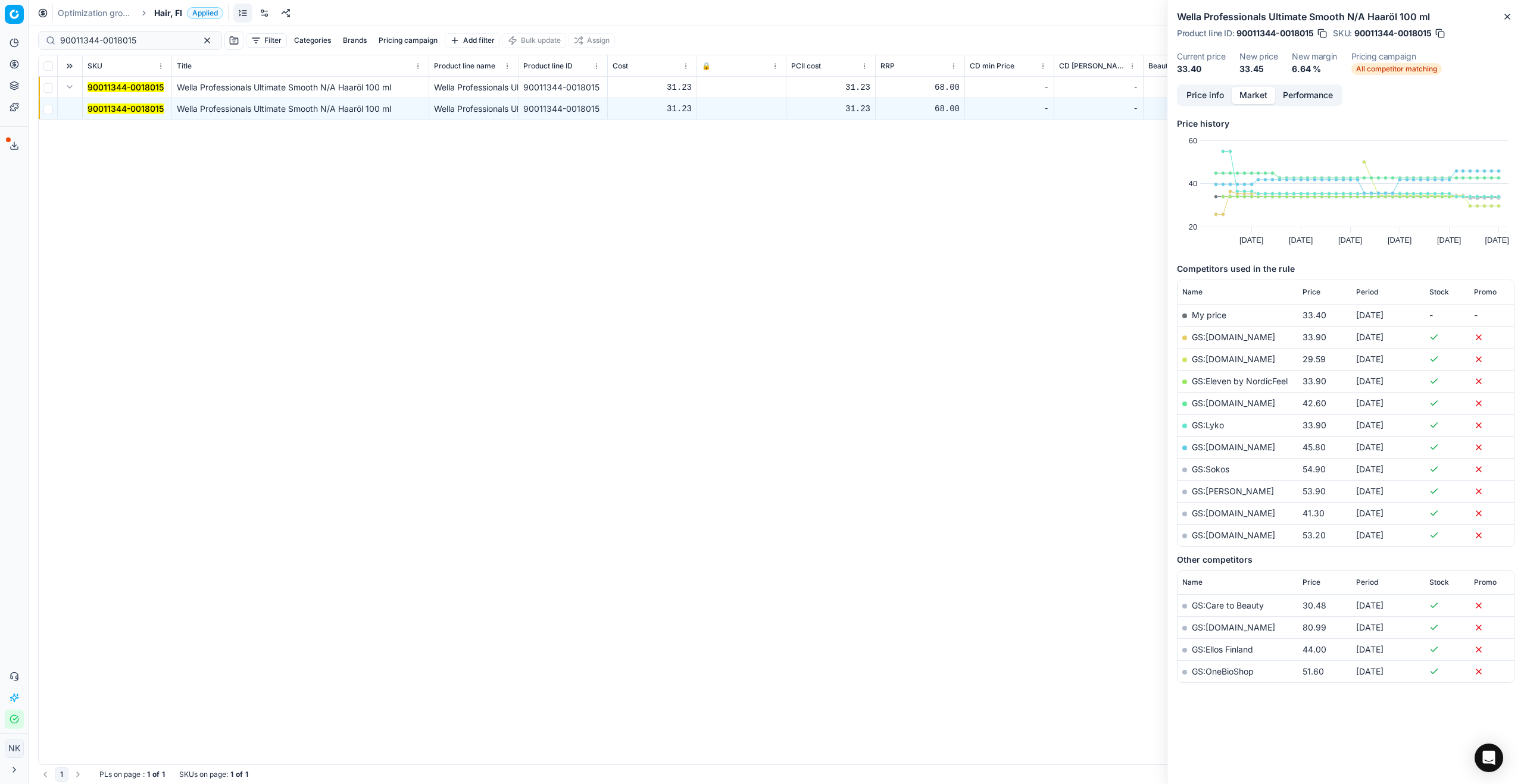
click at [874, 360] on link "GS:[DOMAIN_NAME]" at bounding box center [1234, 358] width 83 height 10
click at [173, 9] on span "Hair, FI" at bounding box center [168, 13] width 28 height 12
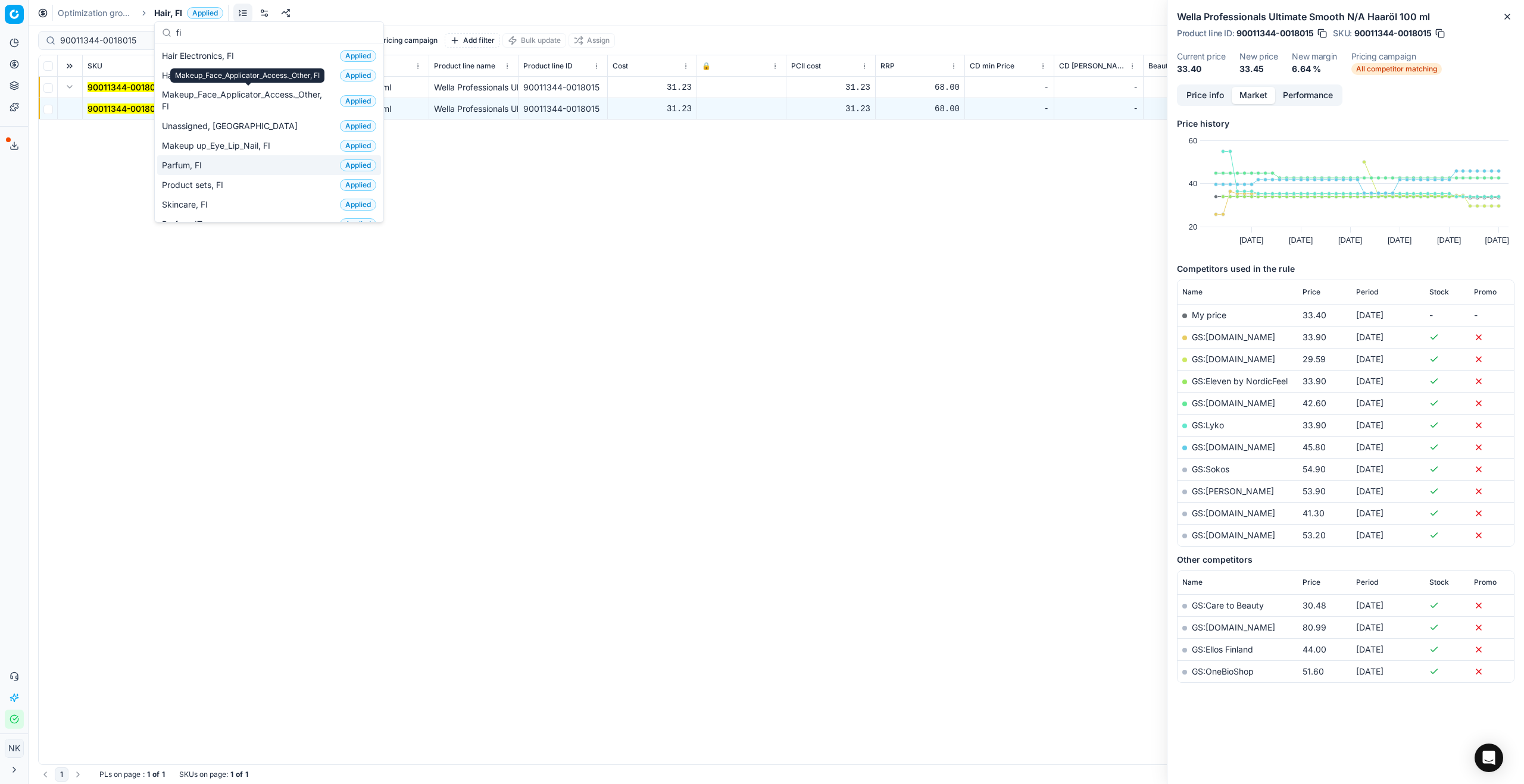
type input "fi"
click at [200, 166] on span "Parfum, FI" at bounding box center [184, 166] width 45 height 12
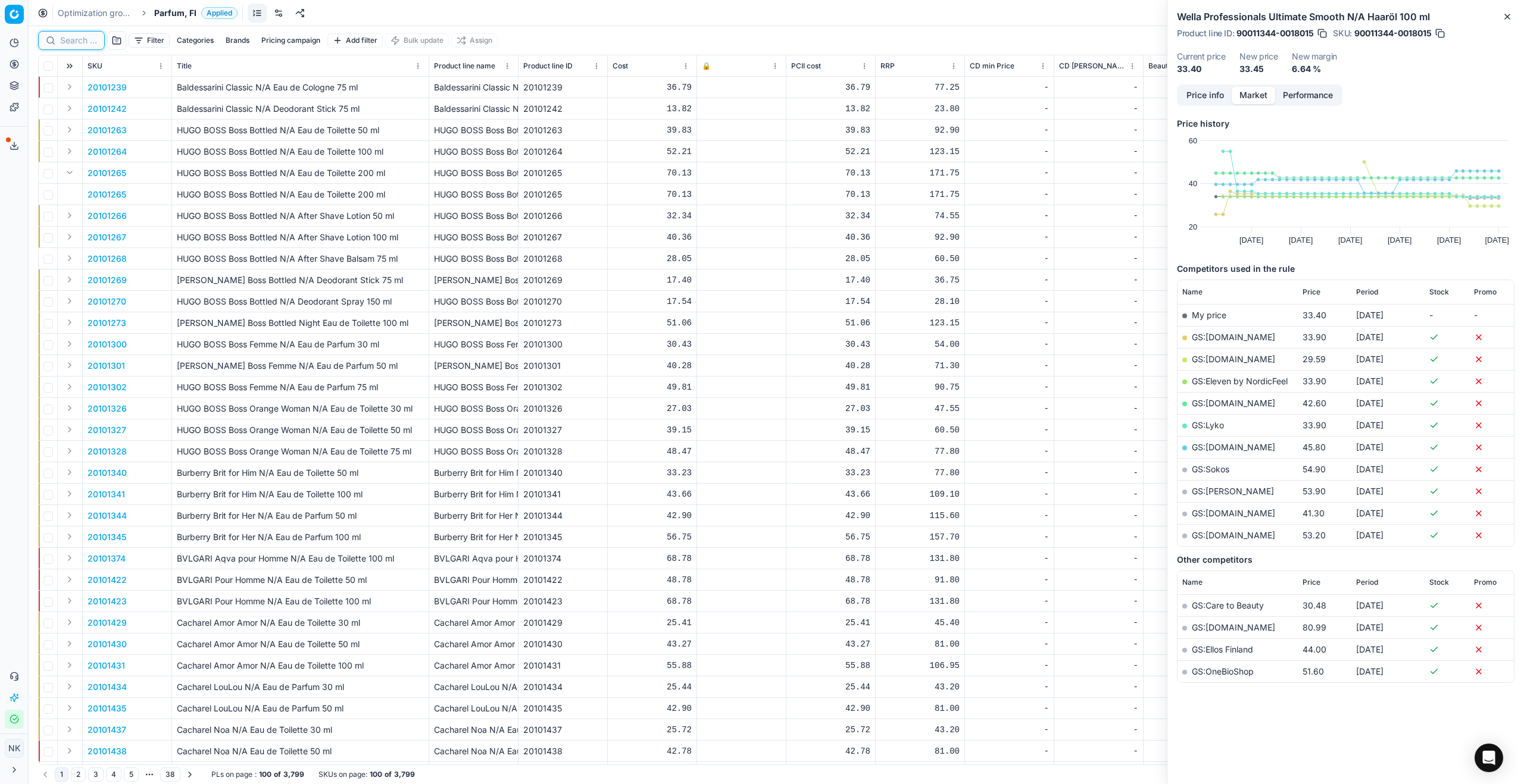
click at [80, 40] on input at bounding box center [78, 40] width 37 height 12
paste input "90013398-0021143"
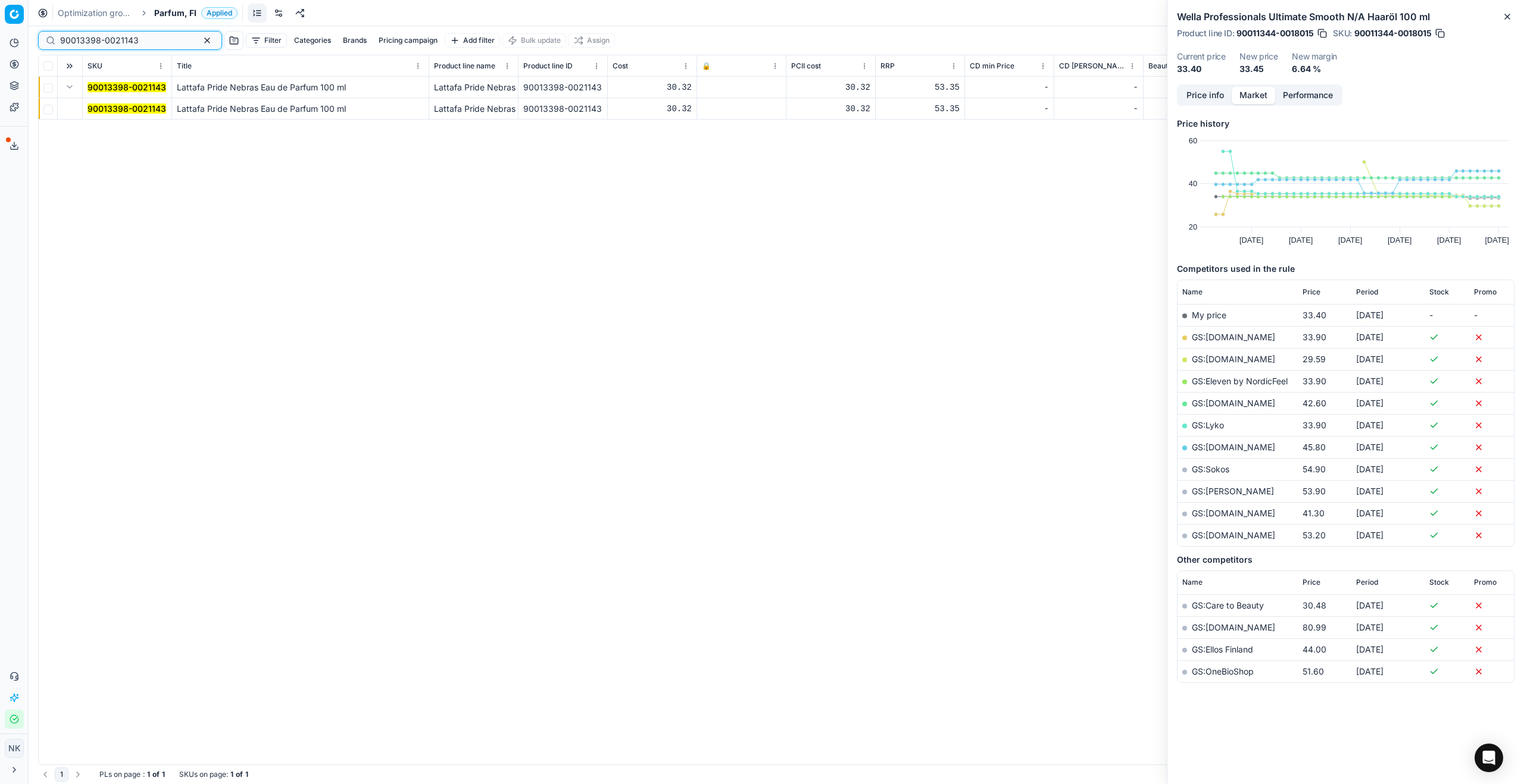
type input "90013398-0021143"
click at [116, 105] on mark "90013398-0021143" at bounding box center [127, 108] width 78 height 10
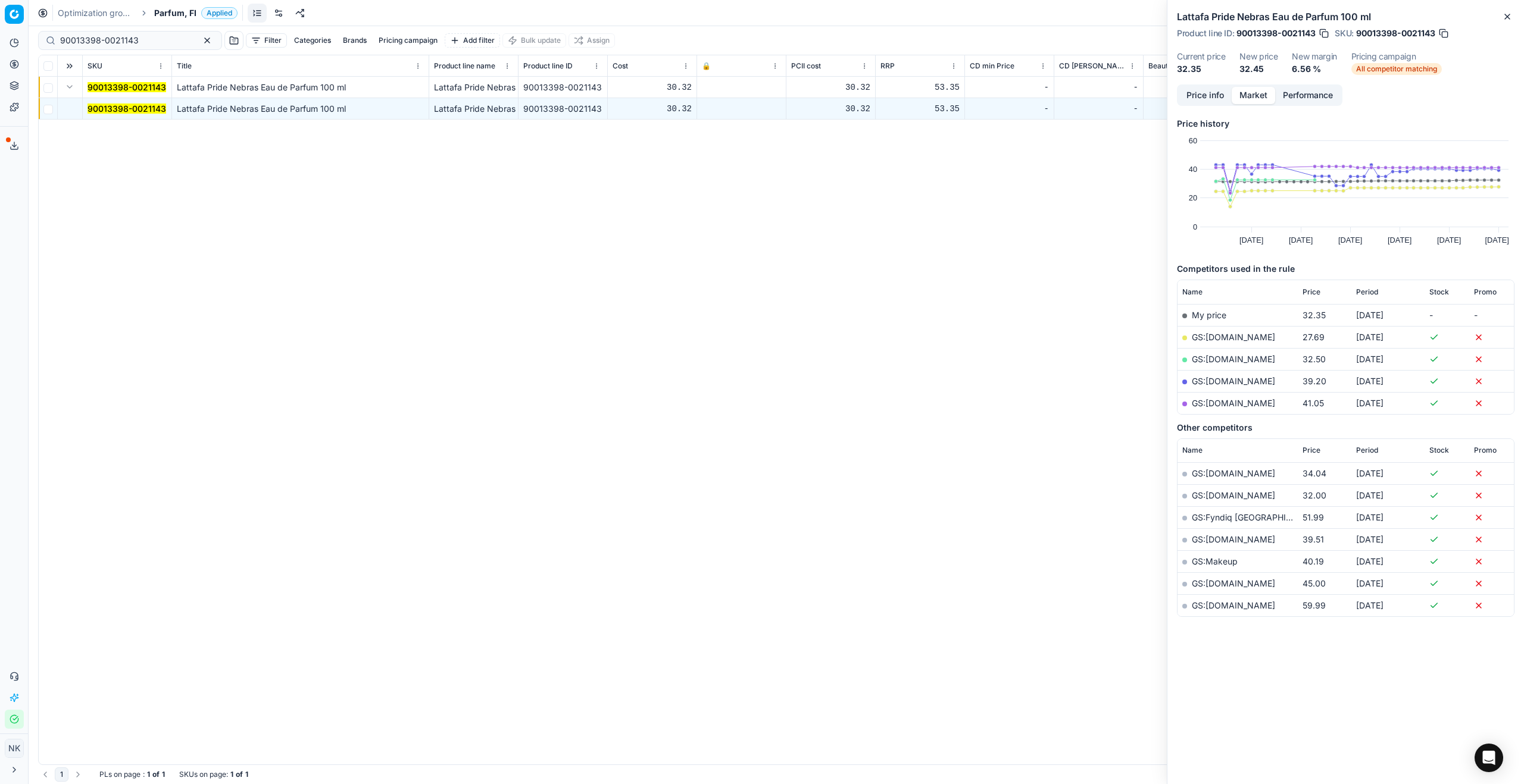
click at [874, 338] on link "GS:[DOMAIN_NAME]" at bounding box center [1234, 336] width 83 height 10
click at [176, 17] on span "Parfum, FI" at bounding box center [175, 13] width 42 height 12
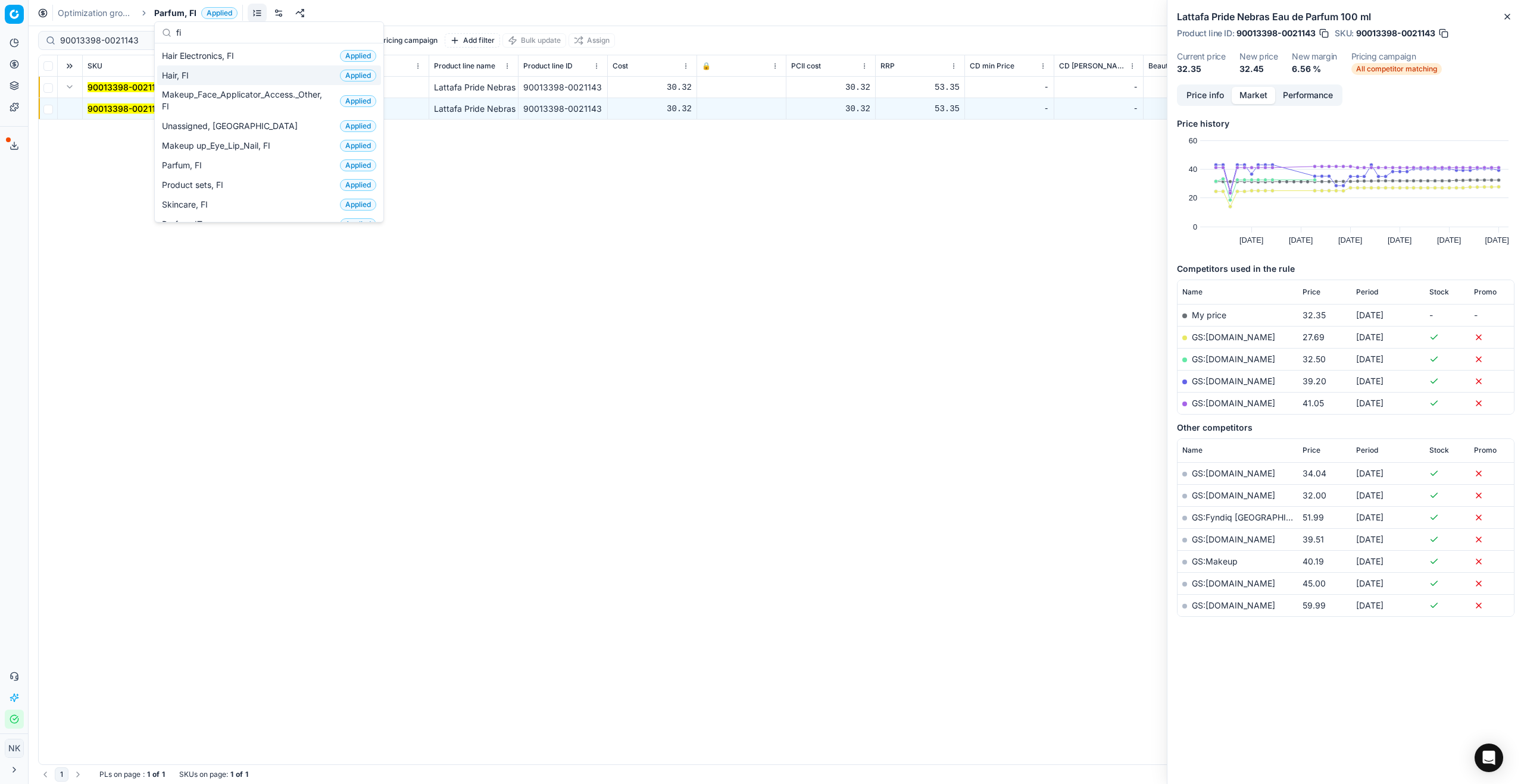
type input "fi"
click at [179, 73] on span "Hair, FI" at bounding box center [177, 76] width 32 height 12
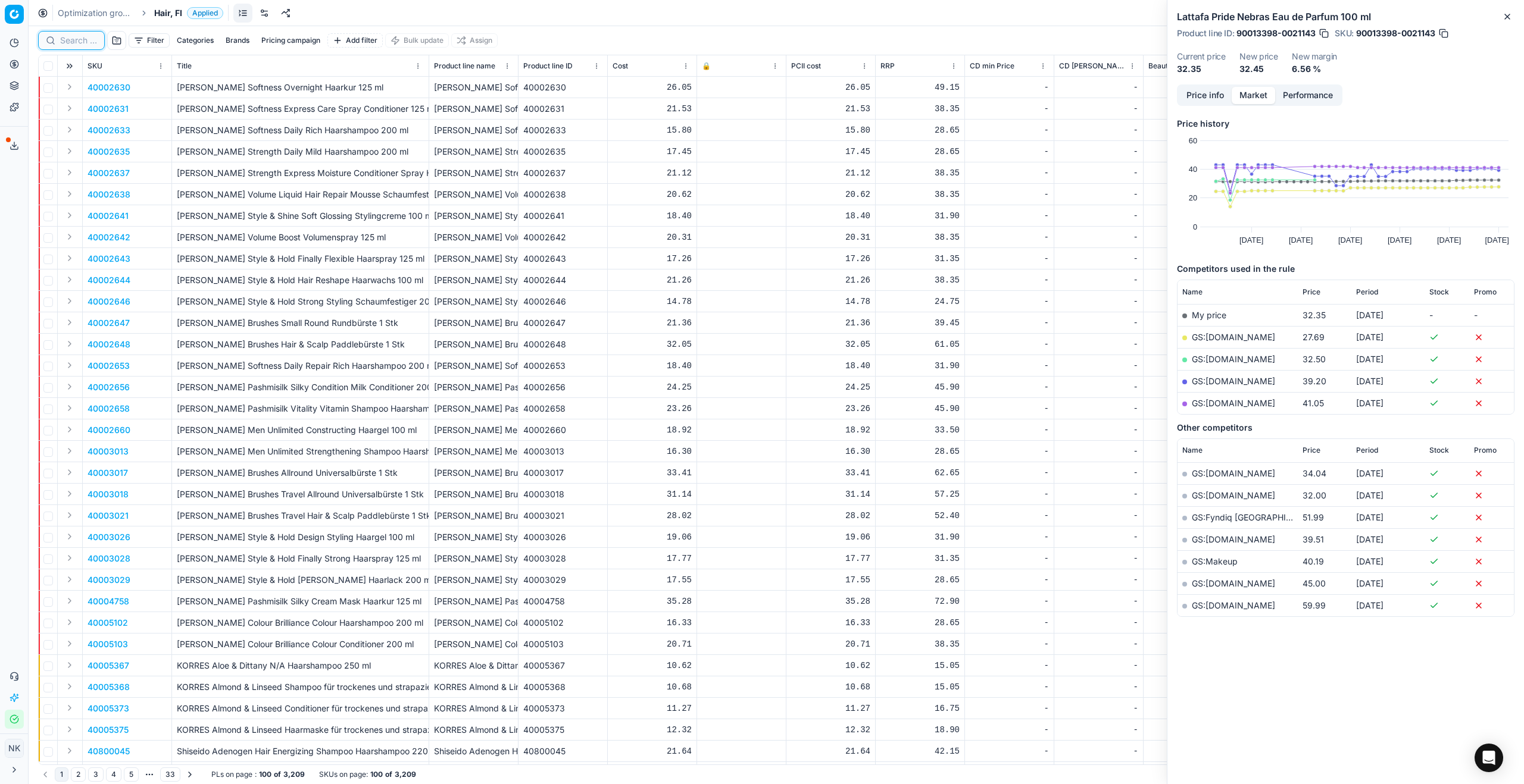
click at [80, 45] on input at bounding box center [78, 40] width 37 height 12
paste input "80057975-300"
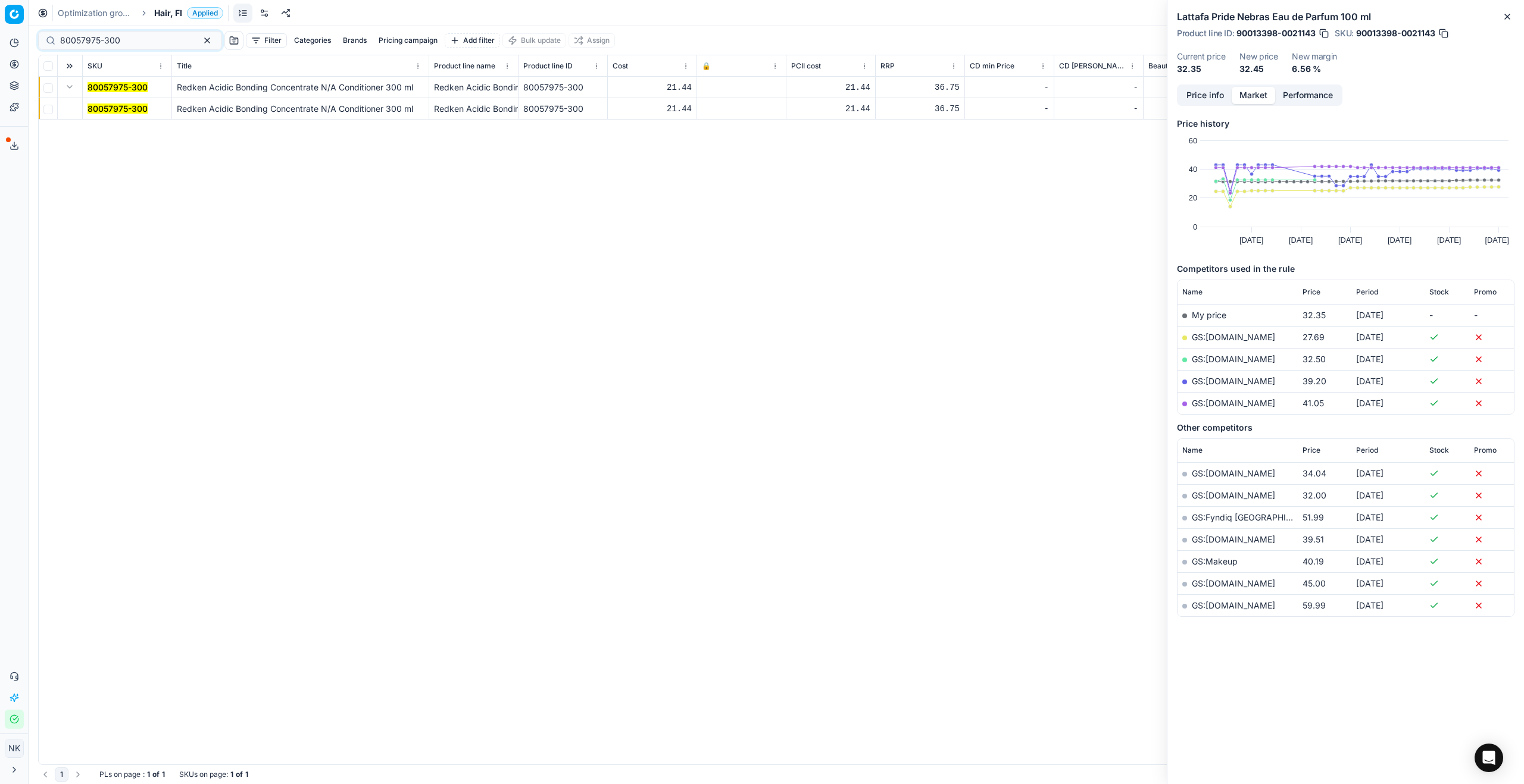
click at [100, 107] on mark "80057975-300" at bounding box center [118, 108] width 60 height 10
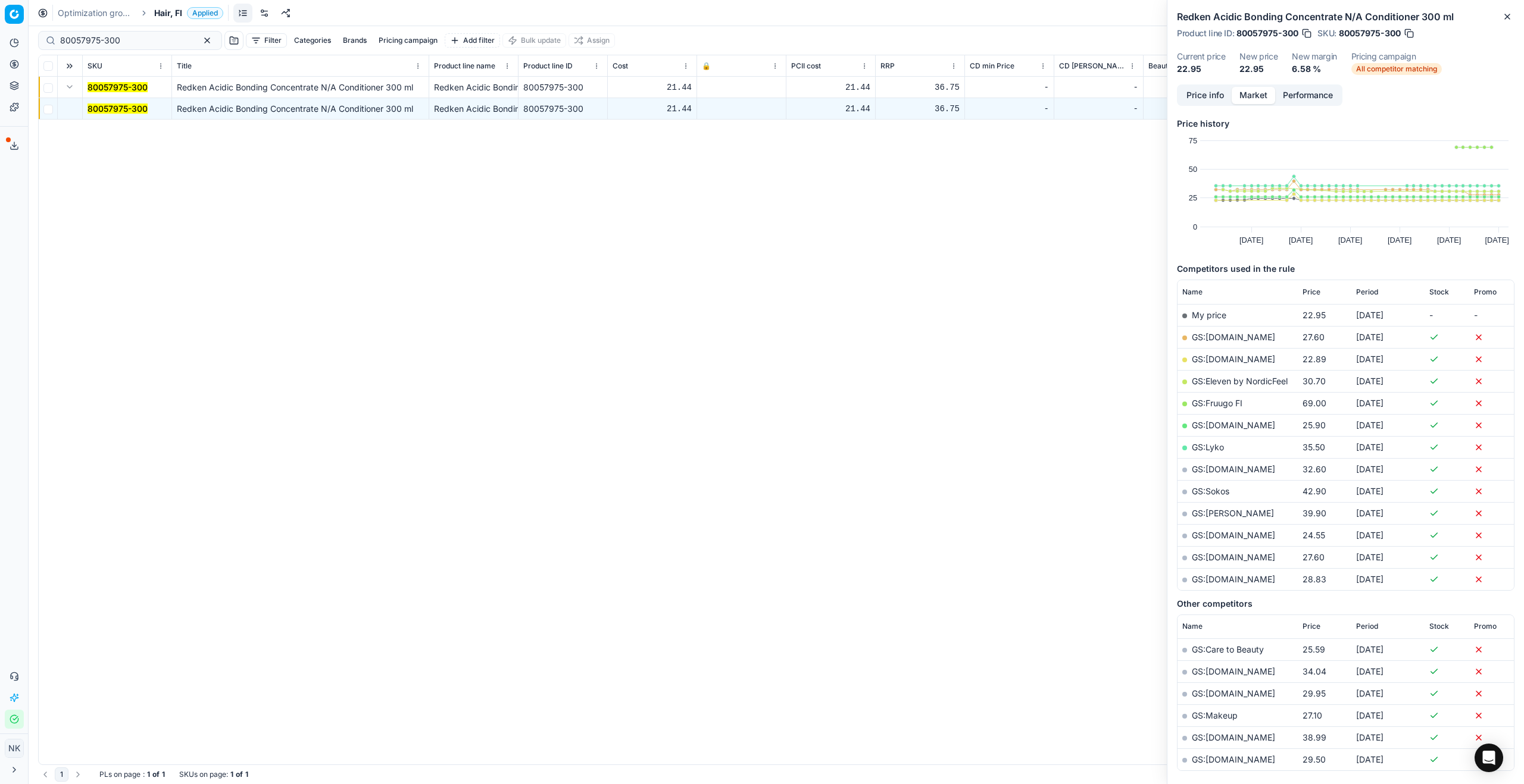
click at [874, 102] on button "Price info" at bounding box center [1205, 96] width 53 height 17
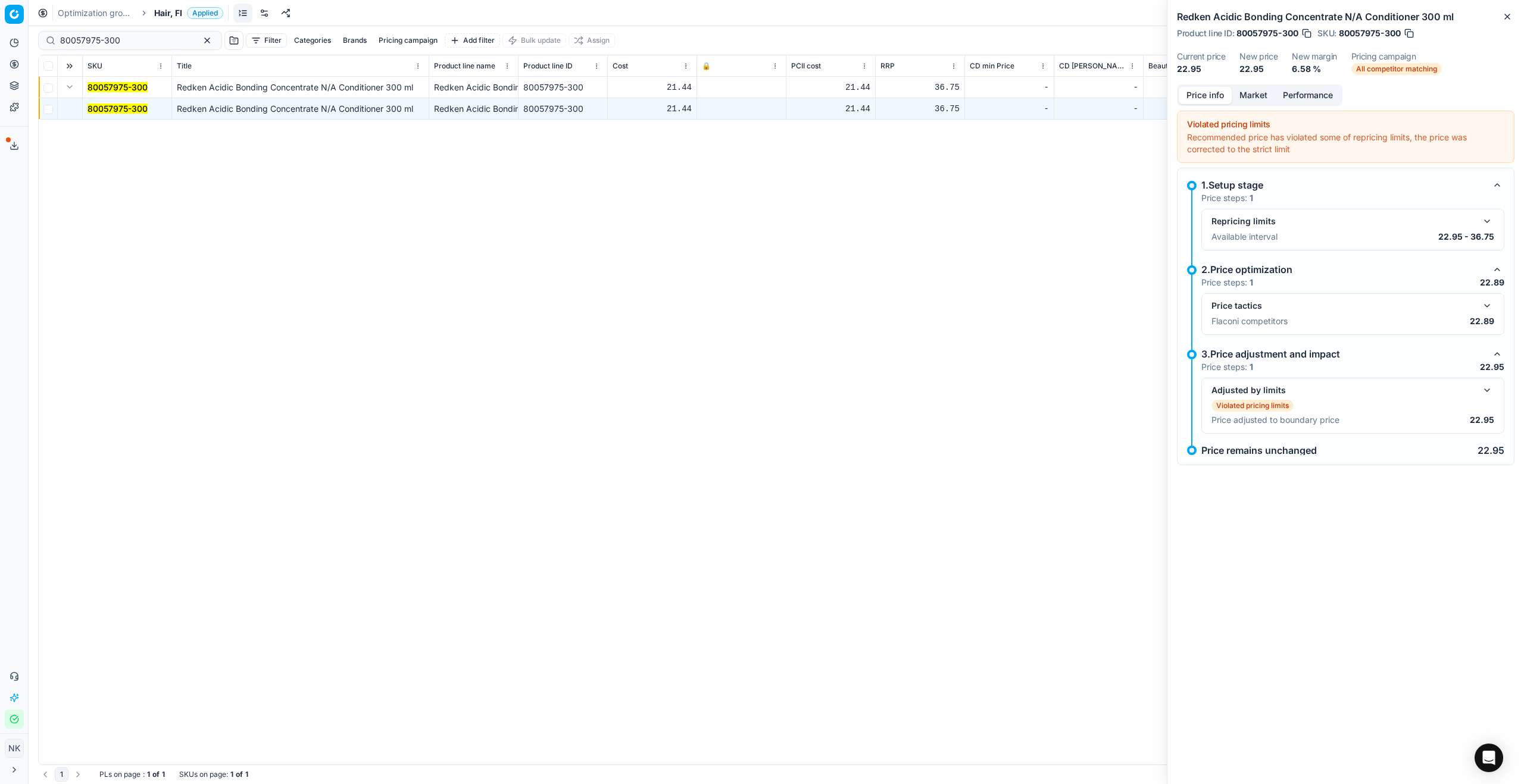
click at [874, 314] on div "Price tactics Flaconi competitors 22.89" at bounding box center [1353, 314] width 283 height 31
click at [874, 314] on div "Price tactics Flaconi competitors 22.89" at bounding box center [1353, 314] width 283 height 31
click at [874, 312] on button "button" at bounding box center [1486, 306] width 14 height 14
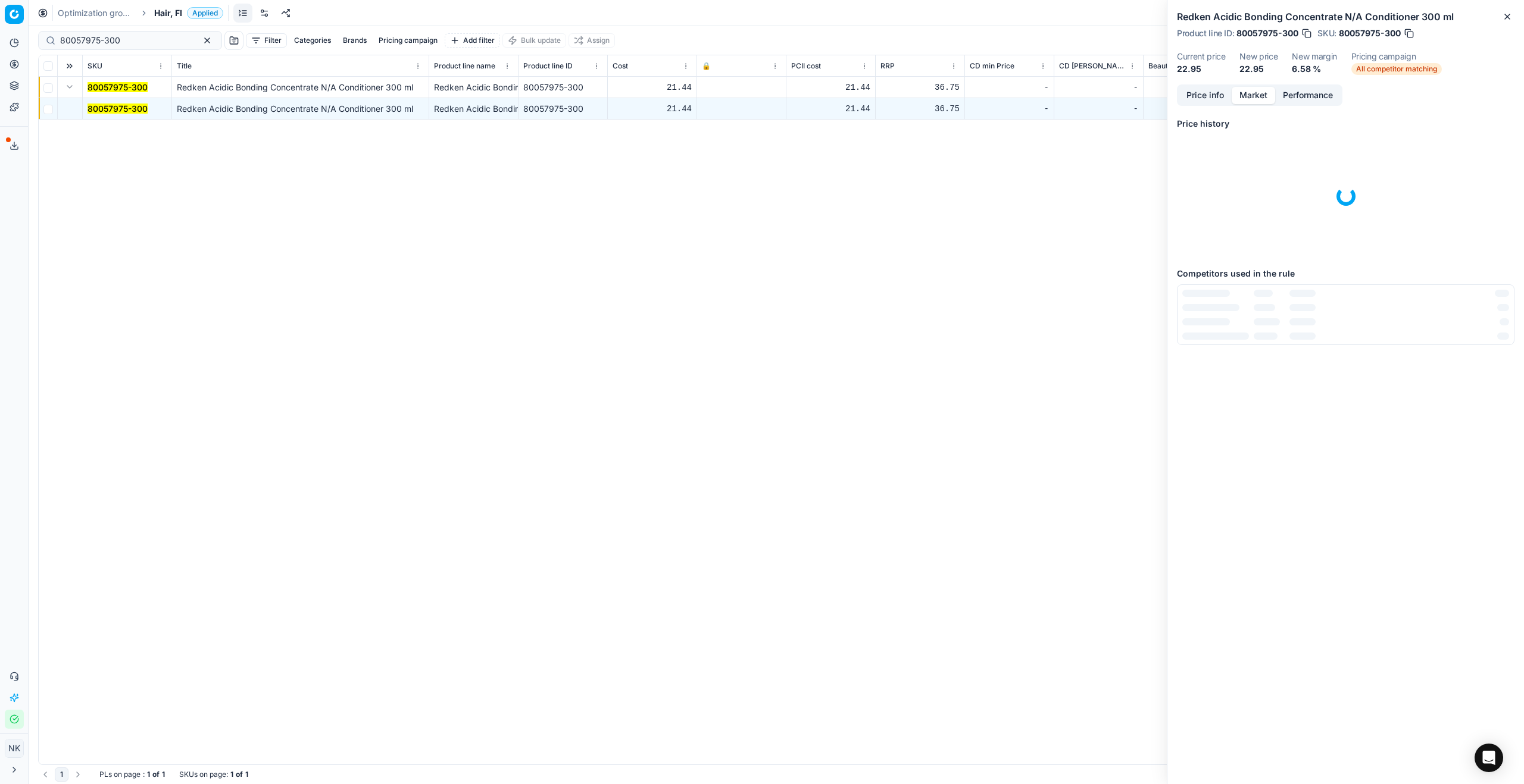
click at [874, 99] on button "Market" at bounding box center [1253, 96] width 44 height 17
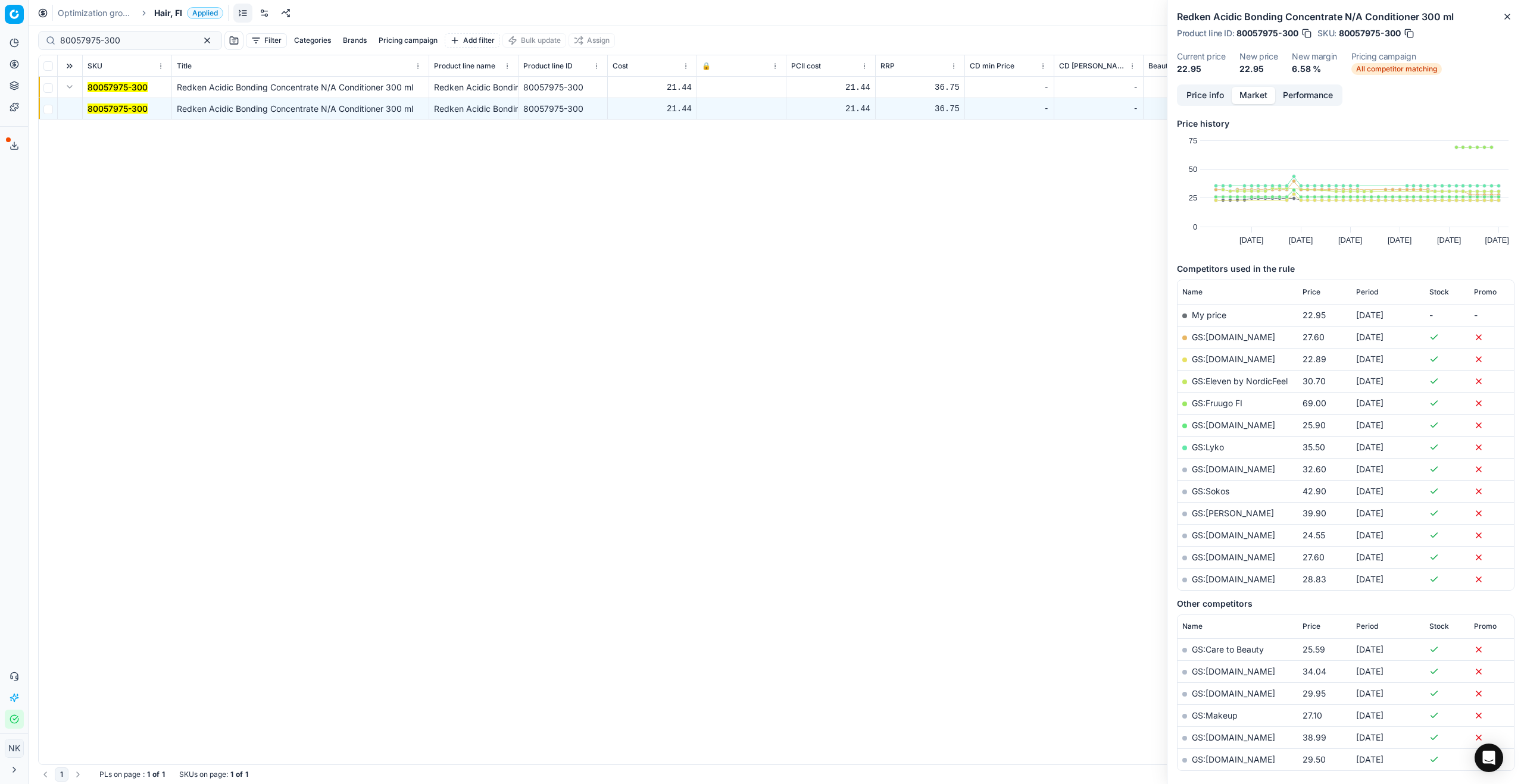
click at [874, 358] on link "GS:[DOMAIN_NAME]" at bounding box center [1234, 358] width 83 height 10
click at [135, 40] on input "80057975-300" at bounding box center [125, 40] width 130 height 12
paste input "[PHONE_NUMBER]"
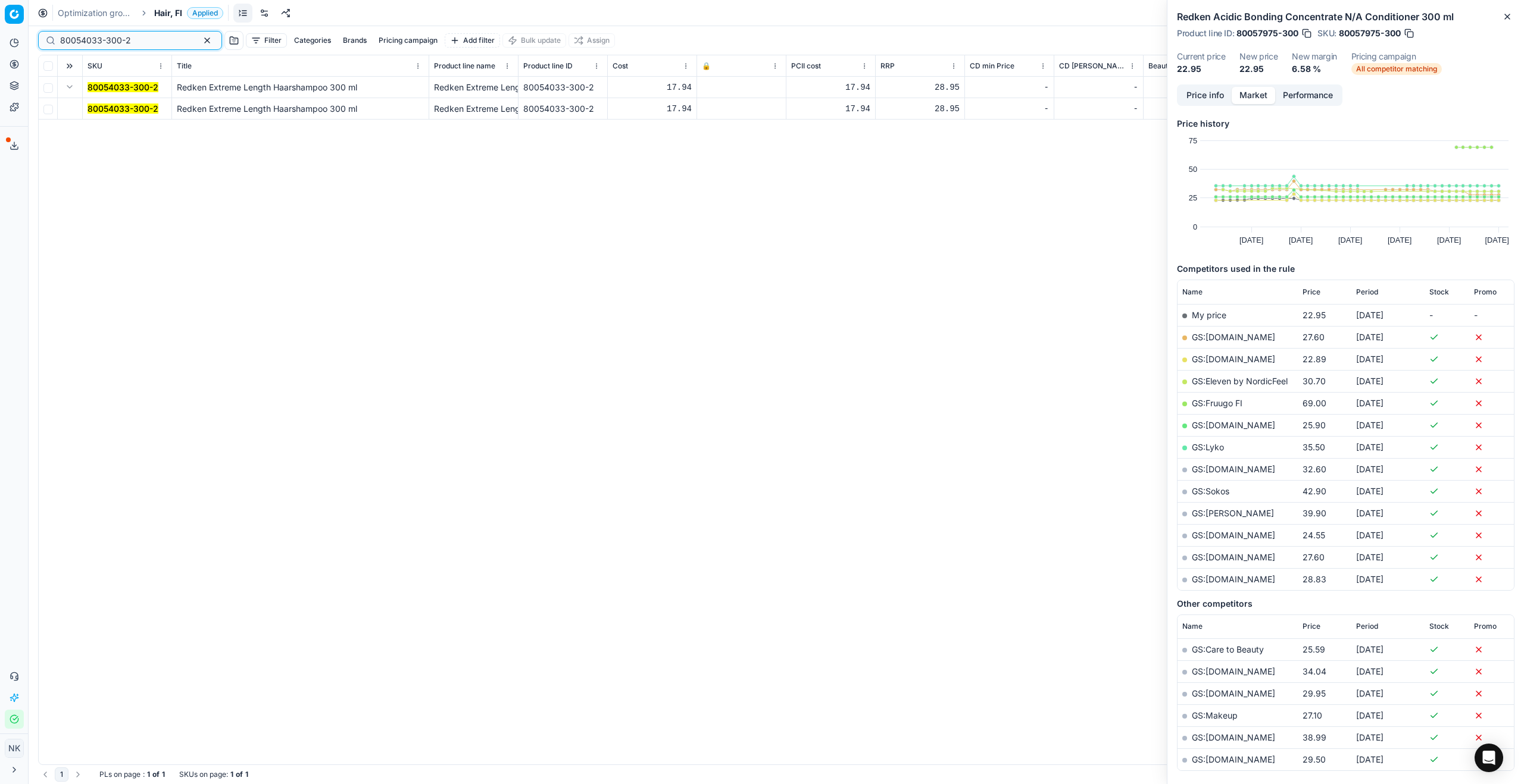
type input "80054033-300-2"
click at [127, 111] on mark "80054033-300-2" at bounding box center [123, 108] width 71 height 10
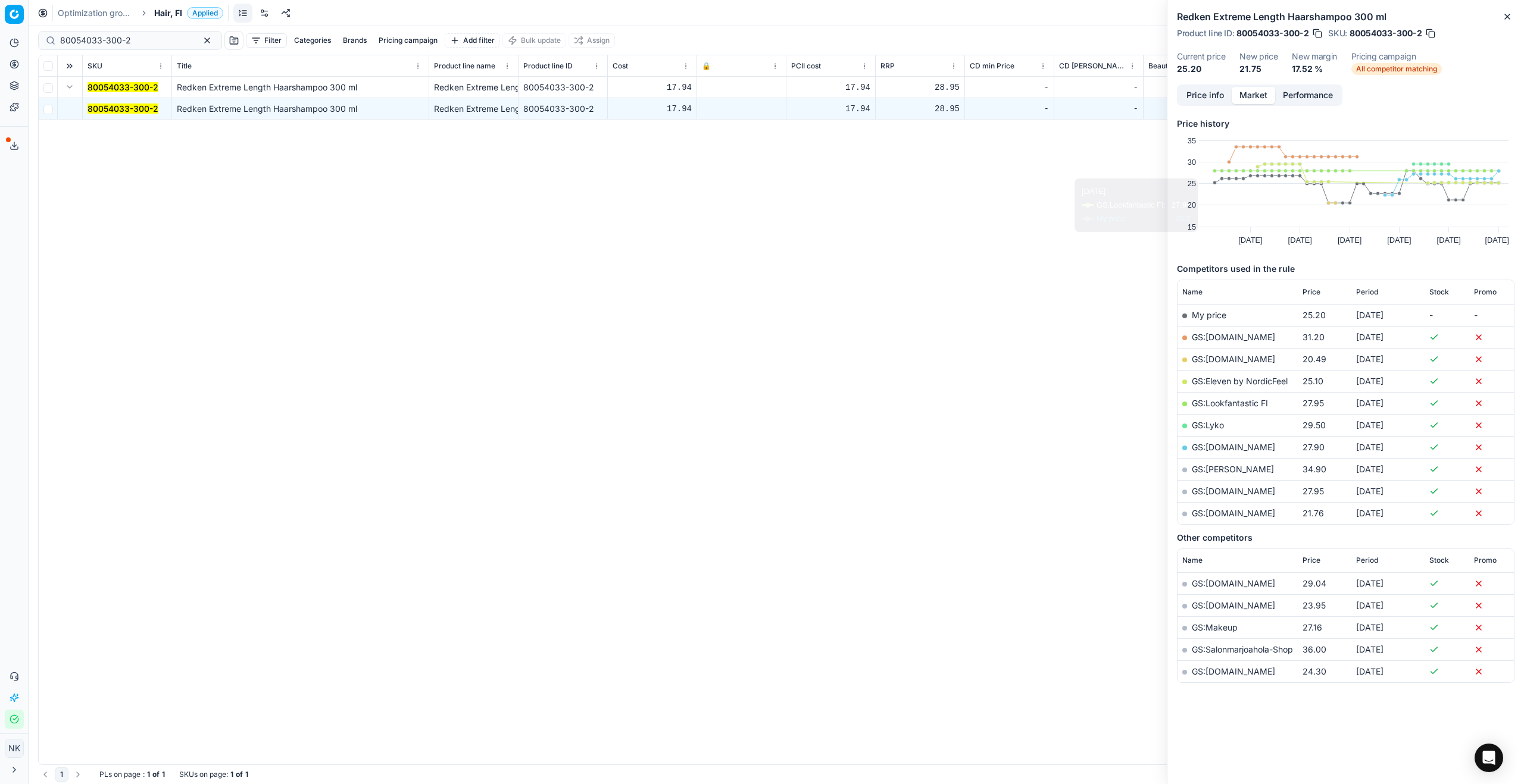
click at [874, 359] on link "GS:[DOMAIN_NAME]" at bounding box center [1234, 358] width 83 height 10
click at [874, 423] on link "GS:[DOMAIN_NAME]" at bounding box center [1234, 513] width 83 height 10
click at [168, 11] on span "Hair, FI" at bounding box center [168, 13] width 28 height 12
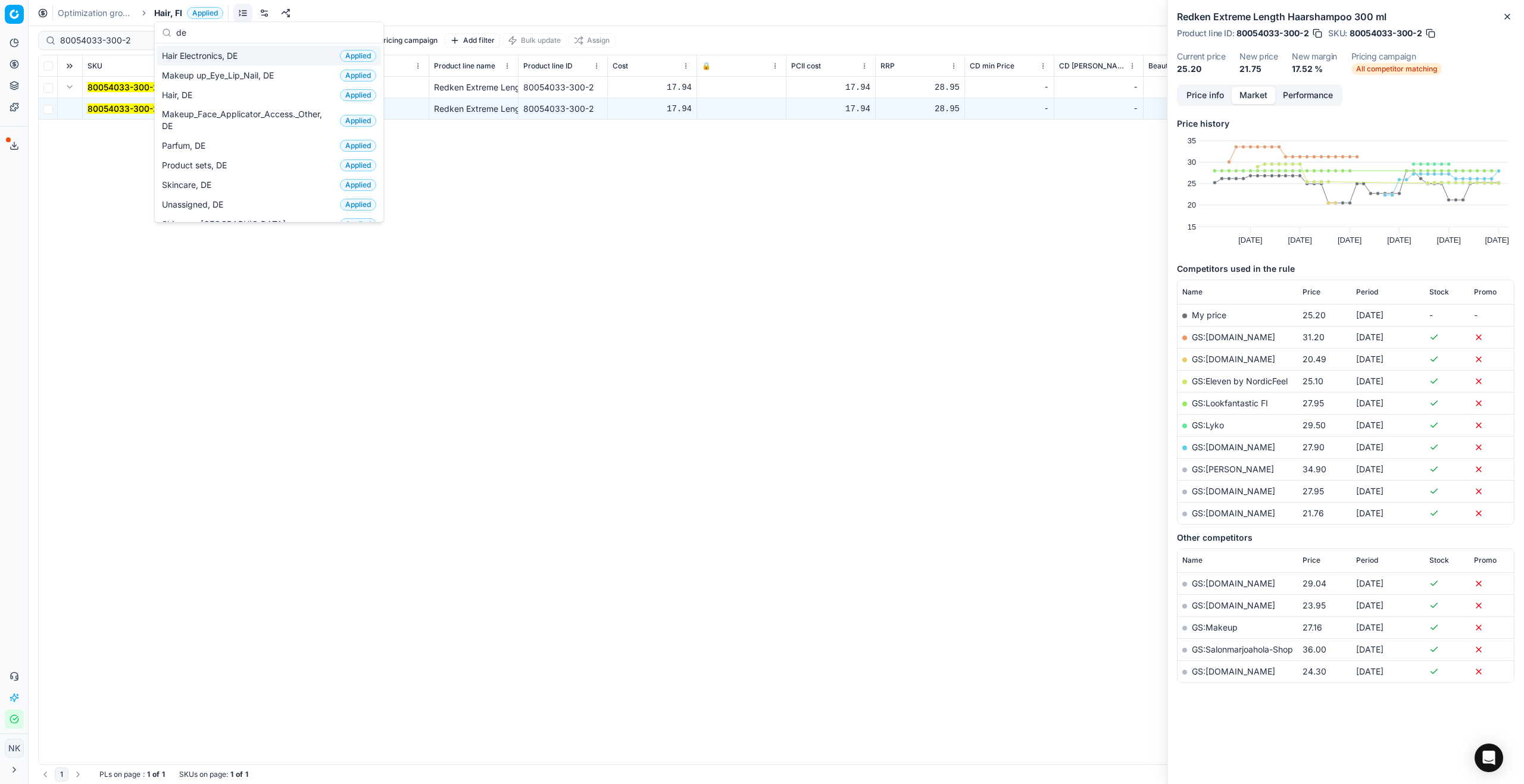
type input "de"
click at [205, 54] on span "Hair Electronics, DE" at bounding box center [202, 56] width 80 height 12
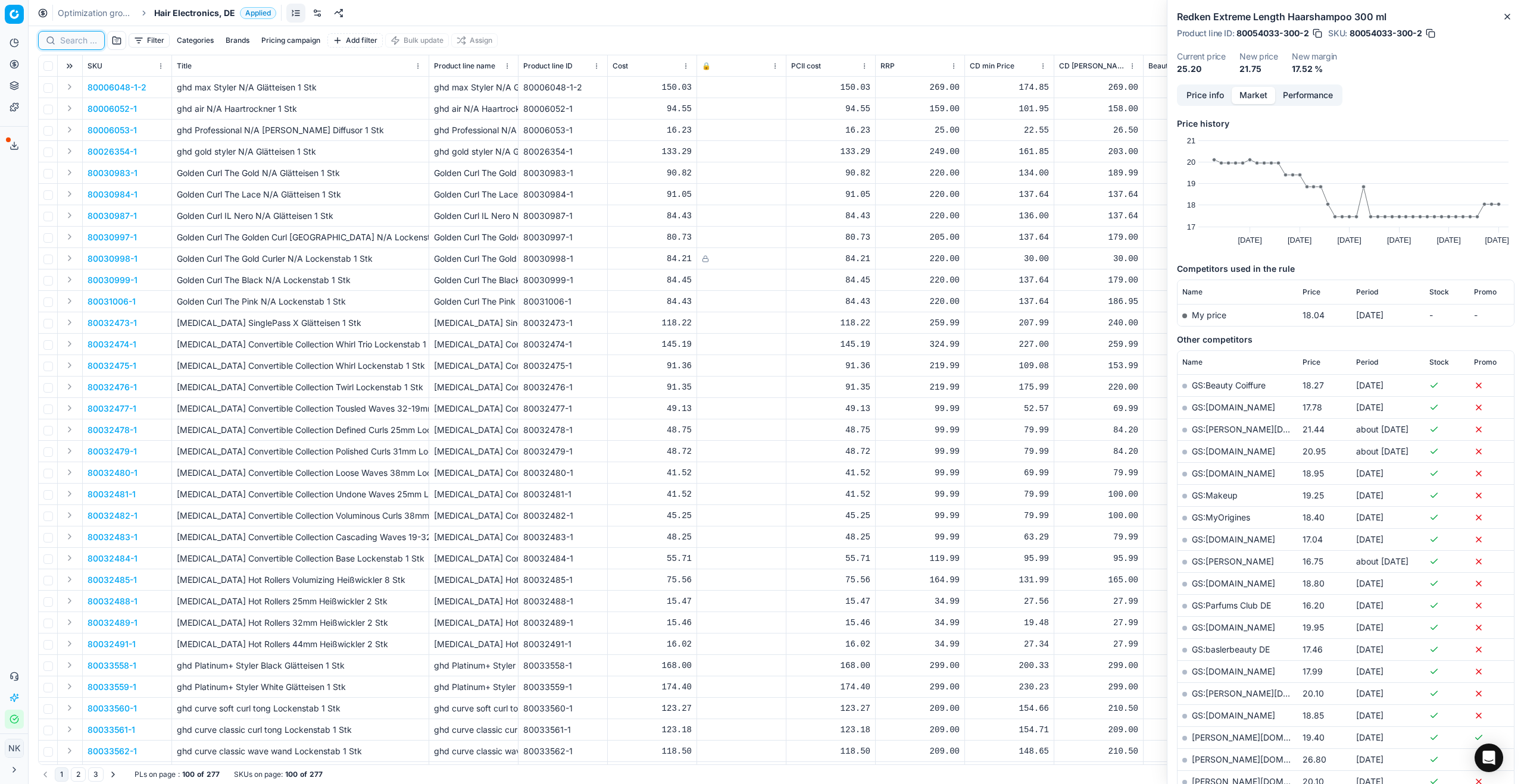
click at [72, 41] on input at bounding box center [78, 40] width 37 height 12
paste input "90015733-0024534"
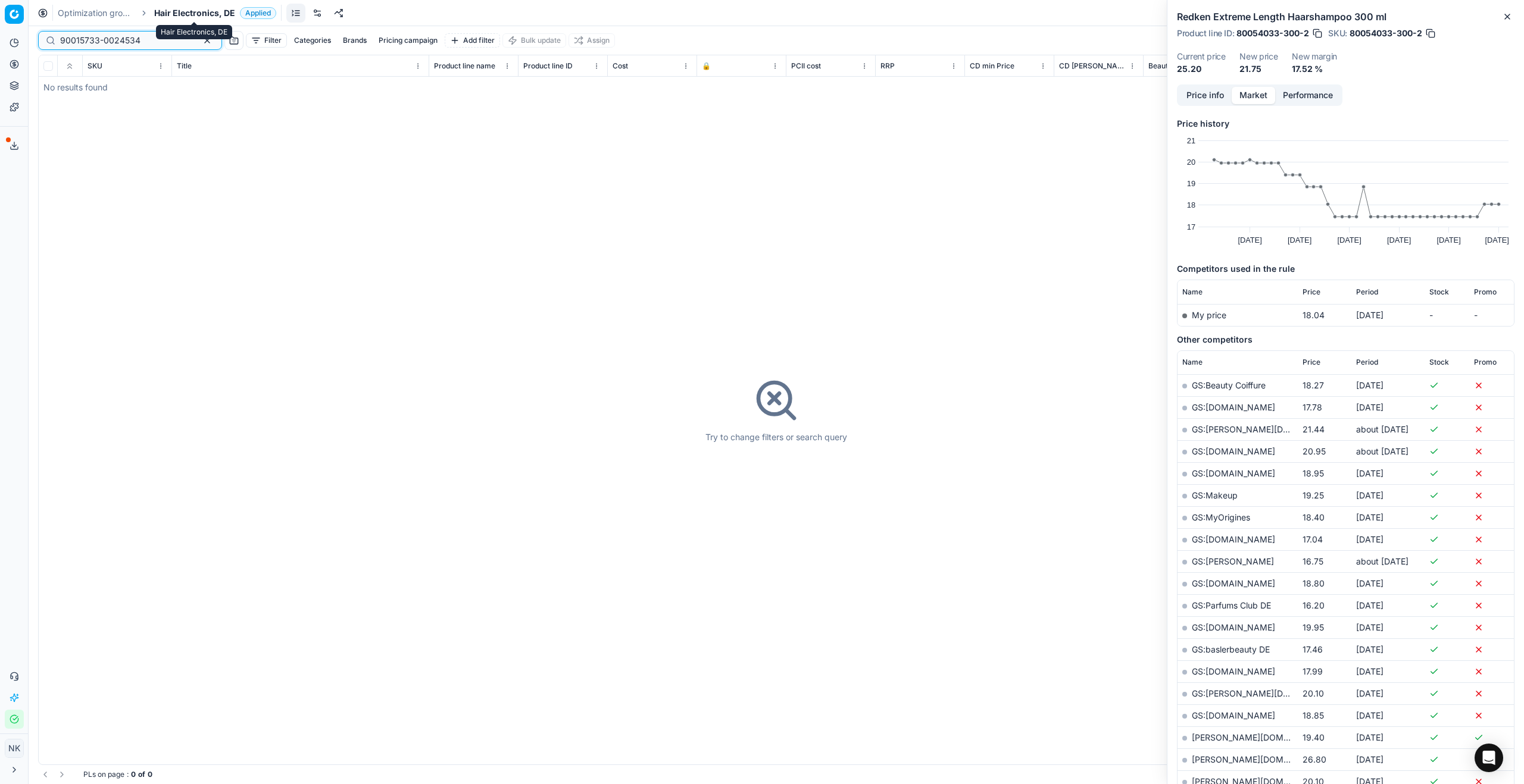
type input "90015733-0024534"
click at [183, 13] on span "Hair Electronics, DE" at bounding box center [194, 13] width 81 height 12
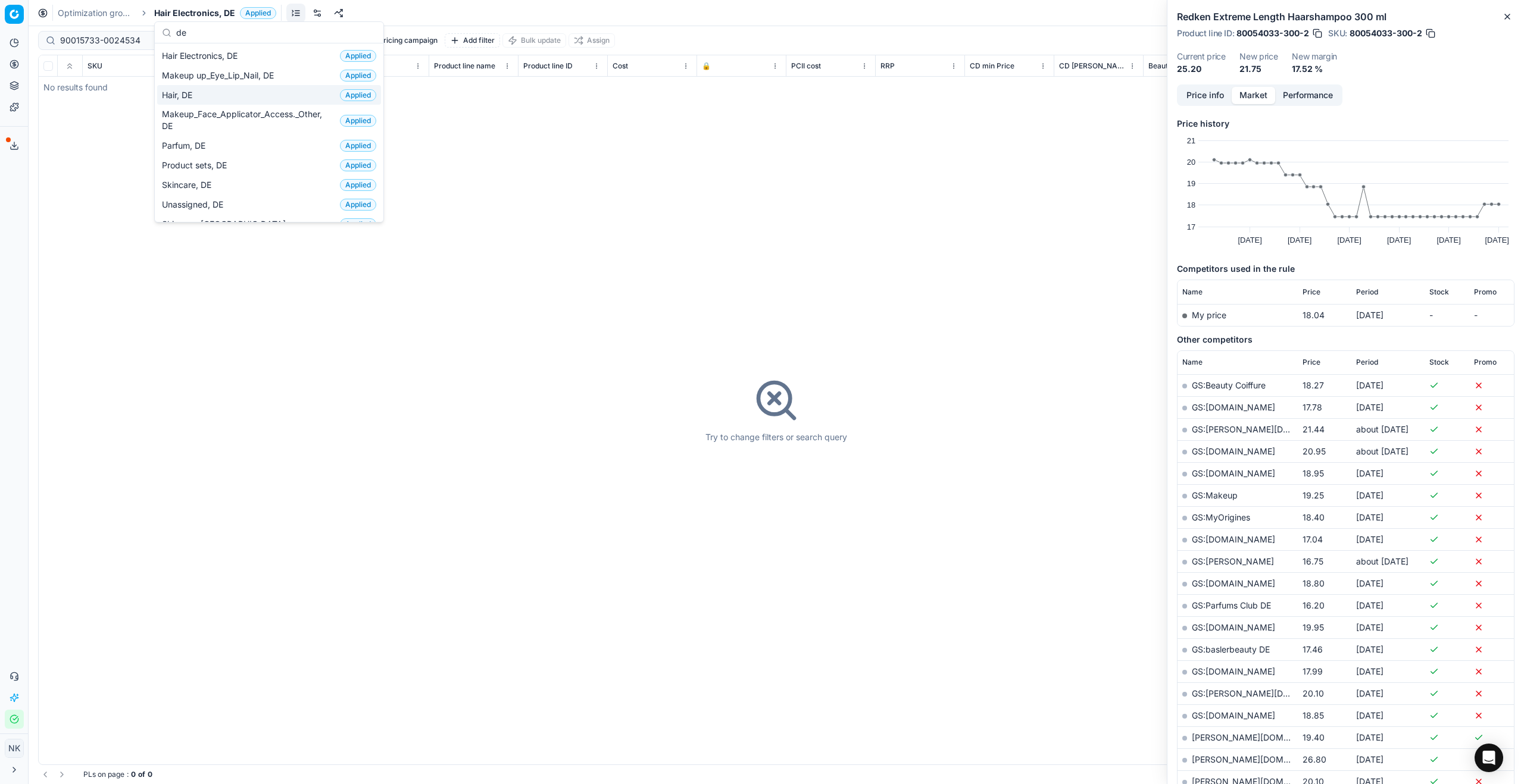
type input "de"
click at [170, 94] on span "Hair, DE" at bounding box center [179, 95] width 35 height 12
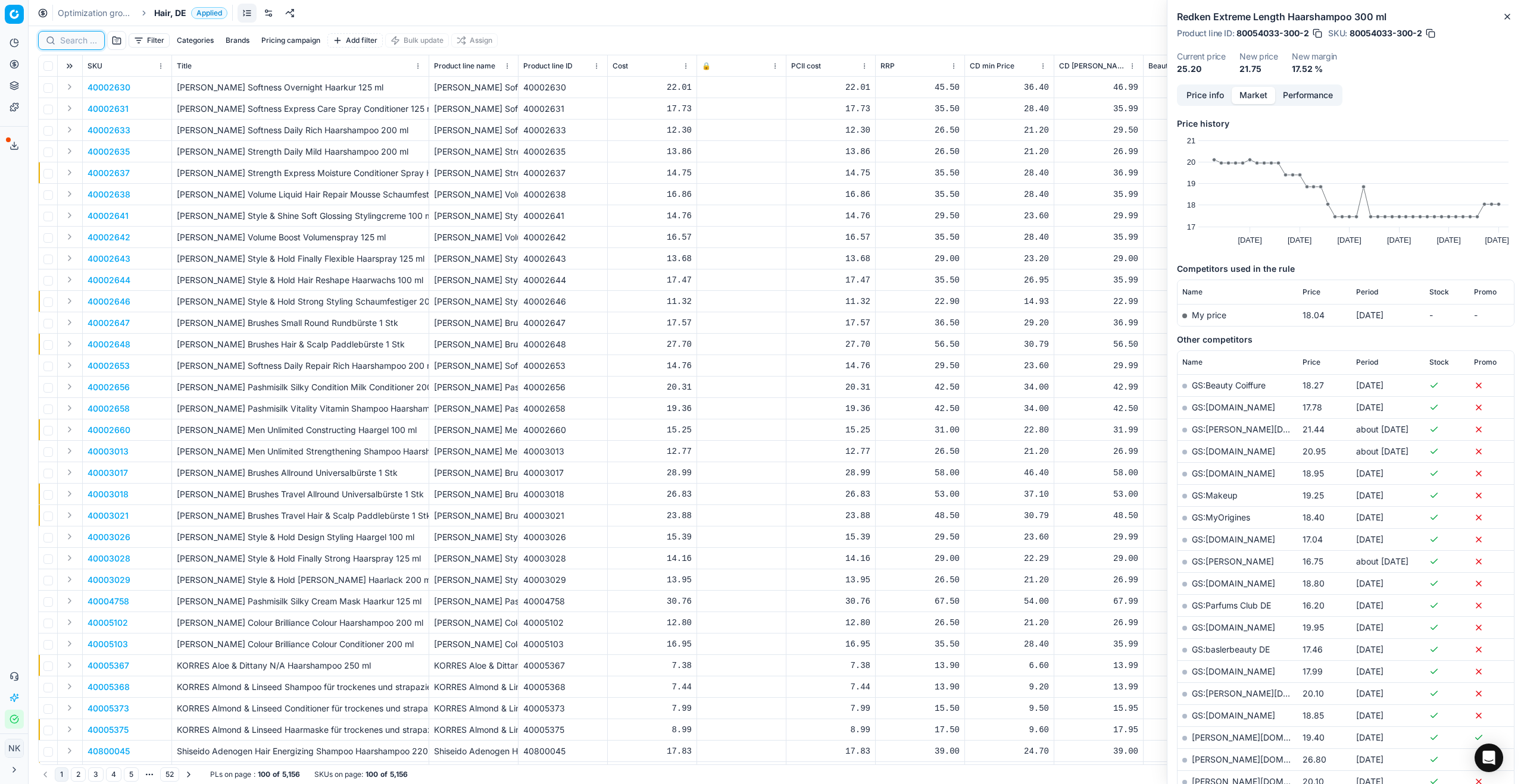
click at [74, 40] on input at bounding box center [78, 40] width 37 height 12
paste input "90015733-0024534"
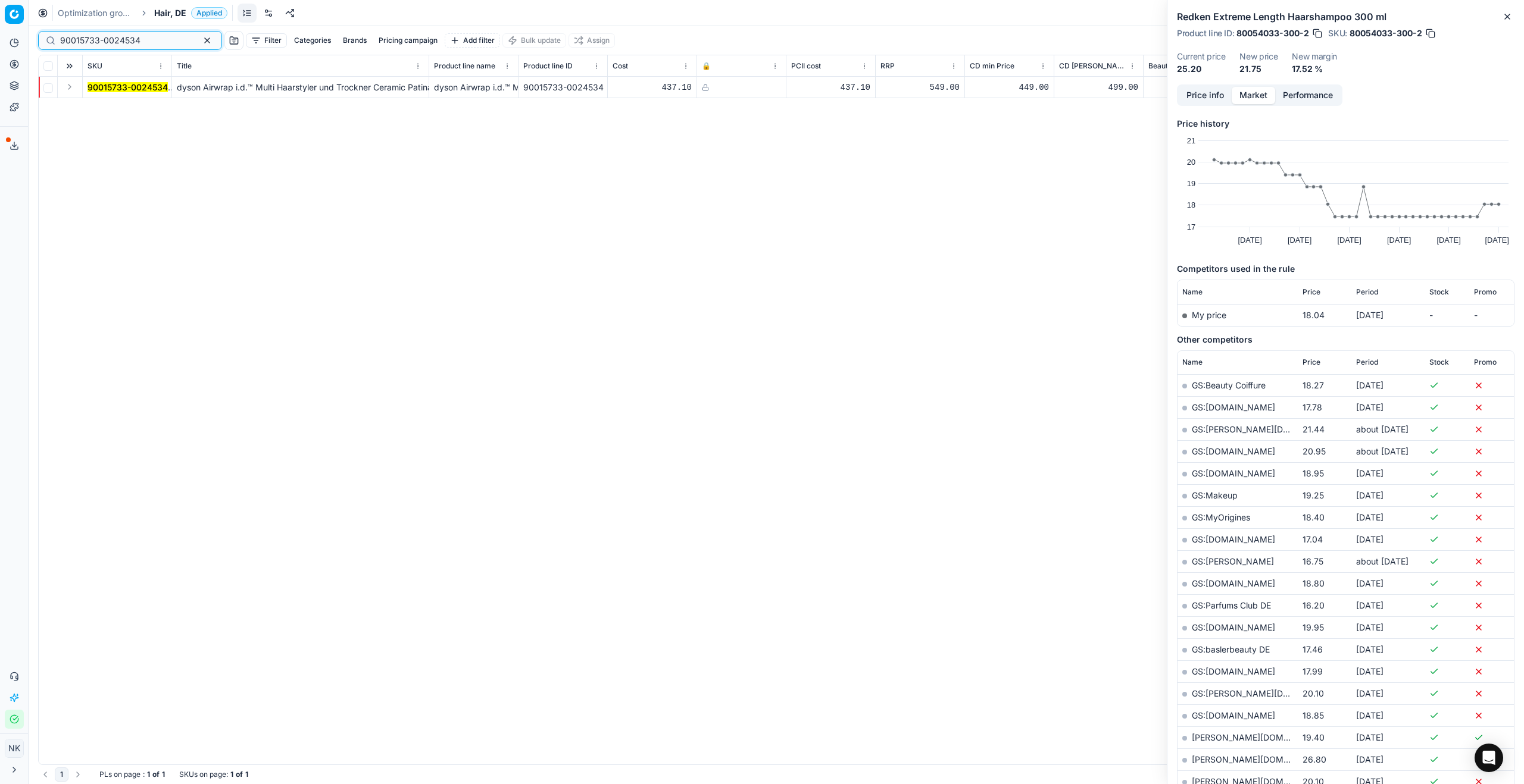
type input "90015733-0024534"
click at [70, 88] on button "Expand" at bounding box center [69, 86] width 14 height 14
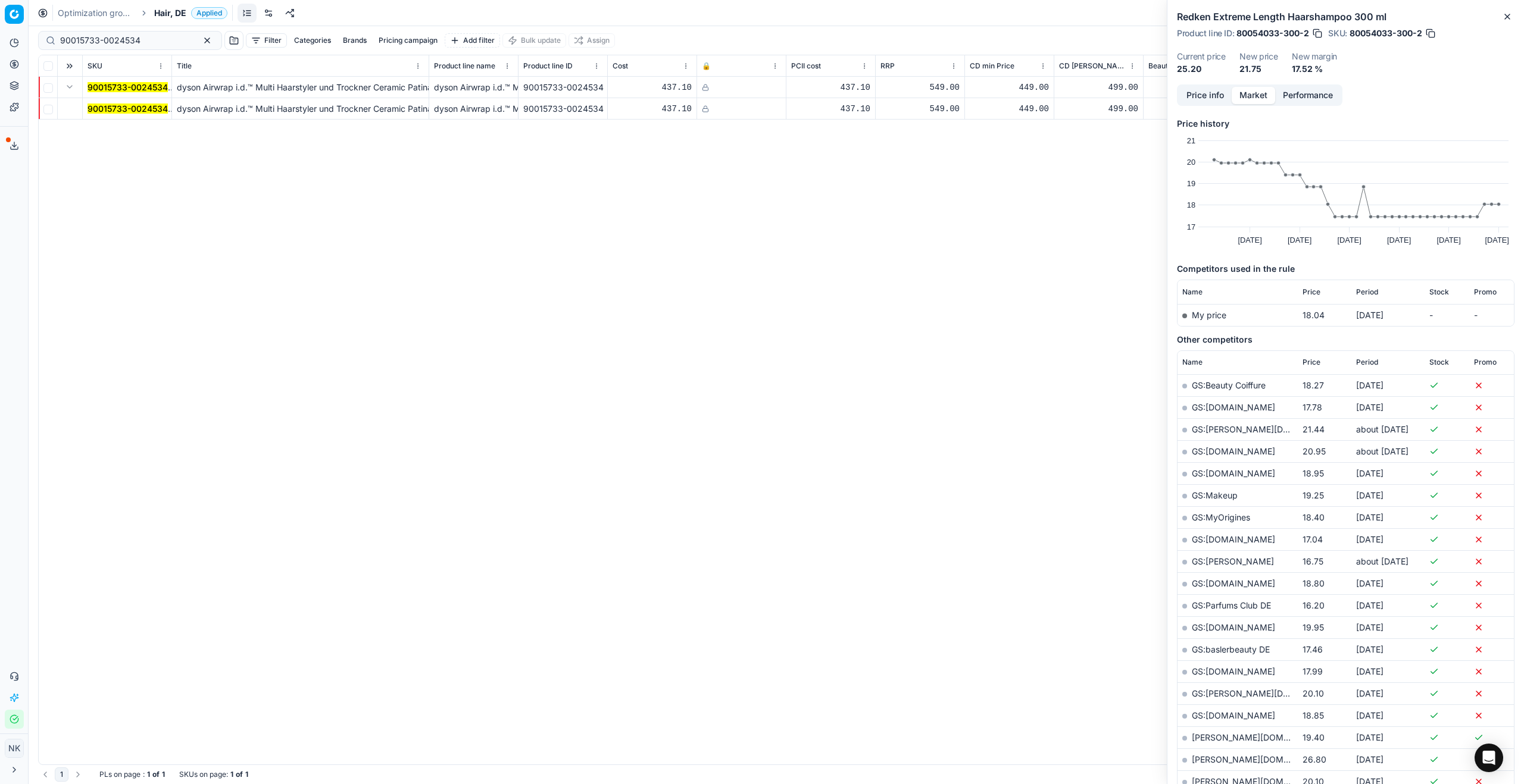
click at [115, 105] on mark "90015733-0024534" at bounding box center [128, 108] width 80 height 10
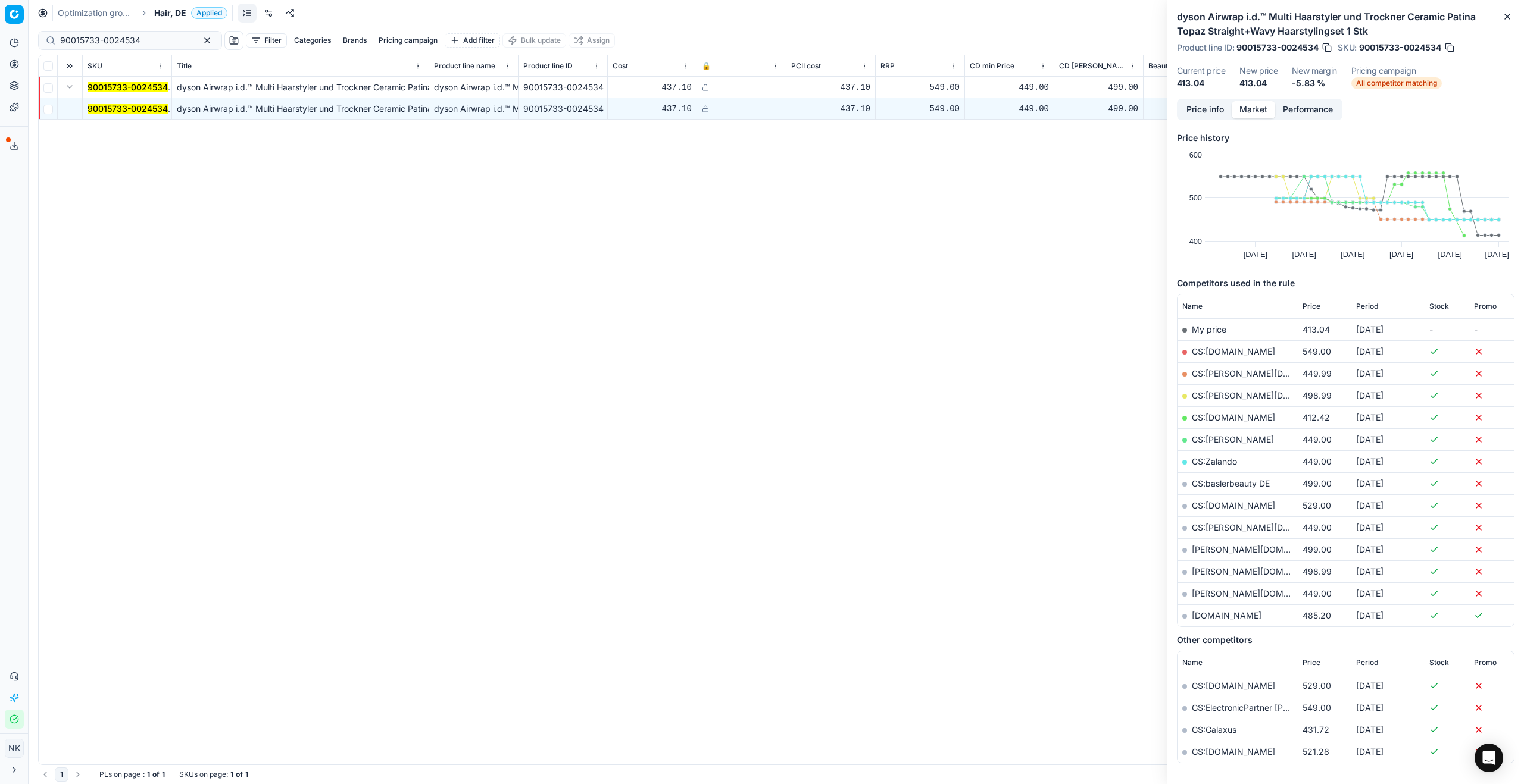
click at [874, 109] on button "Price info" at bounding box center [1205, 110] width 53 height 17
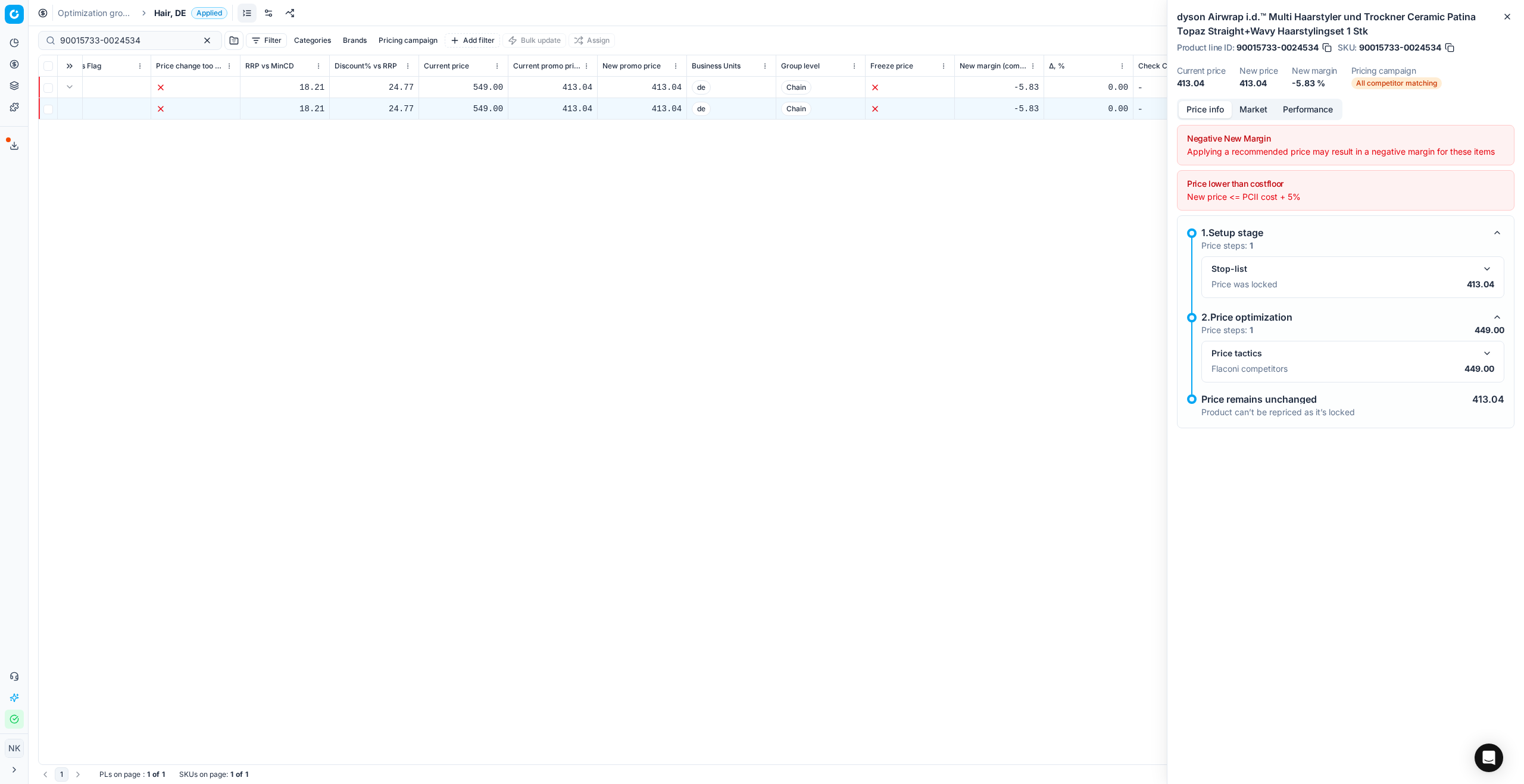
scroll to position [0, 1261]
click at [874, 355] on button "button" at bounding box center [1486, 353] width 14 height 14
click at [874, 111] on button "Market" at bounding box center [1253, 110] width 44 height 17
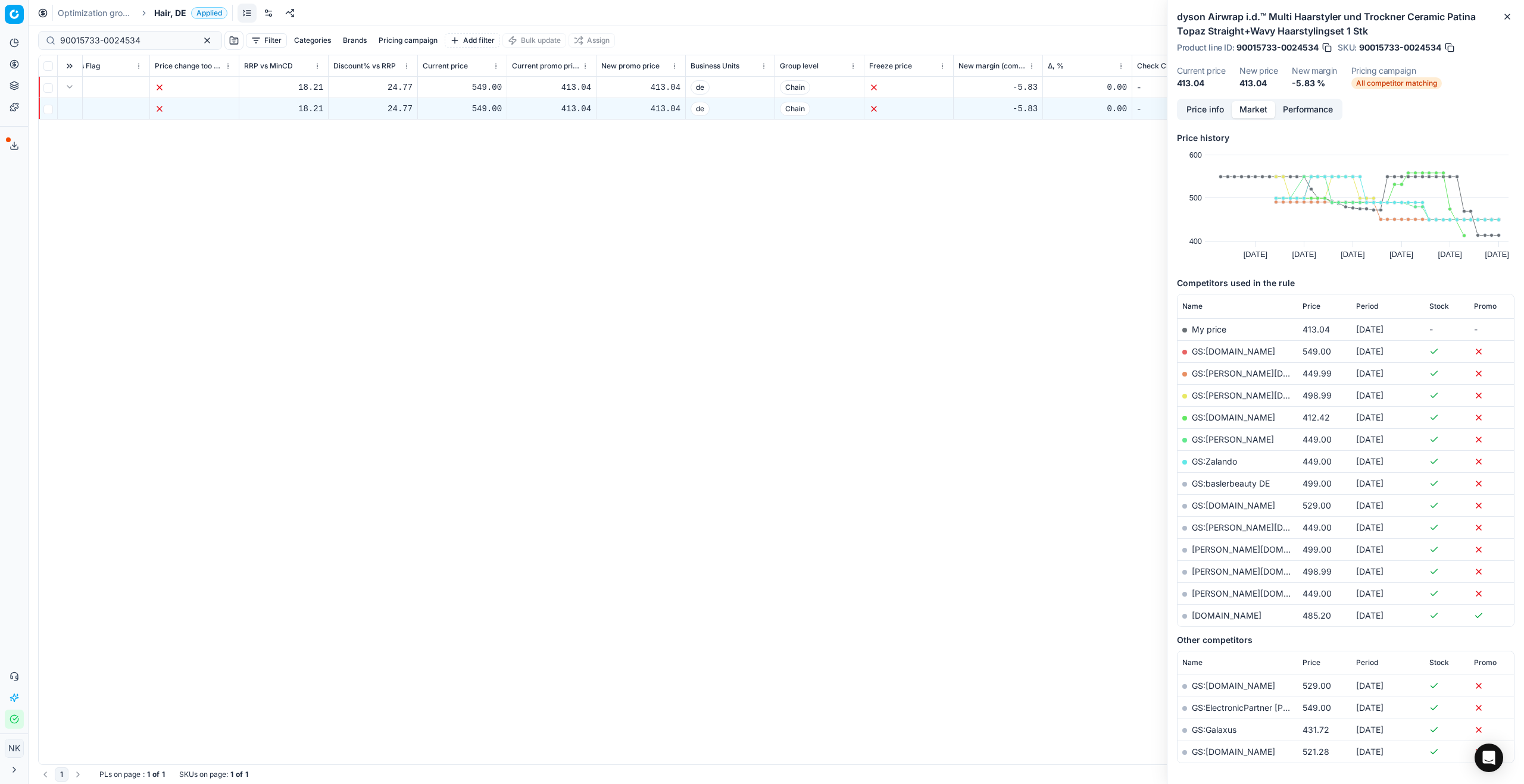
click at [874, 423] on link "GS:Zalando" at bounding box center [1214, 461] width 45 height 10
